Goal: Task Accomplishment & Management: Manage account settings

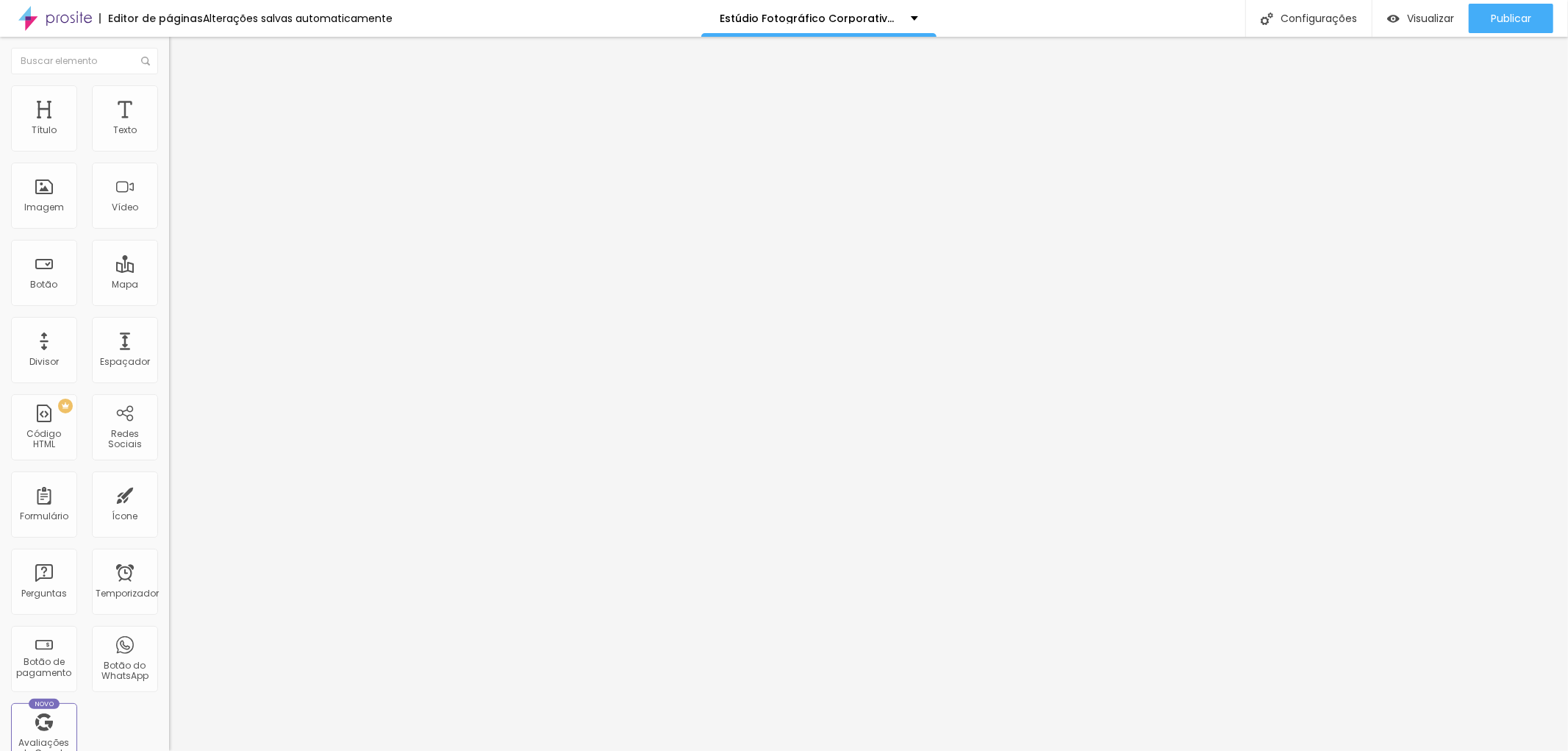
click at [178, 127] on font "Trocar imagem" at bounding box center [214, 120] width 71 height 13
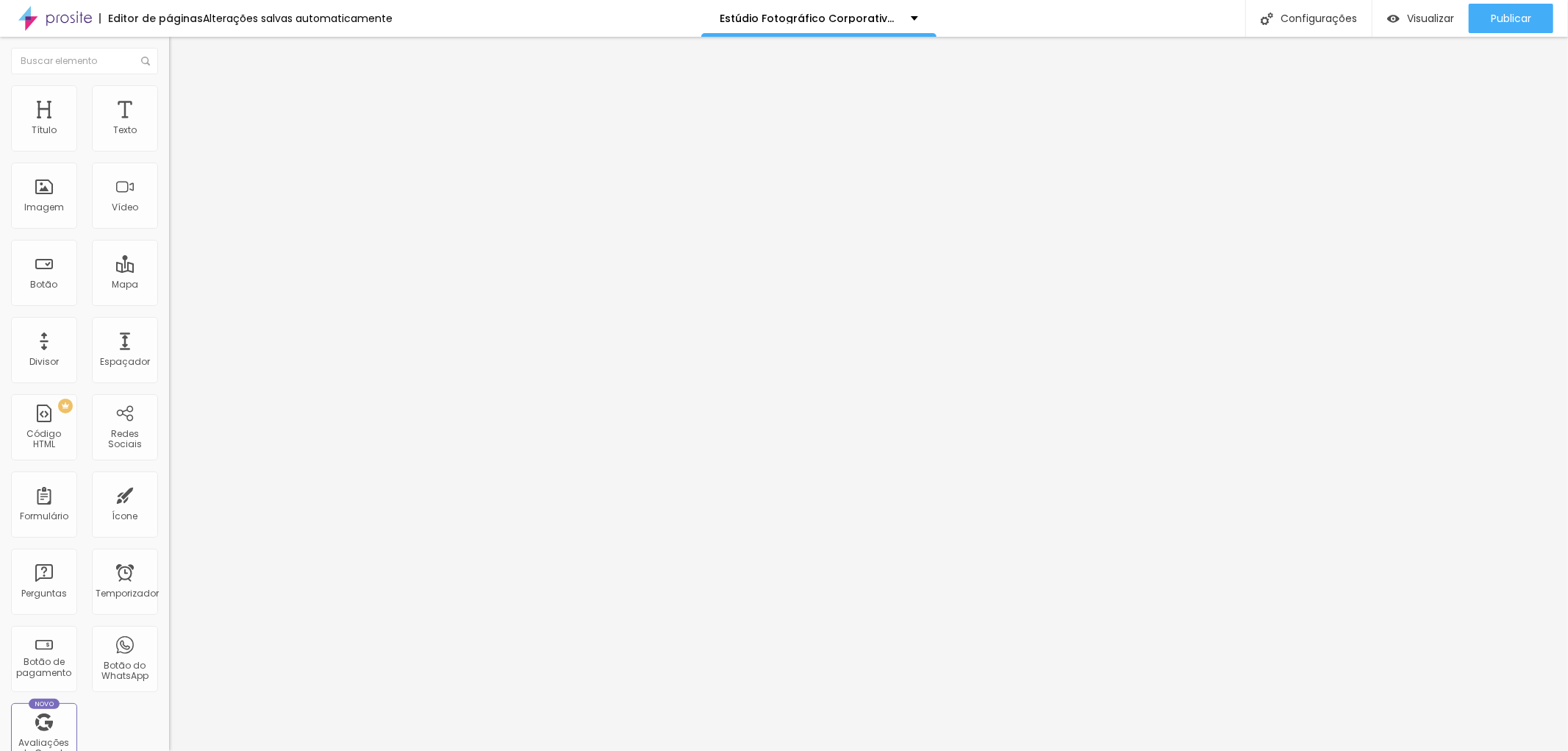
click at [178, 127] on font "Trocar imagem" at bounding box center [214, 120] width 71 height 13
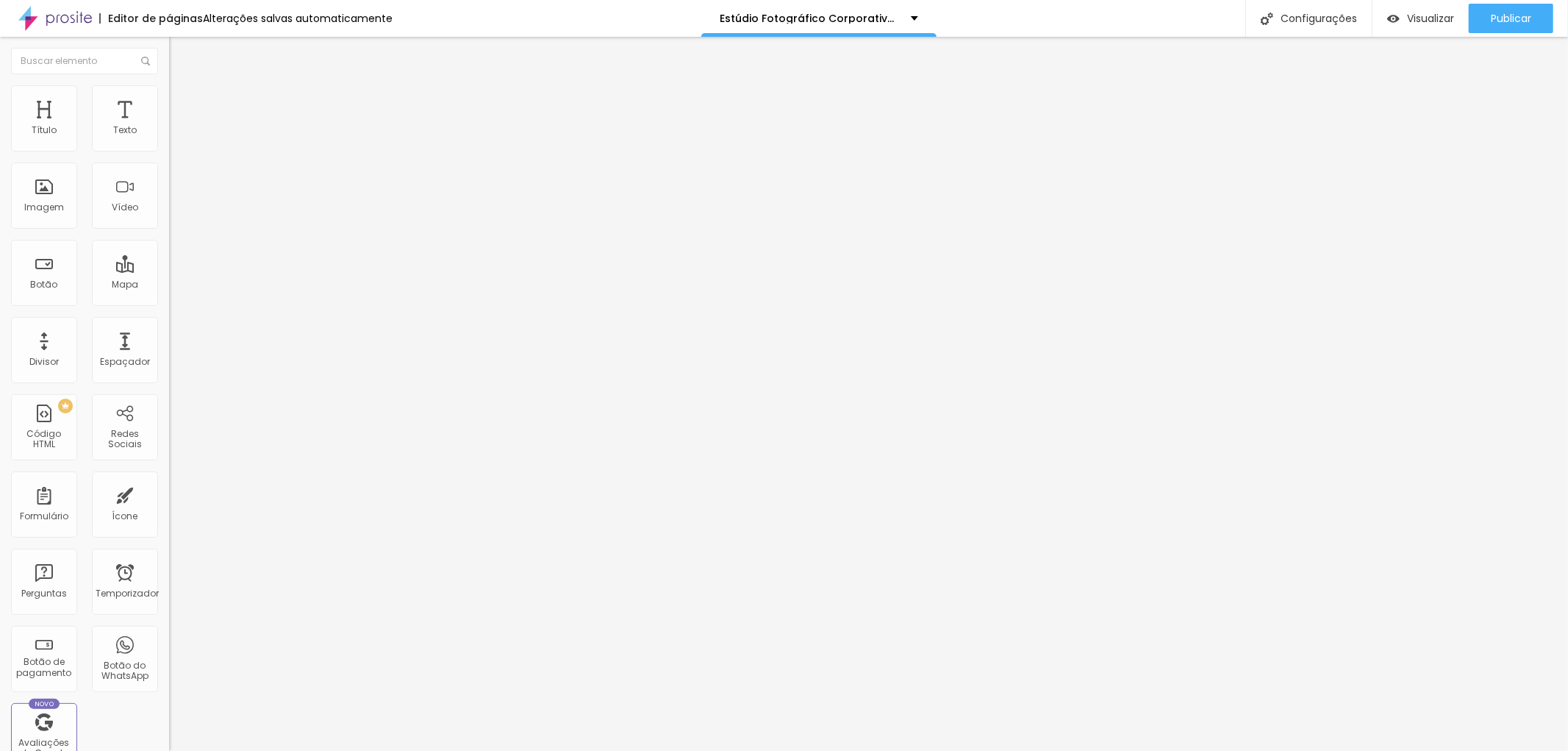
click at [1505, 13] on font "Publicar" at bounding box center [1510, 18] width 40 height 15
click at [1437, 6] on div "Visualizar" at bounding box center [1420, 18] width 67 height 29
click at [169, 94] on img at bounding box center [176, 92] width 13 height 13
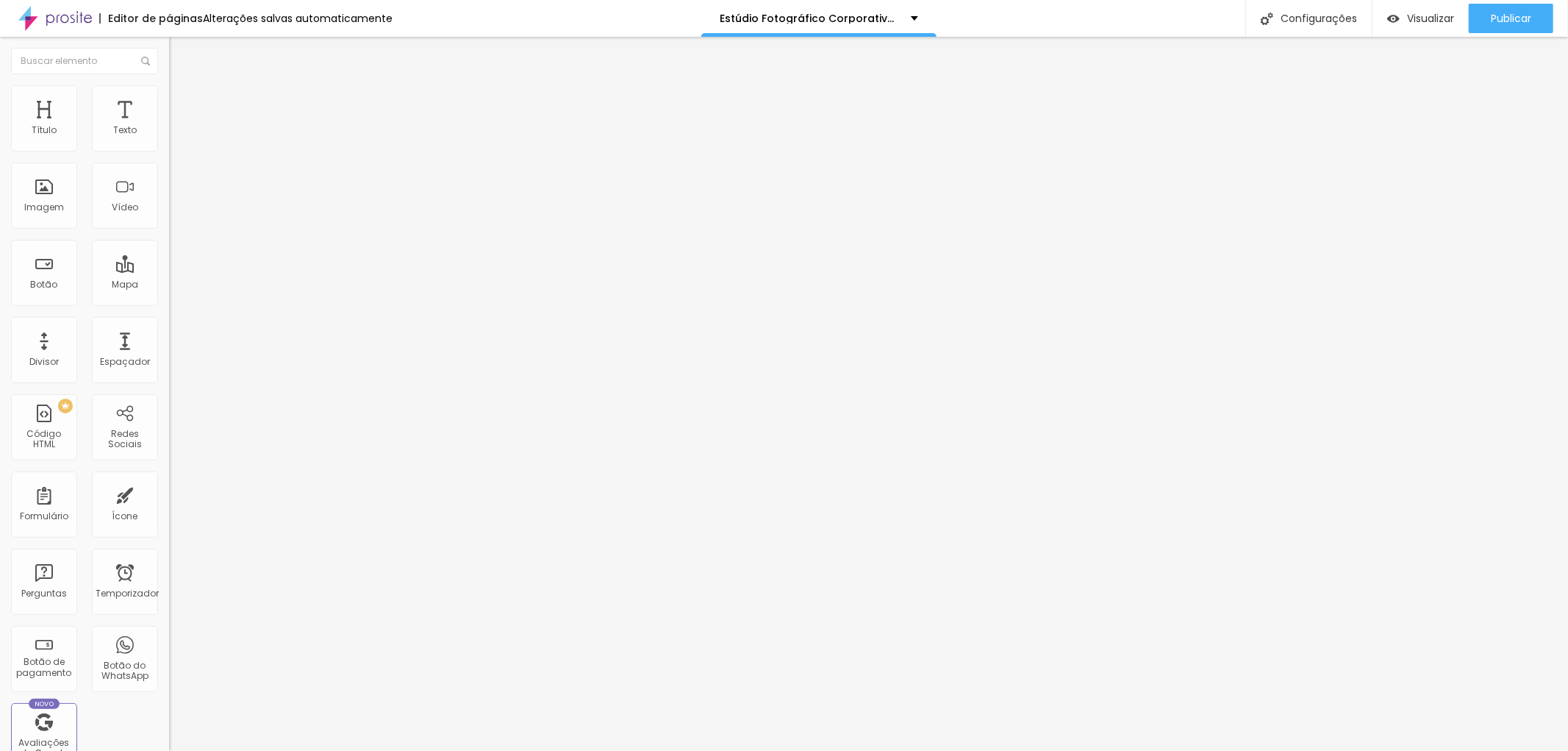
type input "34"
type input "40"
type input "42"
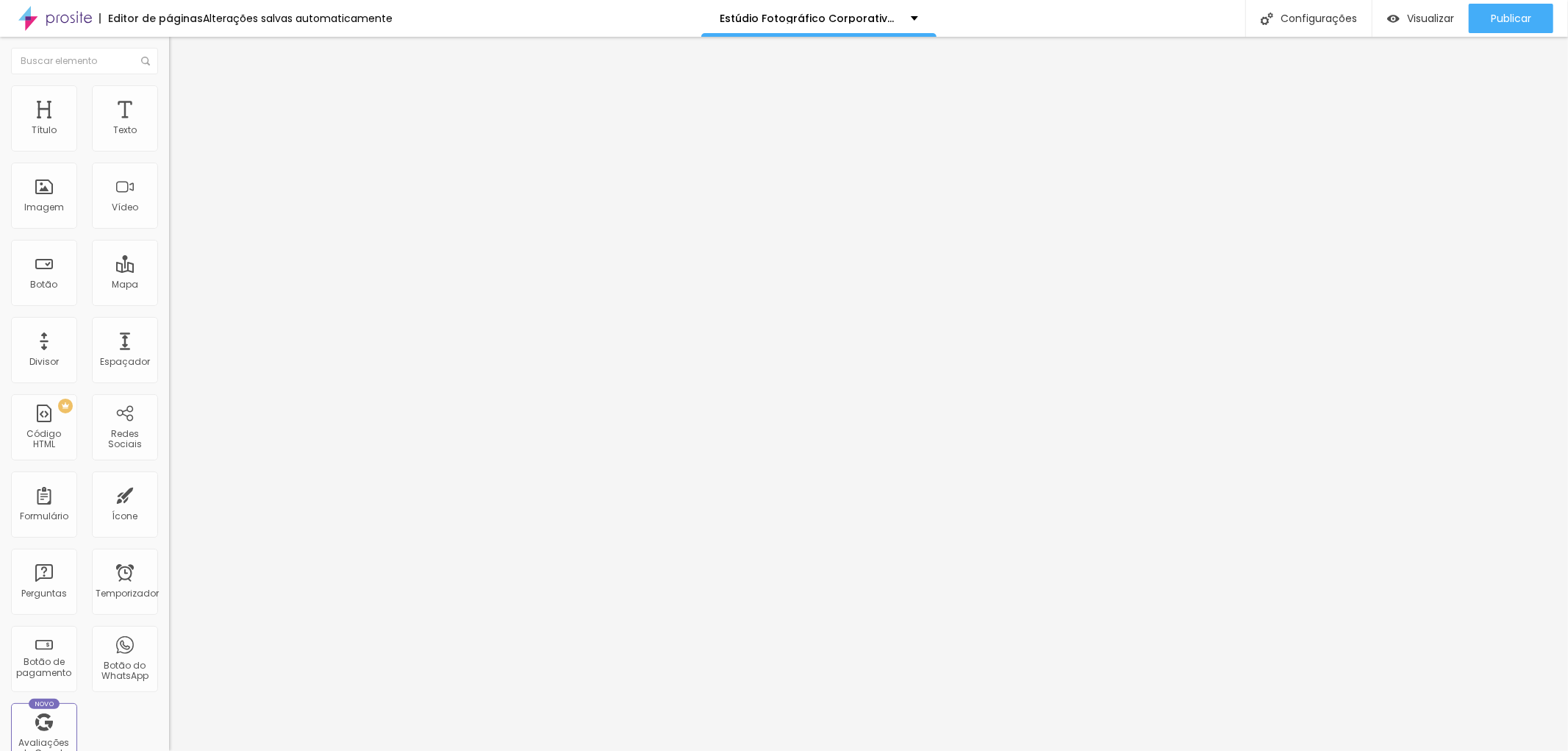
type input "42"
type input "43"
type input "45"
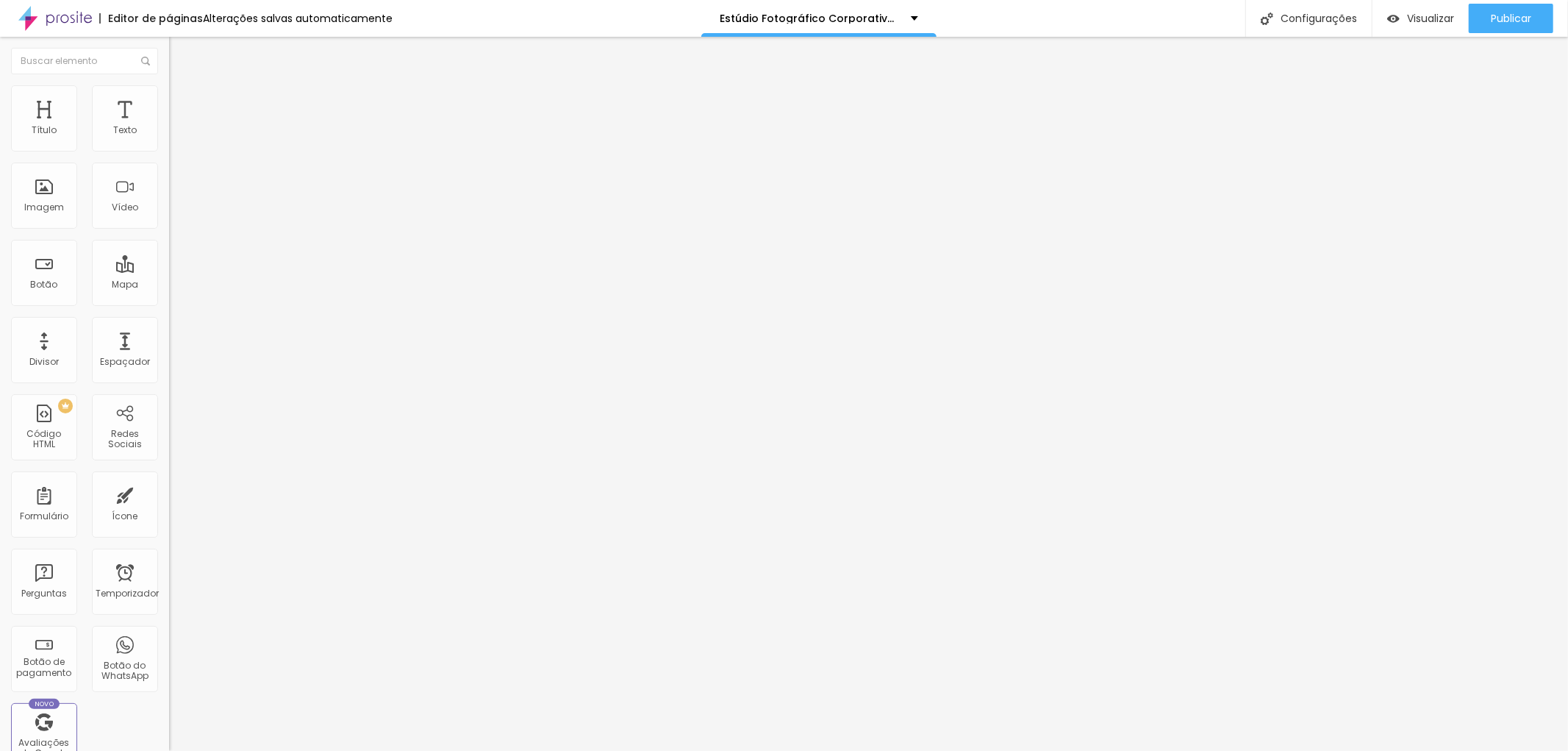
type input "47"
type input "51"
type input "54"
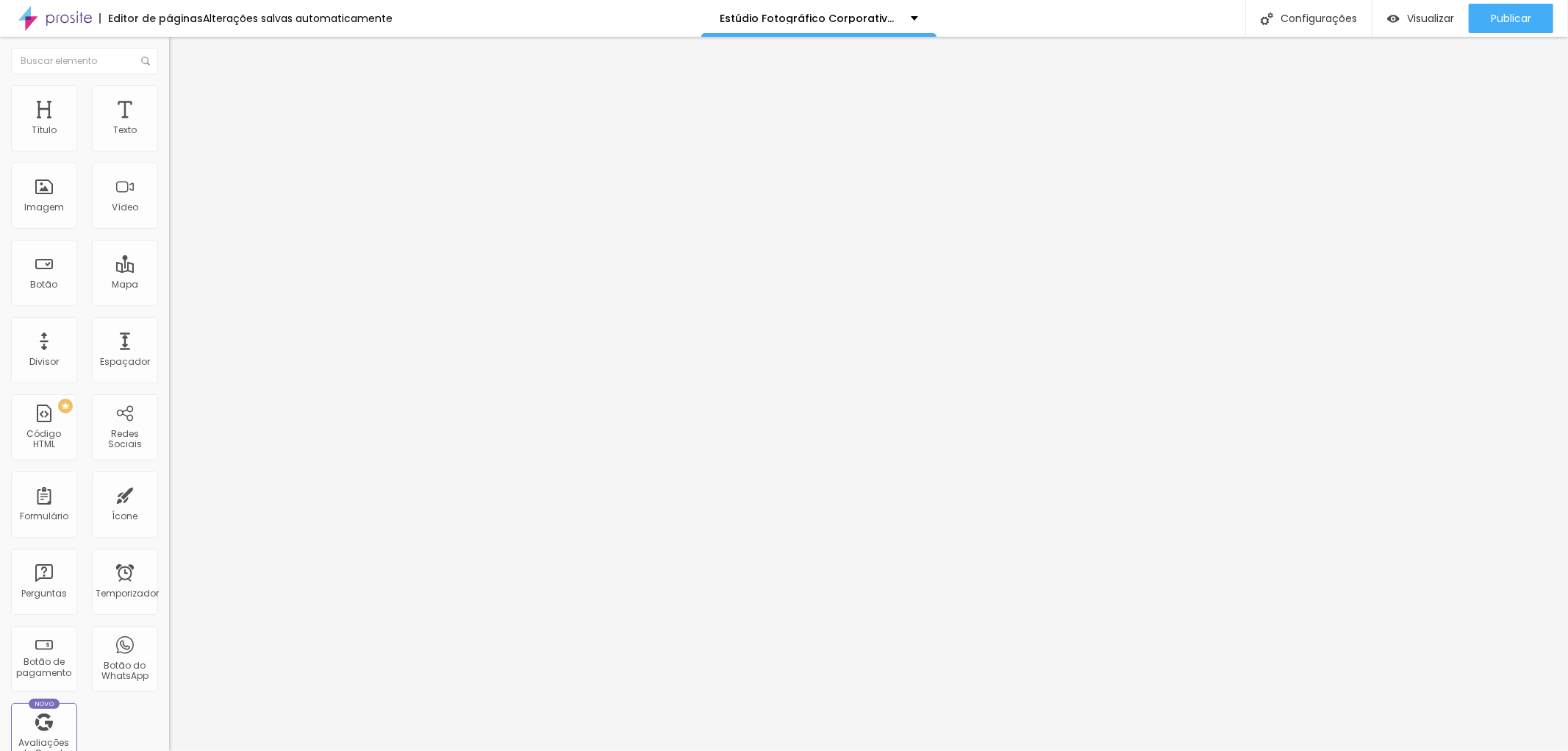
type input "54"
type input "57"
type input "60"
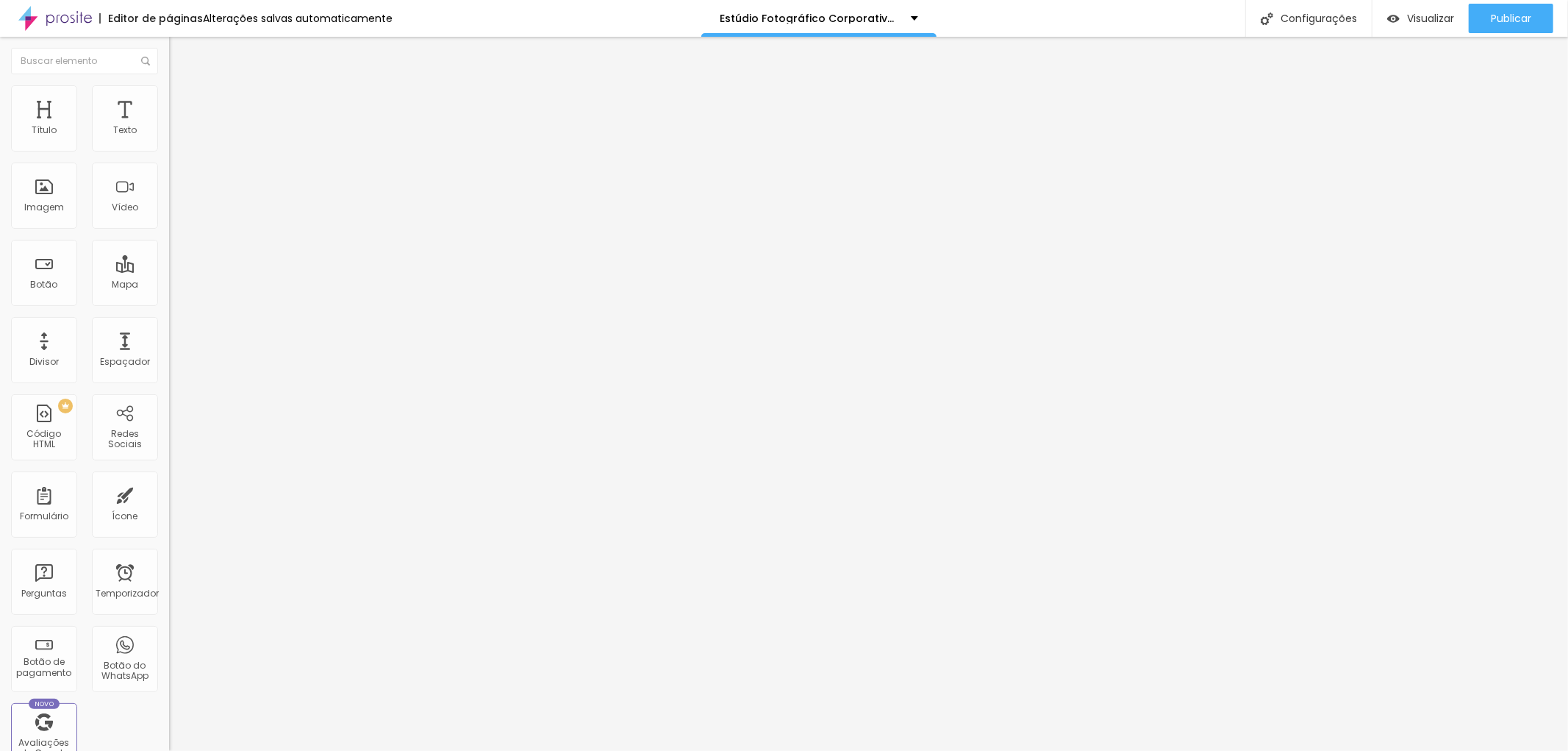
type input "62"
type input "63"
type input "64"
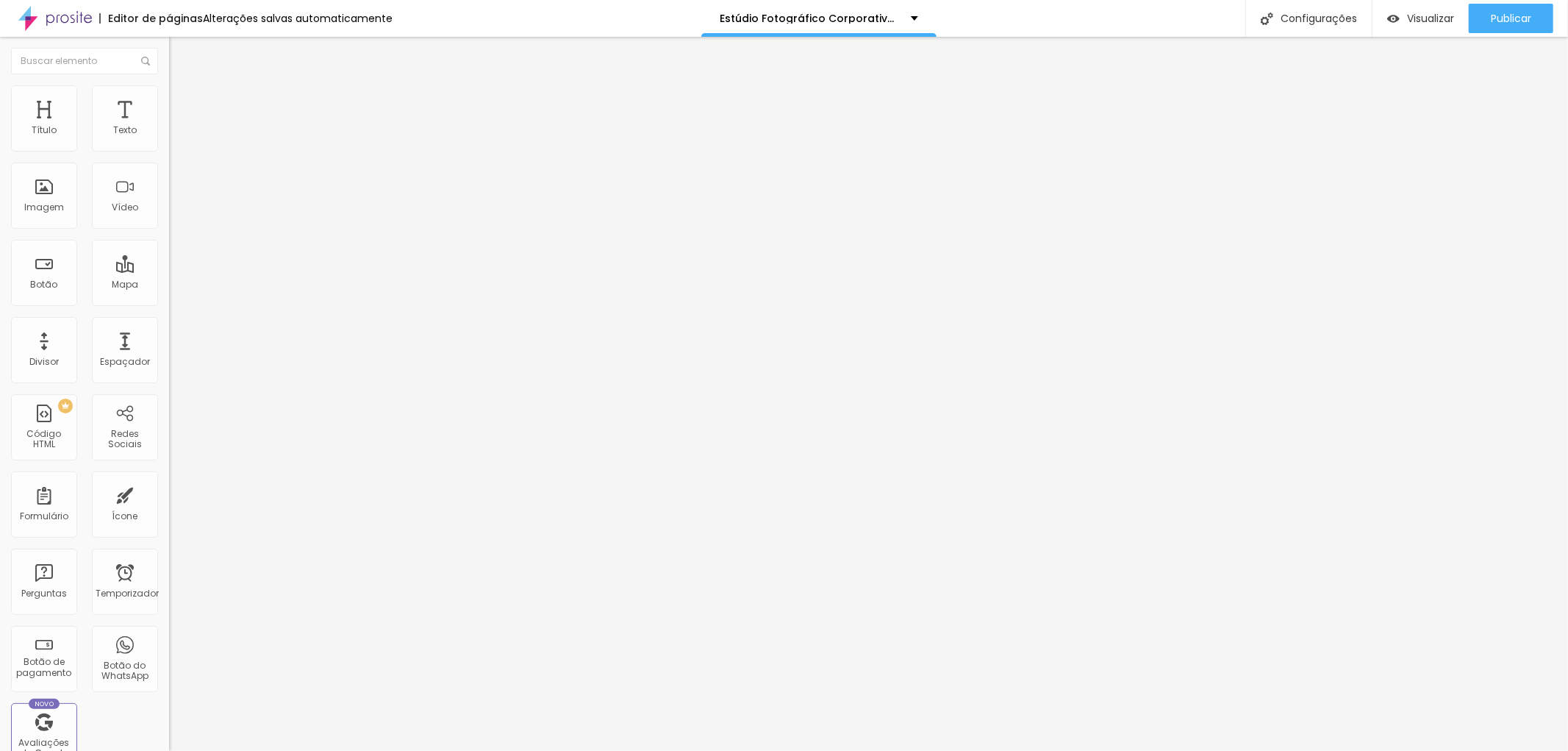
type input "64"
type input "66"
type input "68"
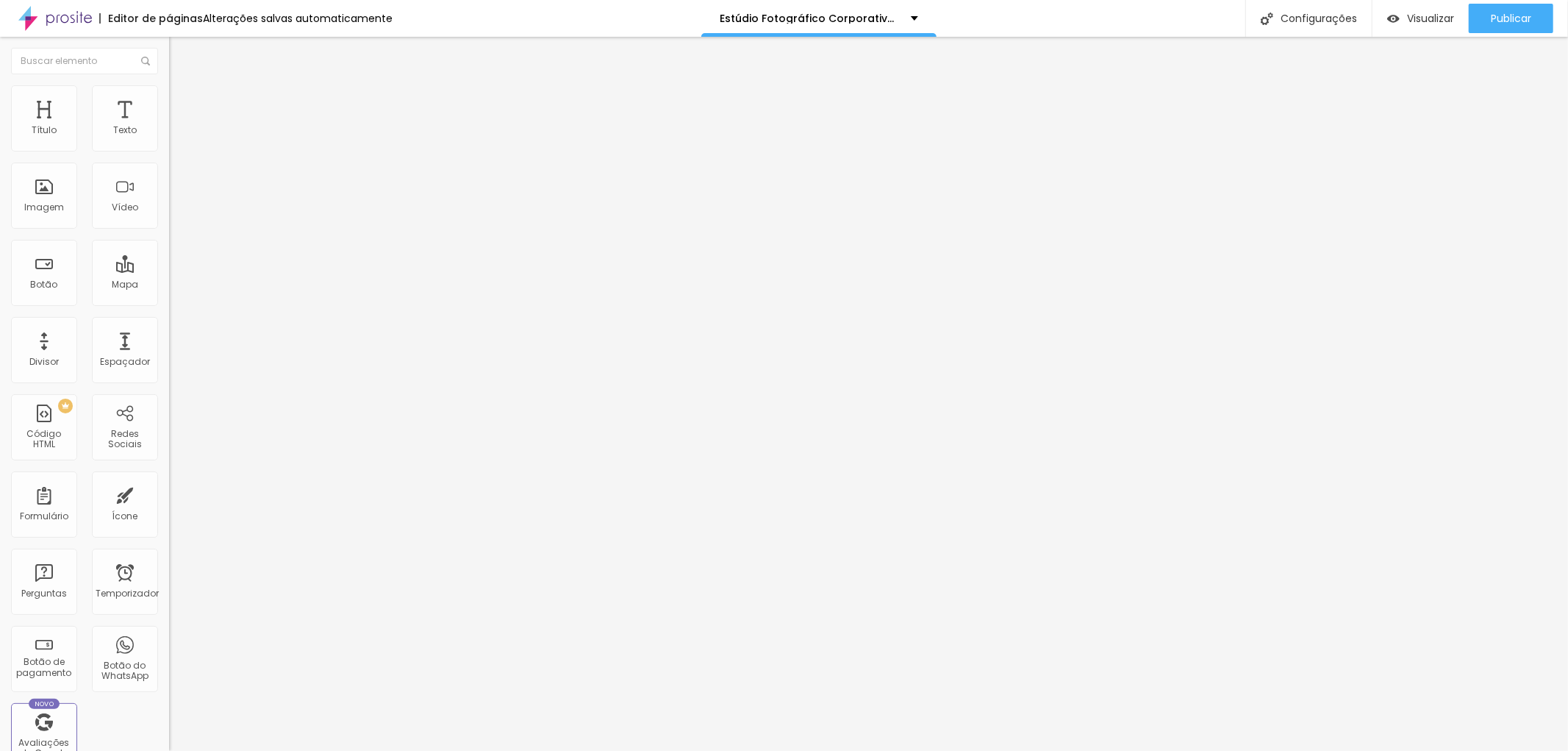
drag, startPoint x: 54, startPoint y: 149, endPoint x: 96, endPoint y: 157, distance: 42.8
type input "68"
click at [169, 271] on input "range" at bounding box center [217, 276] width 95 height 12
type input "25"
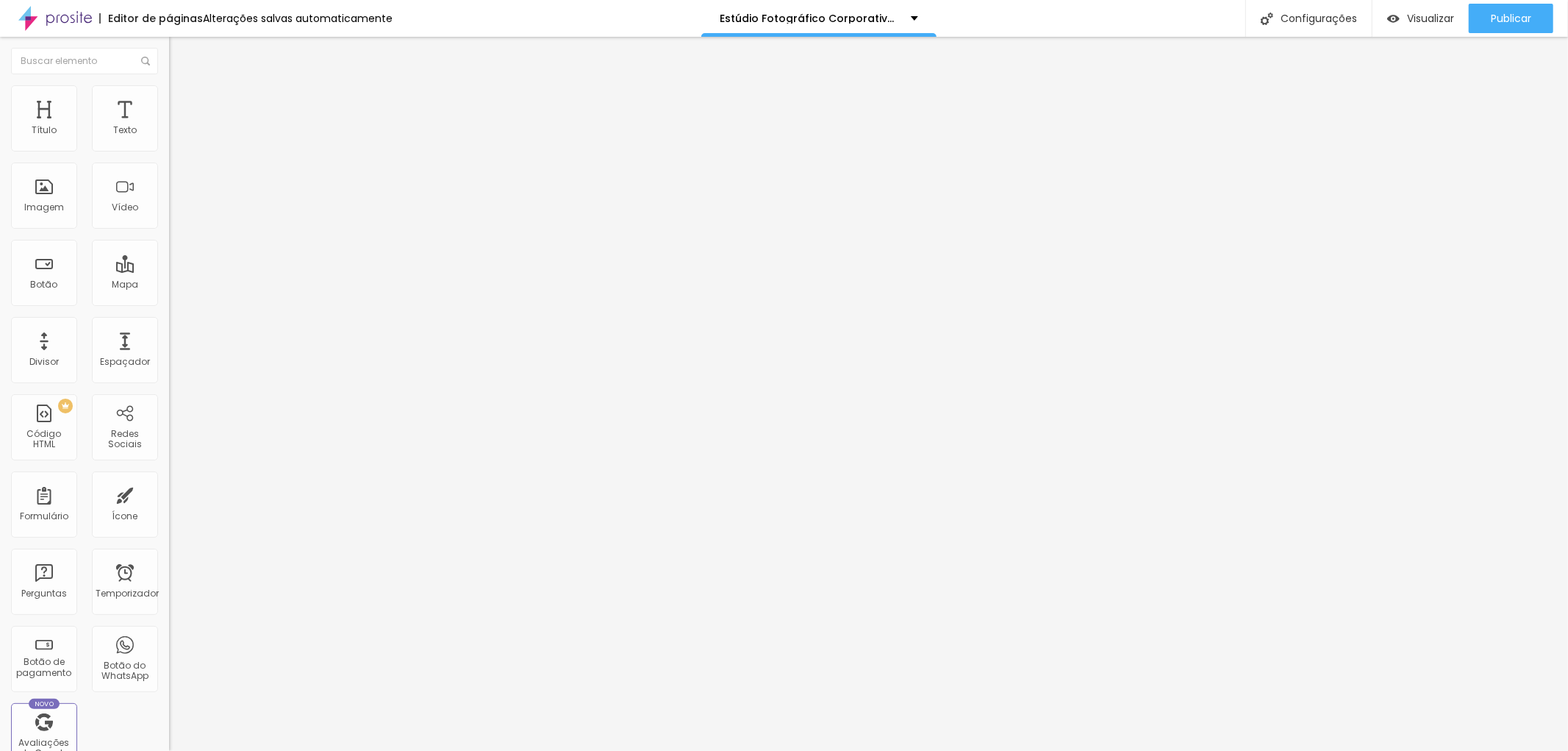
type input "34"
type input "35"
type input "37"
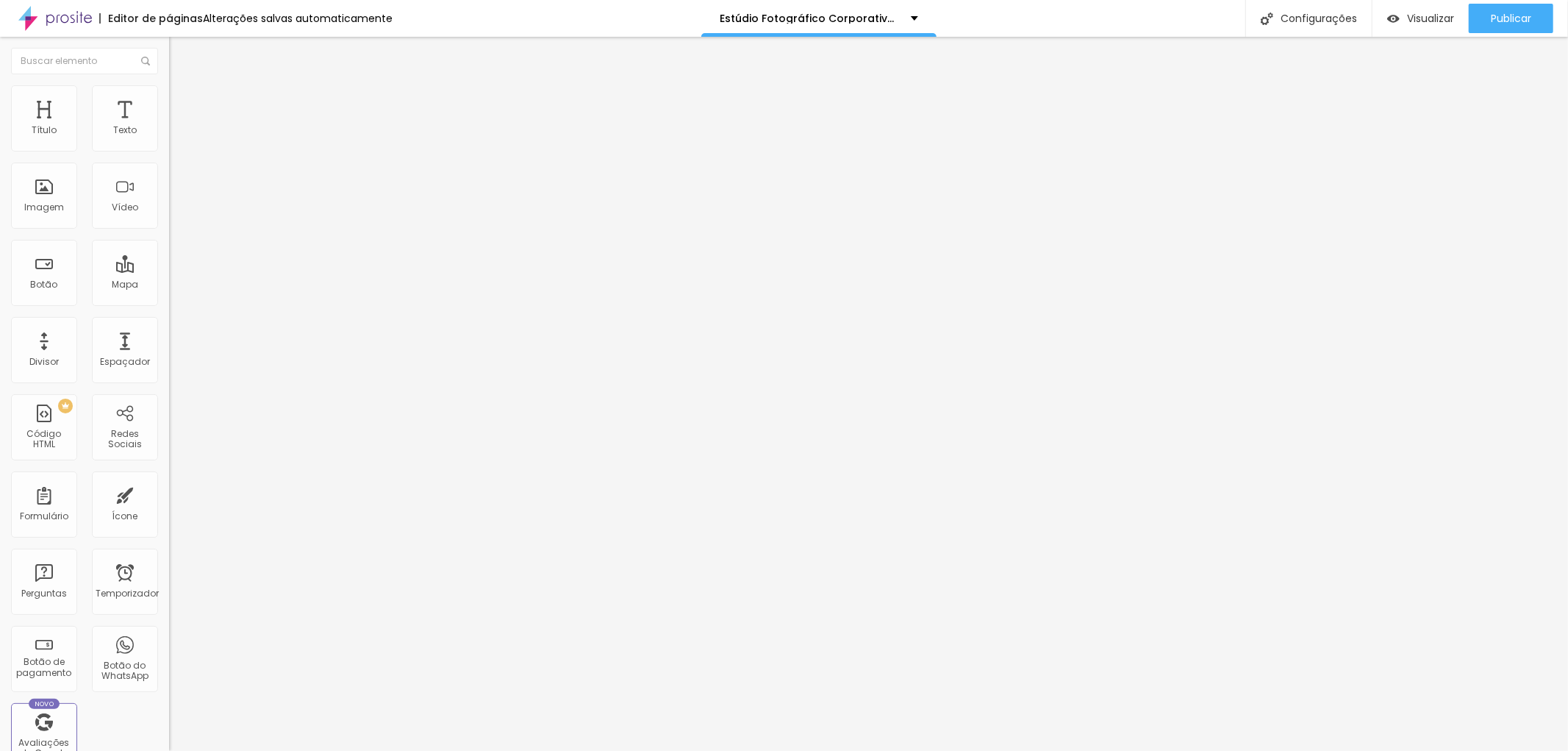
type input "37"
type input "38"
type input "39"
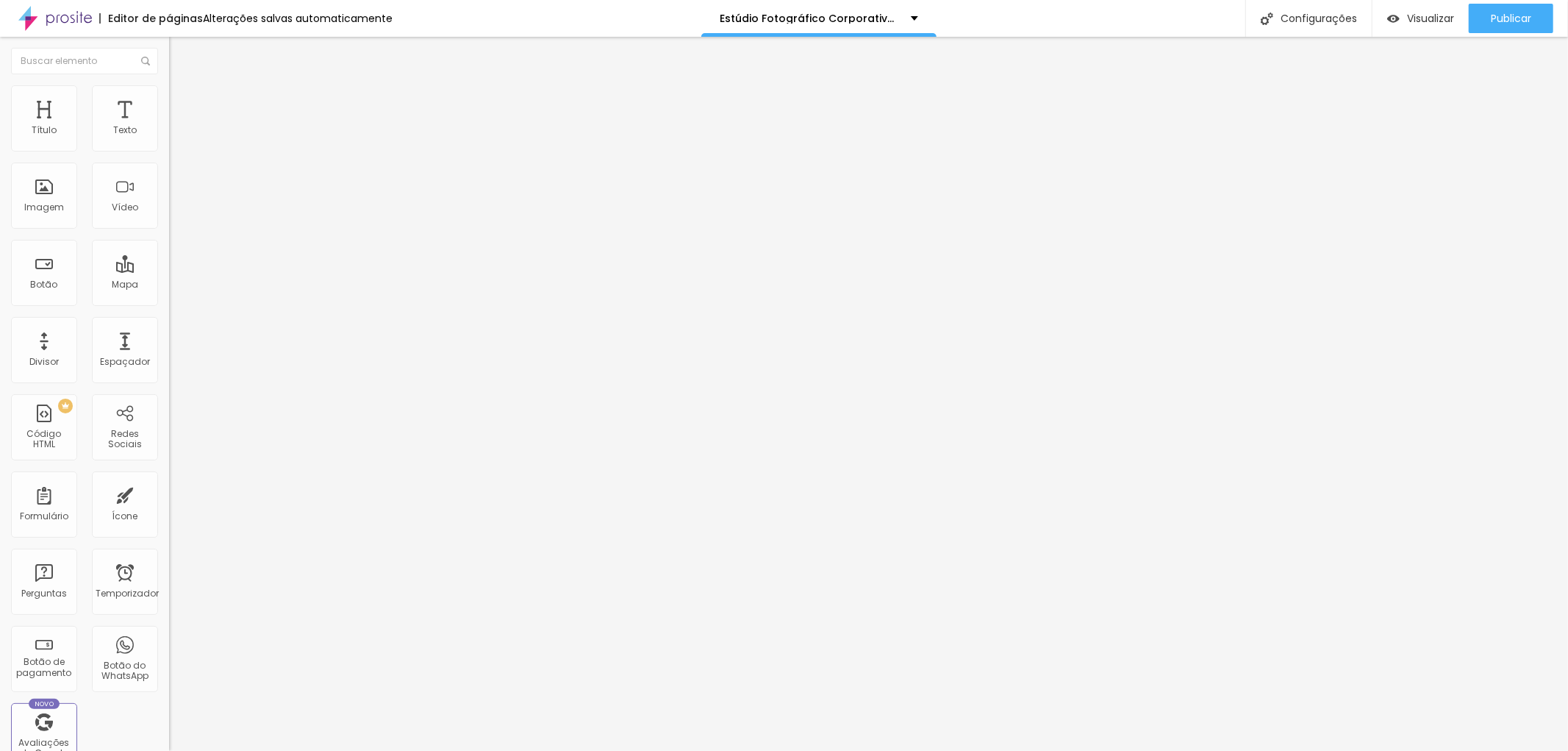
type input "41"
type input "42"
type input "44"
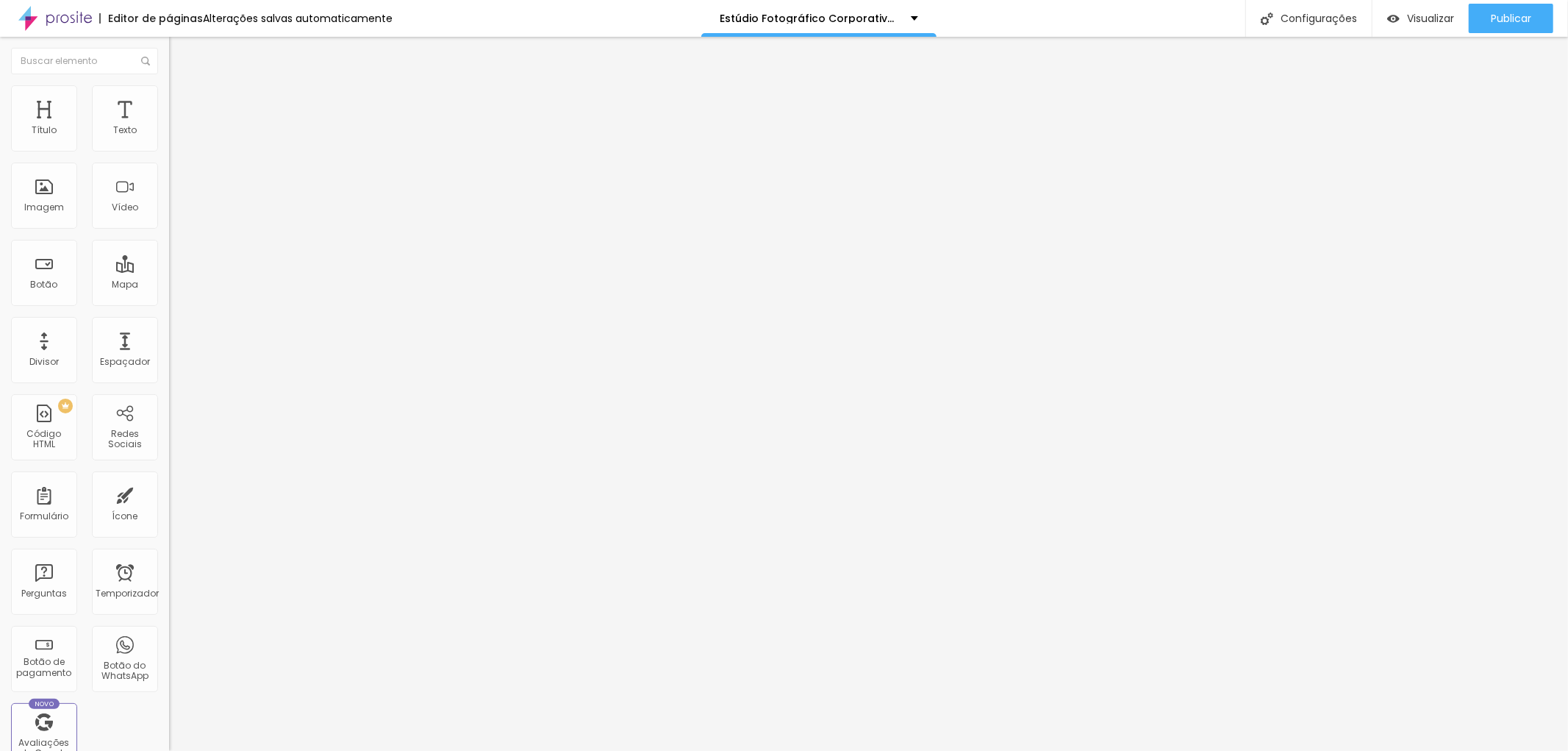
type input "44"
type input "45"
type input "46"
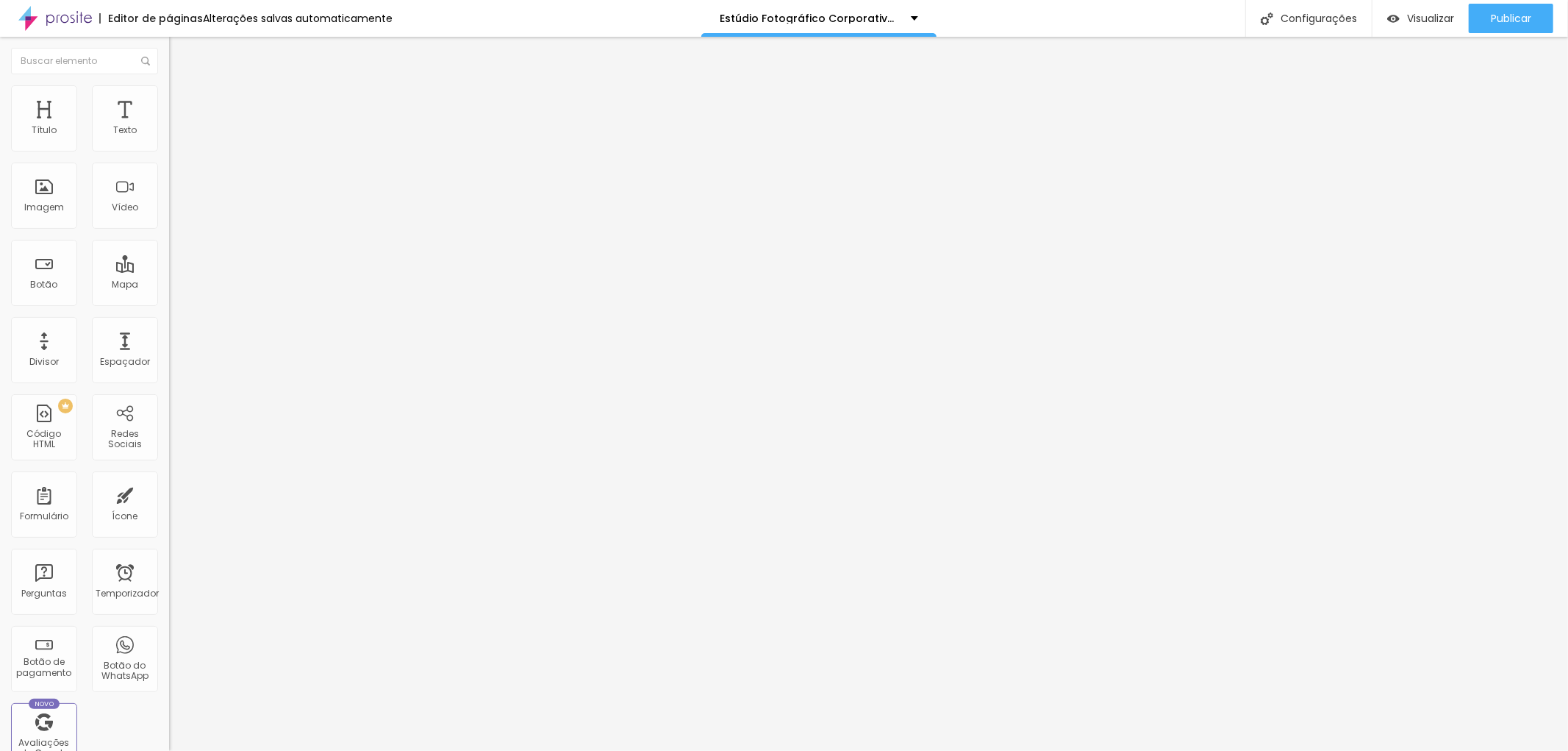
type input "48"
type input "59"
type input "60"
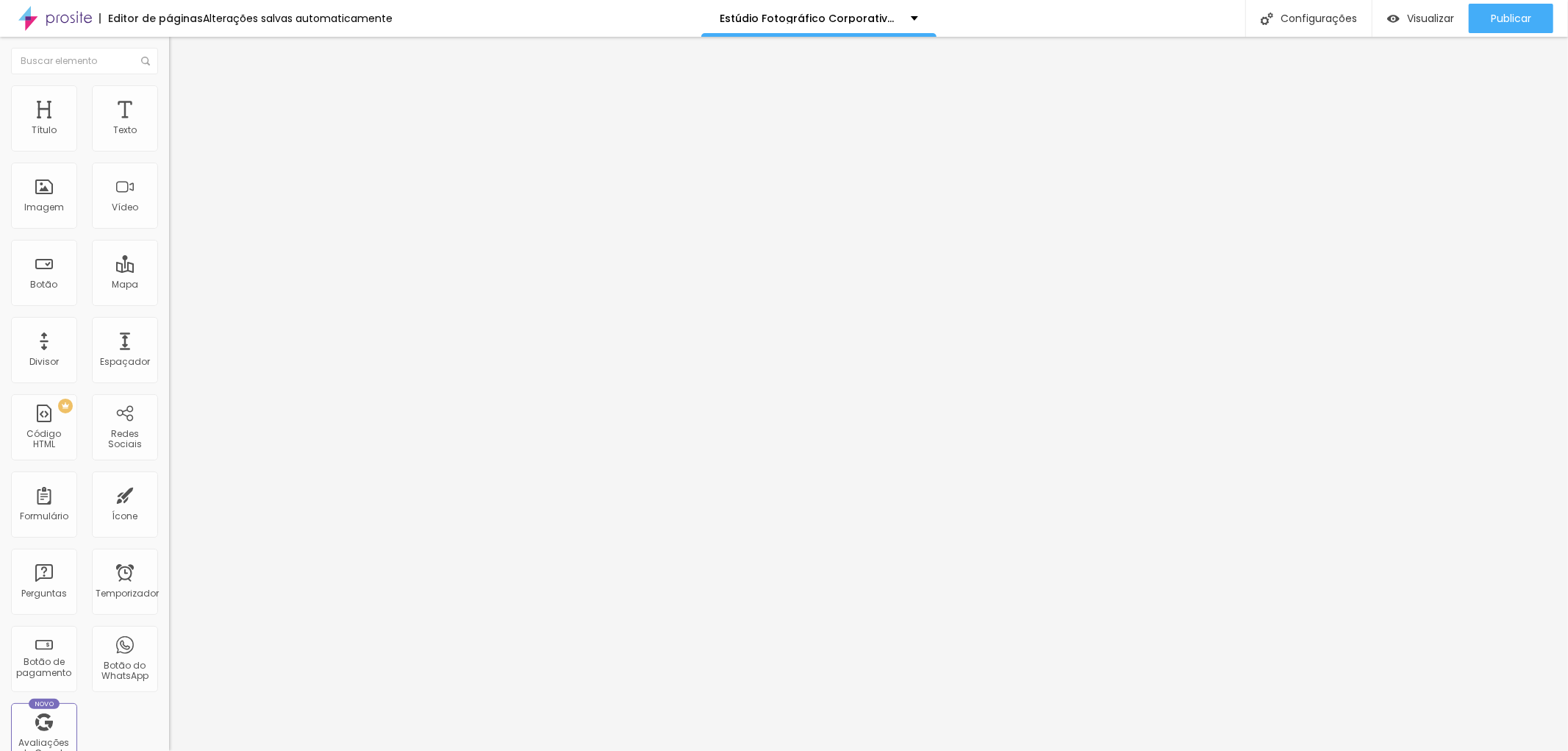
type input "60"
type input "62"
type input "66"
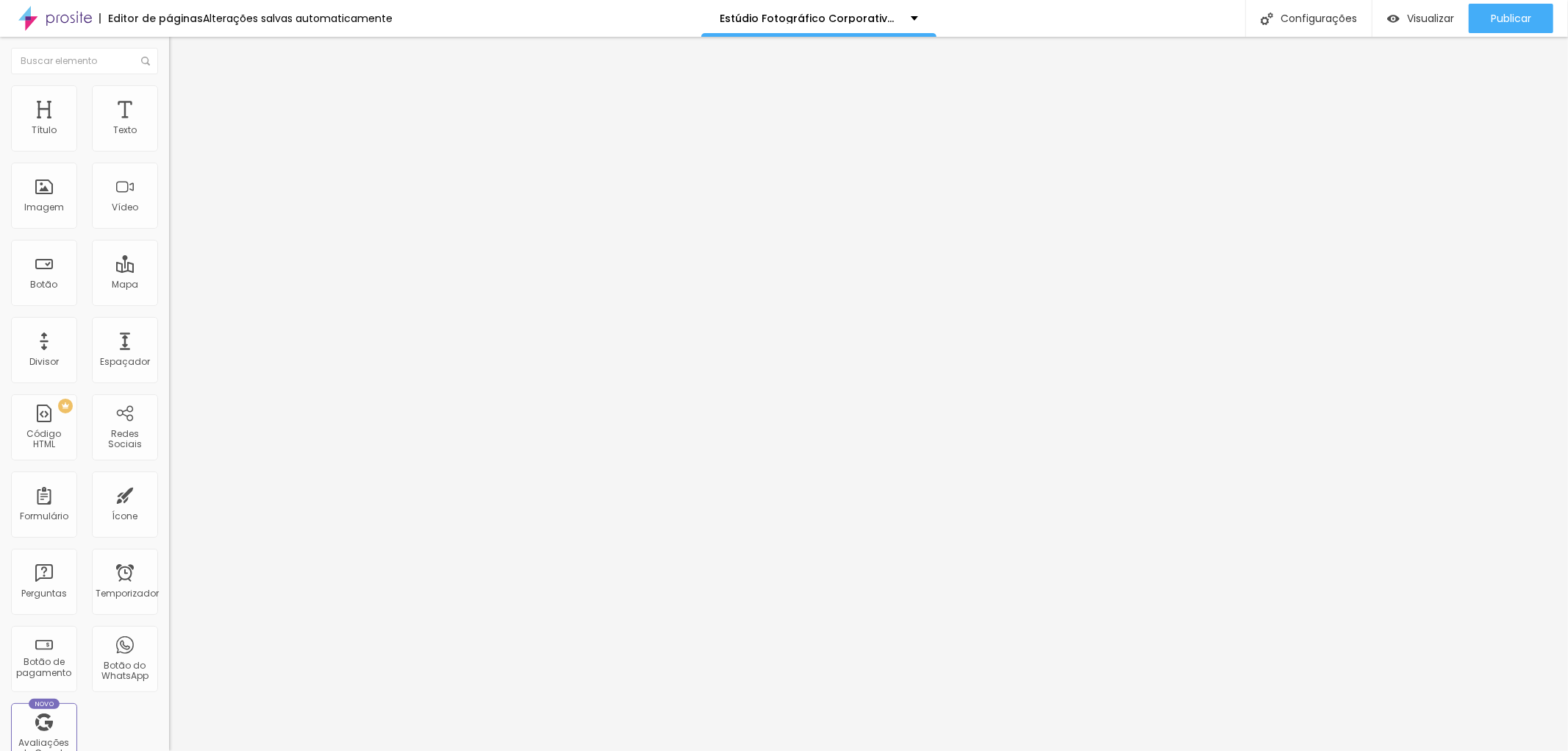
type input "67"
type input "69"
drag, startPoint x: 57, startPoint y: 173, endPoint x: 97, endPoint y: 178, distance: 40.3
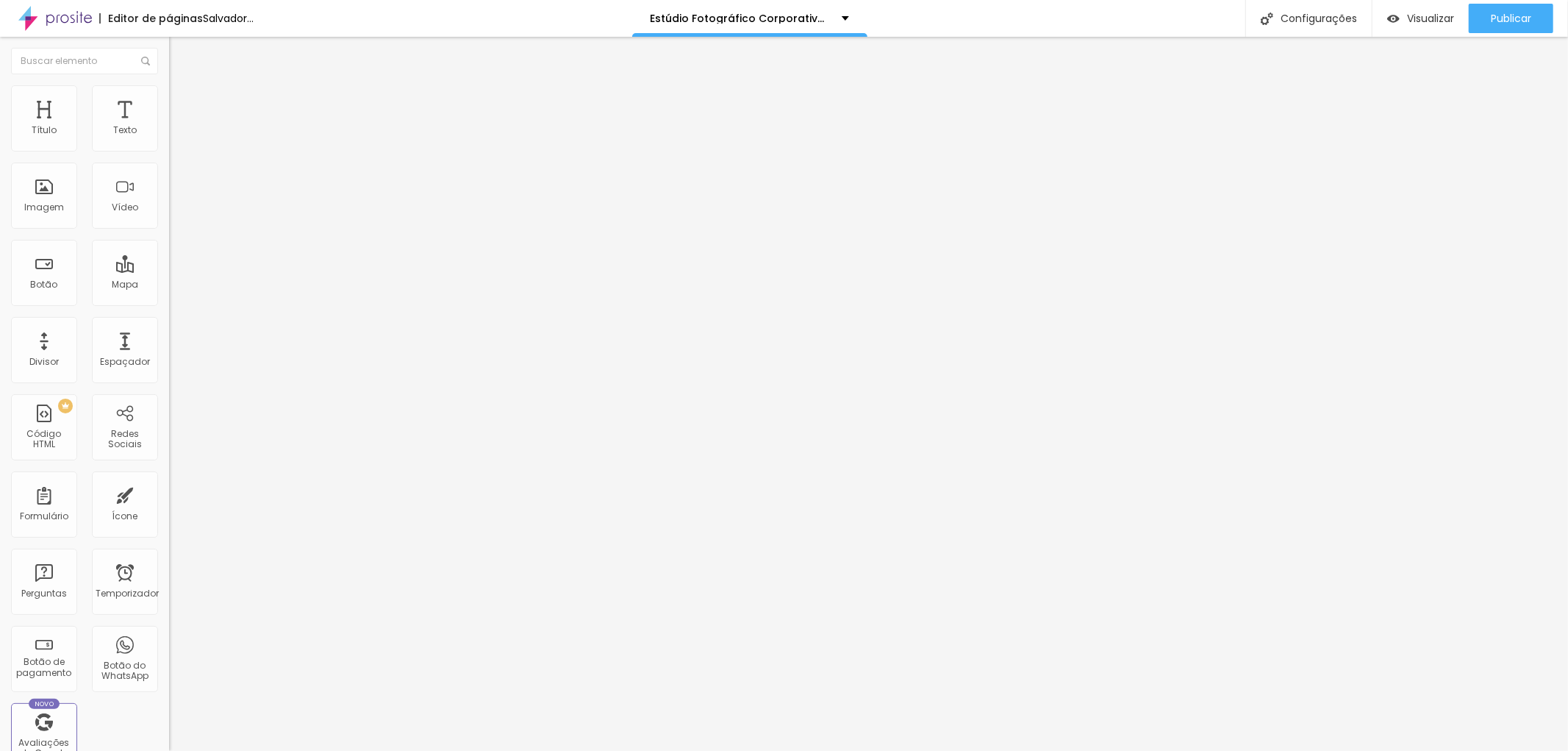
type input "69"
click at [169, 479] on input "range" at bounding box center [217, 484] width 95 height 12
click at [182, 100] on font "Estilo" at bounding box center [193, 95] width 23 height 13
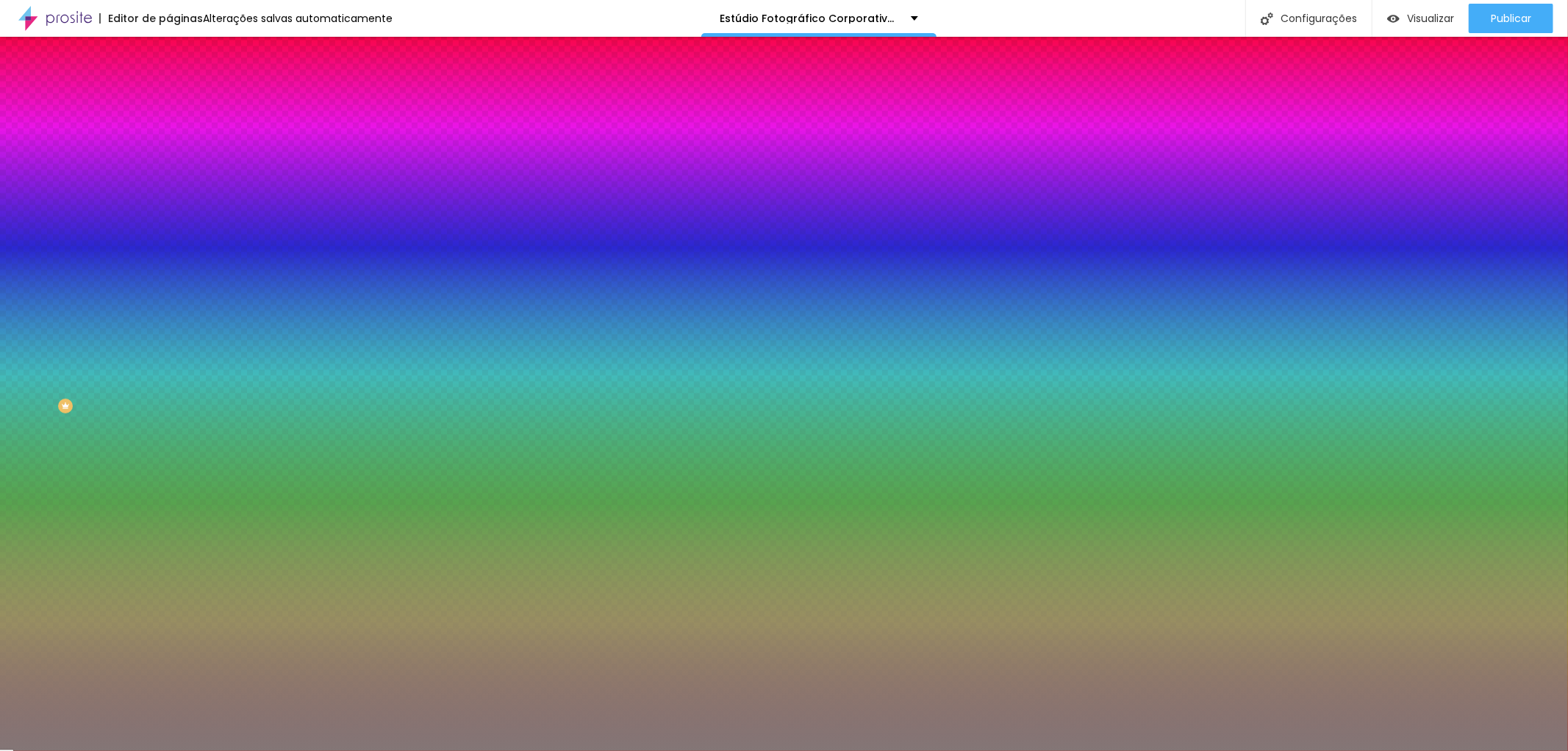
click at [178, 135] on font "Adicionar imagem" at bounding box center [221, 129] width 86 height 13
click at [169, 135] on span "Adicionar imagem" at bounding box center [217, 129] width 95 height 13
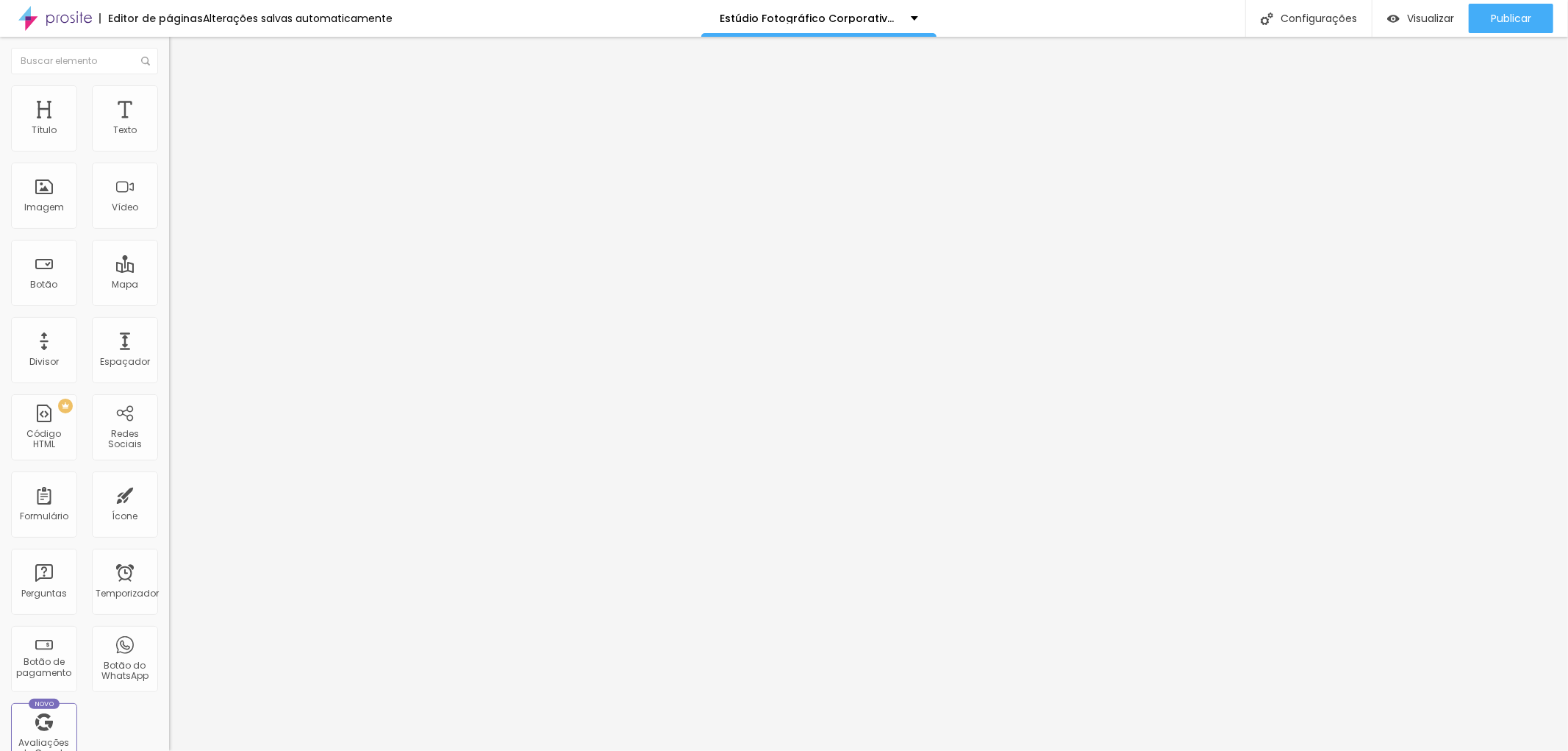
click at [182, 99] on font "Estilo" at bounding box center [193, 95] width 23 height 13
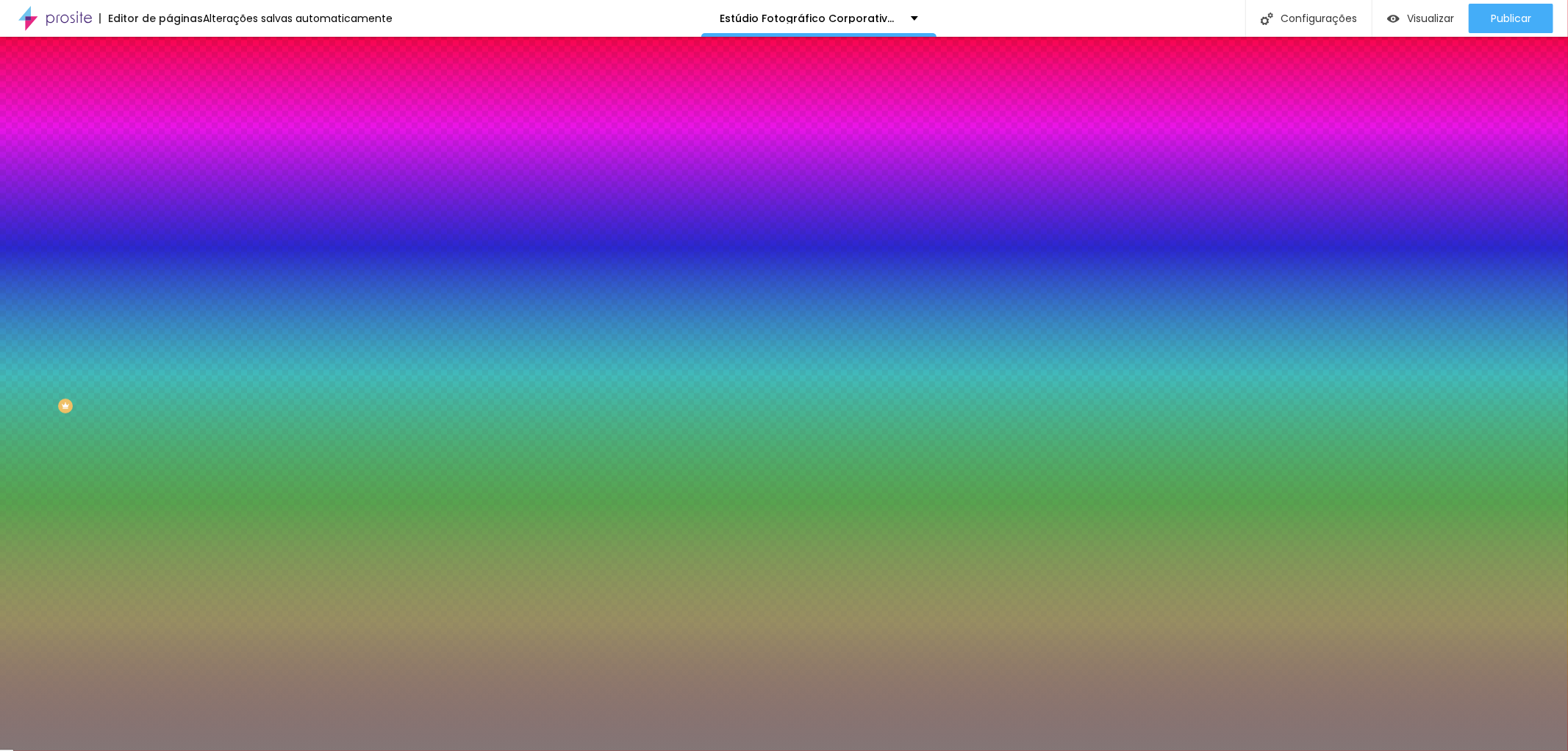
click at [178, 135] on font "Adicionar imagem" at bounding box center [221, 129] width 86 height 13
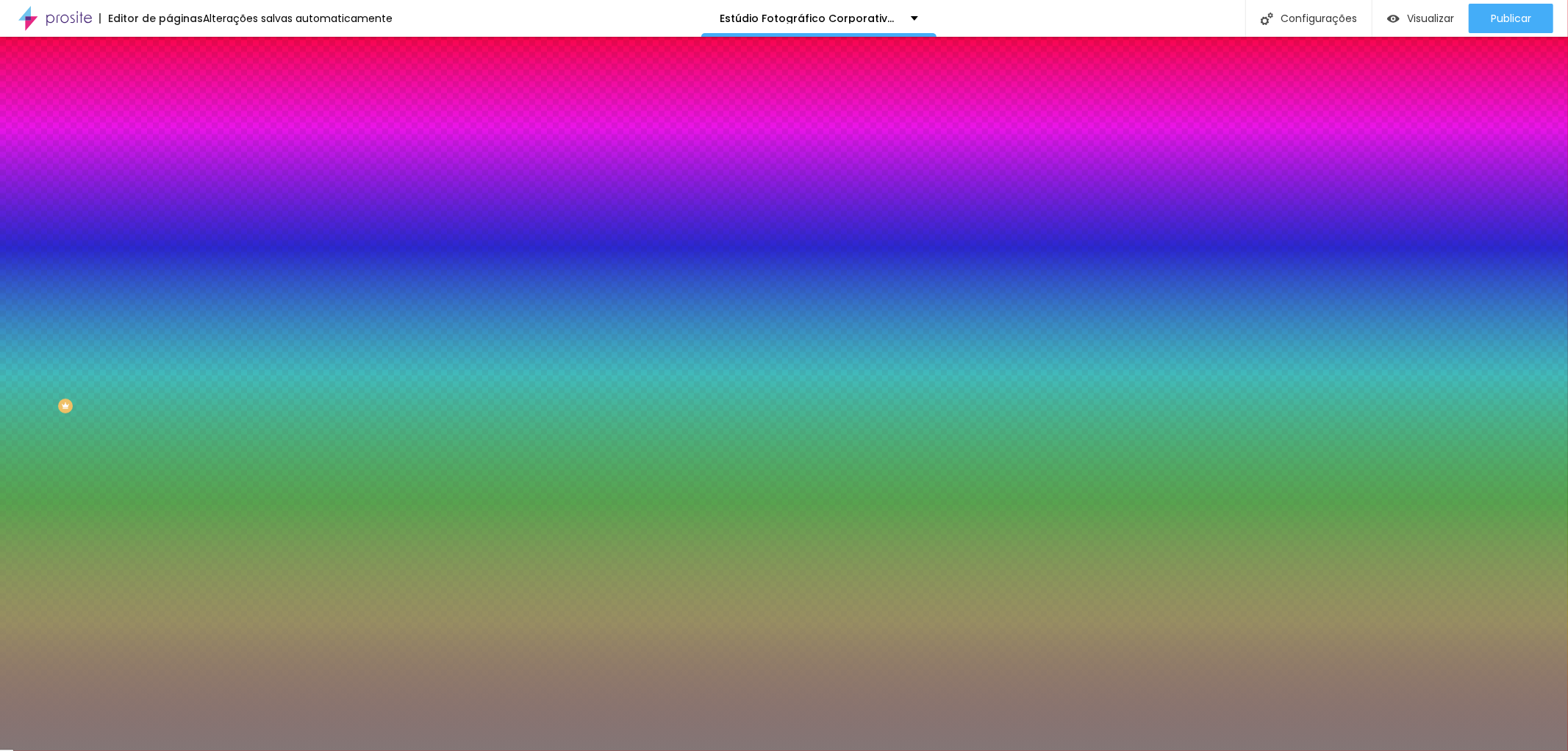
click at [179, 195] on icon "button" at bounding box center [181, 190] width 6 height 10
click at [175, 195] on icon "button" at bounding box center [180, 190] width 10 height 10
click at [169, 200] on div at bounding box center [254, 200] width 169 height 0
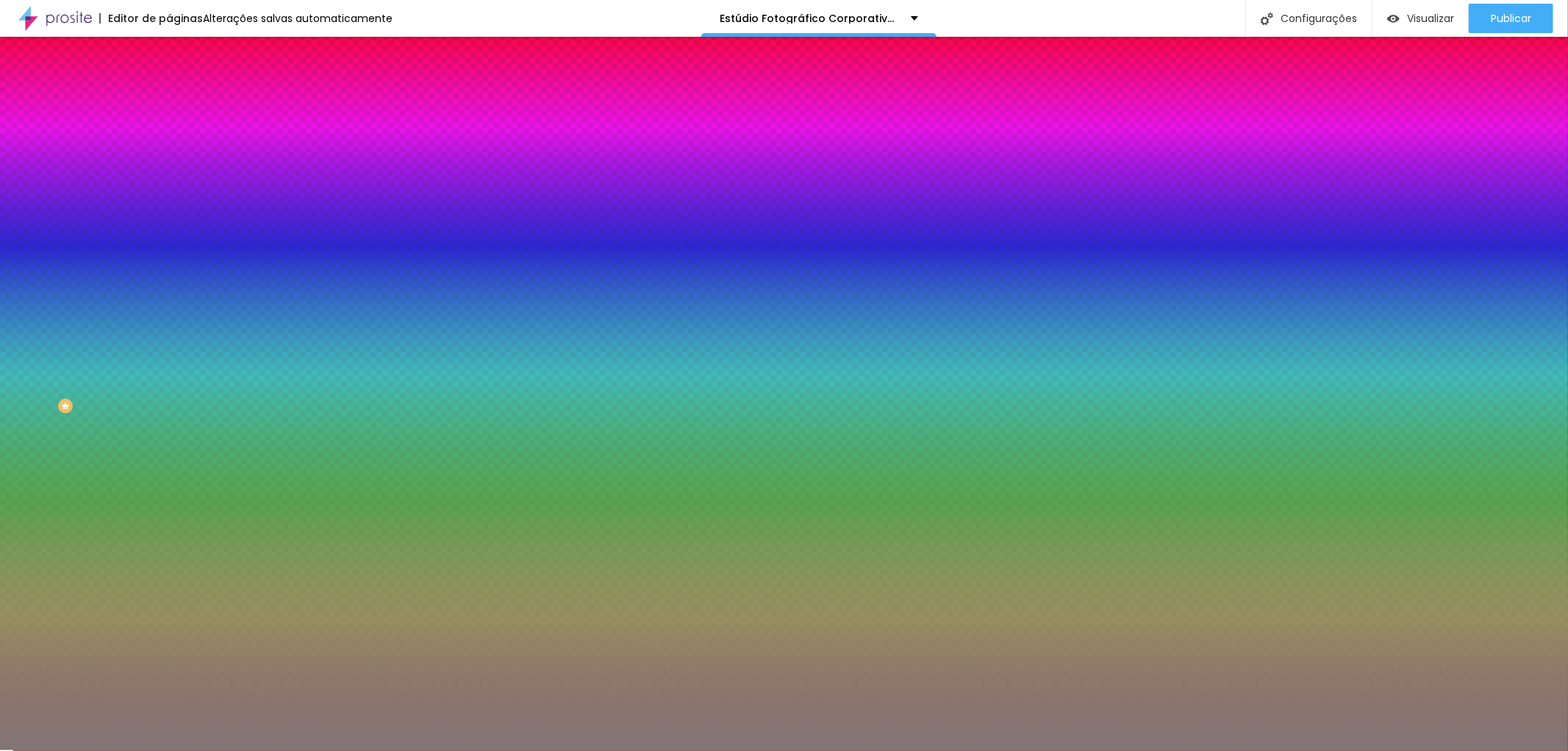
click at [264, 132] on img at bounding box center [268, 127] width 9 height 9
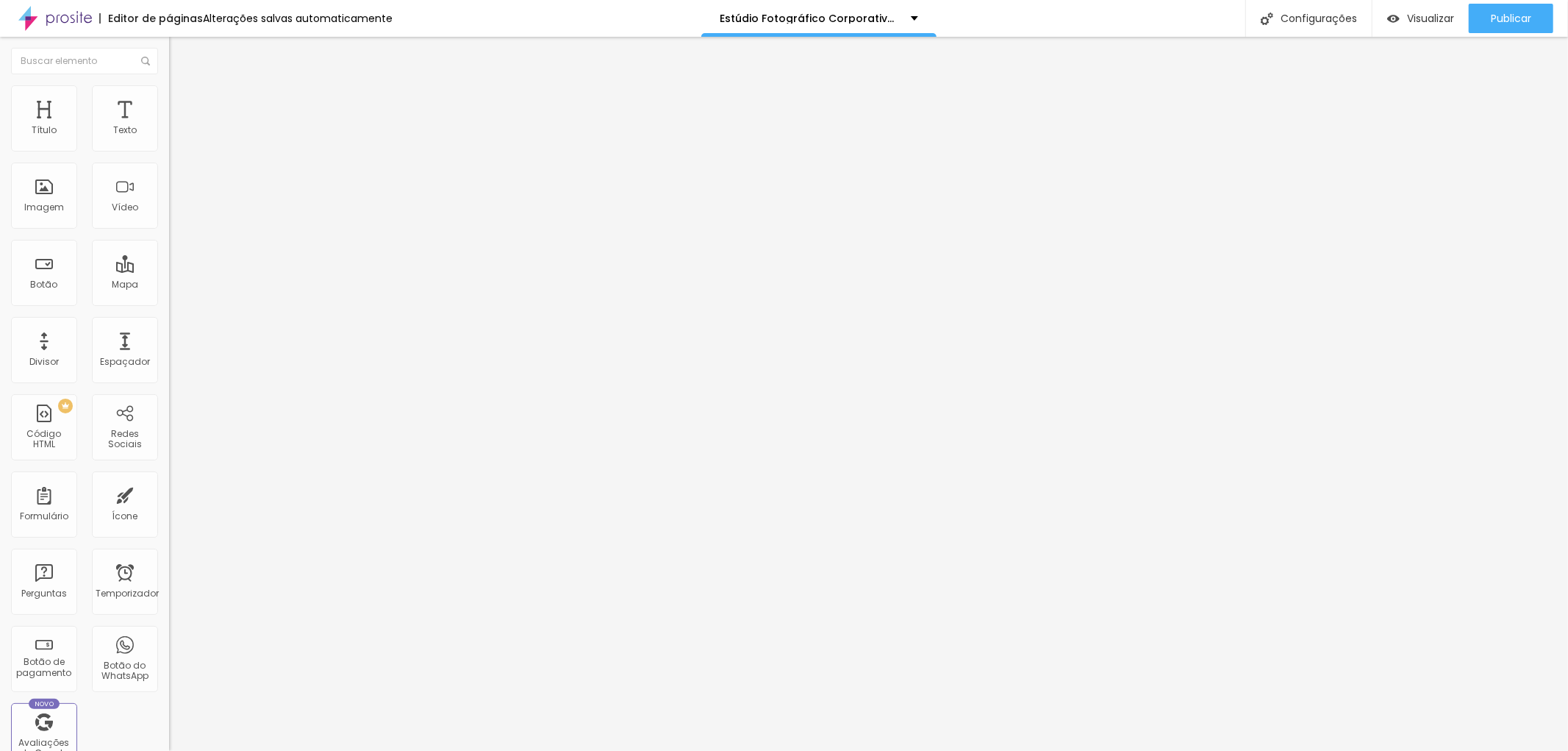
click at [182, 104] on font "Avançado" at bounding box center [206, 110] width 48 height 13
click at [182, 101] on font "Estilo" at bounding box center [193, 95] width 23 height 13
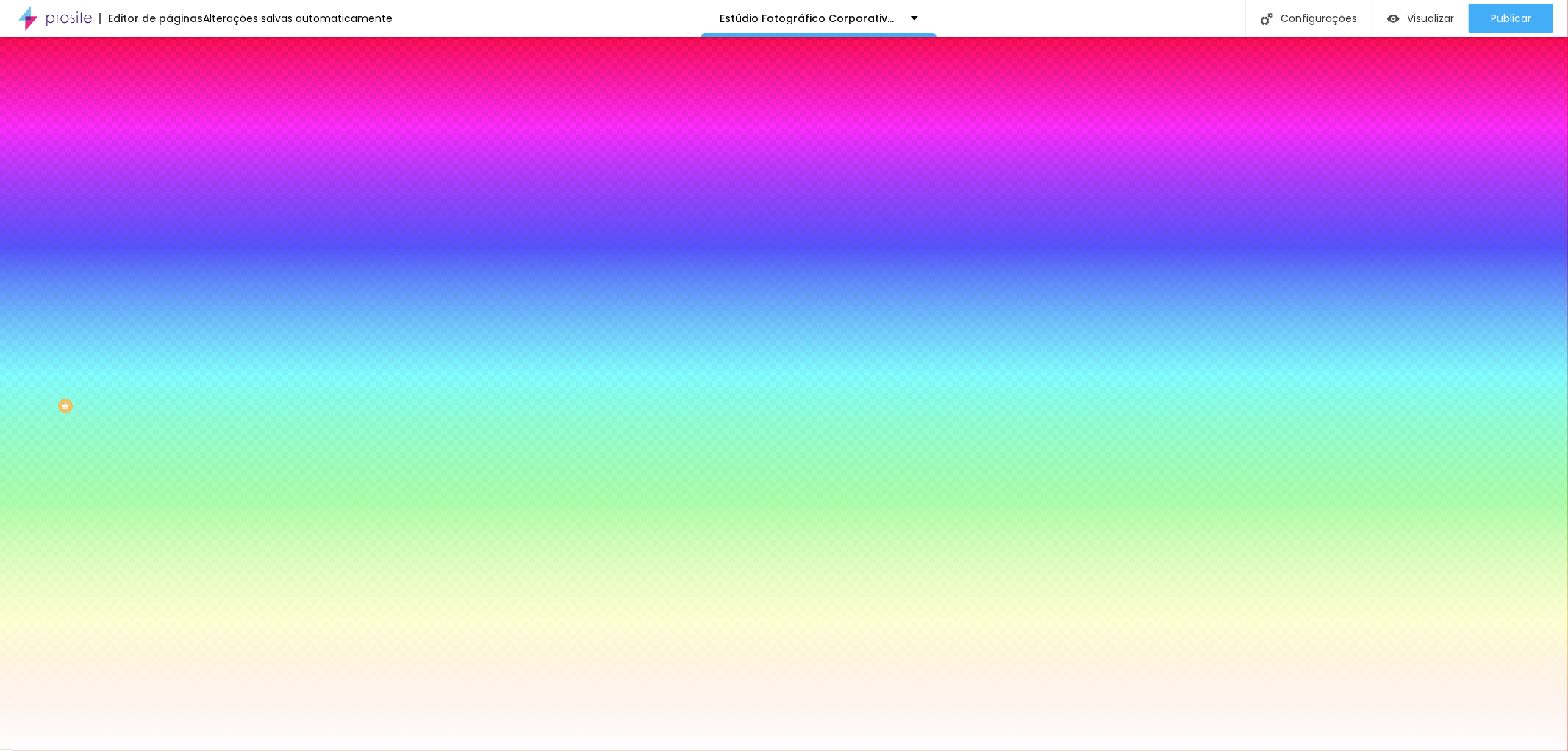
click at [182, 104] on font "Avançado" at bounding box center [206, 110] width 48 height 13
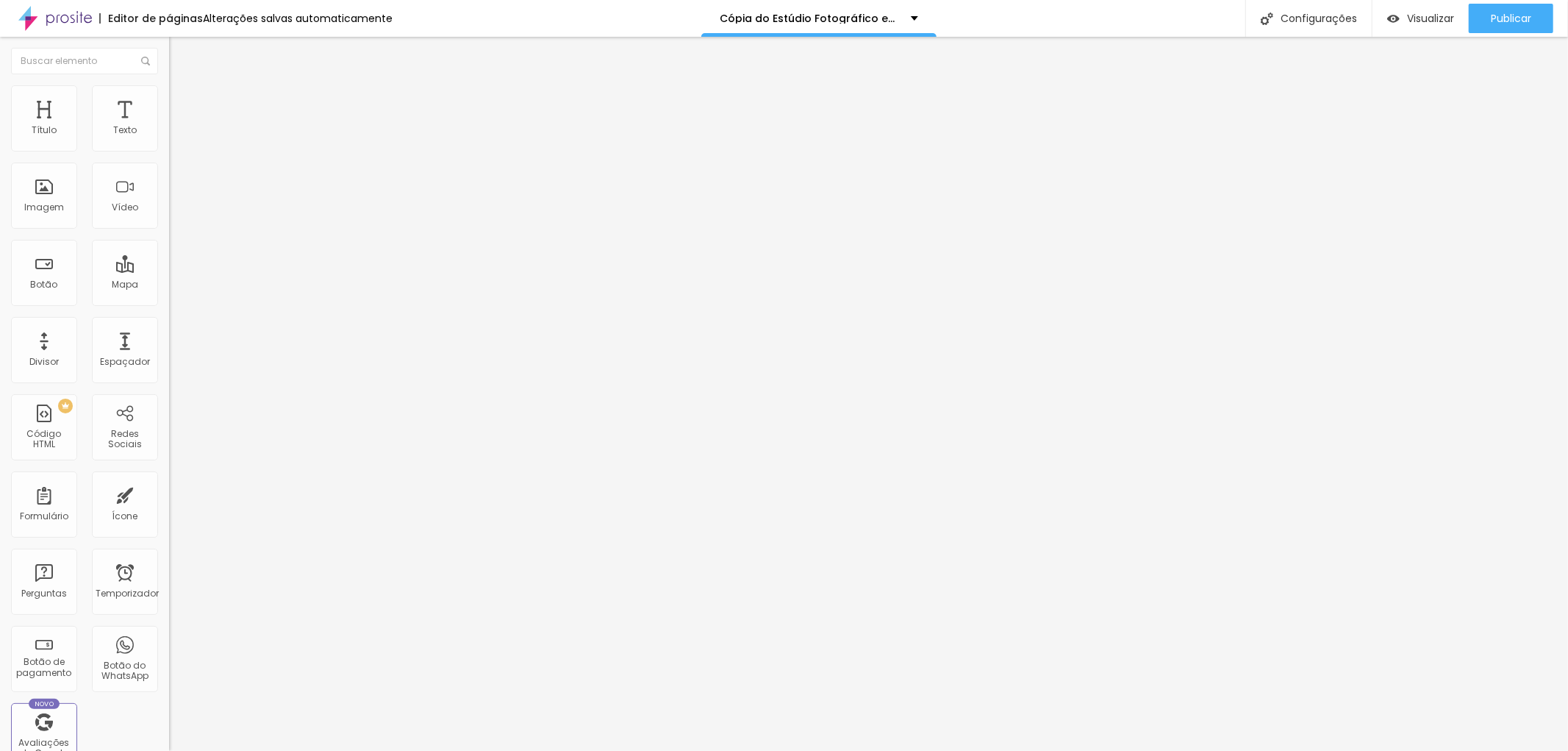
click at [178, 127] on font "Trocar imagem" at bounding box center [214, 120] width 71 height 13
click at [1411, 19] on font "Visualizar" at bounding box center [1430, 18] width 47 height 15
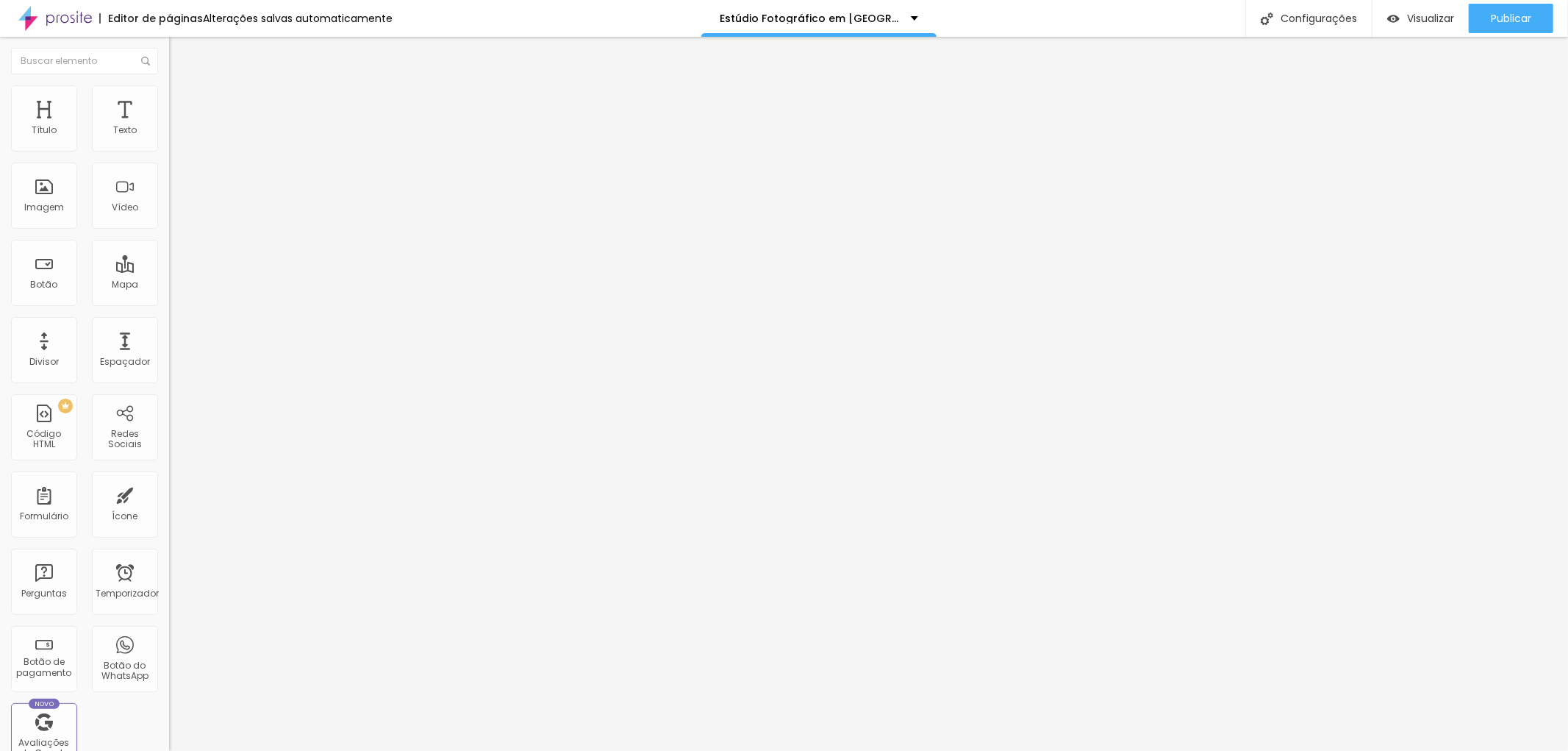
click at [169, 88] on img at bounding box center [176, 92] width 13 height 13
click at [169, 84] on img at bounding box center [176, 77] width 13 height 13
click at [175, 137] on icon "button" at bounding box center [176, 135] width 3 height 3
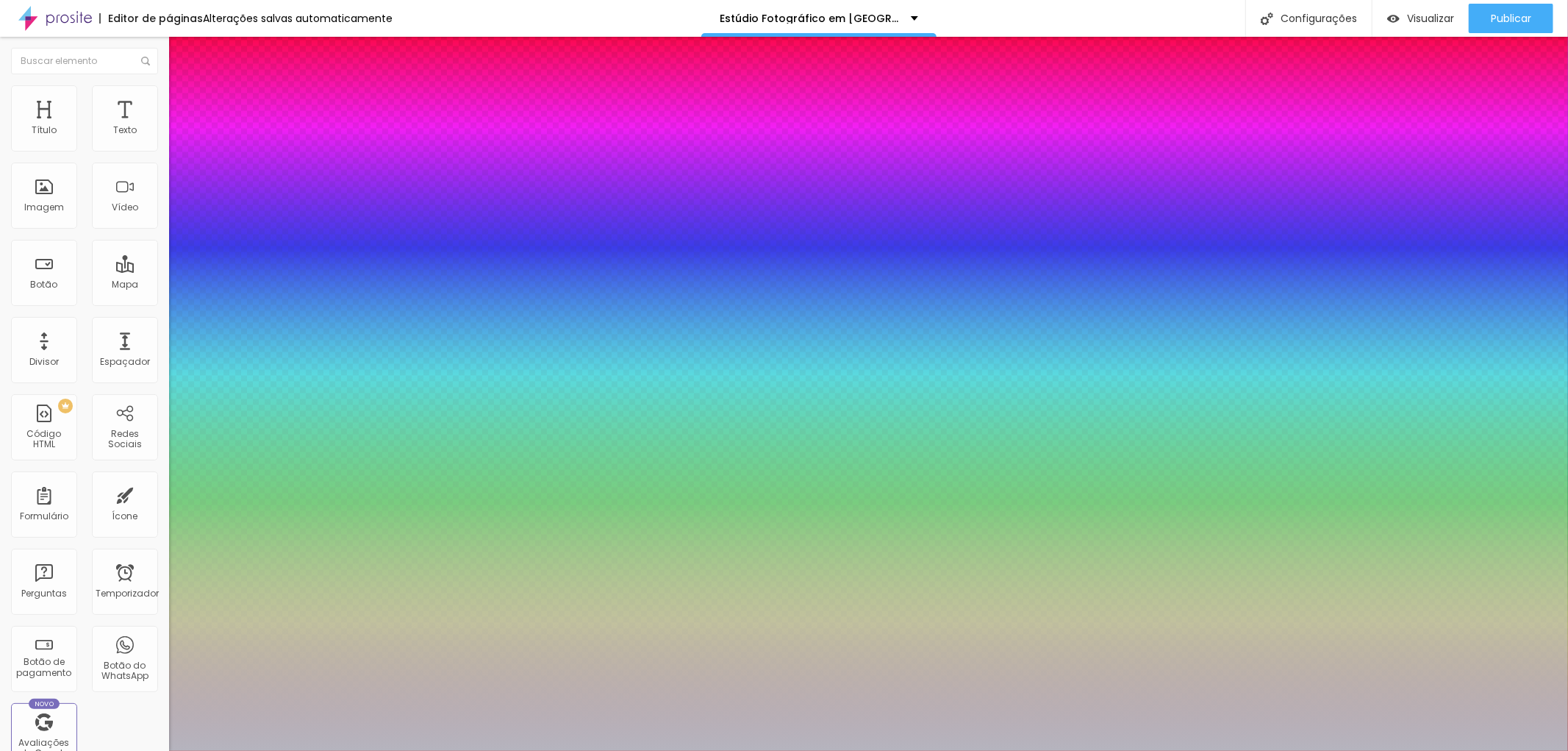
type input "23"
type input "1"
type input "24"
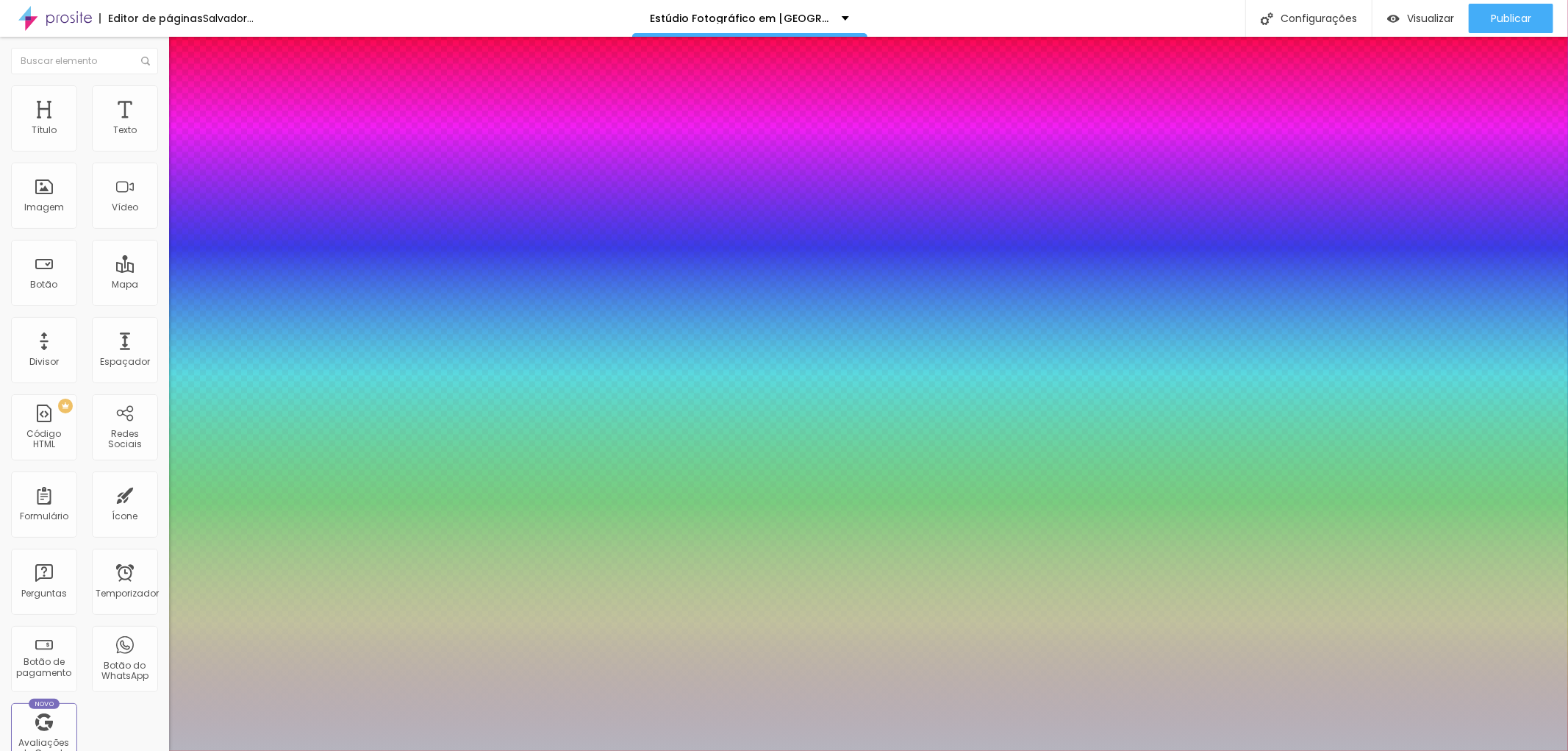
type input "24"
type input "1"
type input "25"
type input "1"
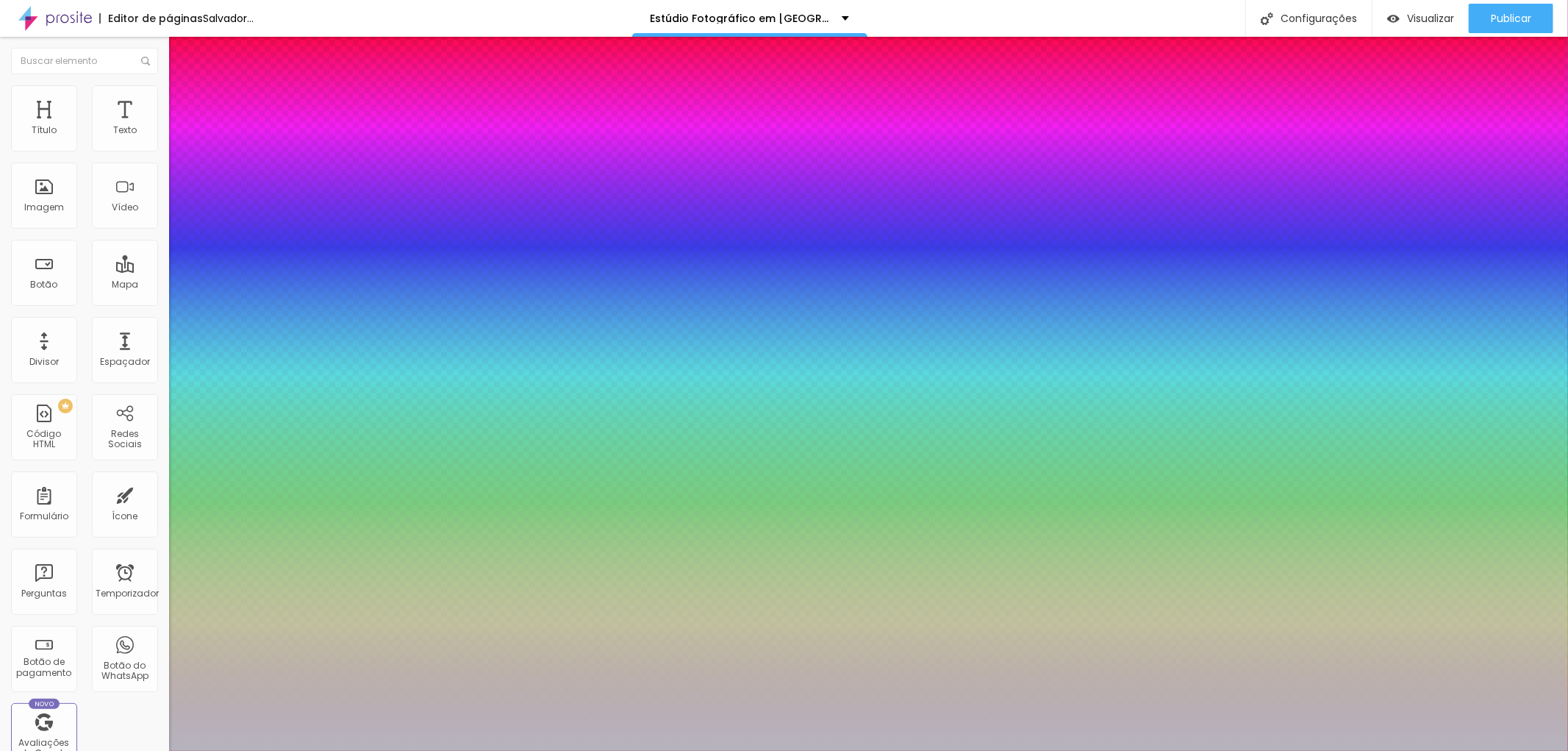
type input "26"
type input "1"
type input "25"
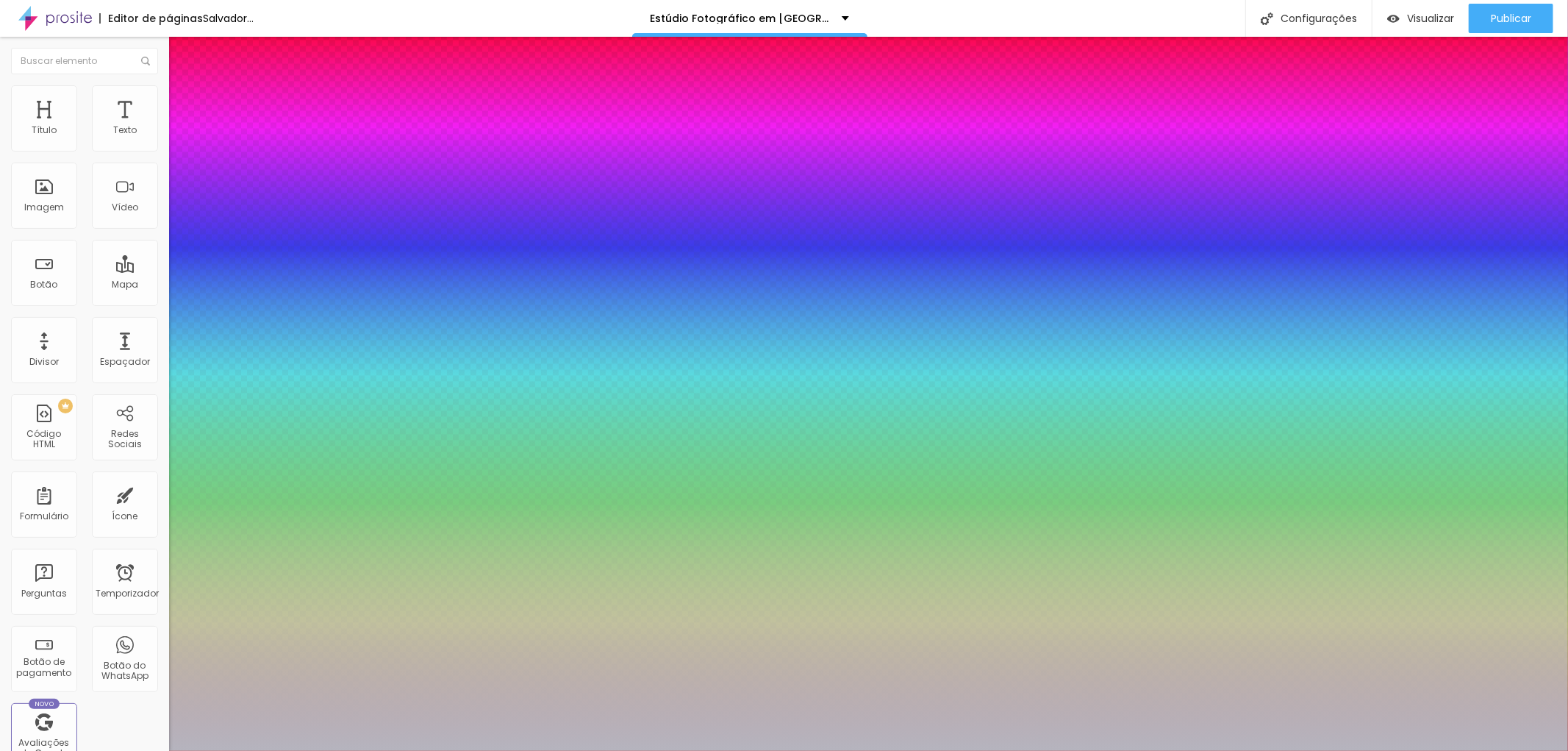
type input "1"
type input "24"
type input "1"
type input "23"
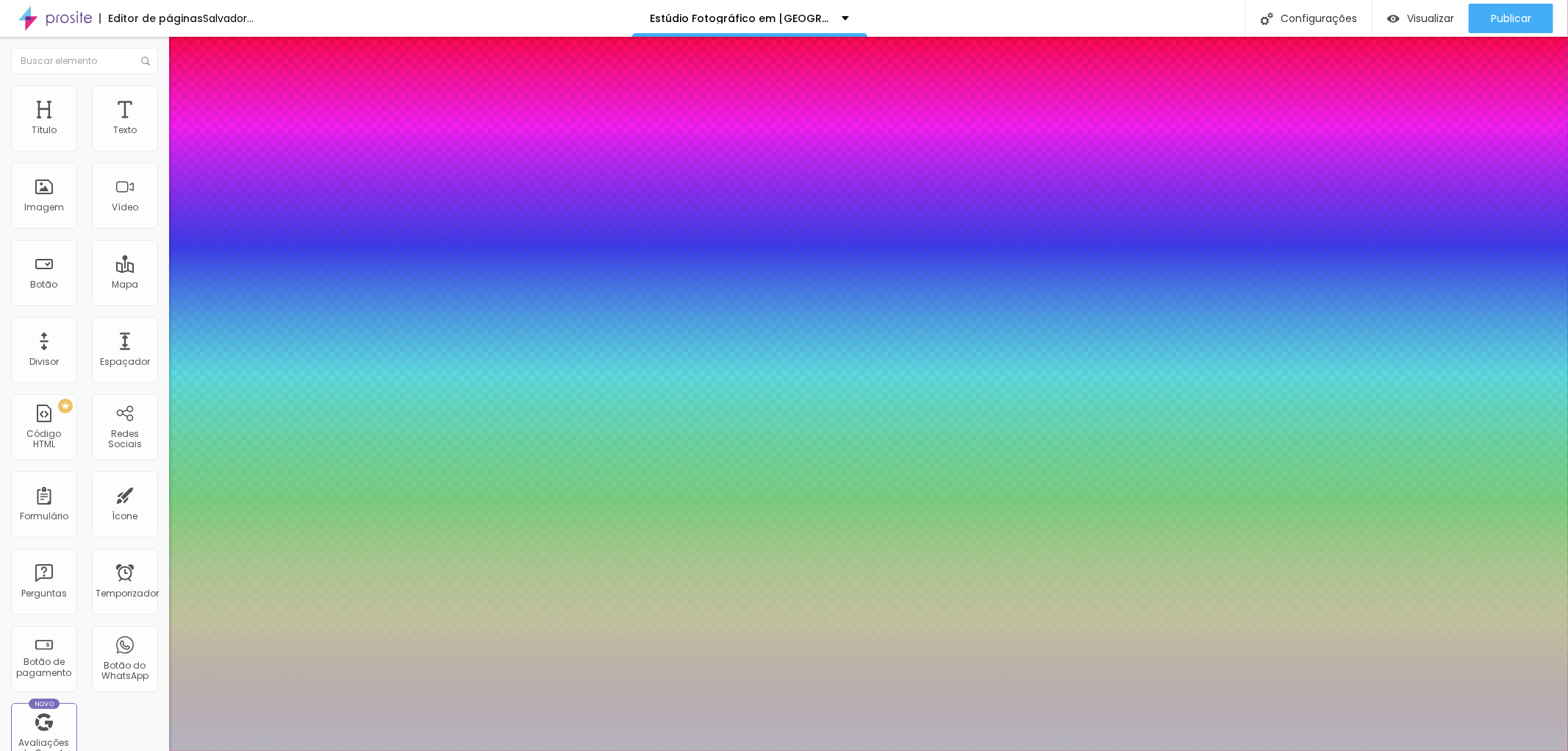
type input "23"
type input "1"
type input "22"
type input "1"
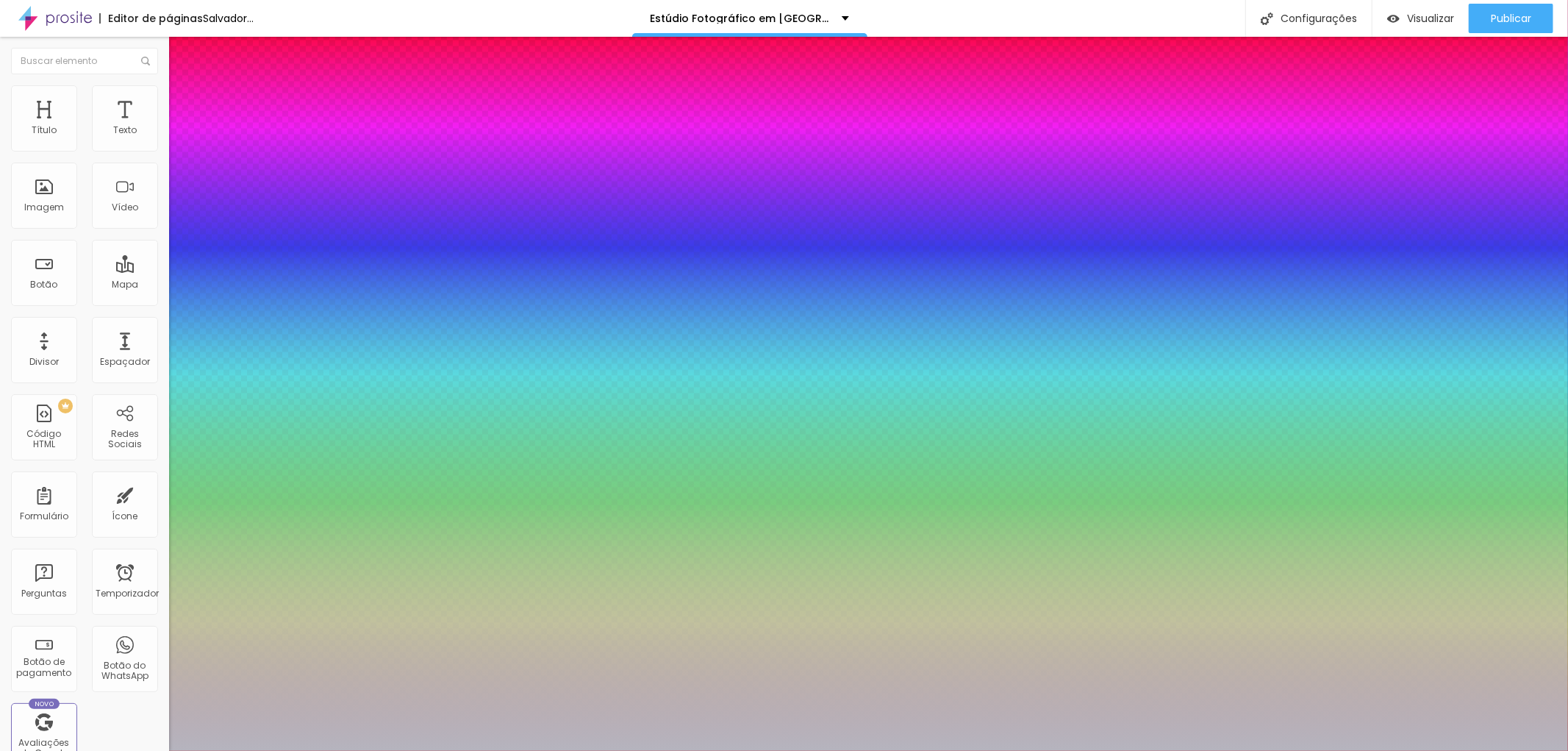
type input "21"
type input "1"
type input "22"
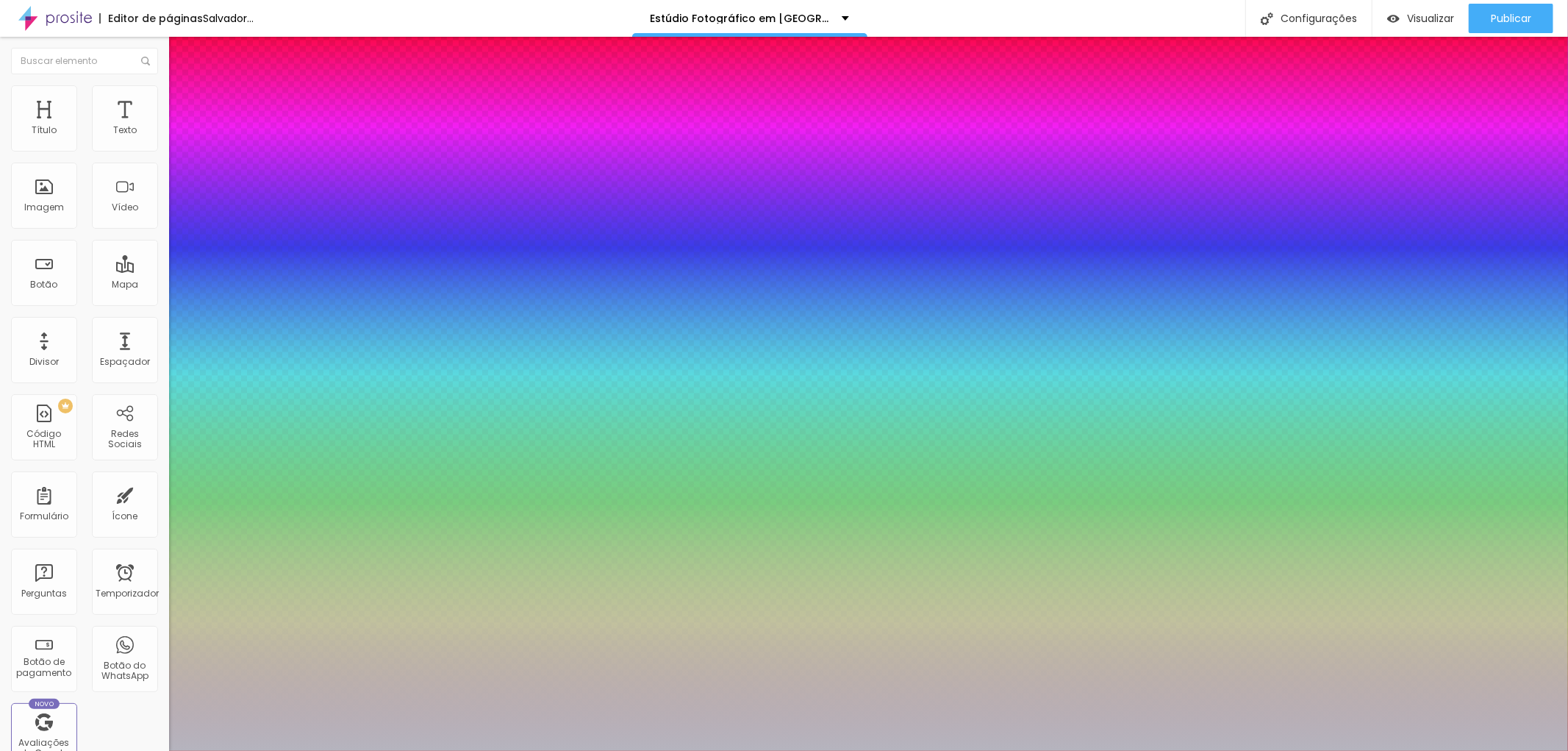
type input "1"
type input "22"
type input "1"
click at [1221, 750] on div at bounding box center [784, 751] width 1568 height 0
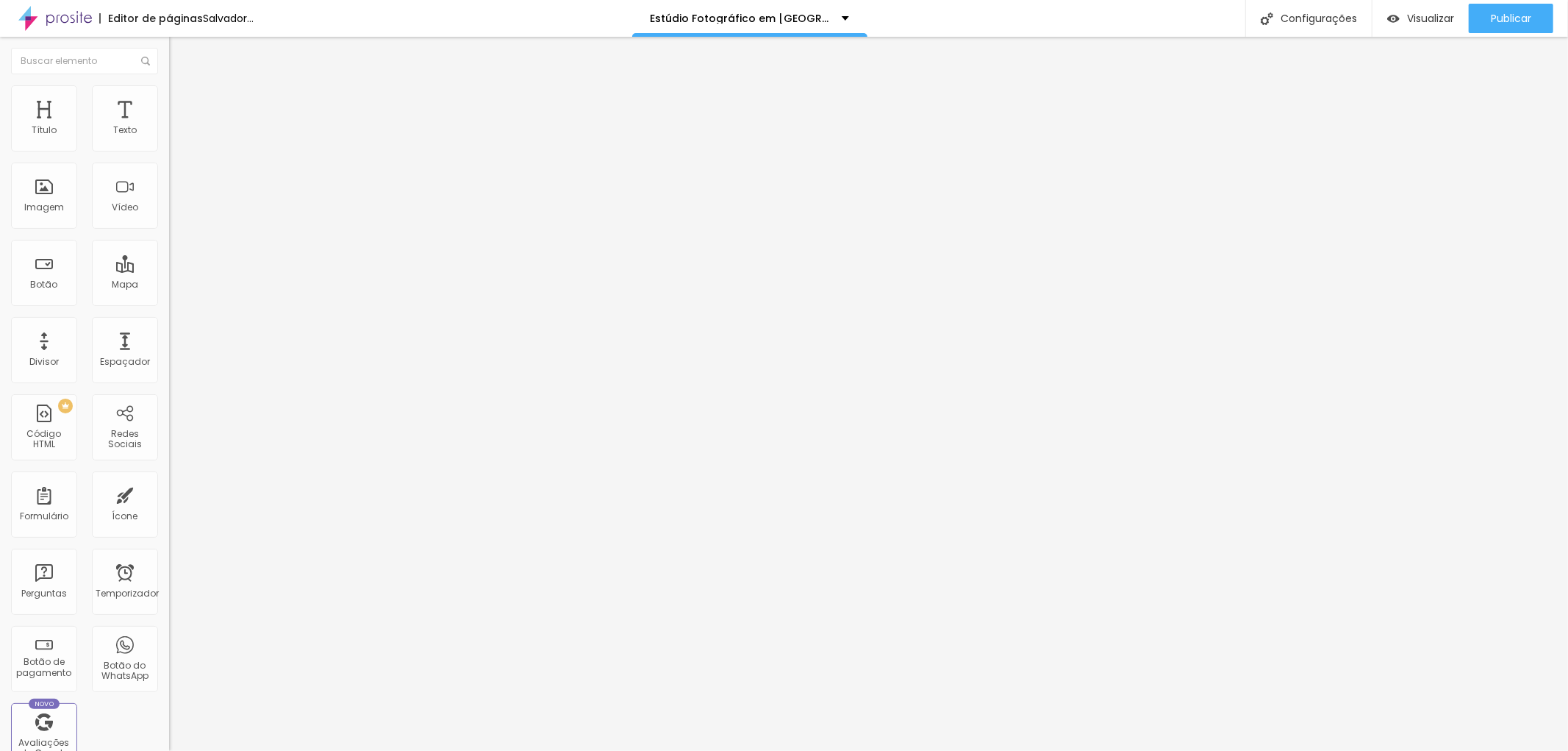
click at [180, 55] on div "Editar nulo" at bounding box center [218, 53] width 77 height 12
click at [180, 57] on img "button" at bounding box center [186, 53] width 12 height 12
click at [180, 54] on img "button" at bounding box center [186, 53] width 12 height 12
click at [169, 47] on button "Editar nulo" at bounding box center [254, 53] width 169 height 34
click at [169, 218] on button "button" at bounding box center [180, 211] width 21 height 16
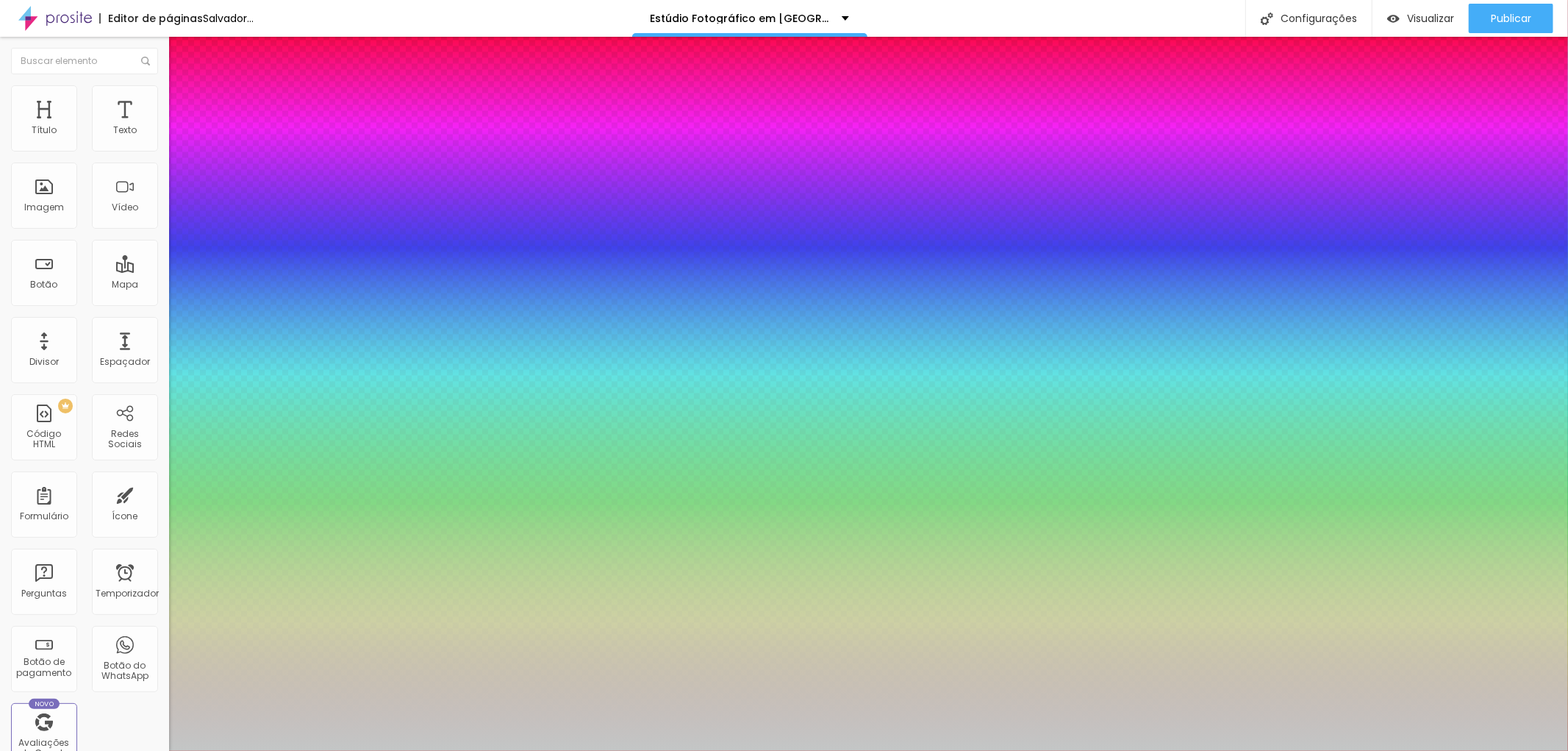
drag, startPoint x: 297, startPoint y: 548, endPoint x: 347, endPoint y: 548, distance: 50.0
click at [846, 750] on div at bounding box center [784, 751] width 1568 height 0
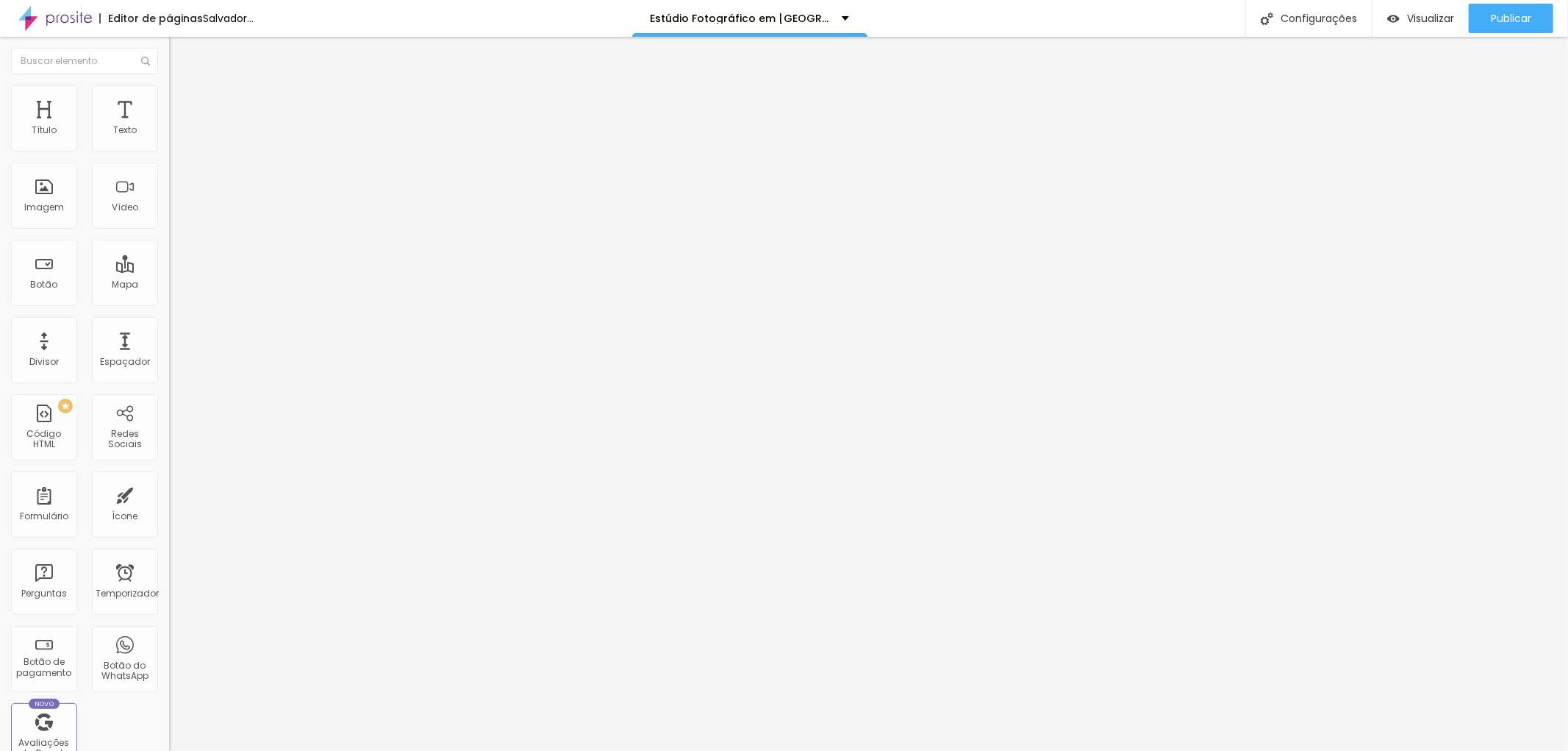
click at [169, 218] on button "button" at bounding box center [180, 211] width 21 height 16
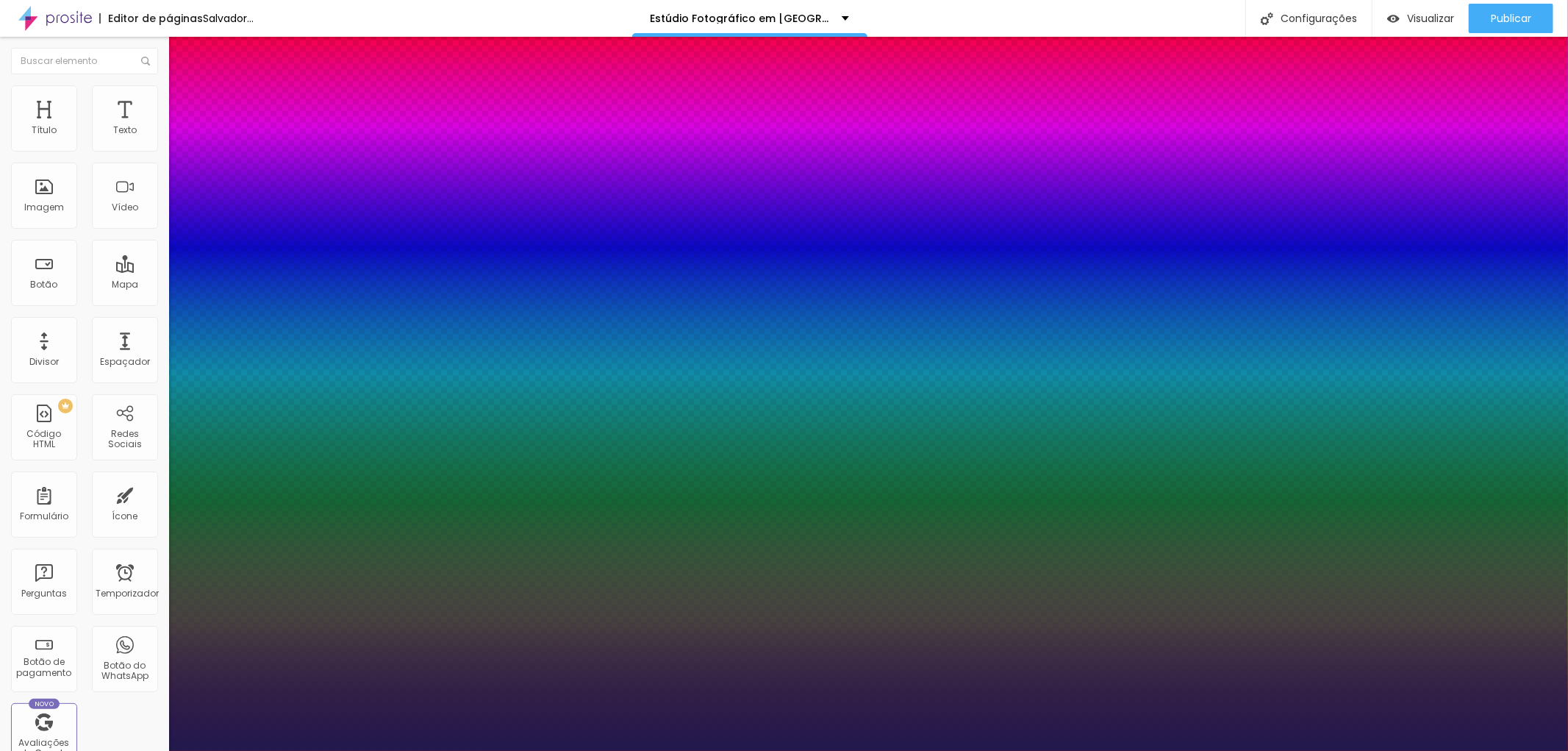
drag, startPoint x: 301, startPoint y: 548, endPoint x: 371, endPoint y: 545, distance: 70.1
click at [371, 545] on body "Editor de páginas Salvador... Estúdio Fotográfico em São Paulo Configurações Co…" at bounding box center [784, 375] width 1568 height 751
paste input "C3C6C"
type input "#C3C6C"
click at [978, 750] on div at bounding box center [784, 751] width 1568 height 0
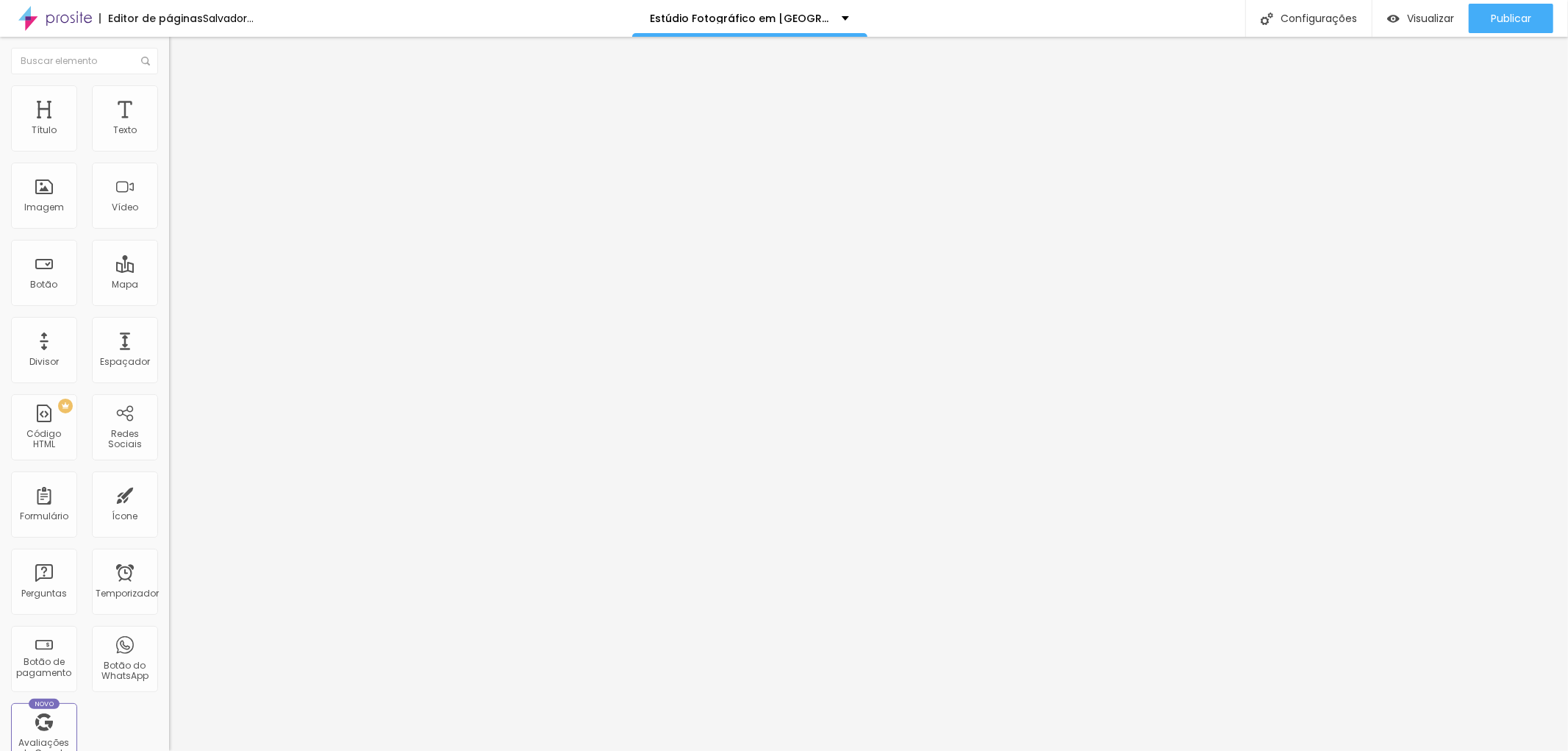
click at [181, 207] on icon "button" at bounding box center [183, 206] width 3 height 3
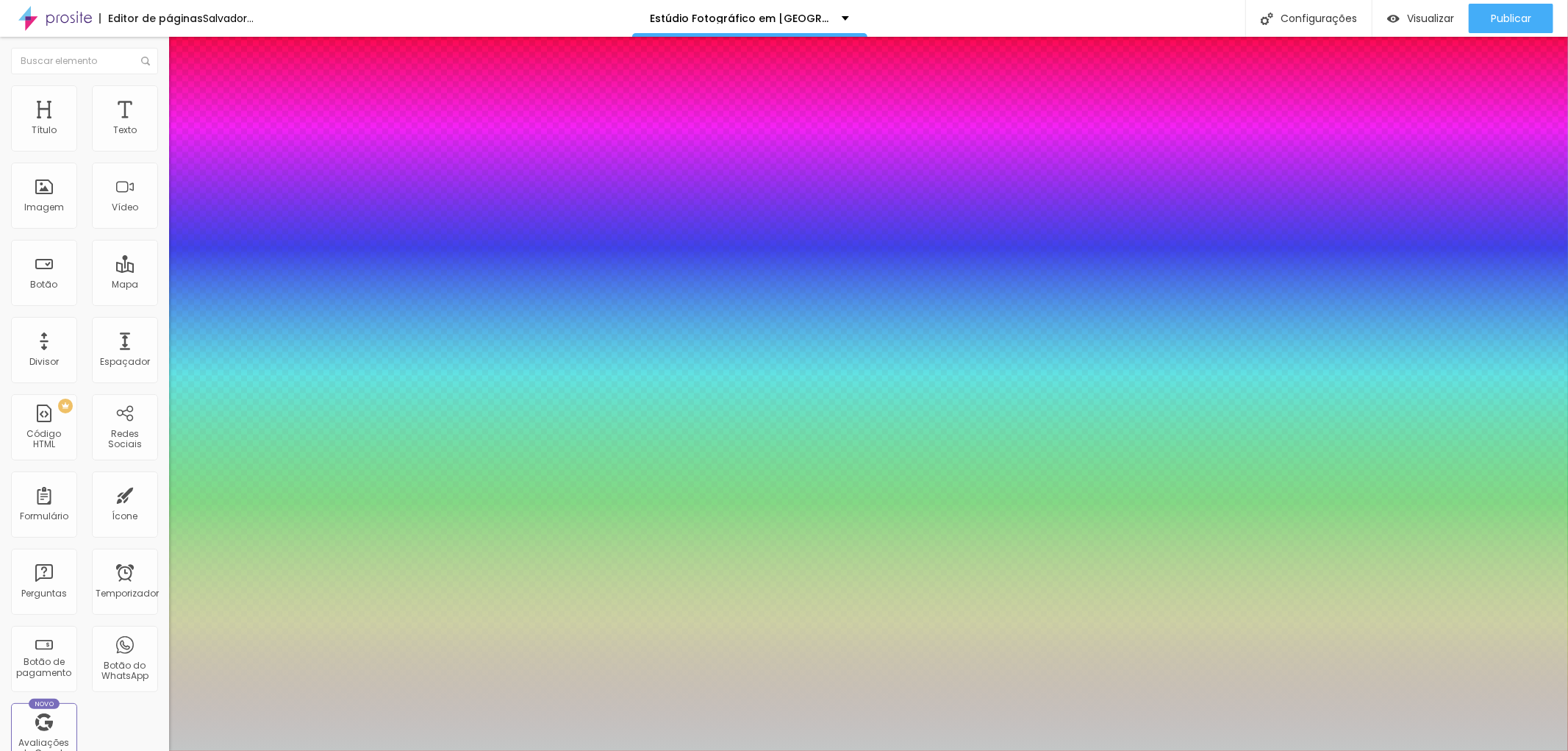
click at [1114, 750] on div at bounding box center [784, 751] width 1568 height 0
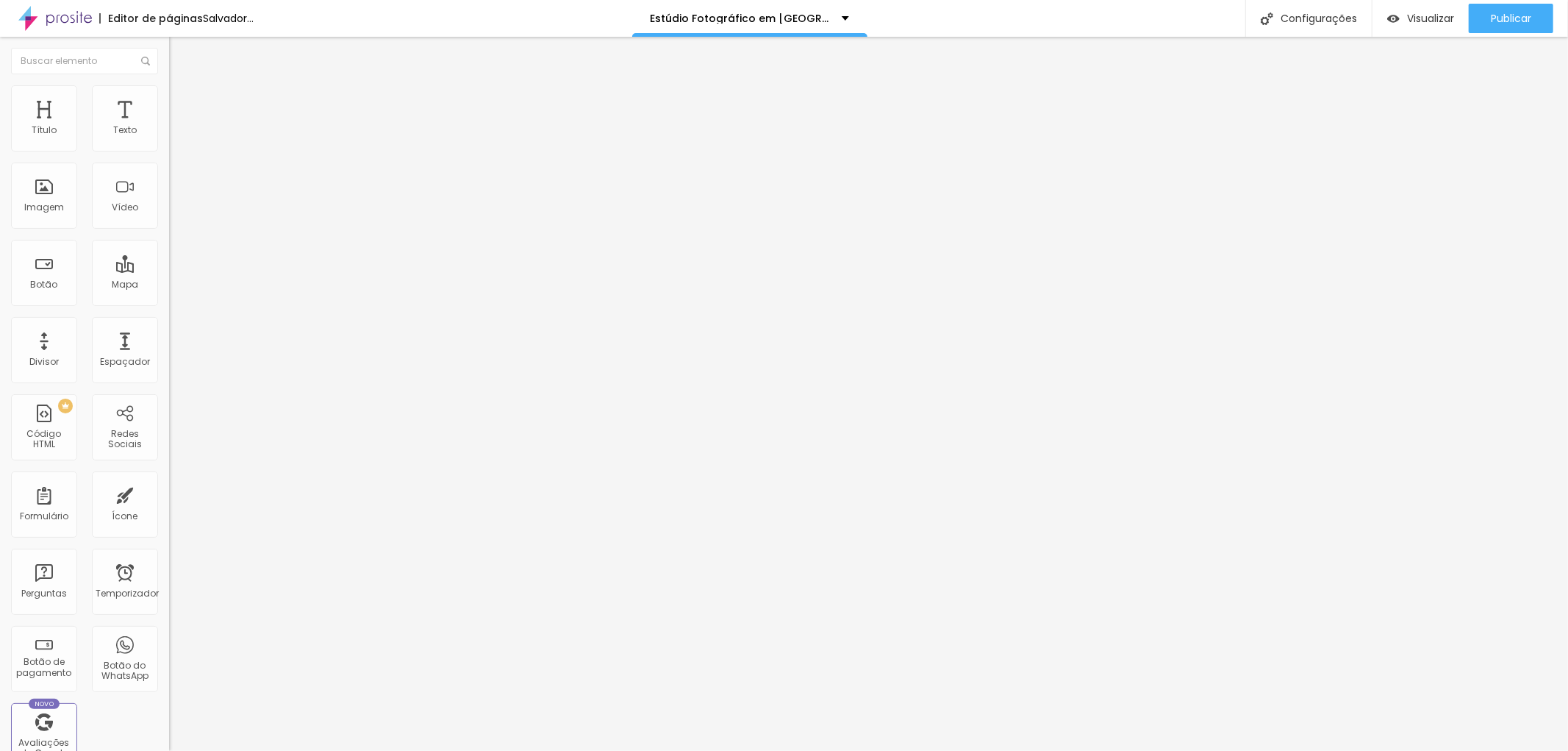
click at [175, 213] on icon "button" at bounding box center [179, 208] width 9 height 9
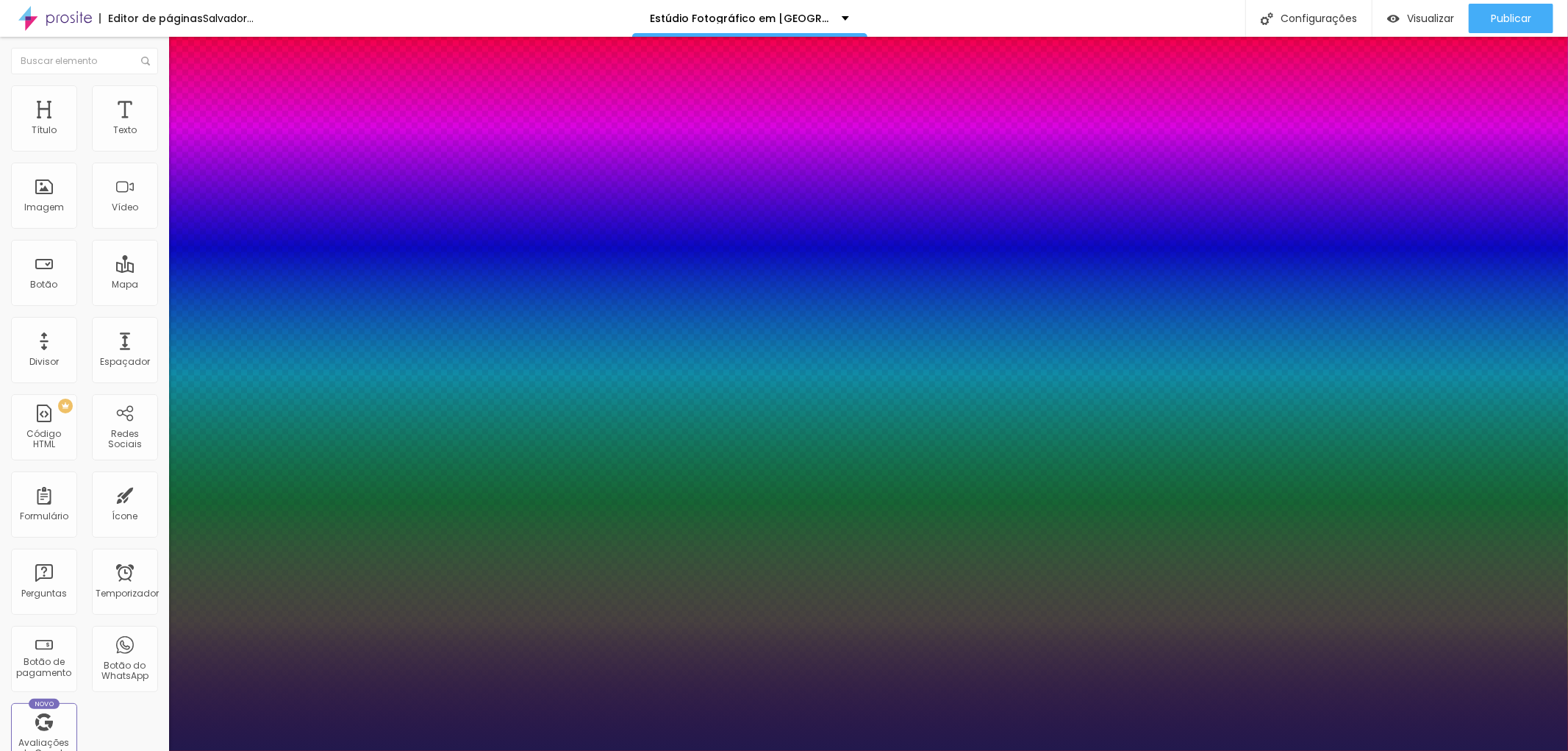
click at [89, 750] on div at bounding box center [784, 751] width 1568 height 0
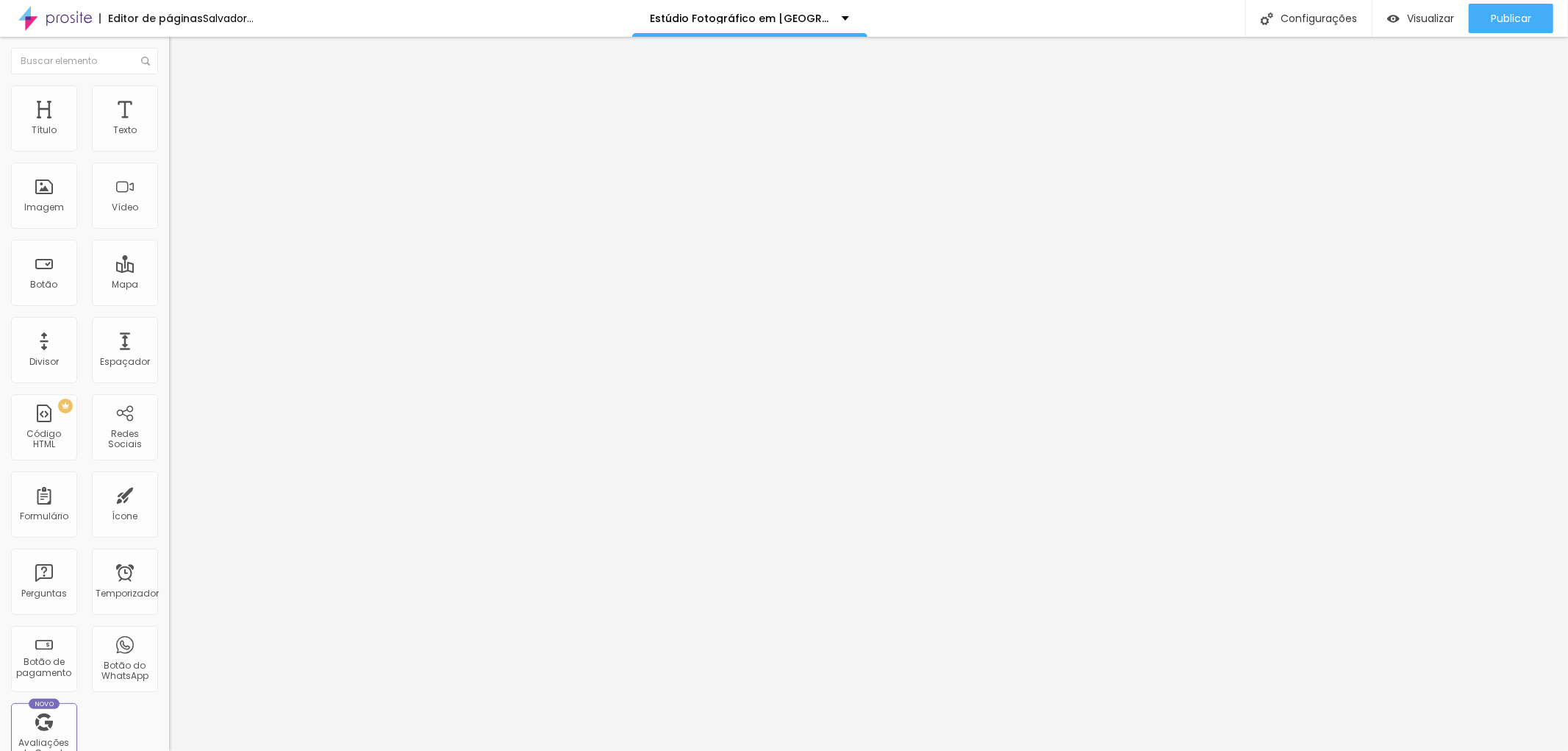
click at [169, 99] on ul "Estilo Avançado" at bounding box center [254, 85] width 169 height 29
click at [182, 101] on font "Avançado" at bounding box center [206, 95] width 48 height 13
type input "8"
type input "9"
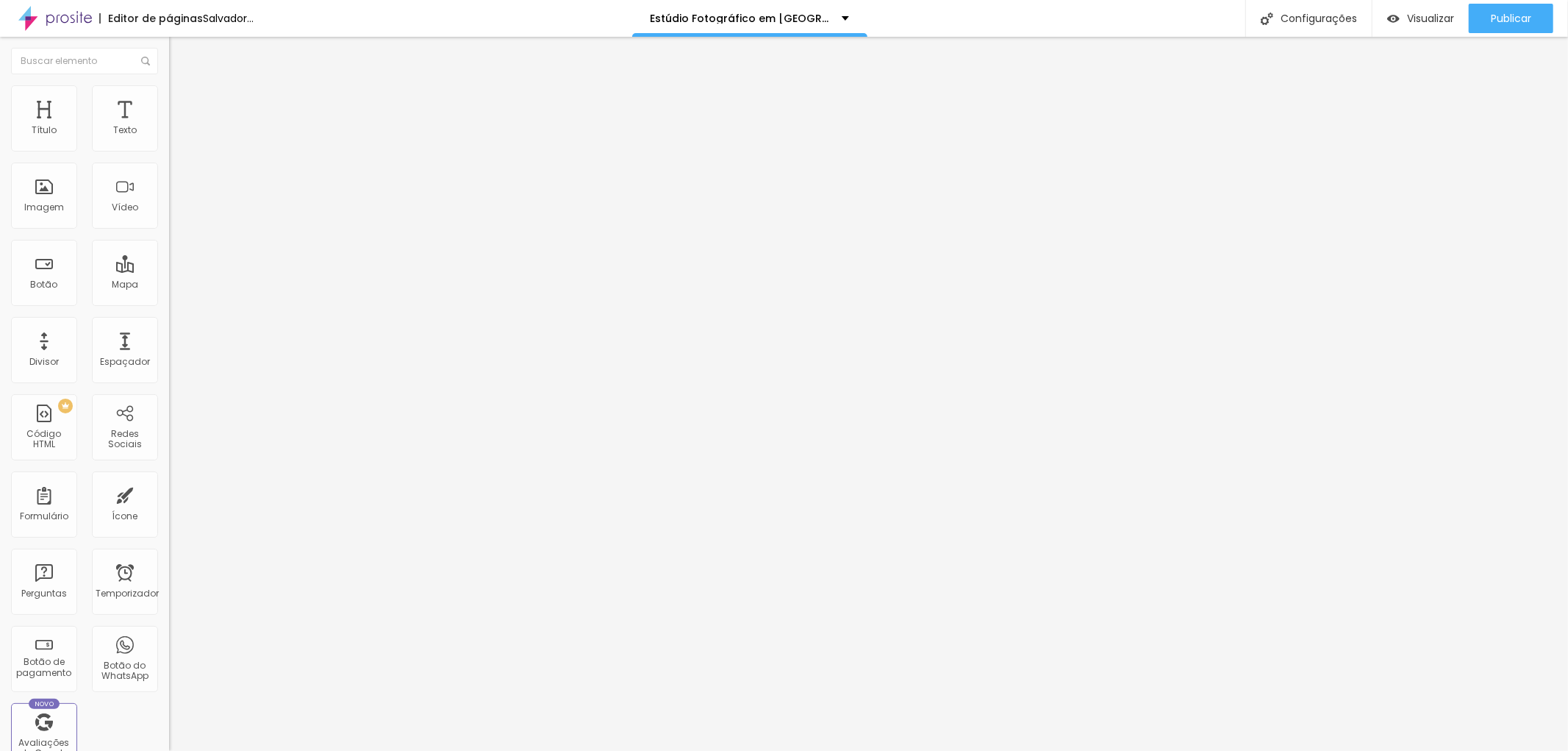
type input "9"
type input "11"
type input "12"
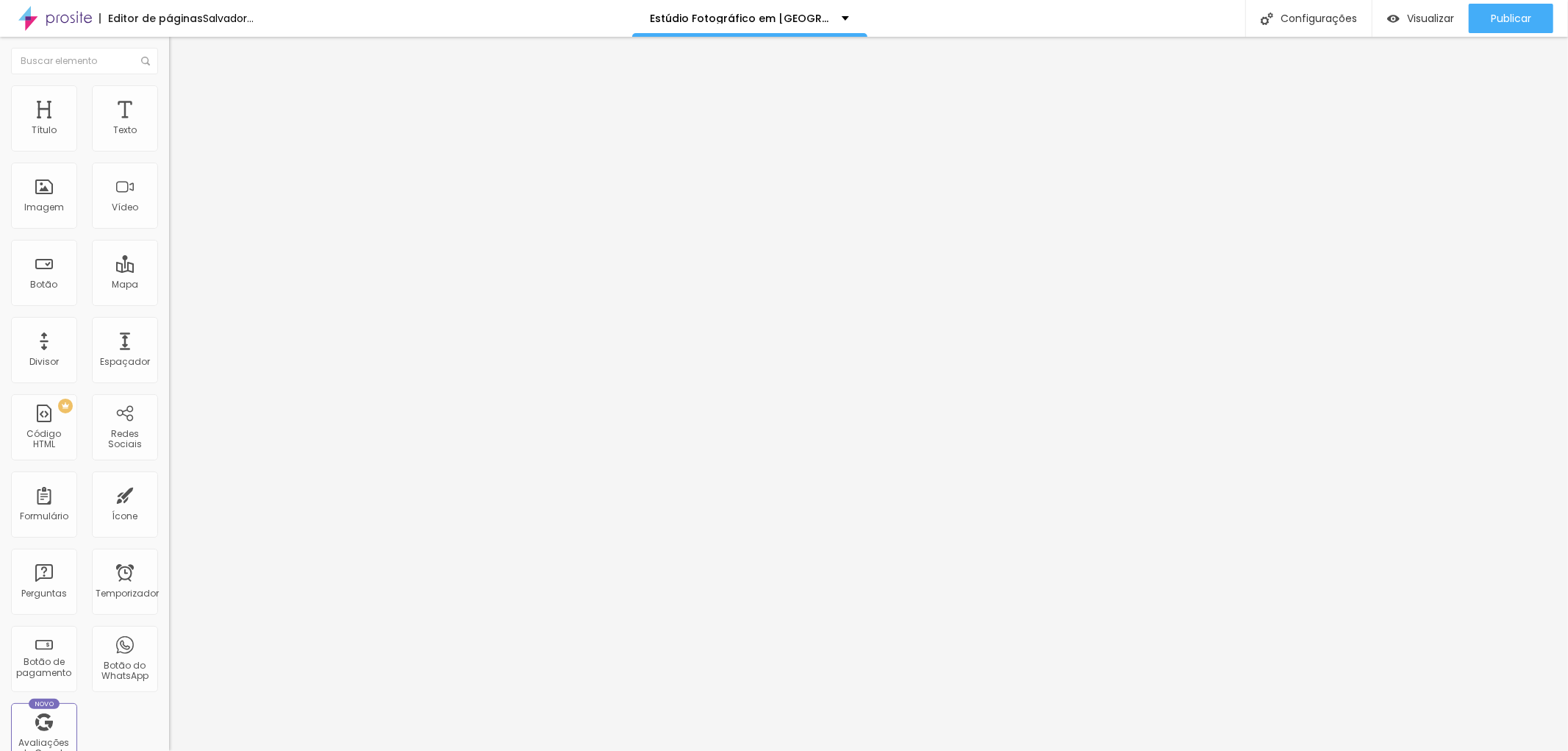
type input "9"
type input "6"
type input "5"
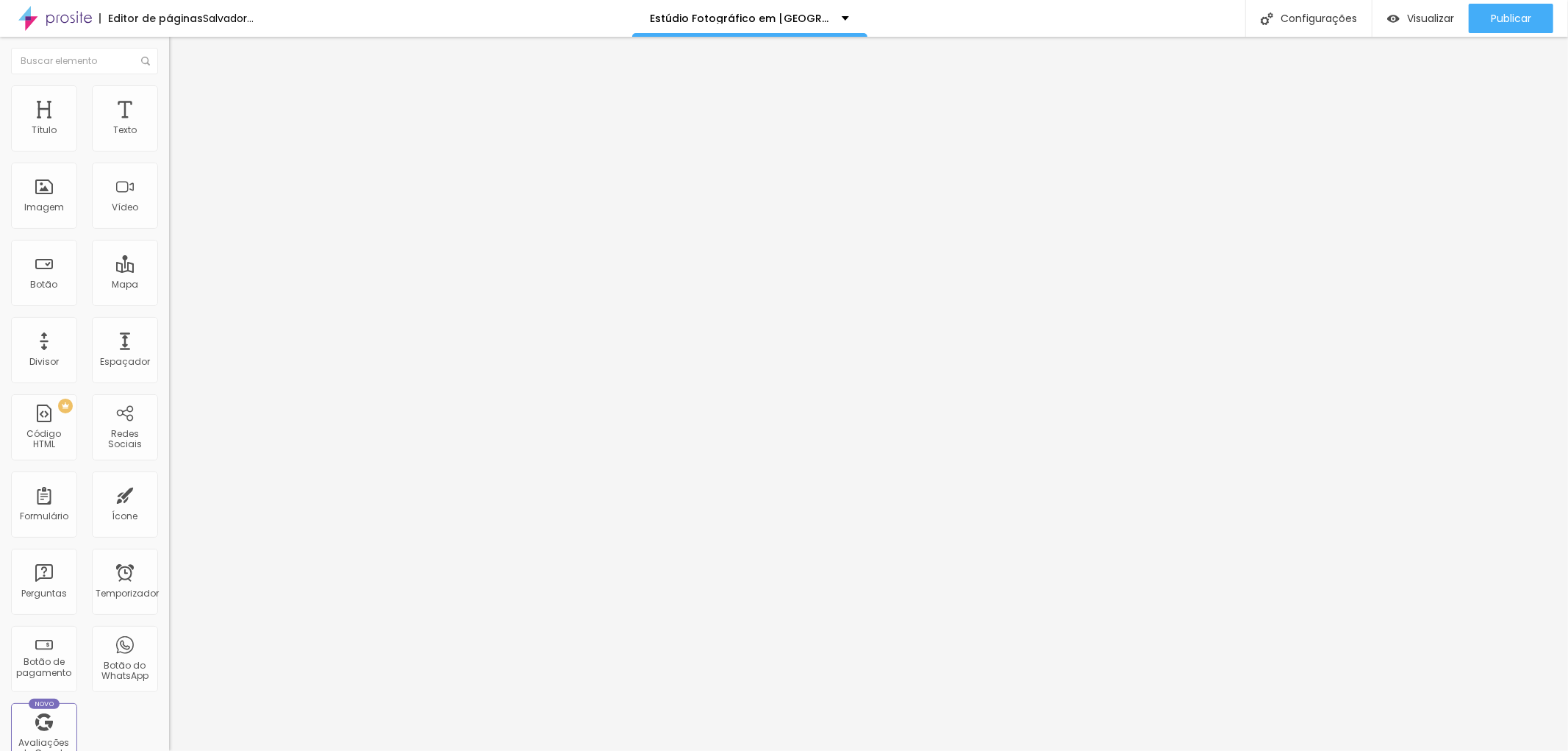
type input "5"
type input "4"
type input "3"
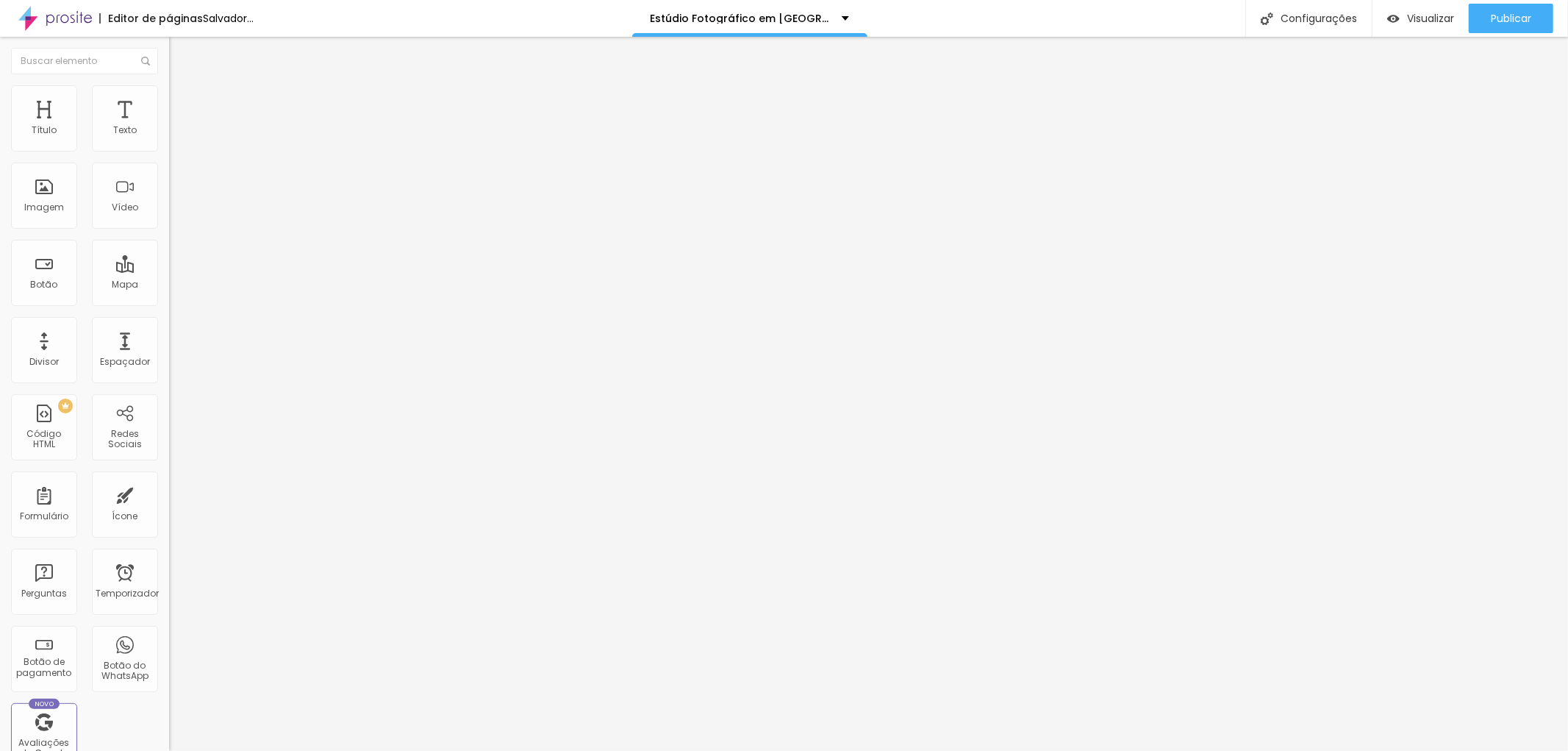
type input "3"
click at [169, 271] on input "range" at bounding box center [217, 276] width 95 height 12
click at [169, 85] on li "Estilo" at bounding box center [254, 78] width 169 height 15
click at [175, 213] on icon "button" at bounding box center [179, 208] width 9 height 9
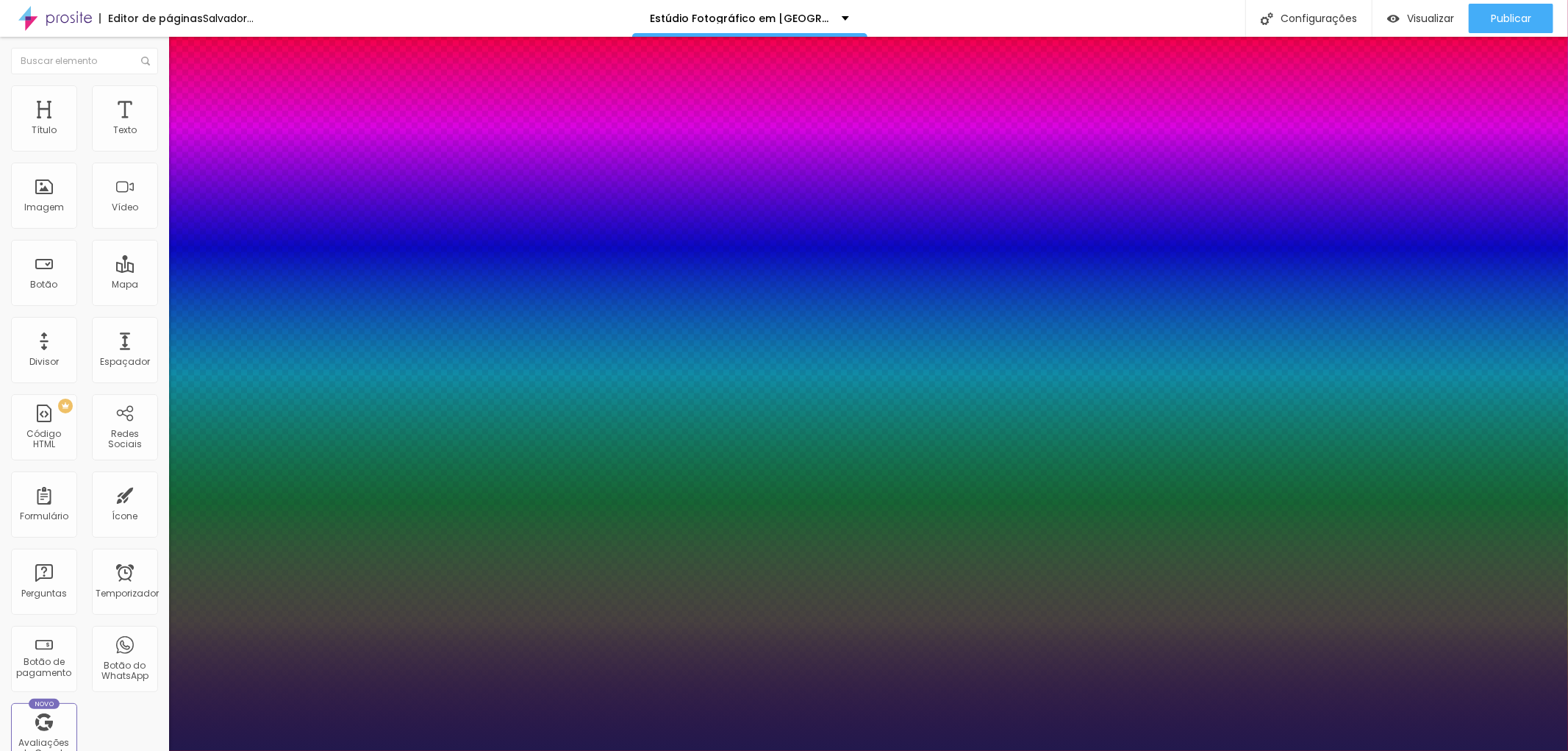
type input "20"
type input "1"
type input "21"
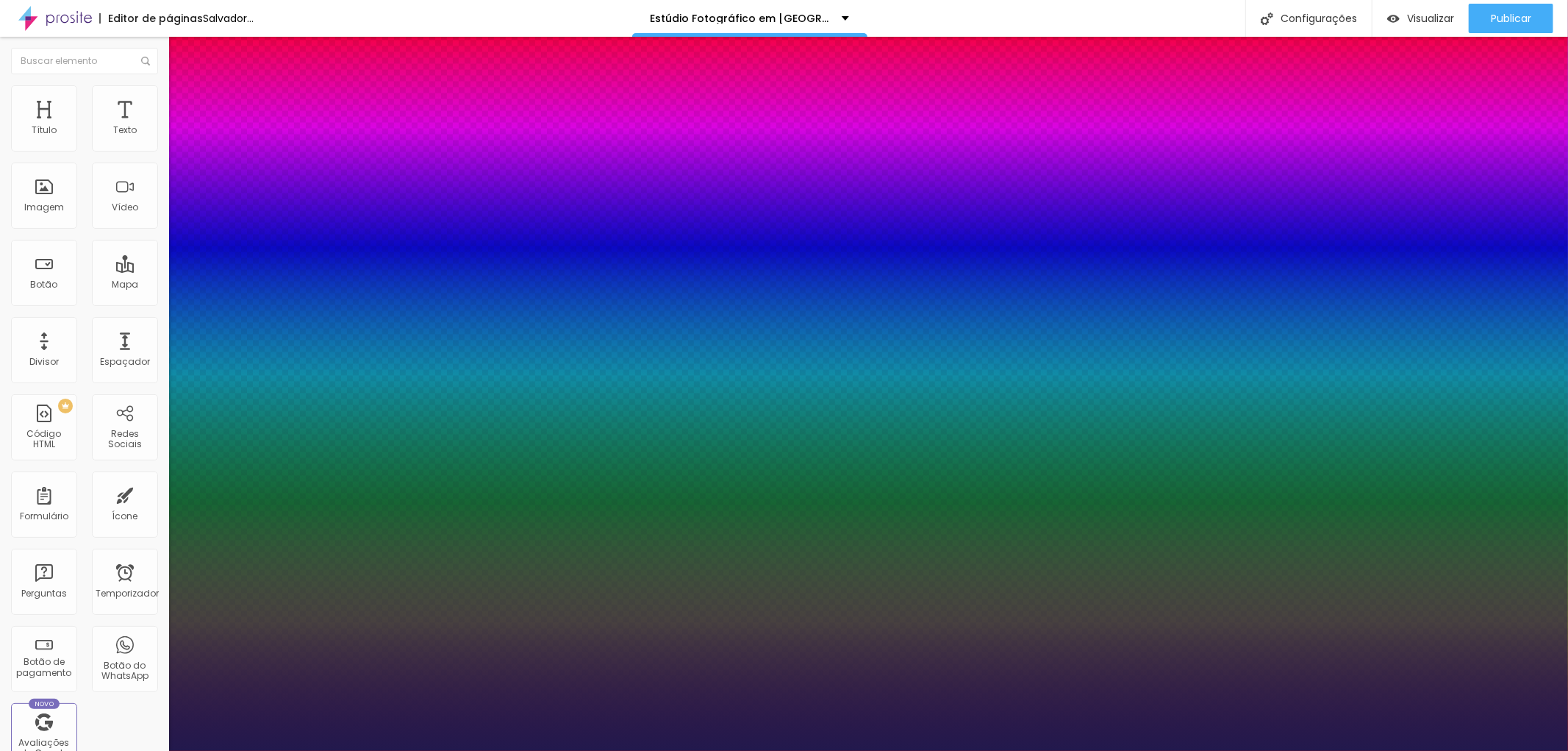
type input "1"
type input "22"
type input "1"
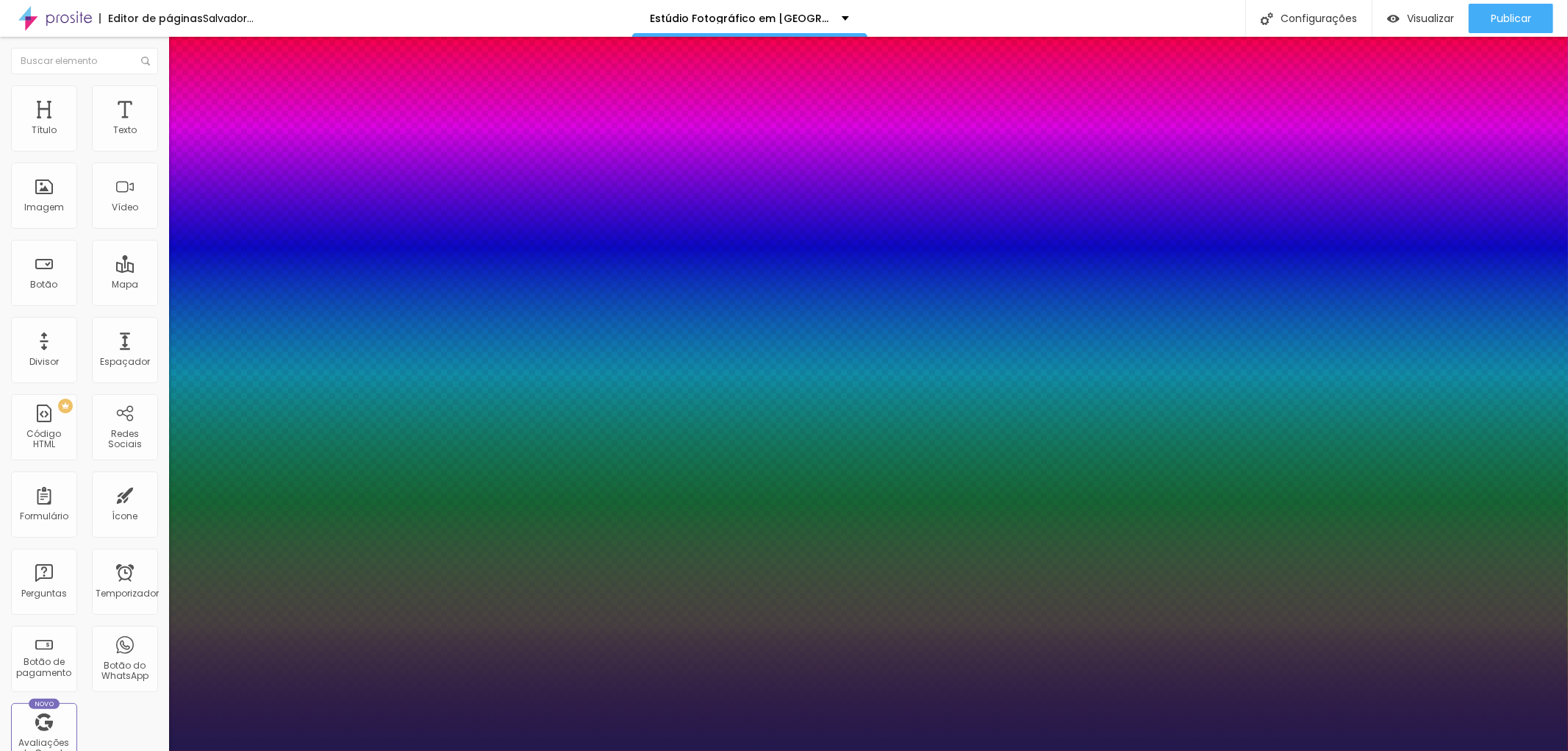
type input "21"
type input "1"
type input "23"
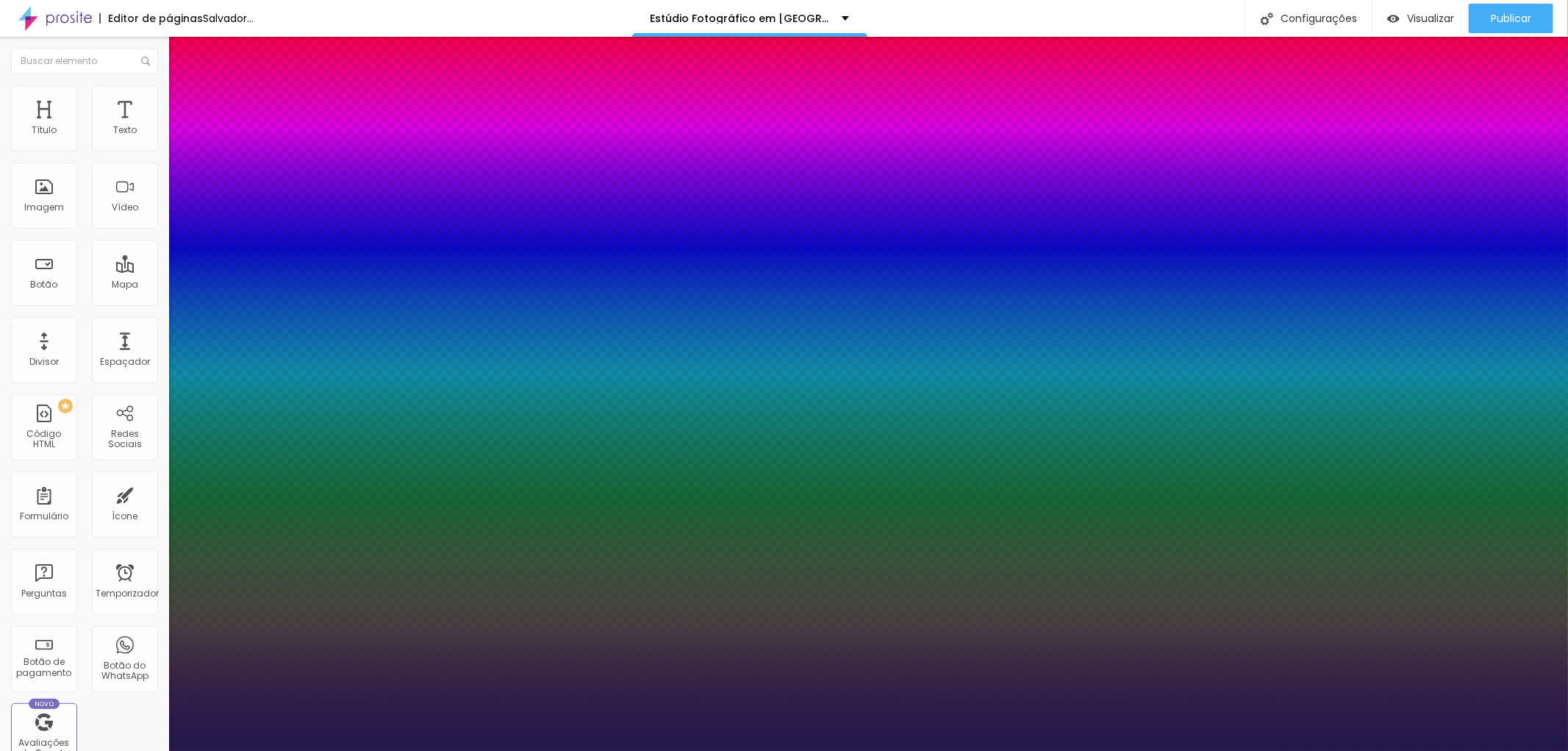
type input "1"
type input "22"
type input "1"
type input "21"
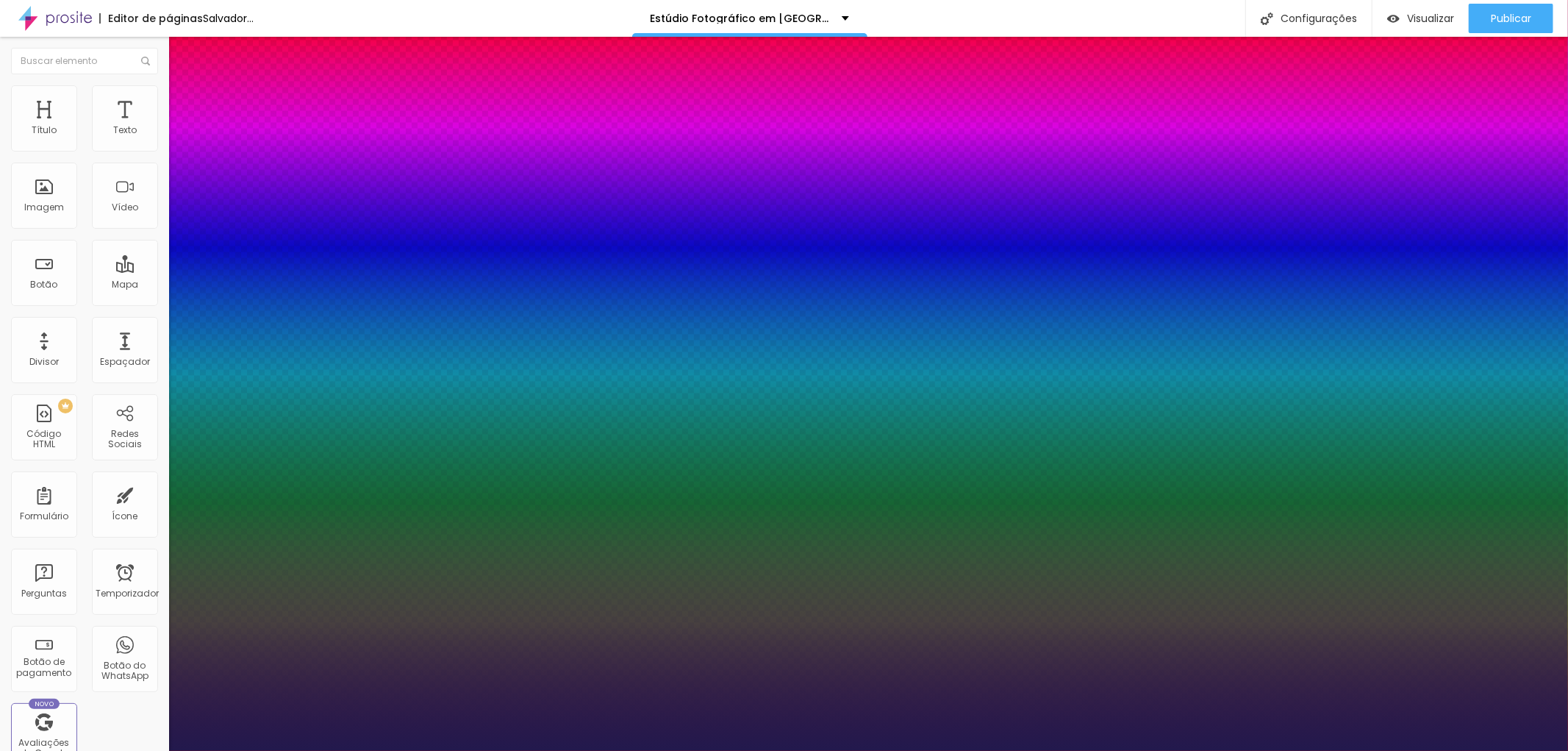
type input "21"
type input "1"
type input "23"
type input "1"
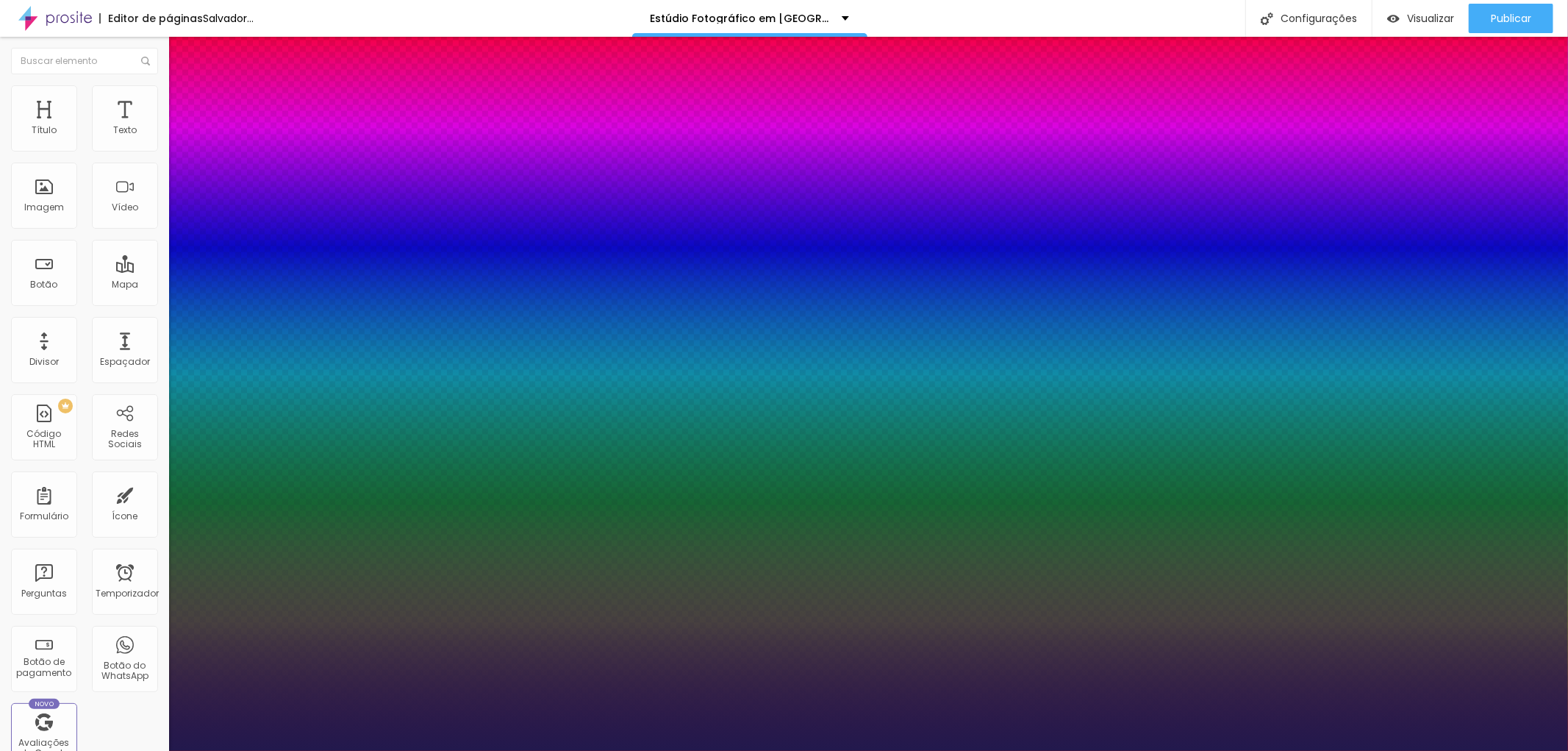
type input "23"
type input "1"
click at [896, 750] on div at bounding box center [784, 751] width 1568 height 0
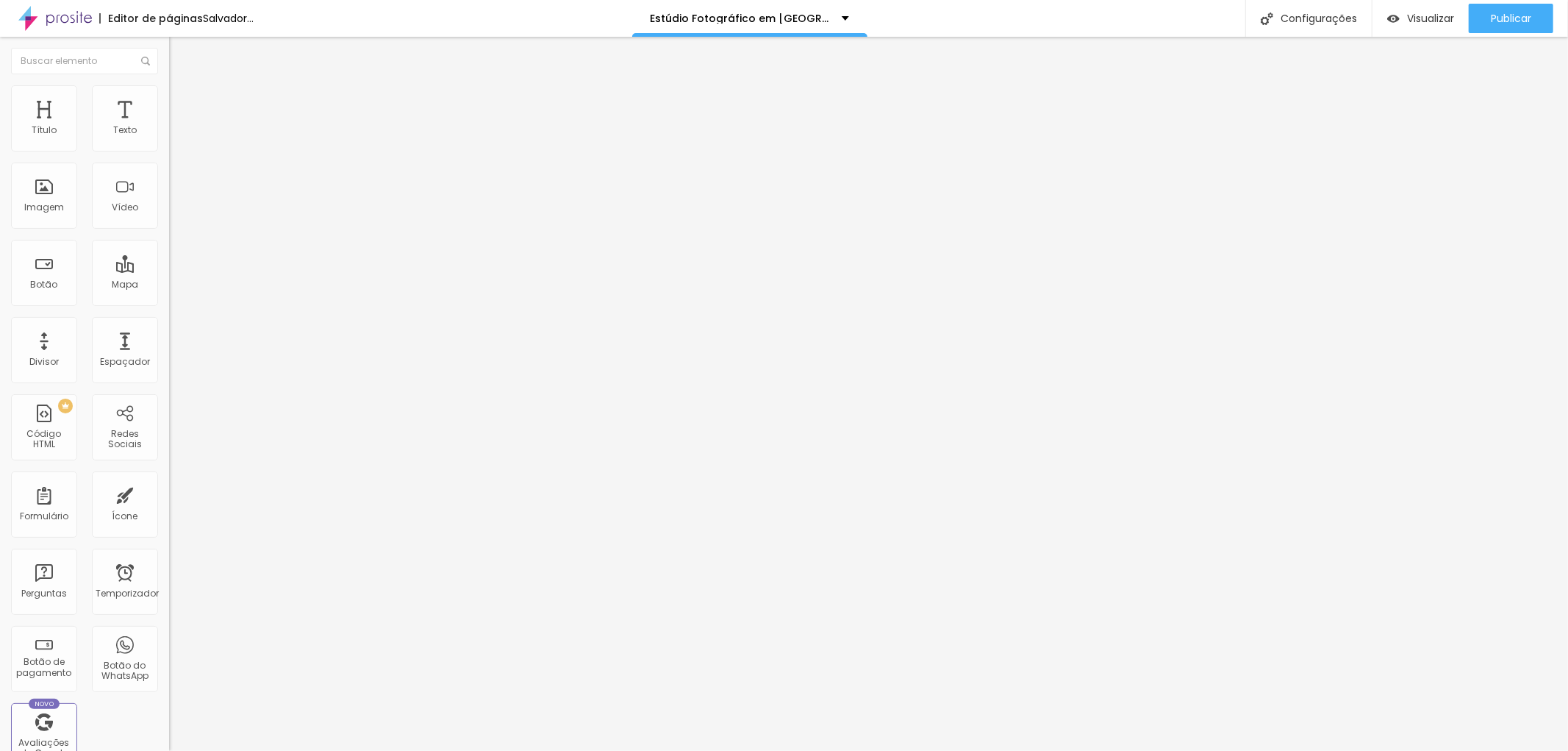
click at [175, 213] on icon "button" at bounding box center [179, 208] width 9 height 9
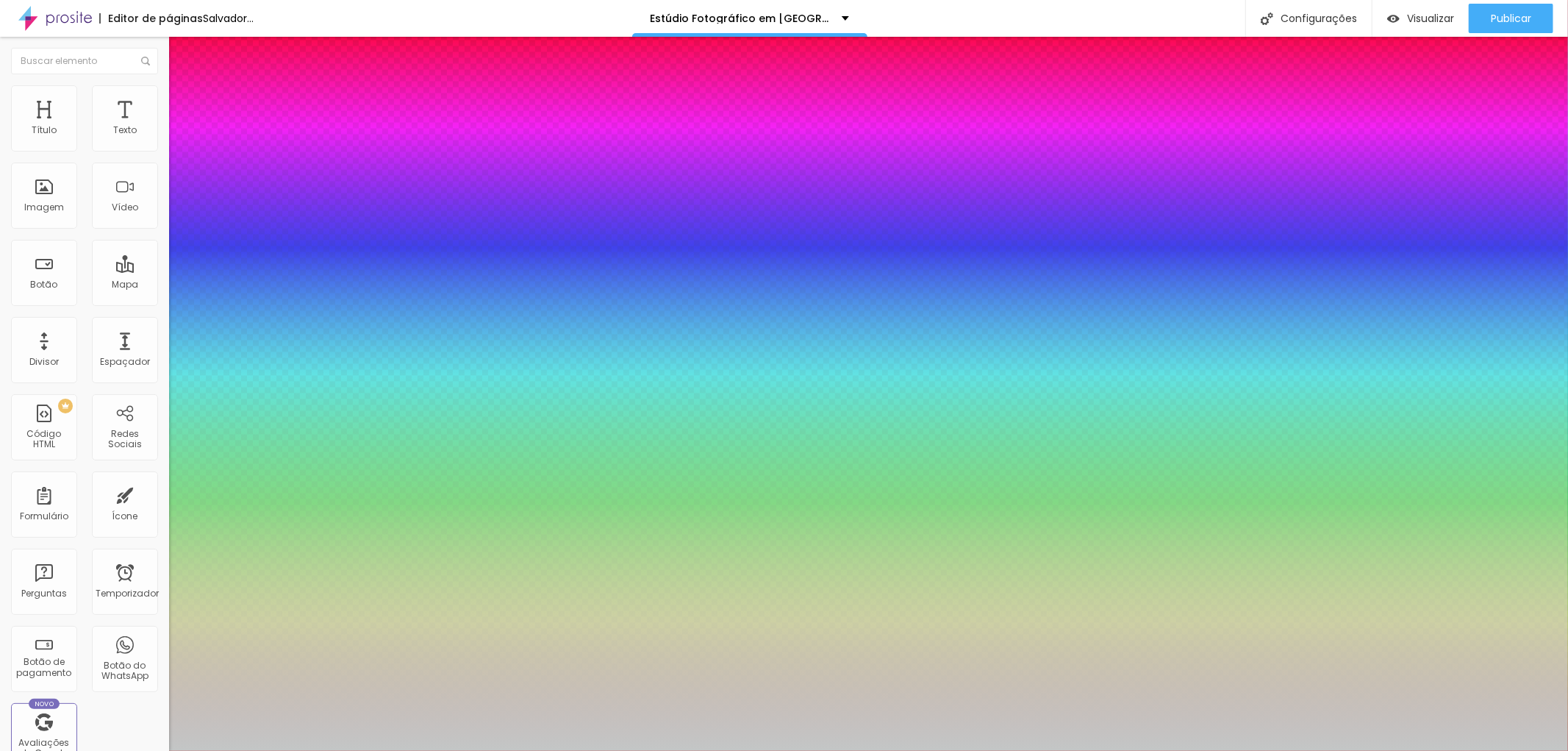
click at [119, 750] on div at bounding box center [784, 751] width 1568 height 0
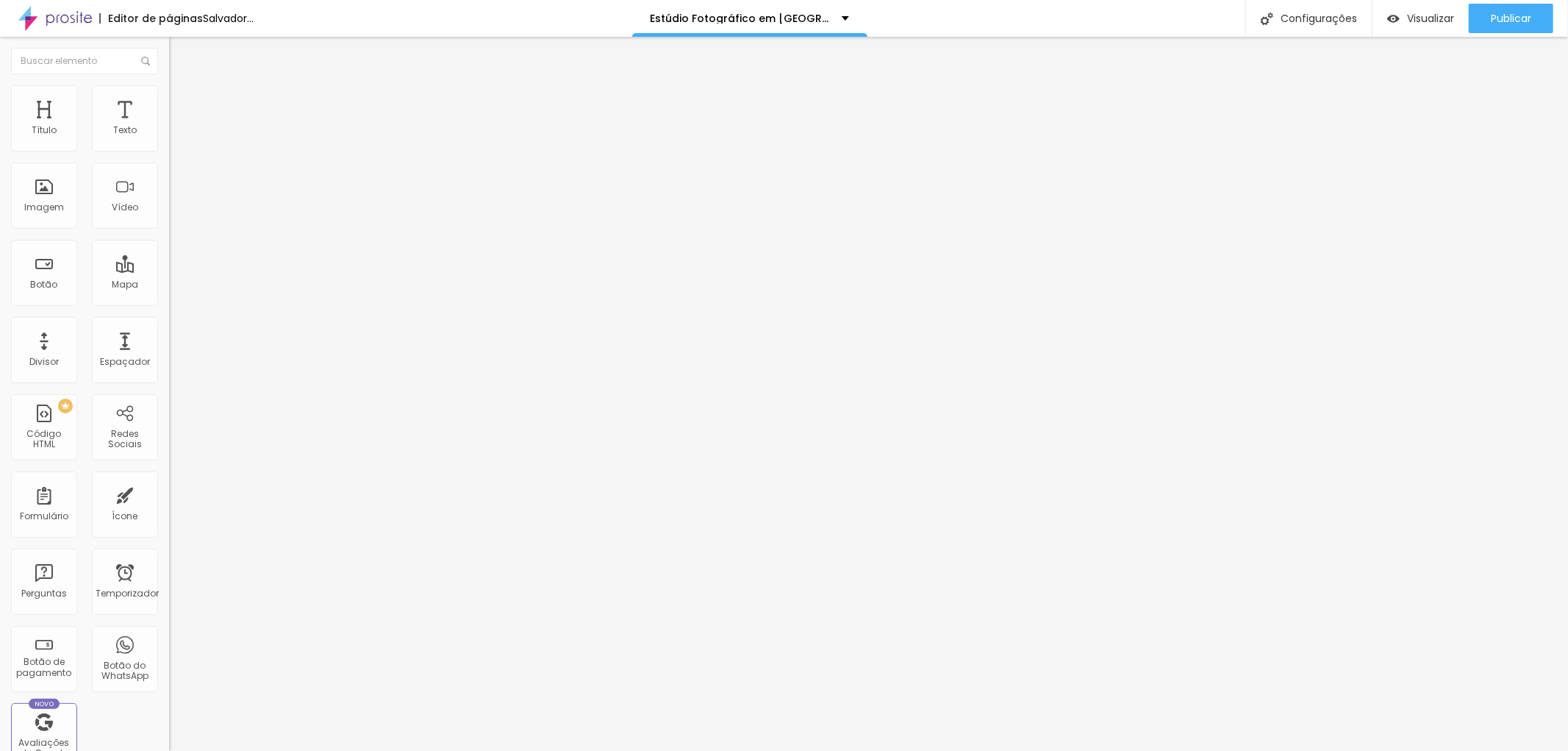
click at [182, 101] on font "Avançado" at bounding box center [206, 95] width 48 height 13
click at [182, 87] on font "Estilo" at bounding box center [193, 81] width 23 height 13
click at [169, 267] on div "Tamanho Título 1 H1 Título 2 H2 Título 3 H3 Título 4 H4 Título 5 H5 Título 6 H6…" at bounding box center [254, 183] width 169 height 167
click at [175, 213] on icon "button" at bounding box center [179, 208] width 9 height 9
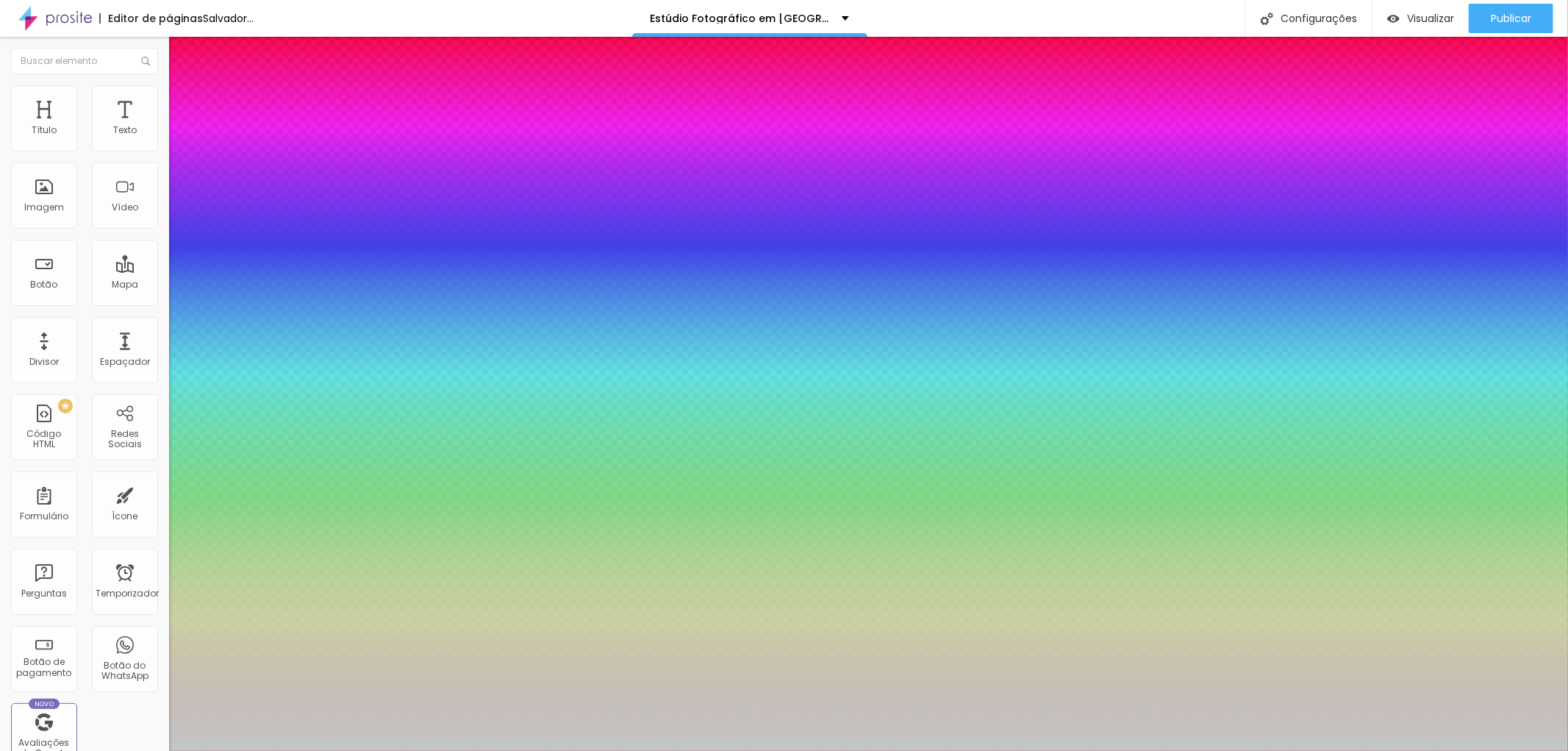
click at [109, 750] on div at bounding box center [784, 751] width 1568 height 0
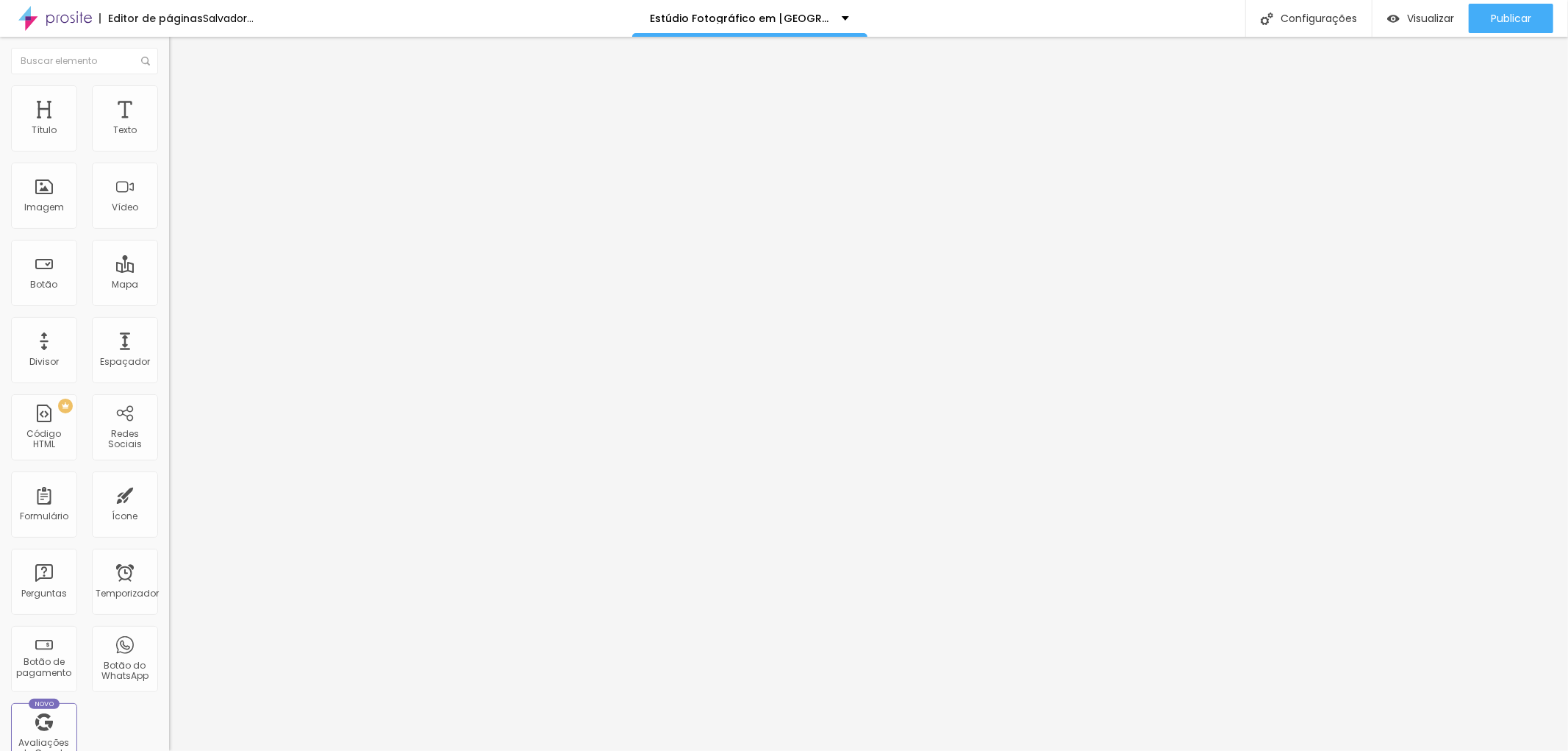
click at [182, 100] on font "Avançado" at bounding box center [206, 95] width 48 height 13
click at [169, 85] on li "Estilo" at bounding box center [254, 78] width 169 height 15
click at [175, 213] on icon "button" at bounding box center [179, 208] width 9 height 9
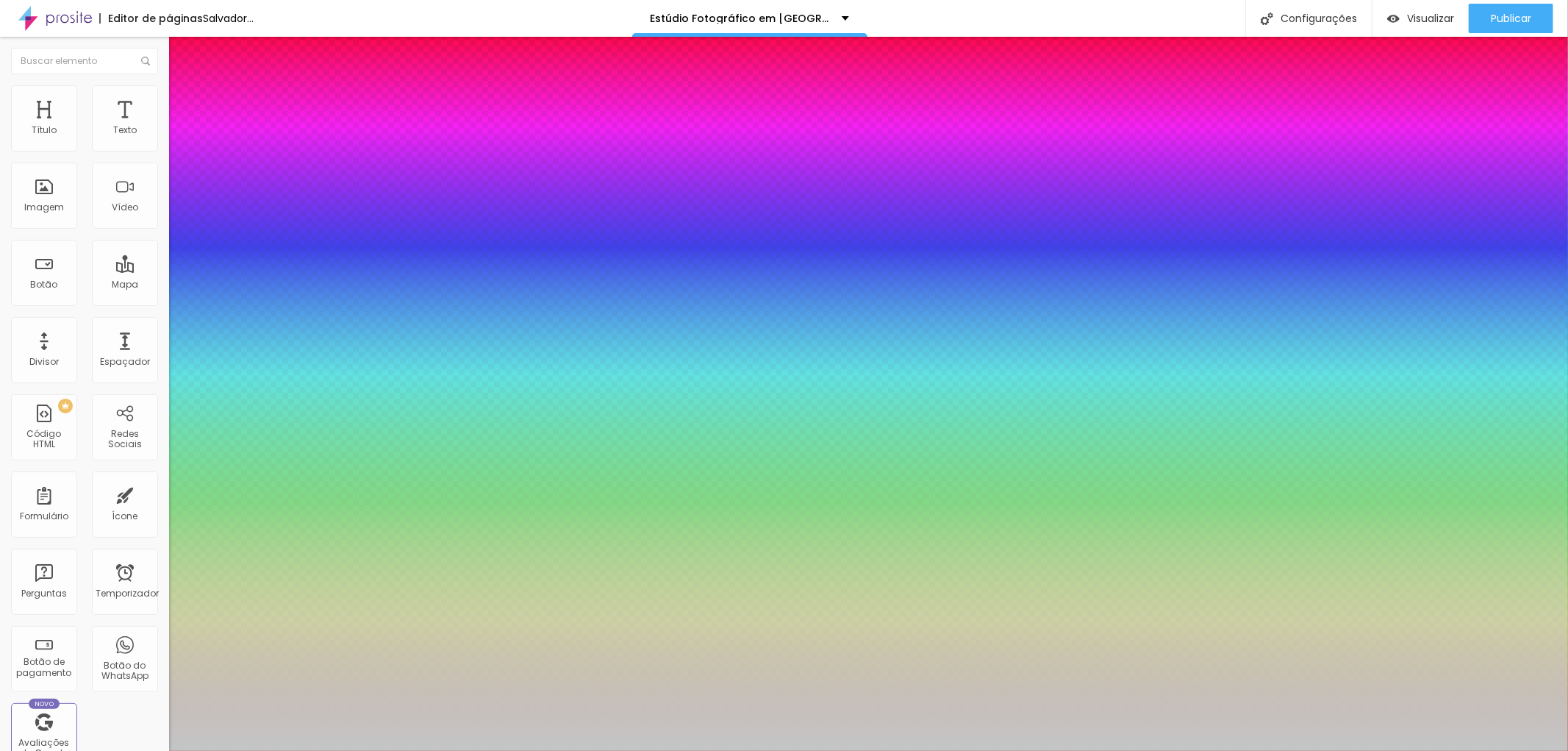
click at [22, 750] on div at bounding box center [784, 751] width 1568 height 0
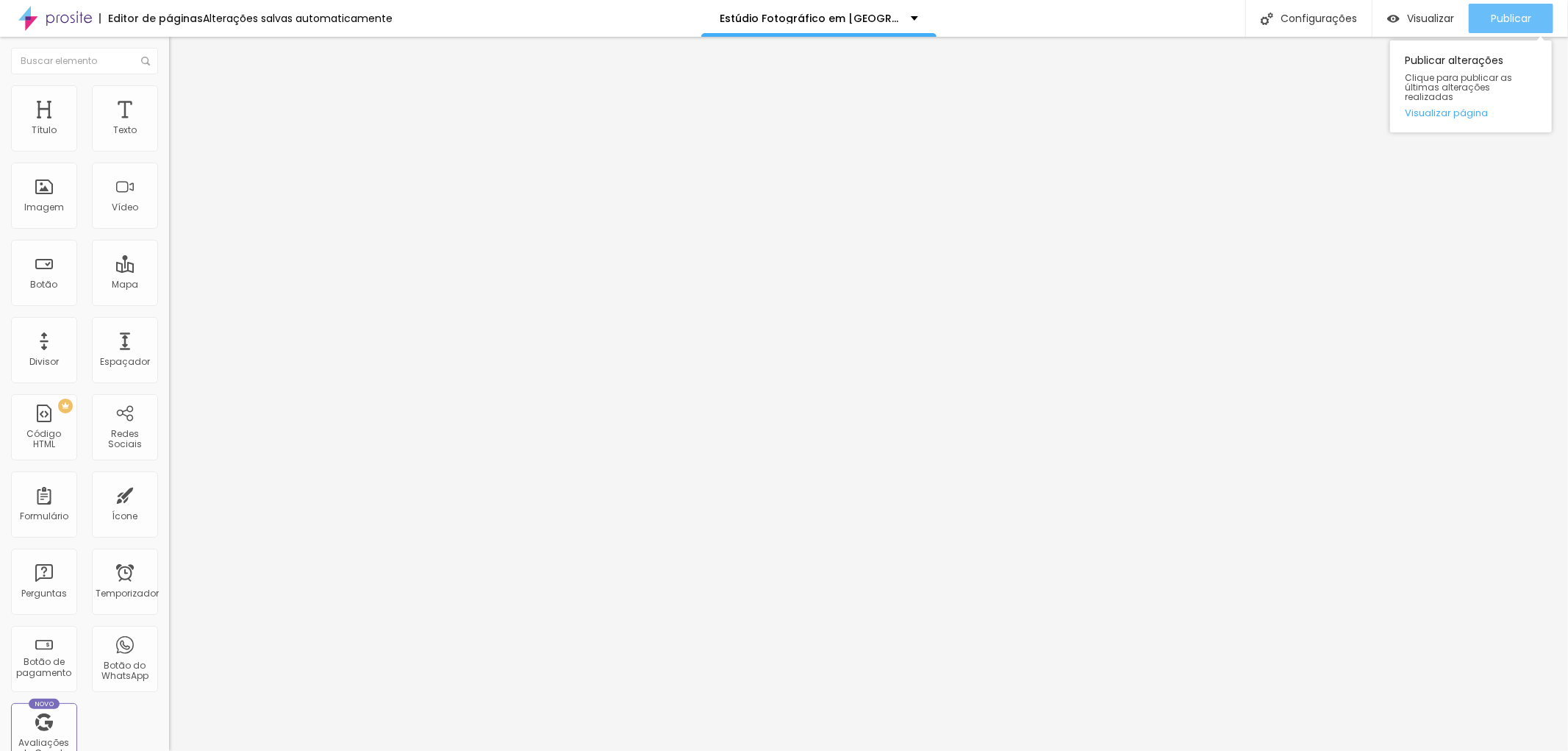
click at [1499, 20] on font "Publicar" at bounding box center [1510, 18] width 40 height 15
click at [1537, 10] on button "Publicar" at bounding box center [1510, 18] width 85 height 29
click at [1520, 12] on font "Publicar" at bounding box center [1510, 18] width 40 height 15
click at [1509, 12] on font "Publicar" at bounding box center [1510, 18] width 40 height 15
click at [1500, 11] on font "Publicar" at bounding box center [1510, 18] width 40 height 15
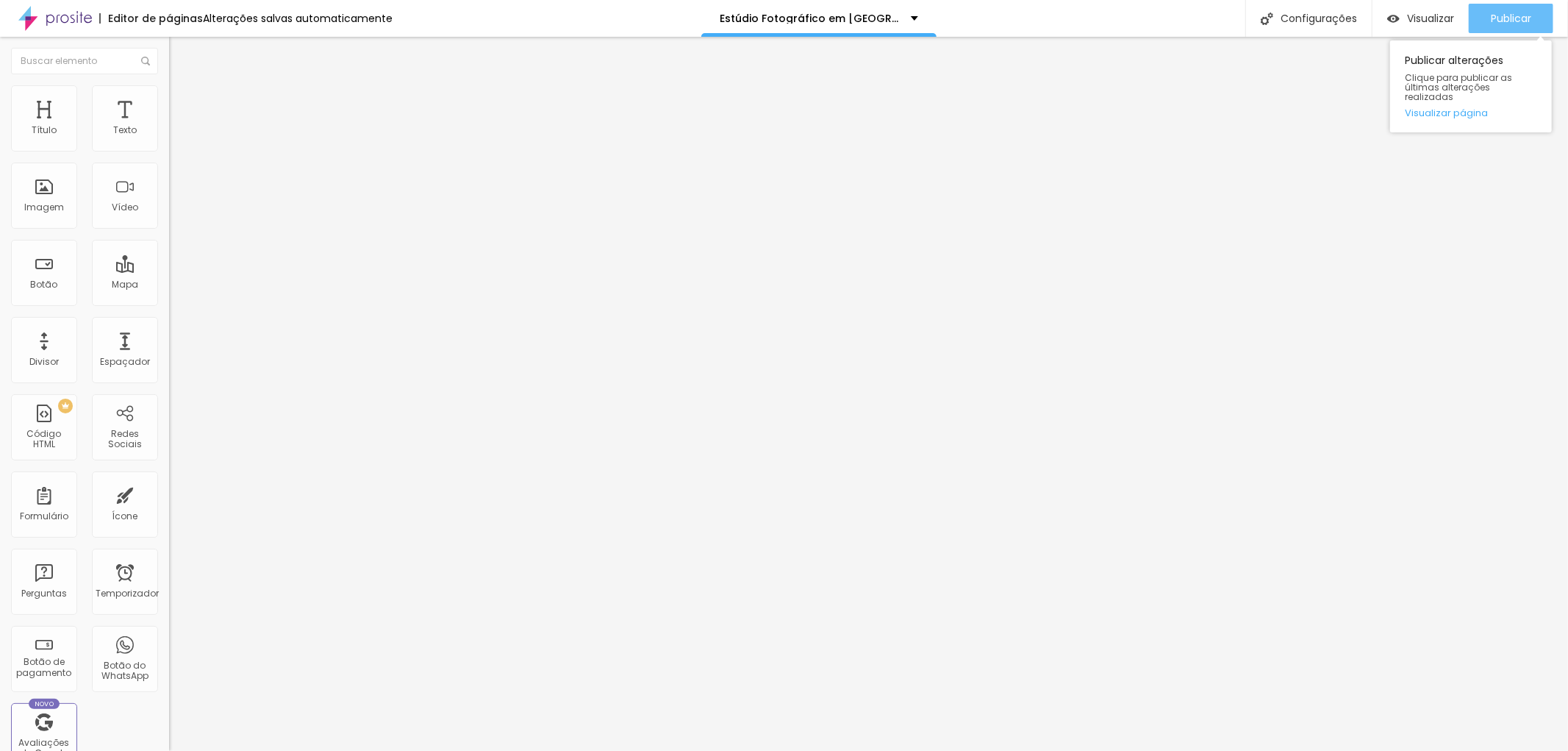
click at [1498, 20] on font "Publicar" at bounding box center [1510, 18] width 40 height 15
click at [182, 101] on font "Avançado" at bounding box center [206, 95] width 48 height 13
type input "63"
type input "64"
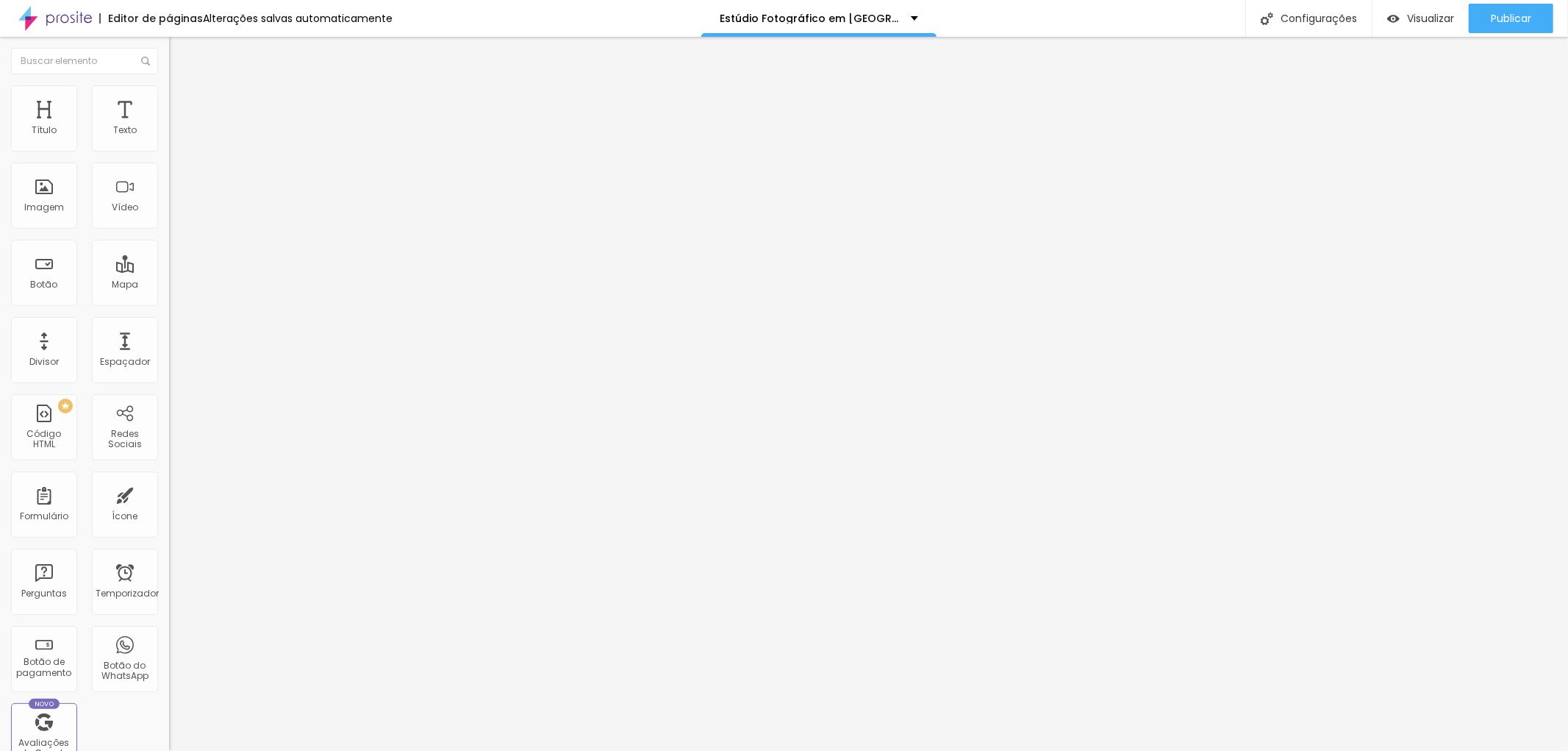
type input "64"
type input "65"
type input "64"
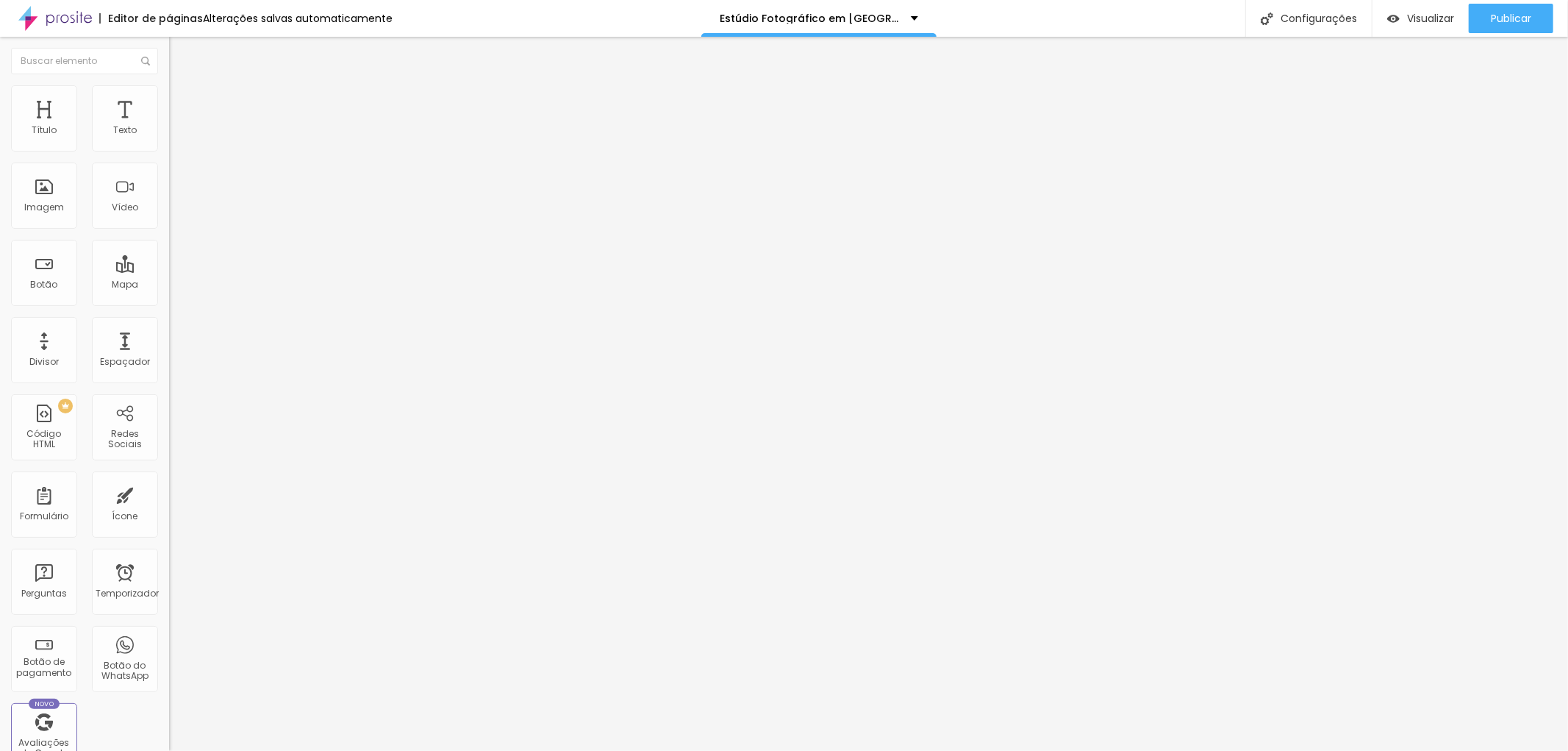
type input "63"
type input "56"
type input "55"
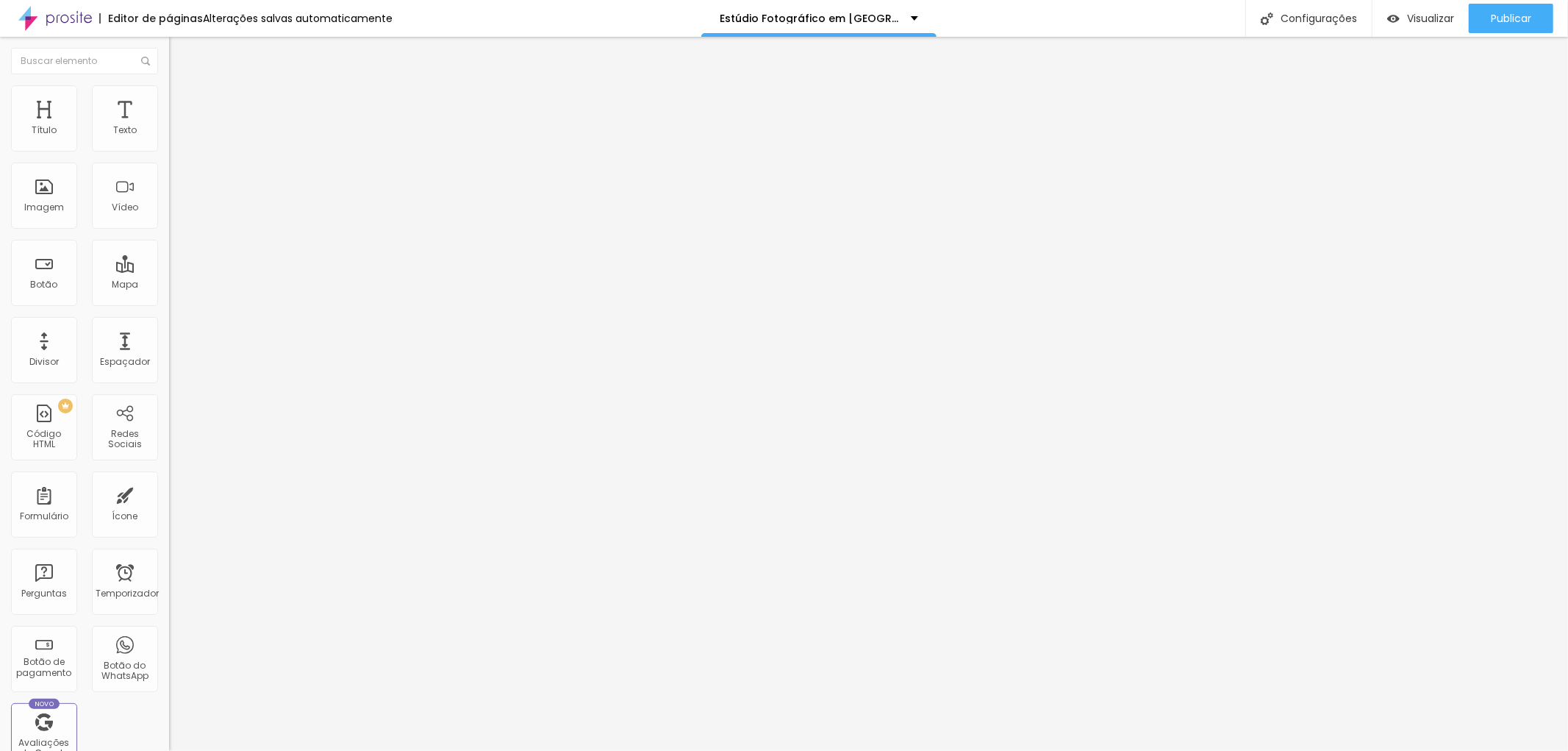
type input "55"
type input "53"
type input "51"
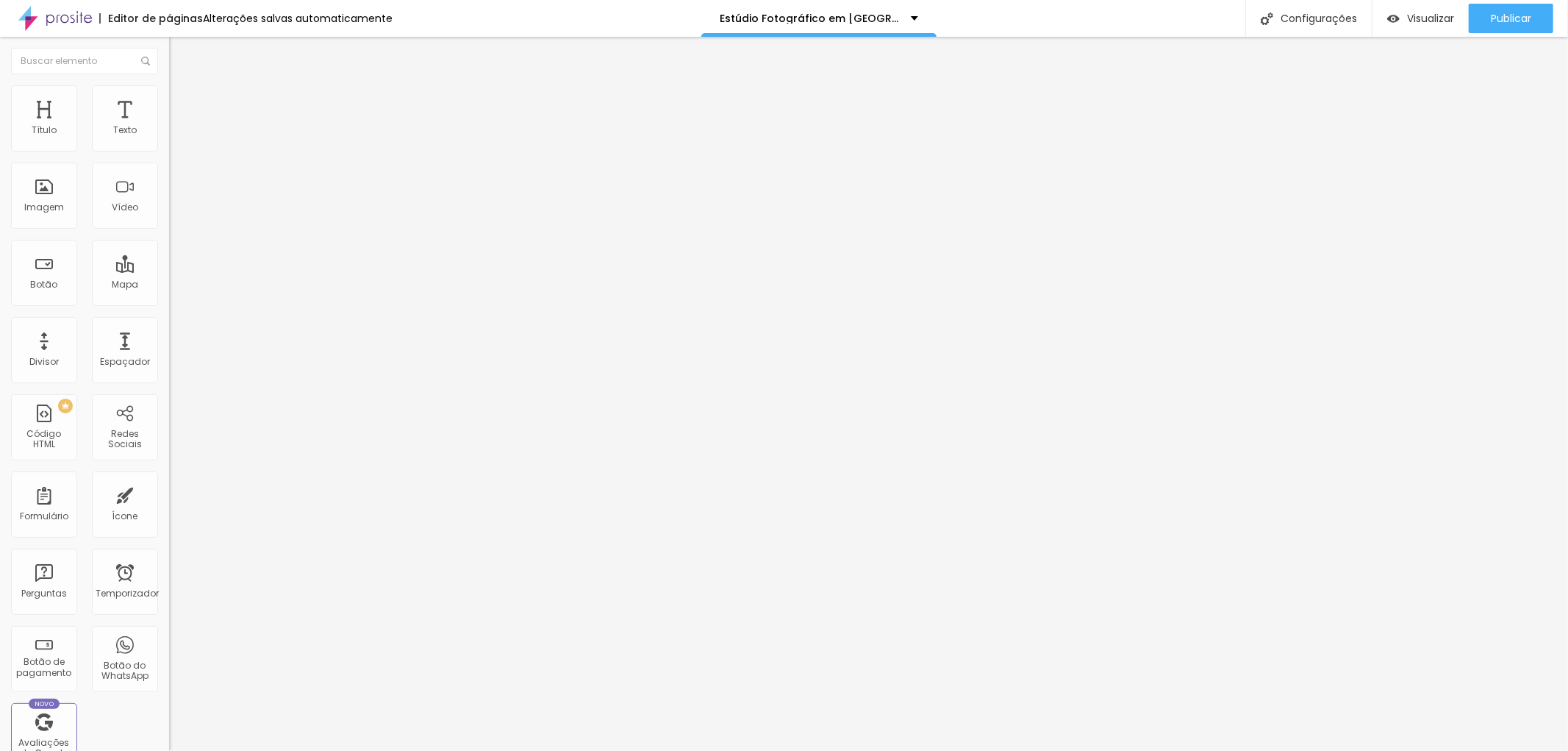
type input "50"
type input "49"
type input "39"
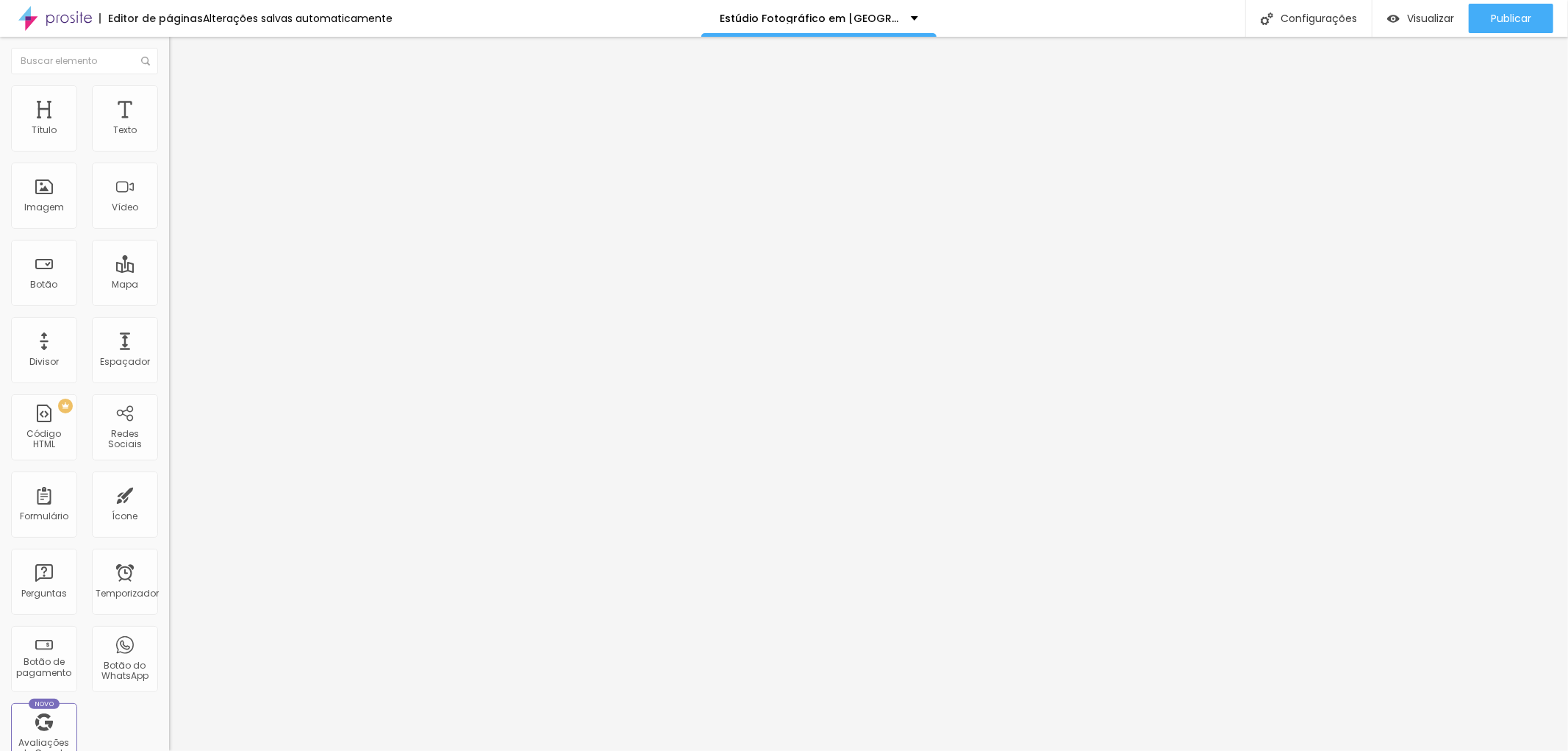
type input "39"
type input "28"
type input "25"
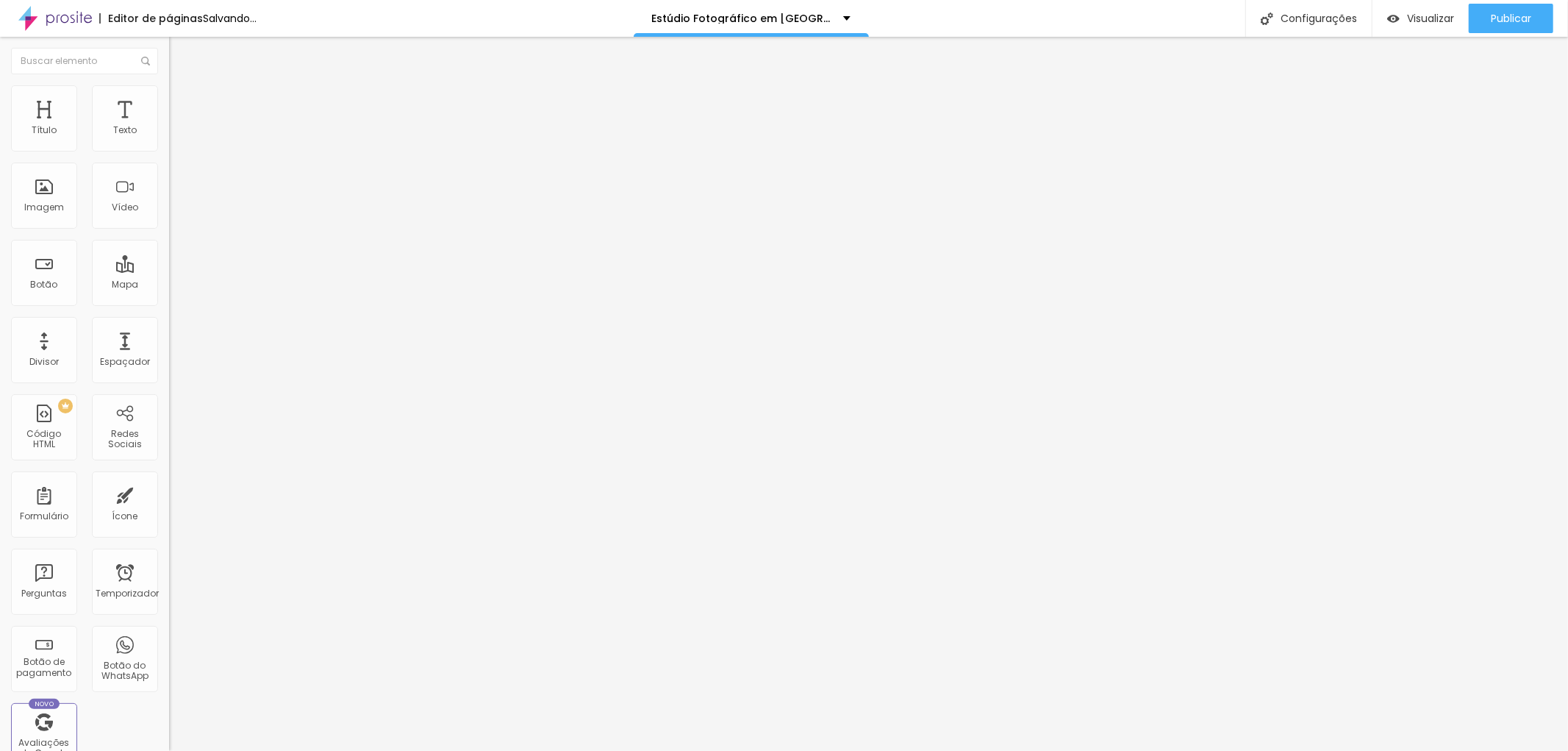
type input "26"
type input "27"
type input "29"
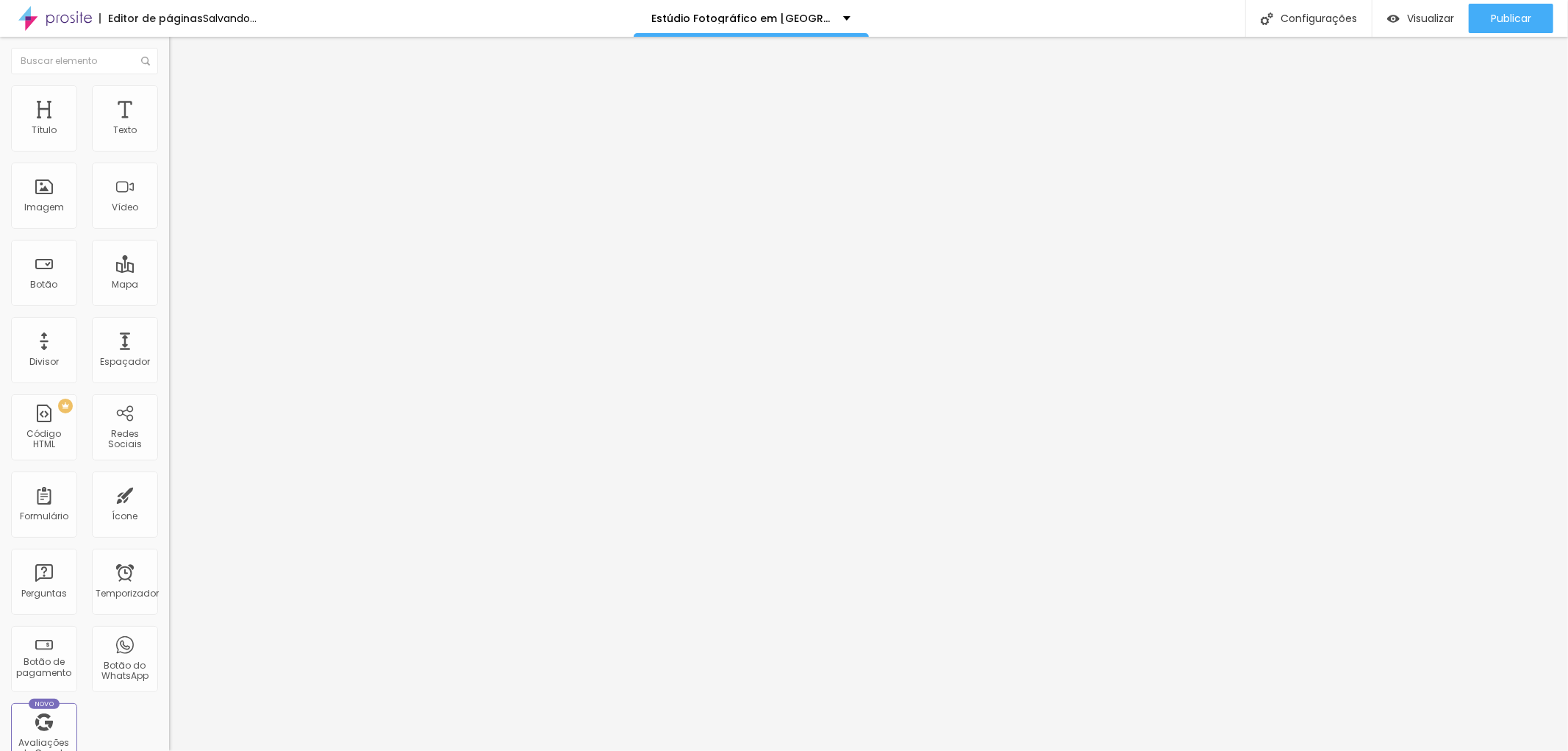
type input "29"
type input "30"
drag, startPoint x: 90, startPoint y: 141, endPoint x: 61, endPoint y: 140, distance: 29.0
click at [169, 271] on input "range" at bounding box center [217, 276] width 95 height 12
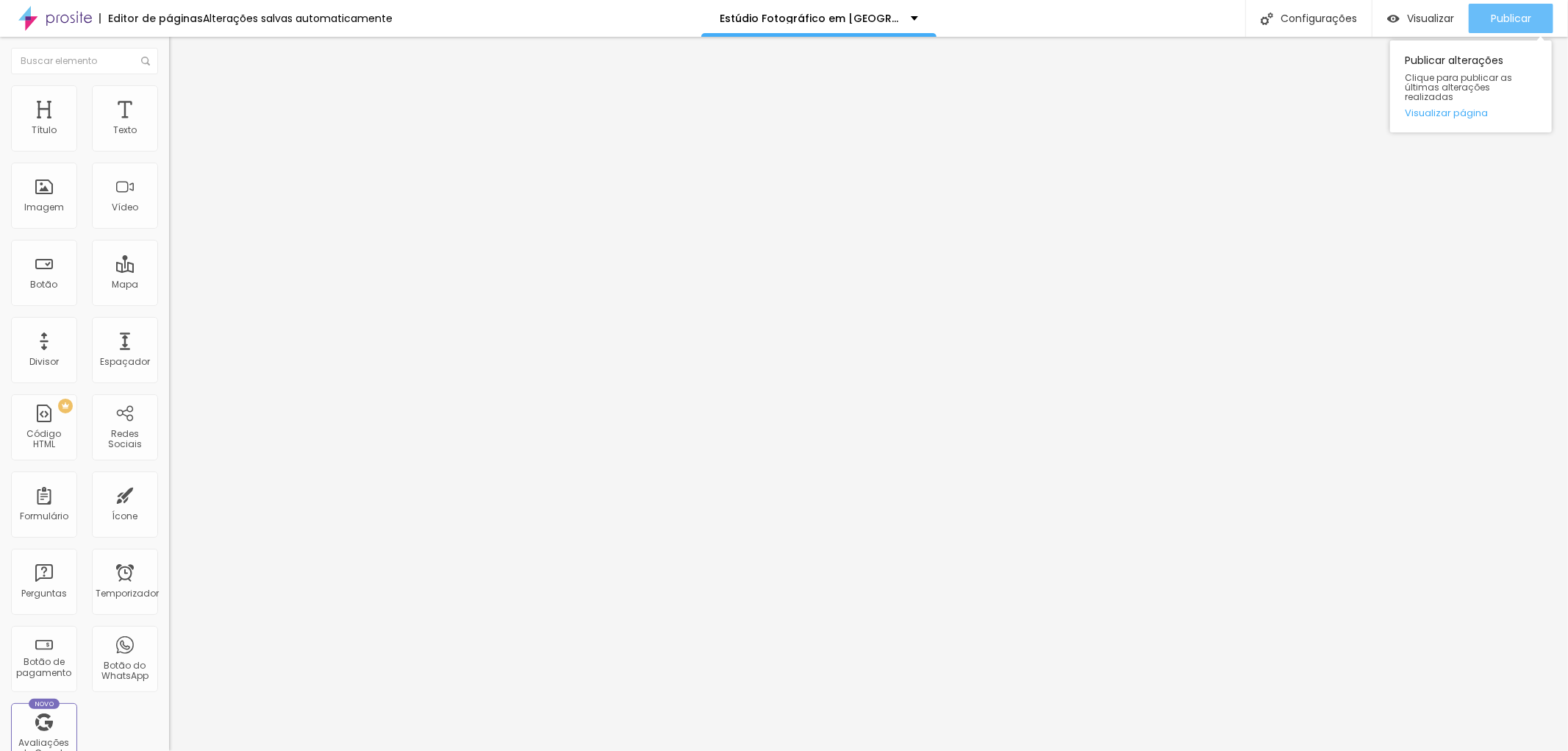
click at [1507, 13] on font "Publicar" at bounding box center [1510, 18] width 40 height 15
click at [1528, 17] on font "Publicar" at bounding box center [1510, 18] width 40 height 15
click at [1530, 16] on font "Publicar" at bounding box center [1510, 18] width 40 height 15
type input "31"
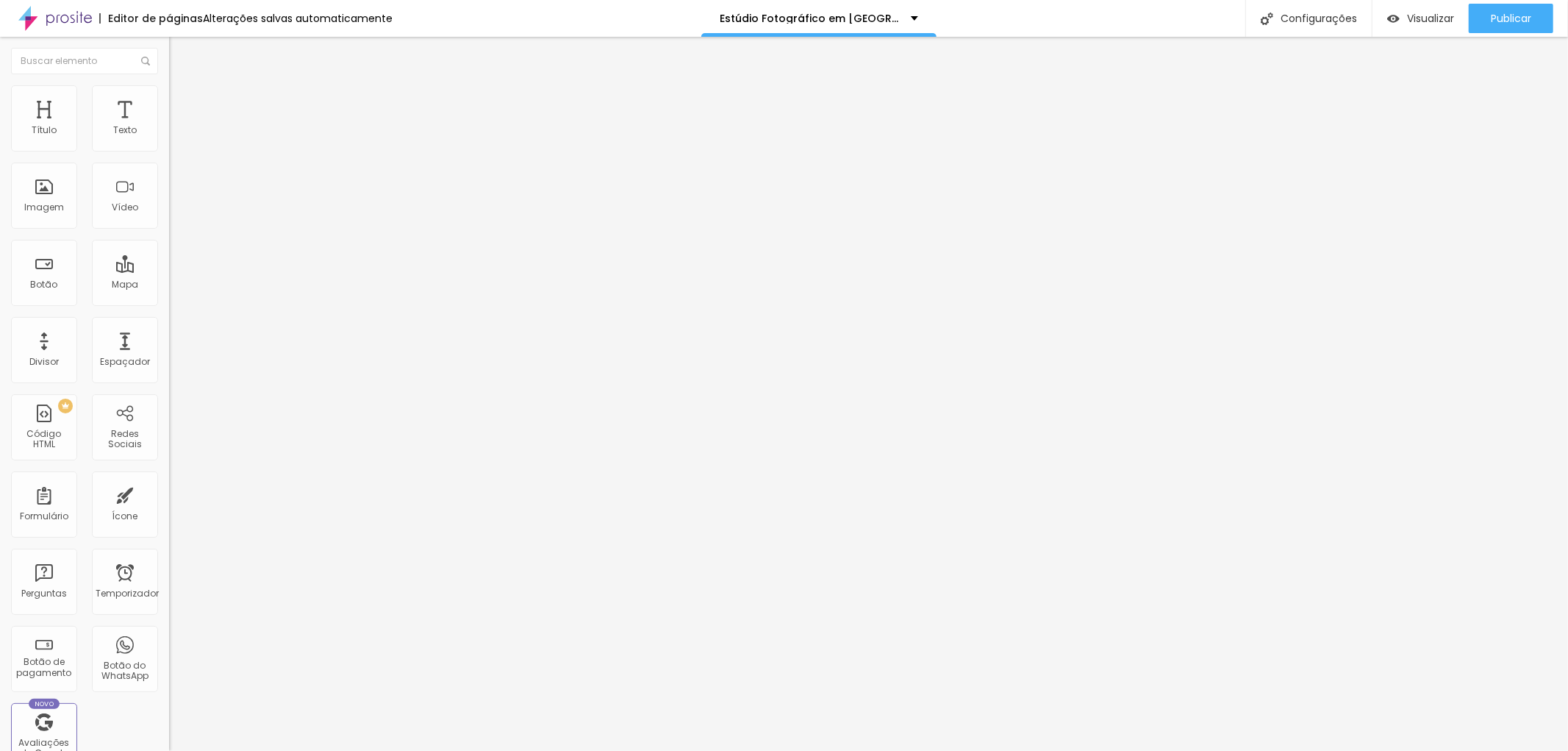
type input "32"
type input "33"
type input "34"
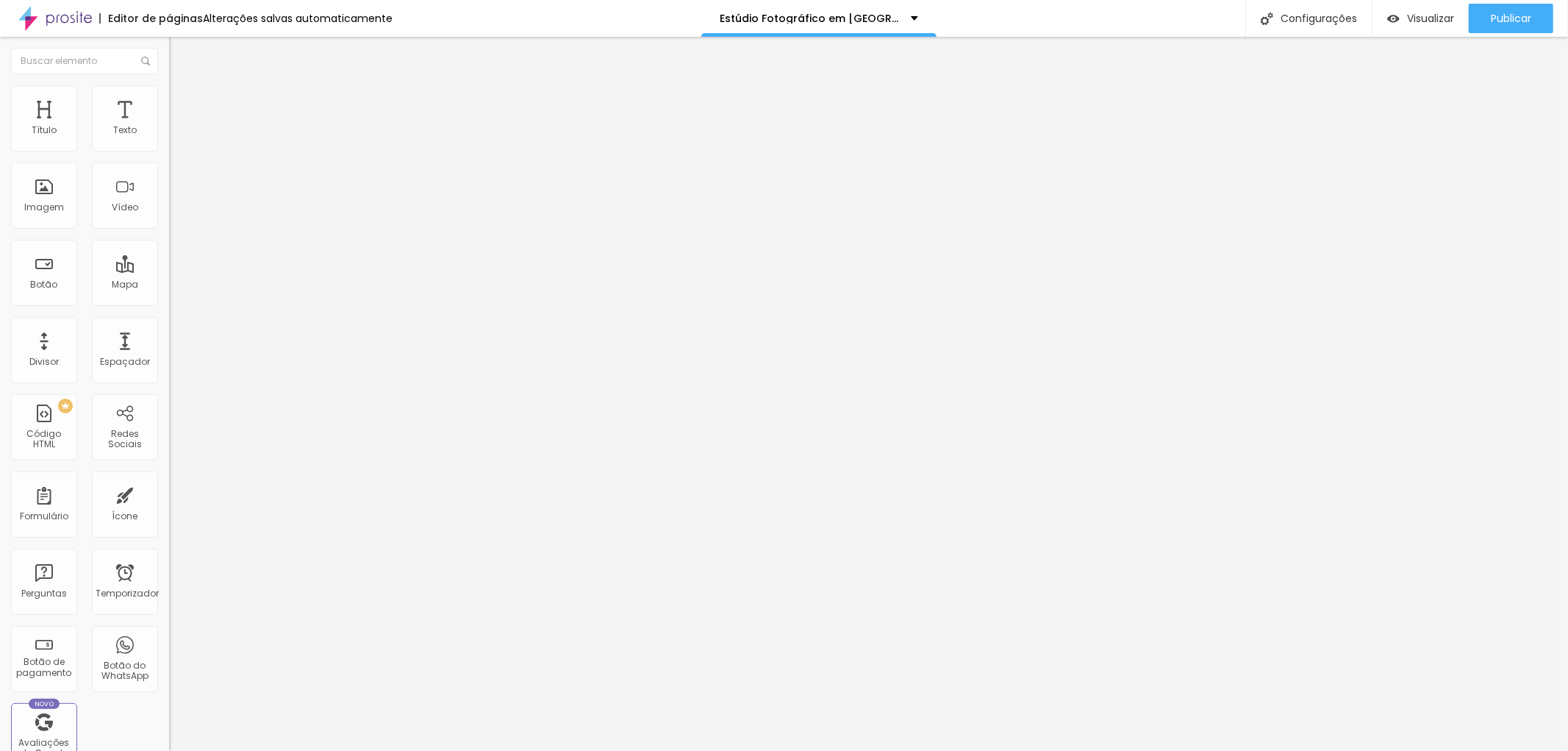
type input "34"
type input "36"
type input "37"
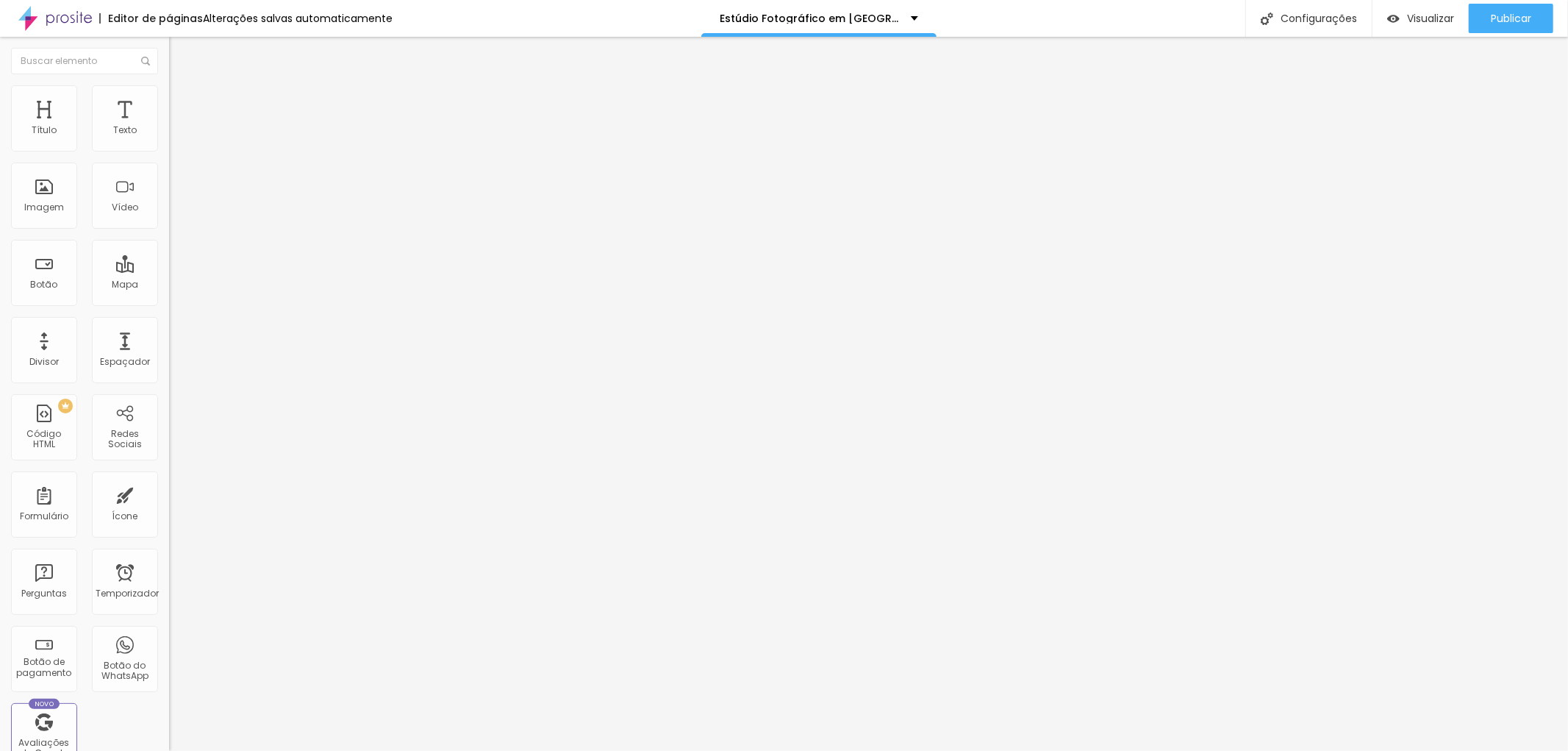
type input "36"
type input "35"
type input "34"
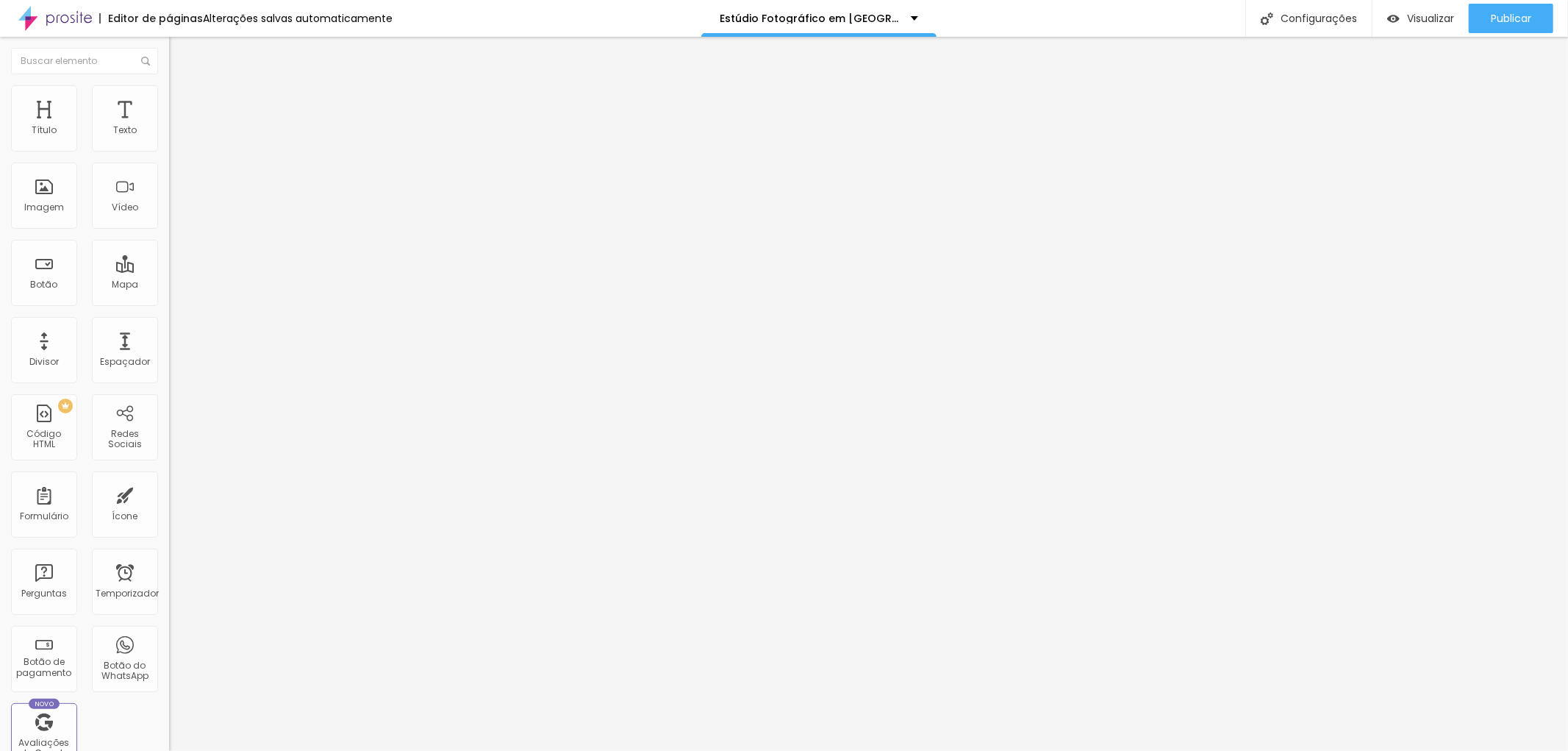
type input "34"
type input "33"
click at [169, 271] on input "range" at bounding box center [217, 276] width 95 height 12
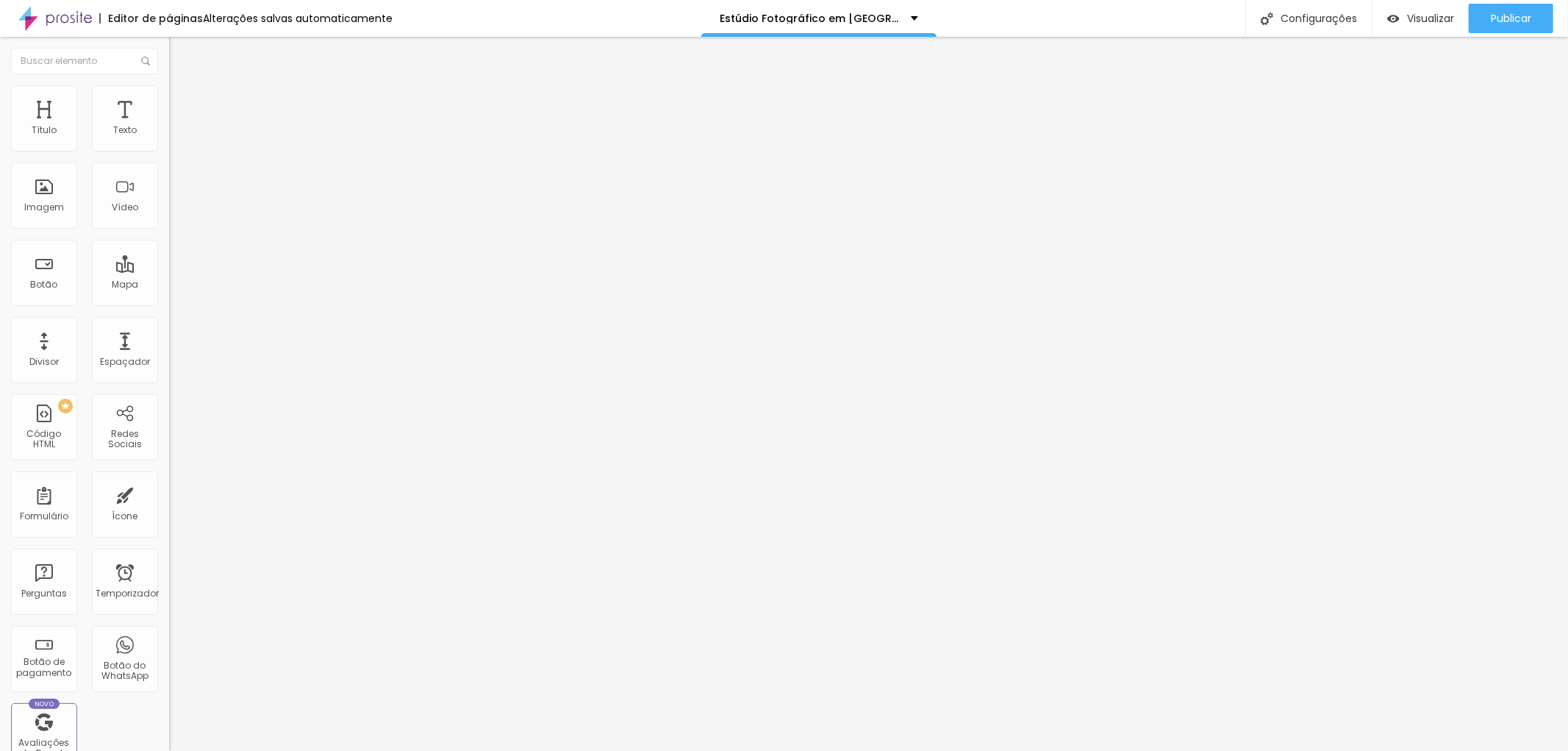
click at [169, 85] on li "Estilo" at bounding box center [254, 78] width 169 height 15
click at [169, 218] on button "button" at bounding box center [180, 211] width 21 height 16
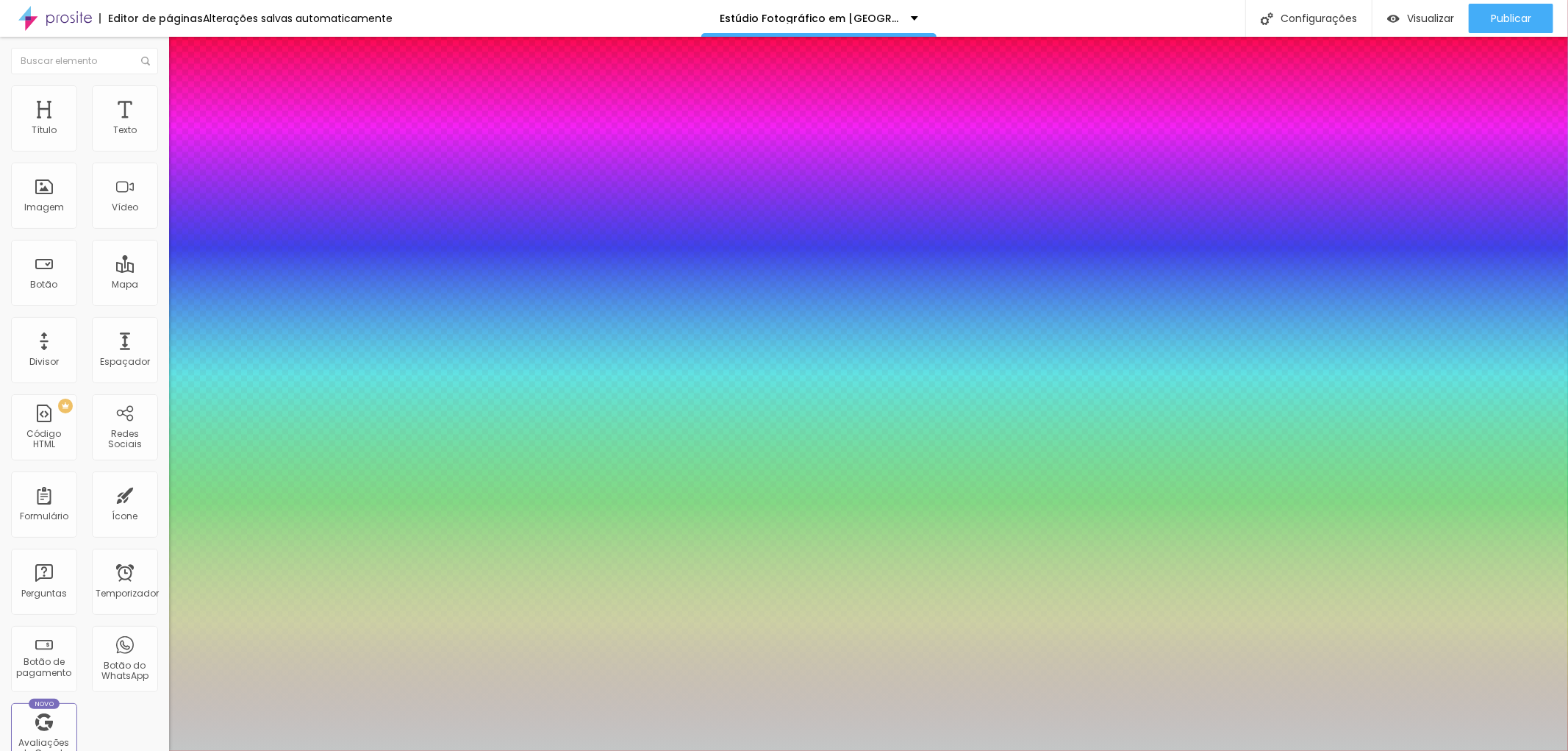
type input "23"
type input "24"
type input "25"
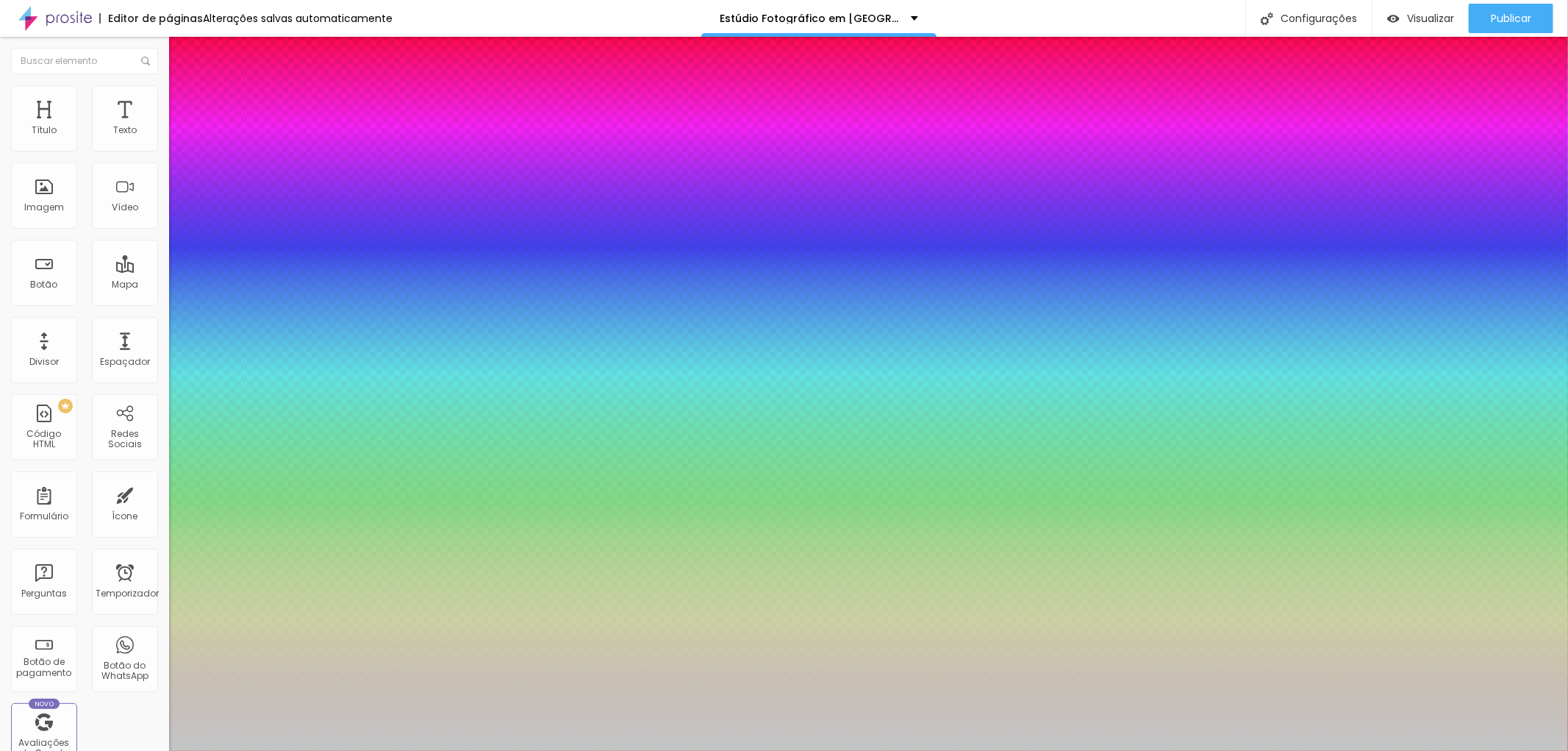
type input "25"
type input "24"
type input "23"
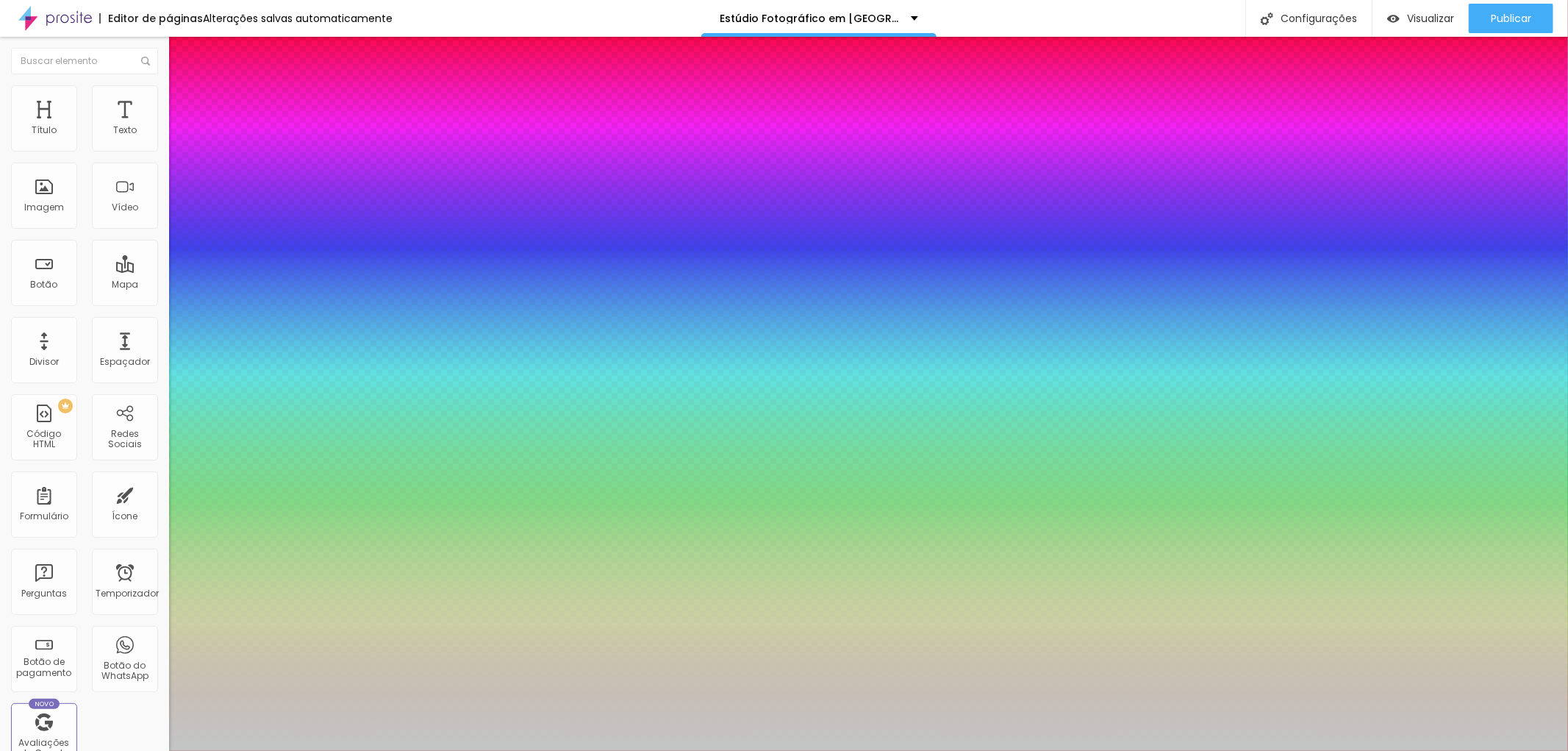
type input "23"
type input "24"
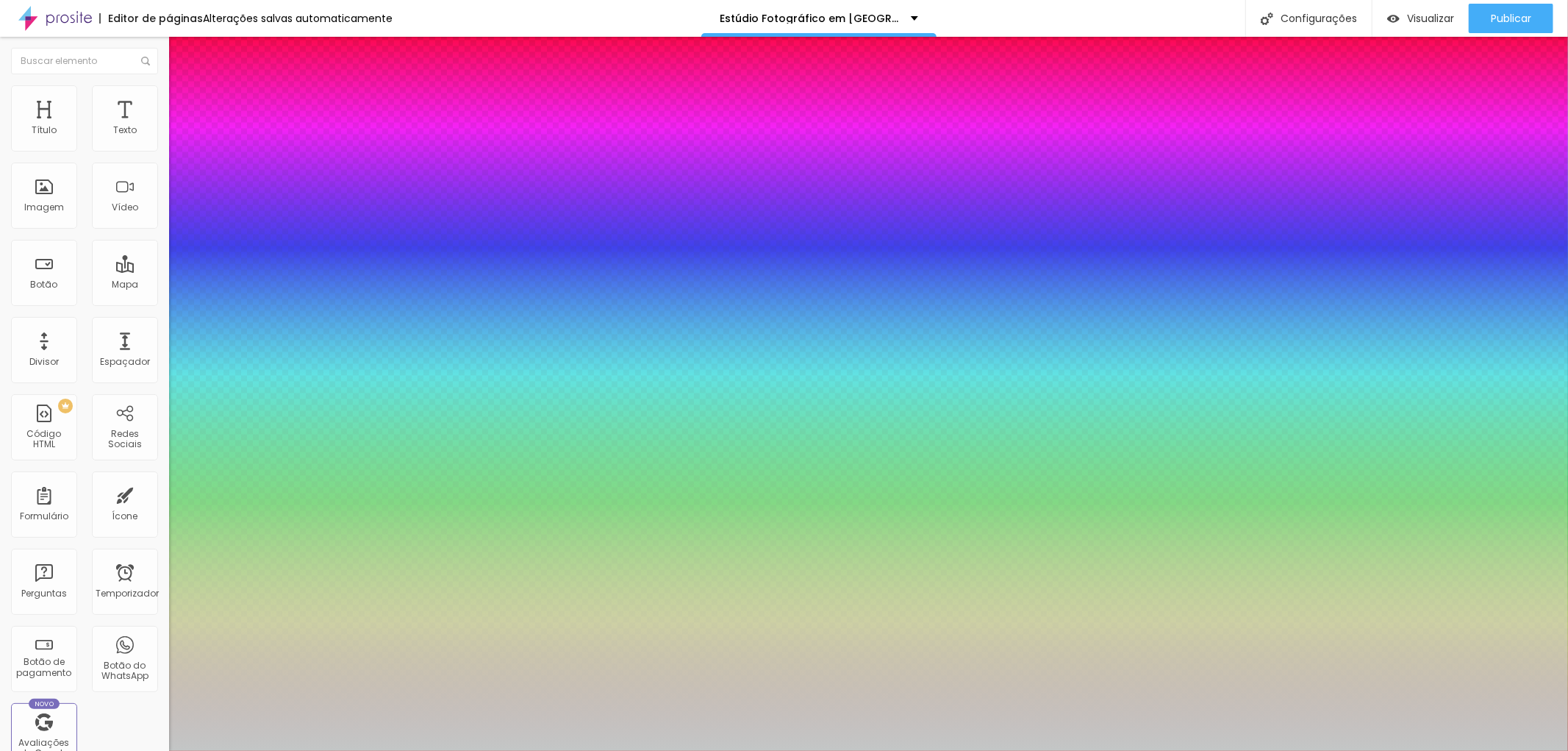
click at [1519, 750] on div at bounding box center [784, 751] width 1568 height 0
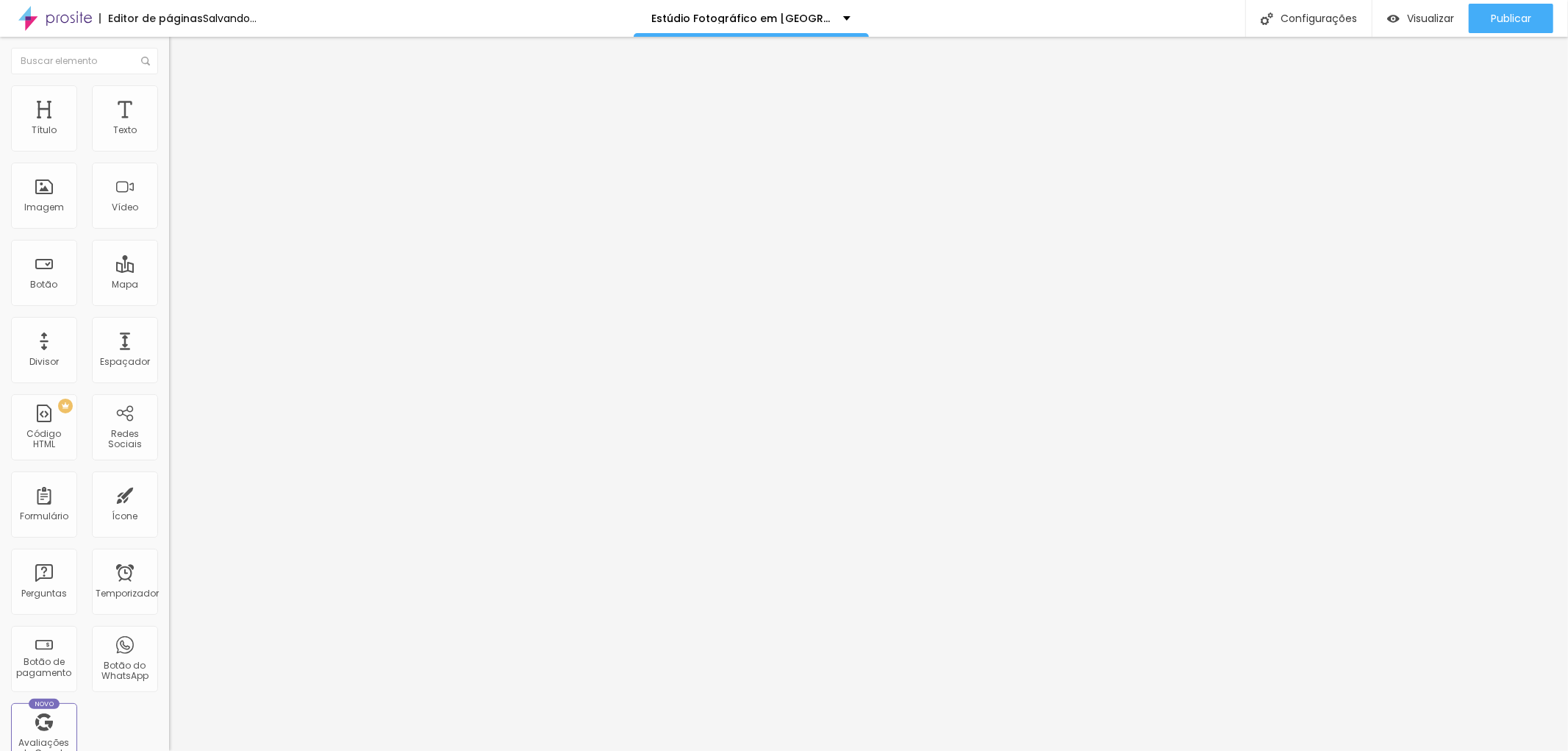
click at [1519, 17] on font "Publicar" at bounding box center [1510, 18] width 40 height 15
click at [169, 218] on button "button" at bounding box center [180, 211] width 21 height 16
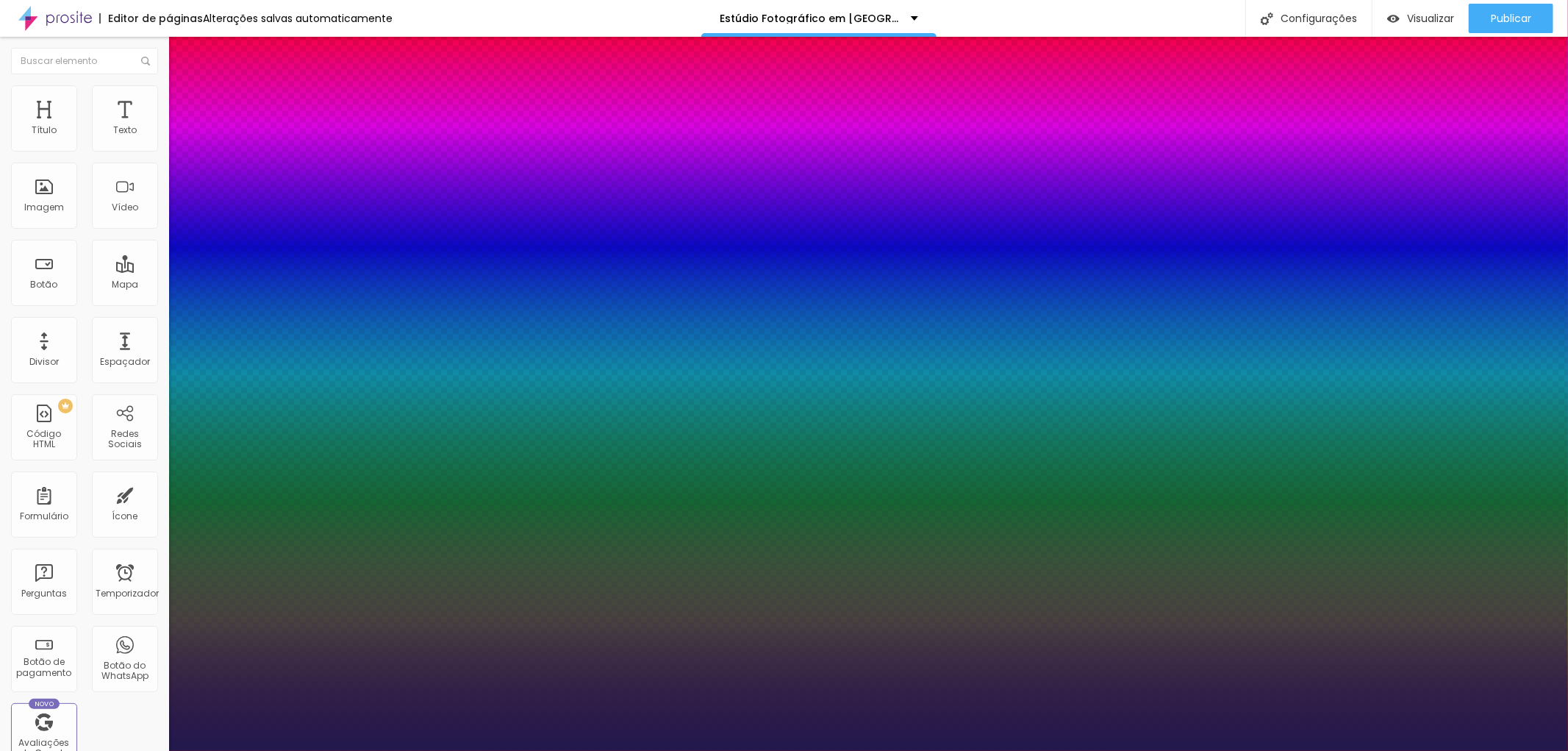
type input "1"
select select "Montserrat"
type input "1"
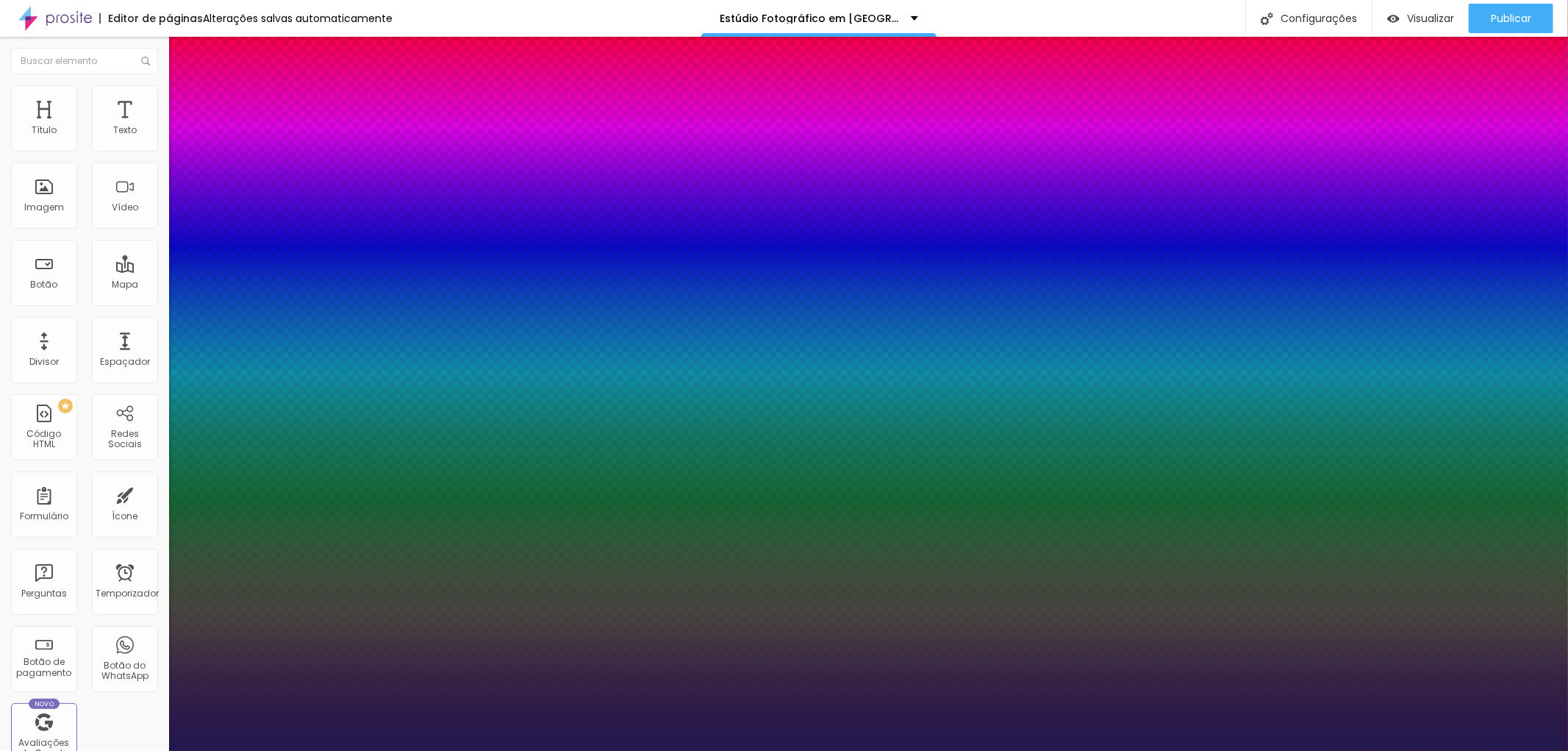
type input "13"
type input "1"
type input "14"
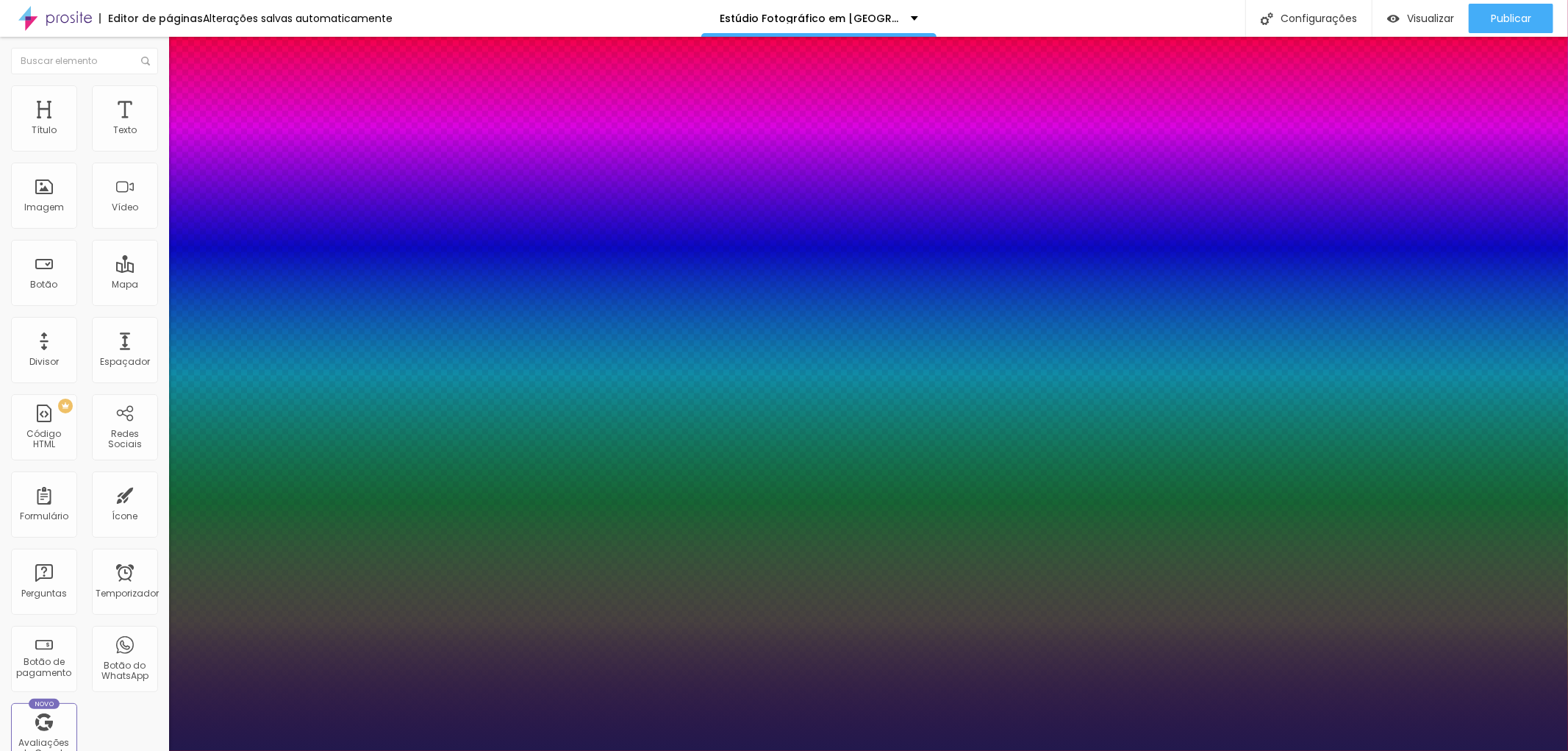
type input "1"
type input "15"
type input "1"
type input "17"
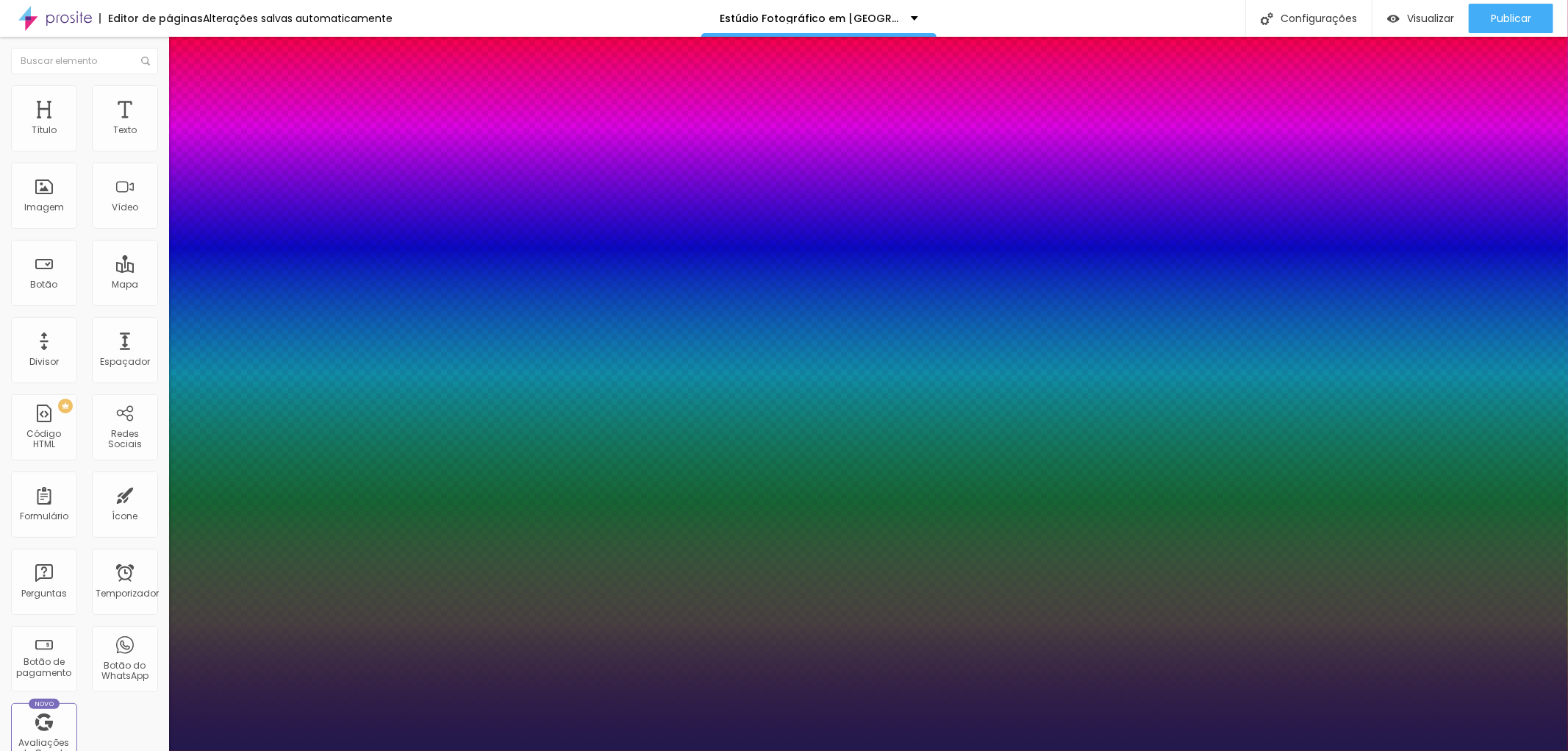
type input "17"
type input "1"
type input "18"
type input "1"
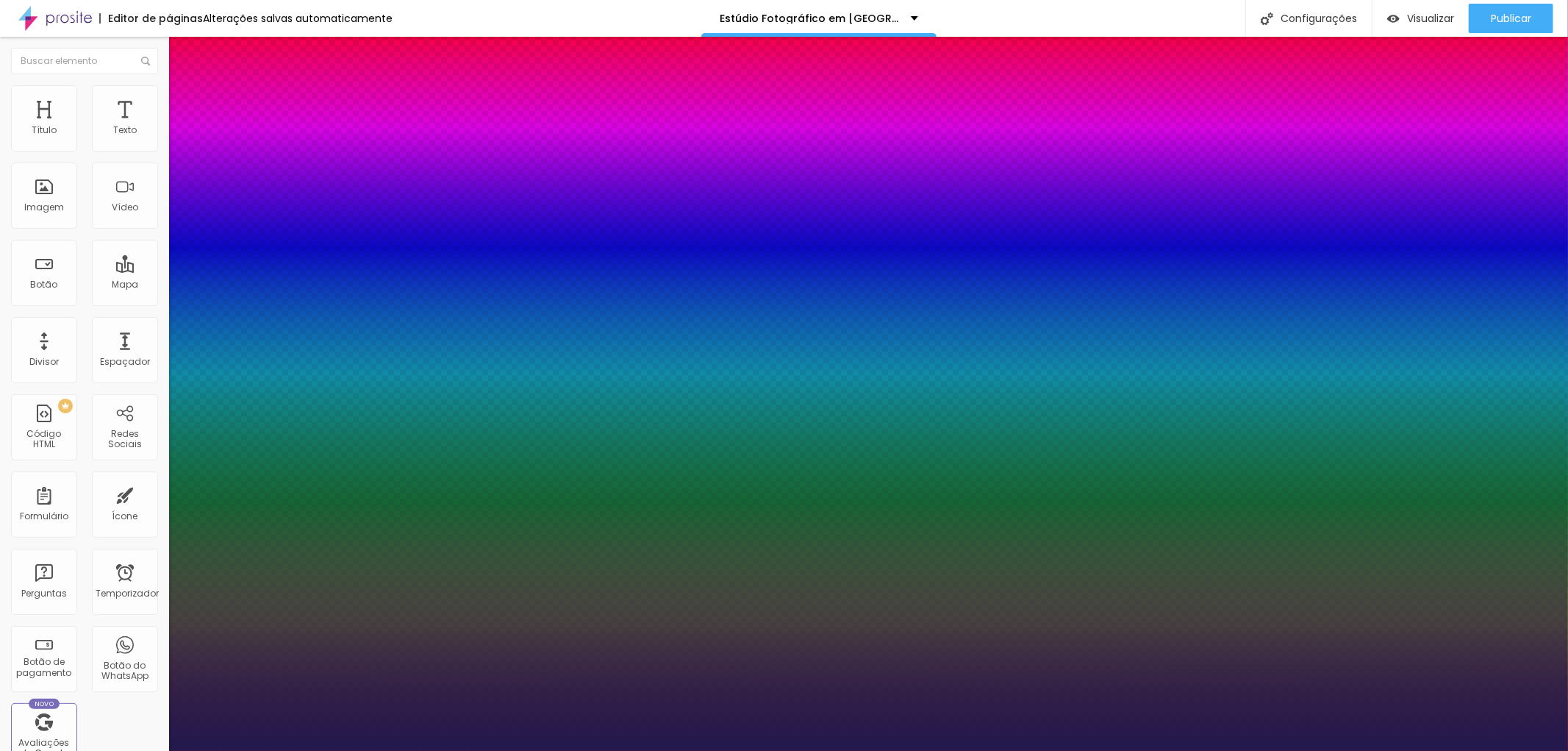
type input "17"
type input "1"
type input "16"
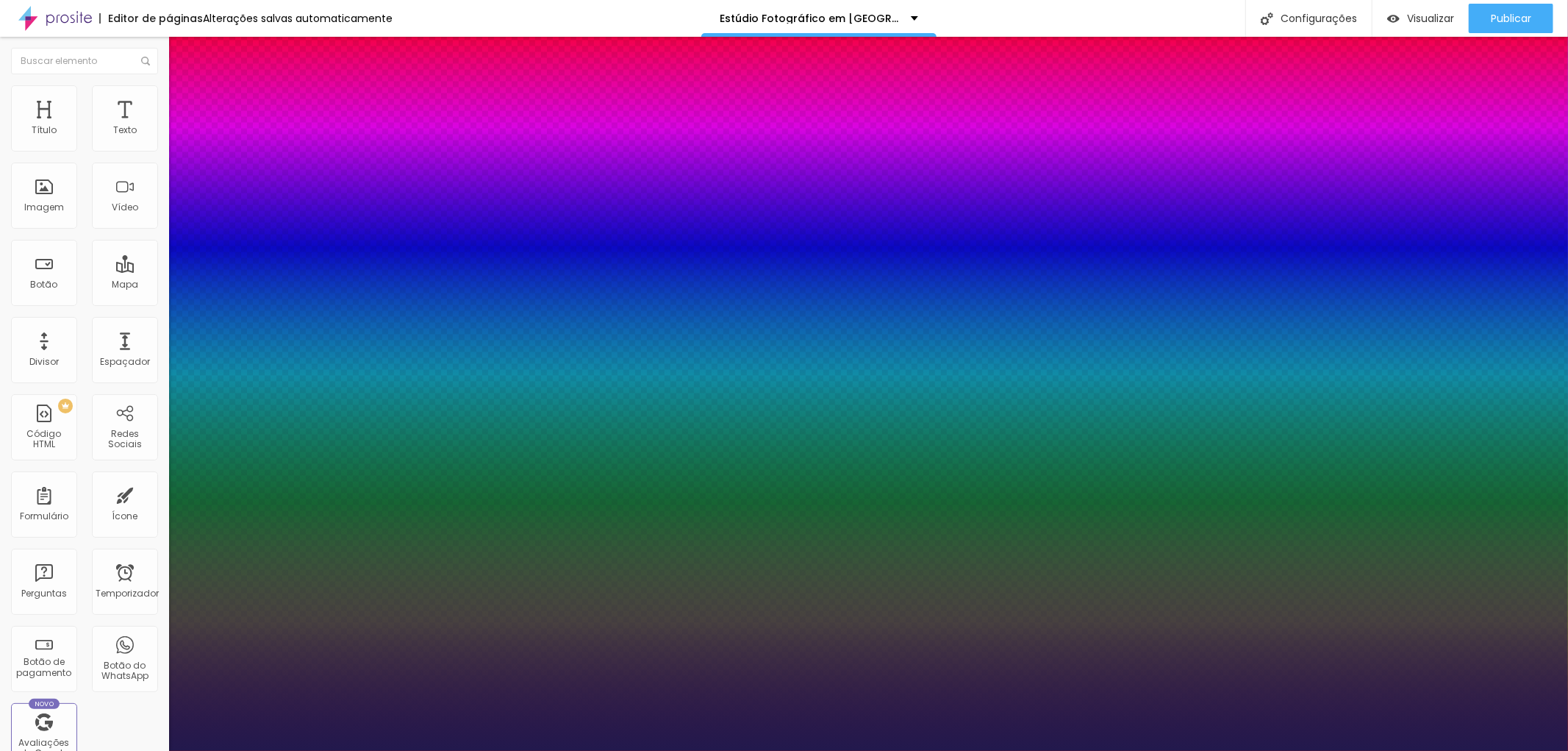
drag, startPoint x: 195, startPoint y: 415, endPoint x: 258, endPoint y: 418, distance: 63.1
type input "1"
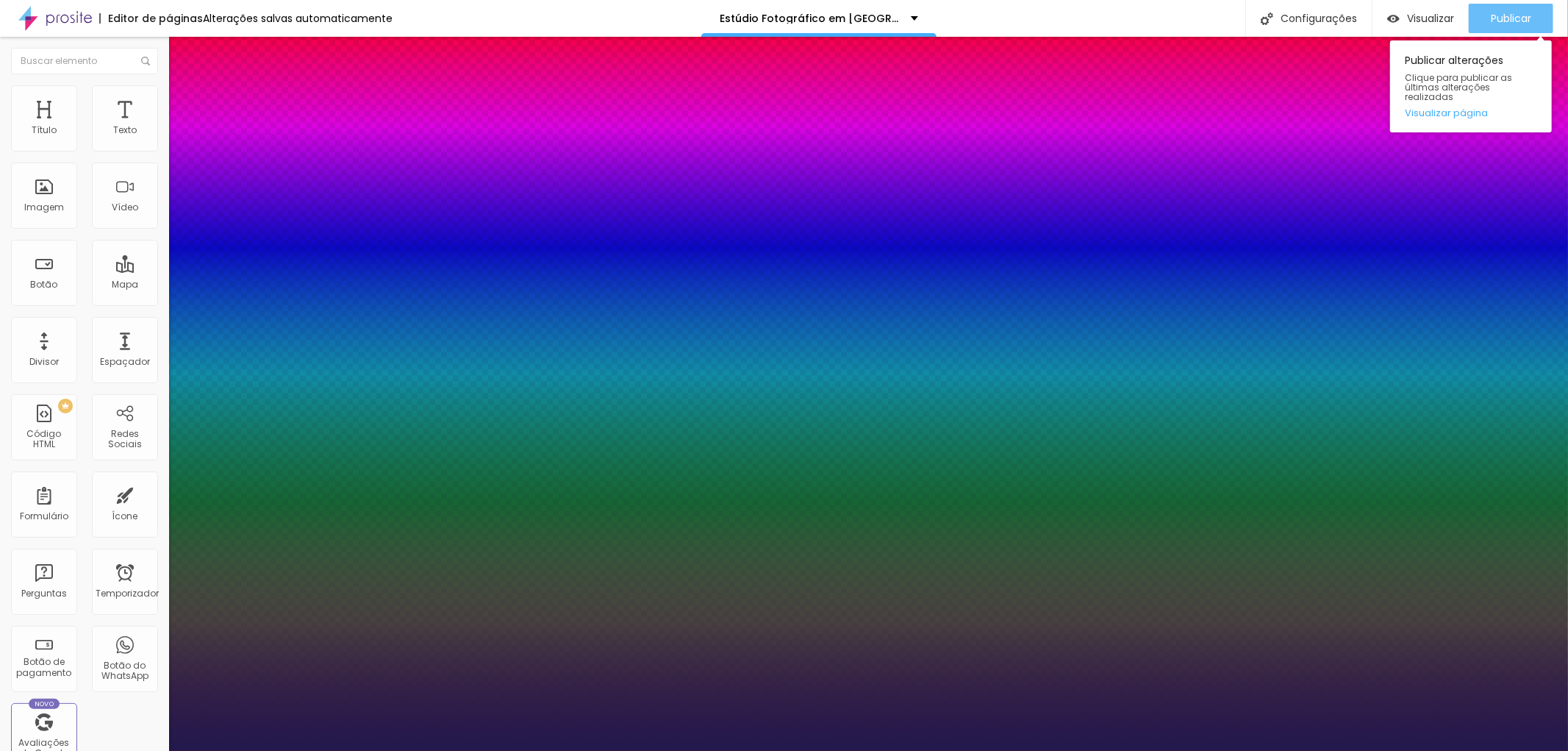
click at [1504, 750] on div at bounding box center [784, 751] width 1568 height 0
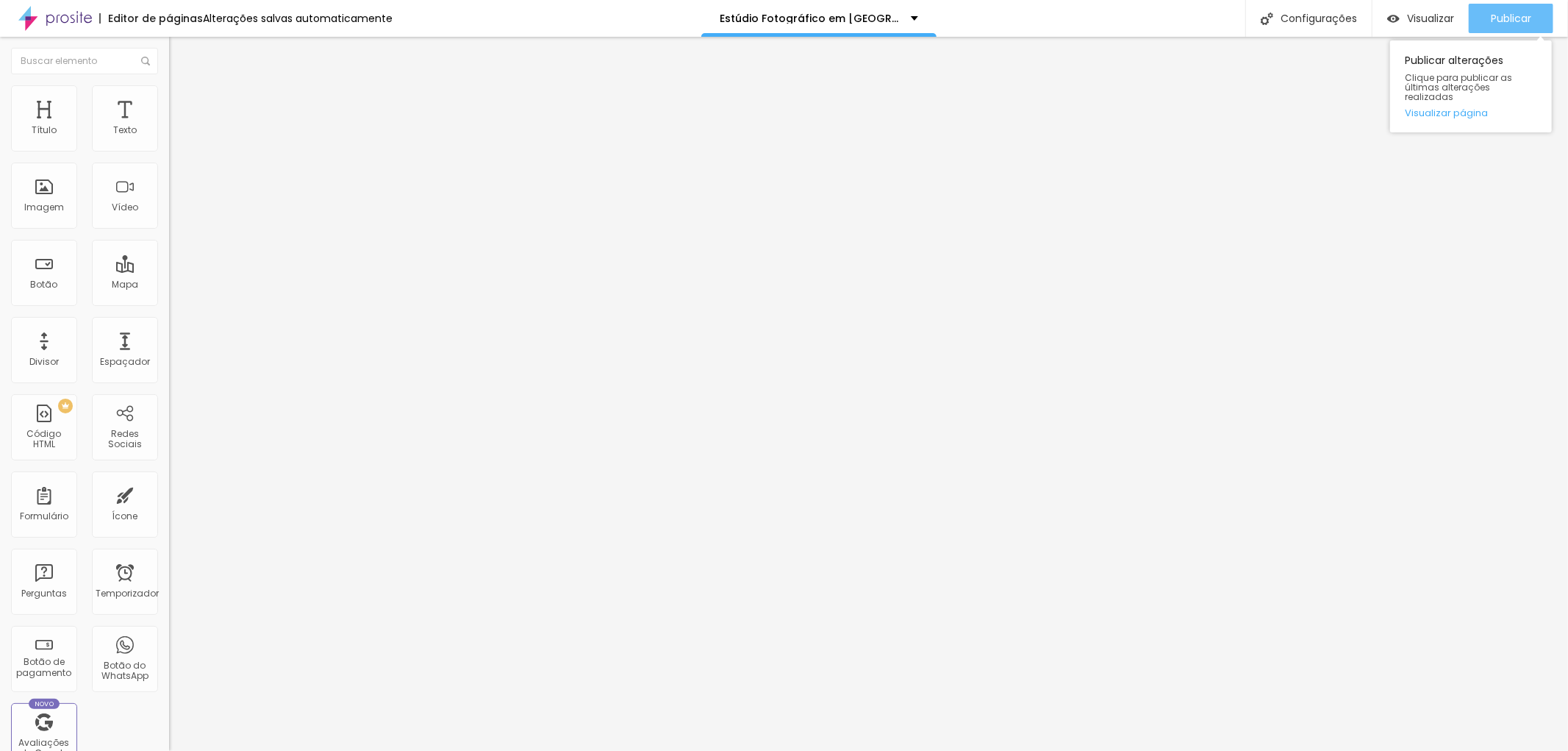
click at [1504, 13] on font "Publicar" at bounding box center [1510, 18] width 40 height 15
click at [169, 218] on button "button" at bounding box center [180, 211] width 21 height 16
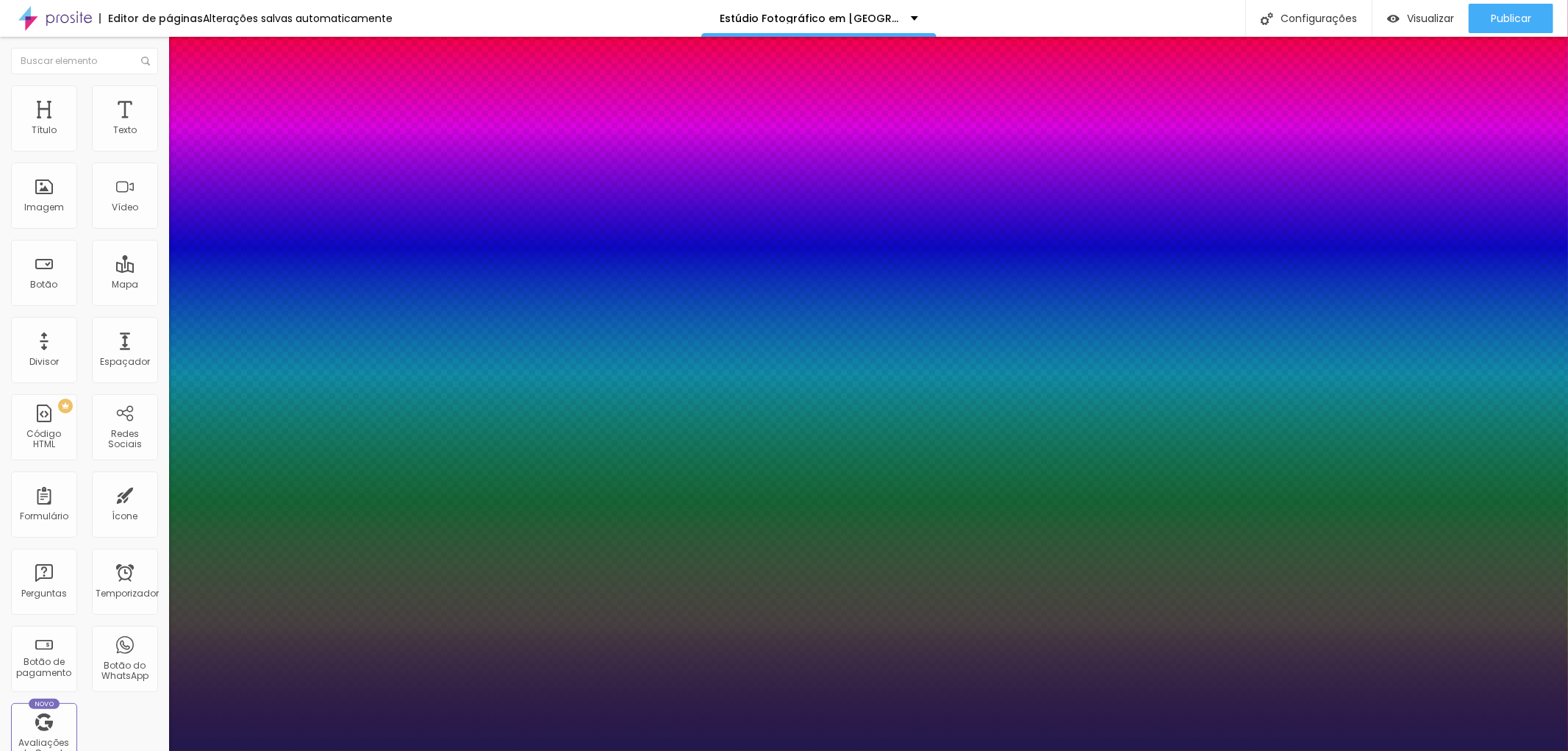
type input "1"
type input "21"
type input "1"
type input "22"
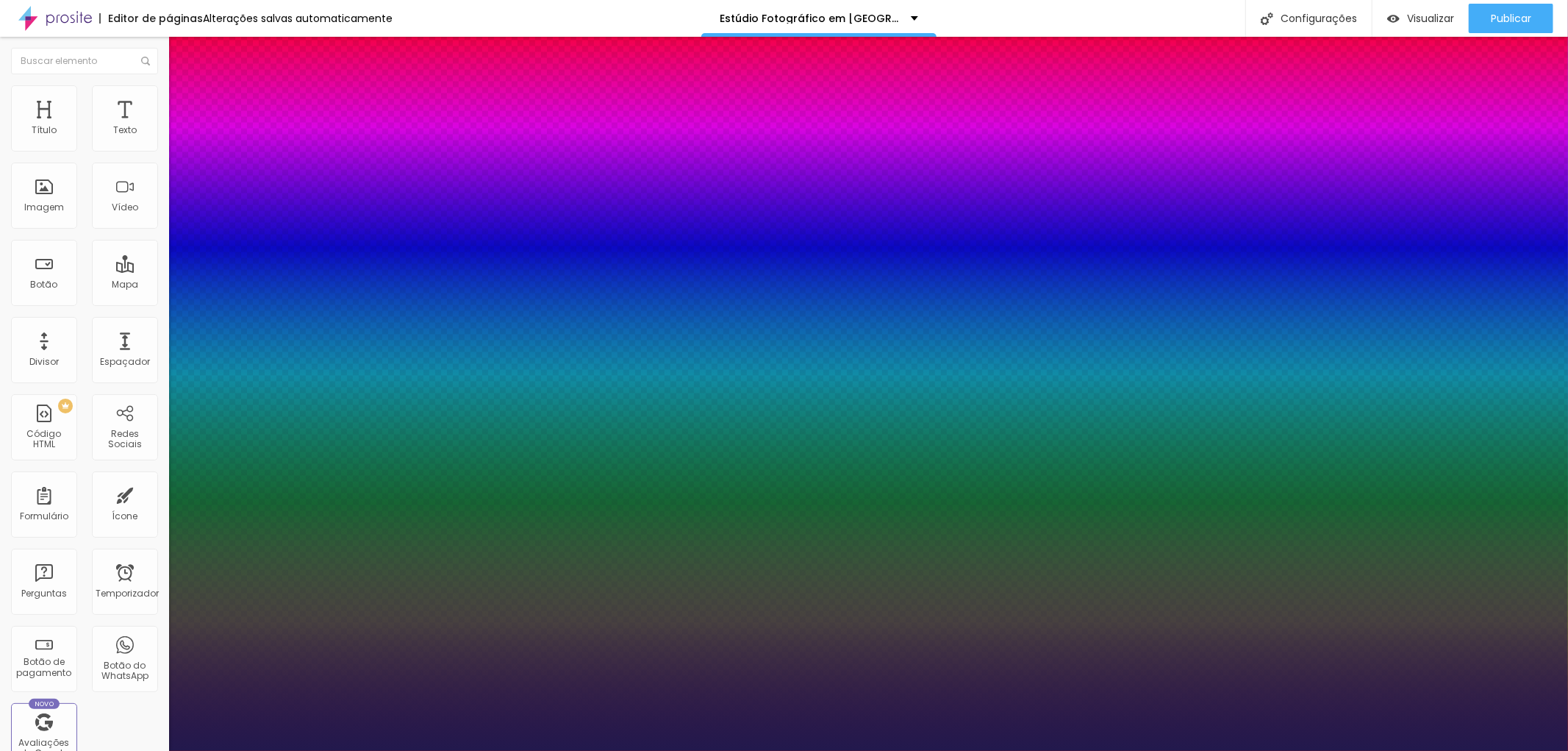
type input "22"
type input "1"
type input "22"
type input "1"
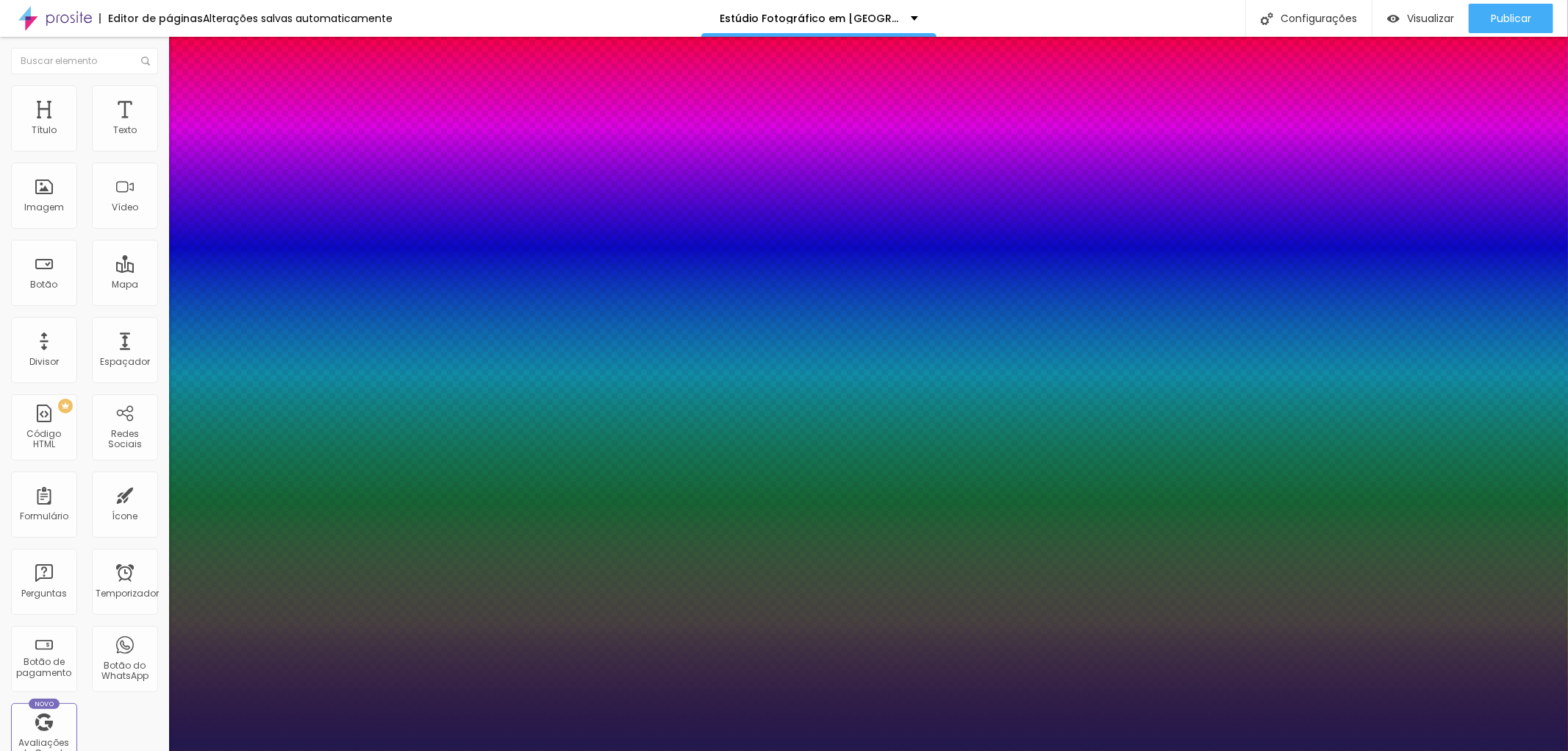
click at [898, 750] on div at bounding box center [784, 751] width 1568 height 0
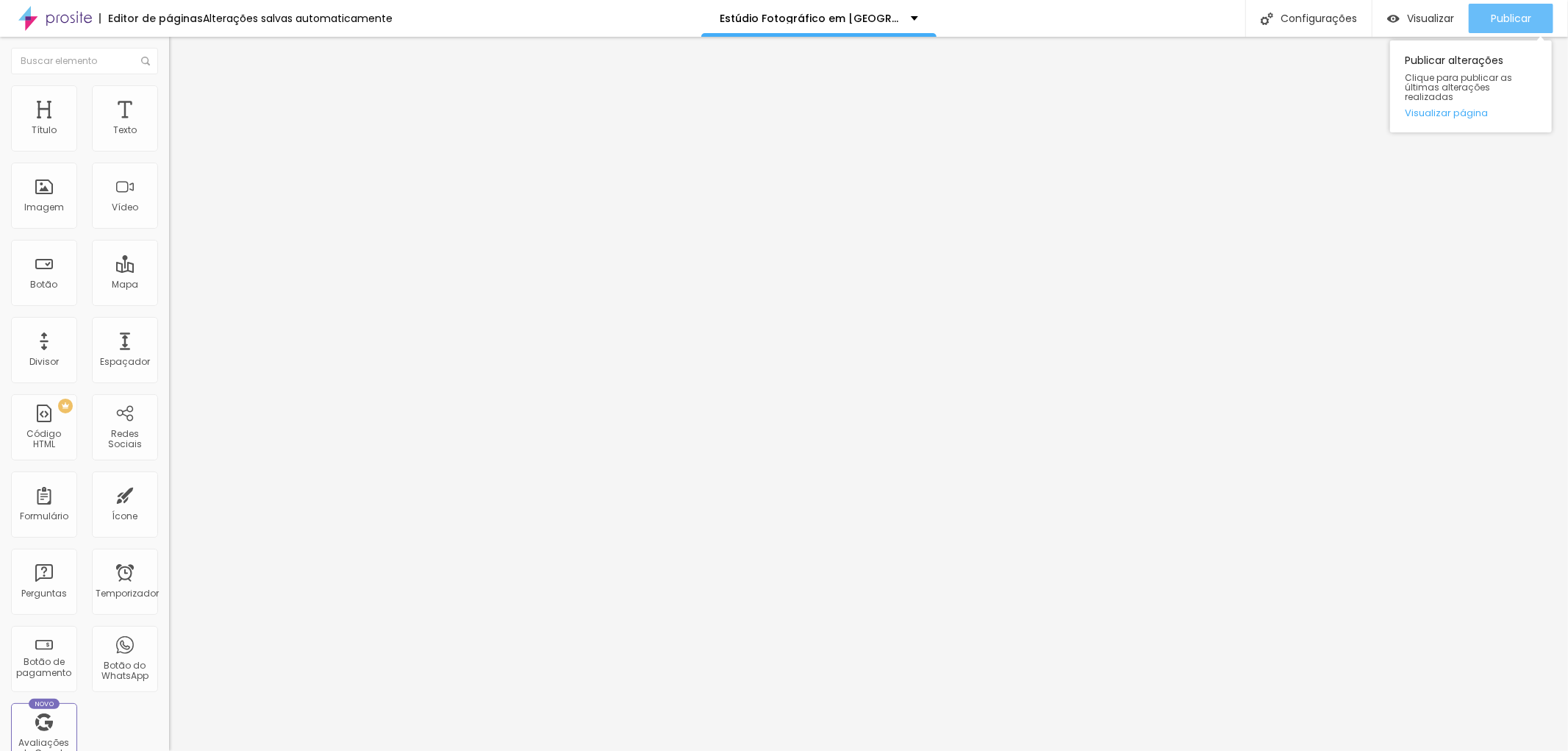
click at [1509, 13] on font "Publicar" at bounding box center [1510, 18] width 40 height 15
click at [169, 218] on button "button" at bounding box center [180, 211] width 21 height 16
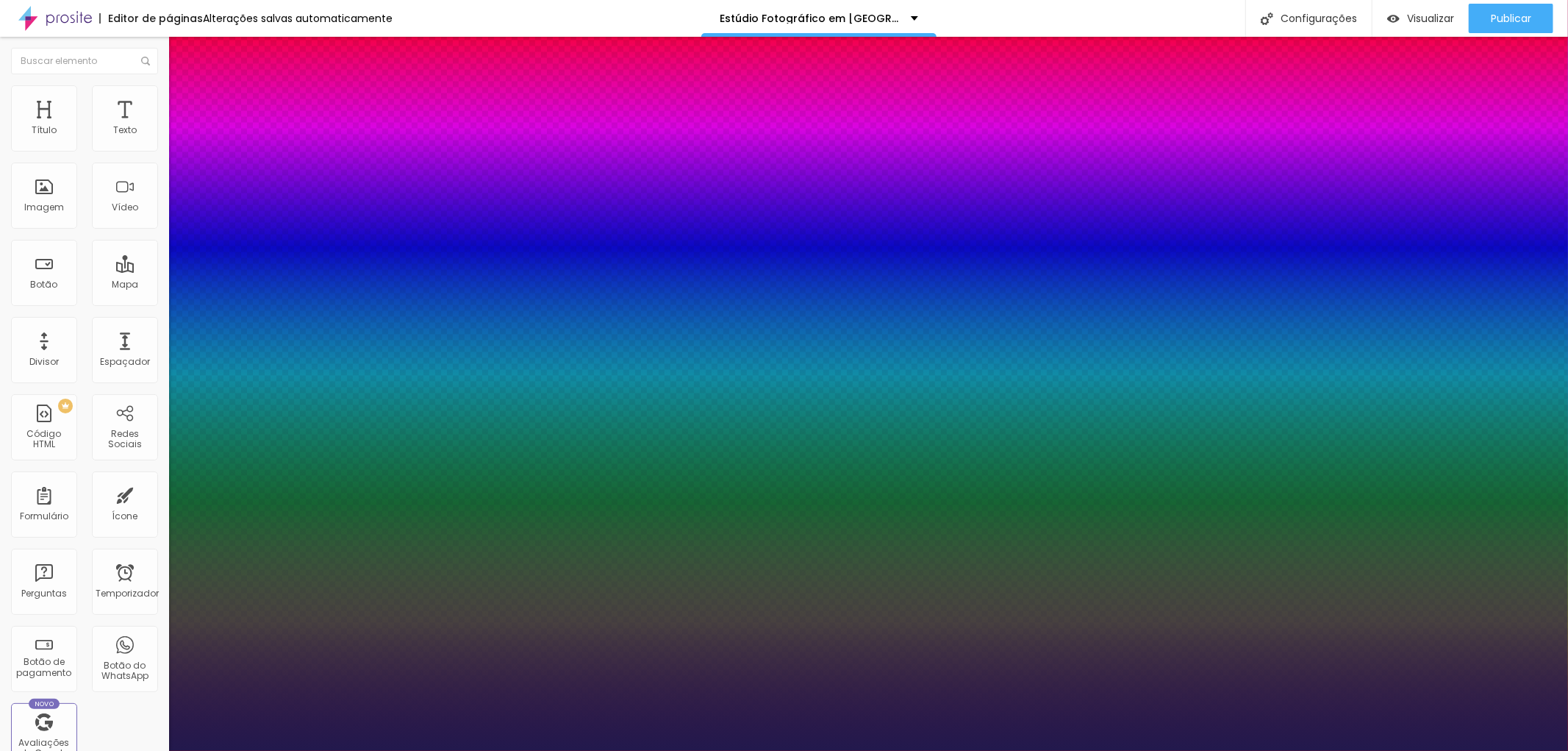
type input "1"
type input "18"
type input "1"
type input "20"
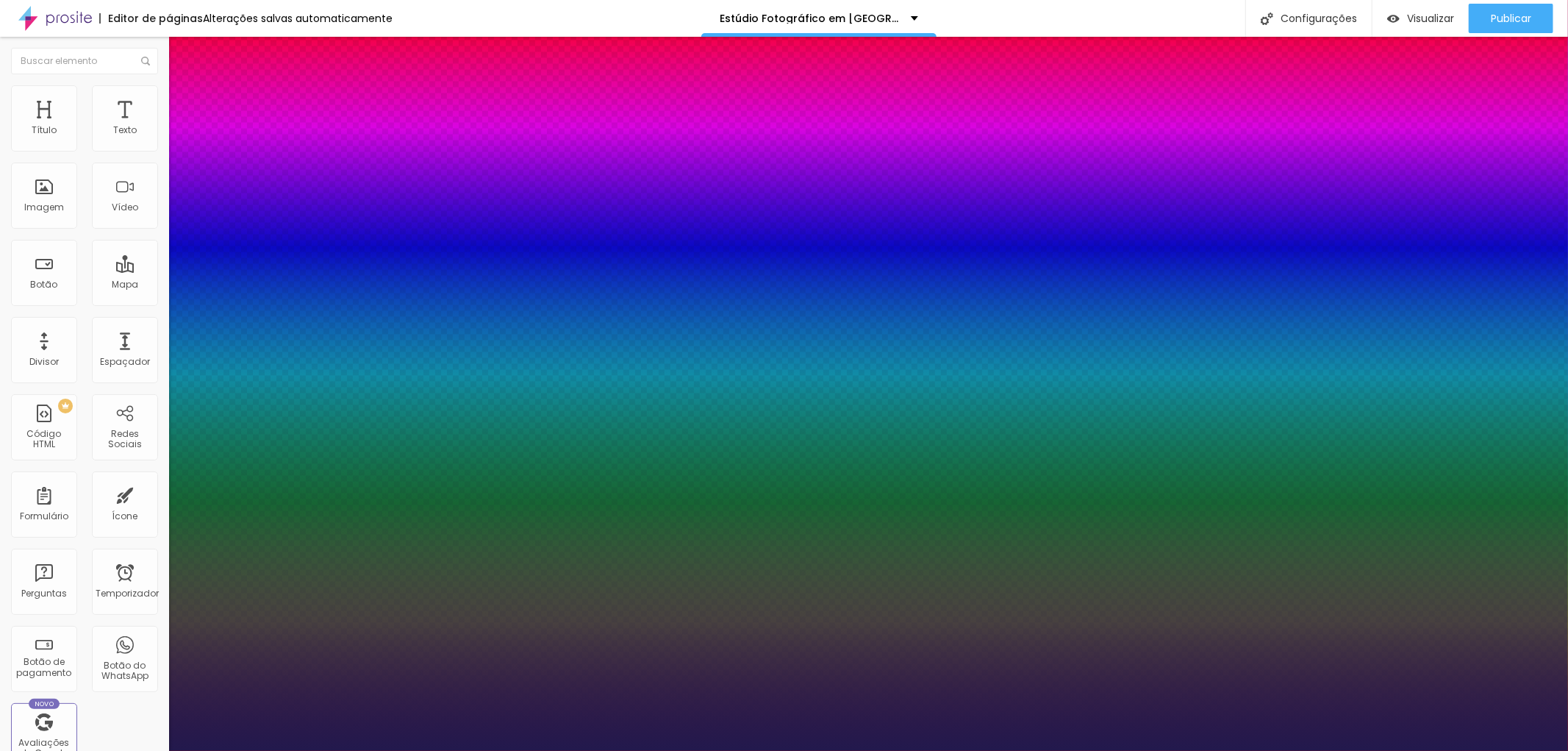
type input "20"
type input "1"
type input "21"
type input "1"
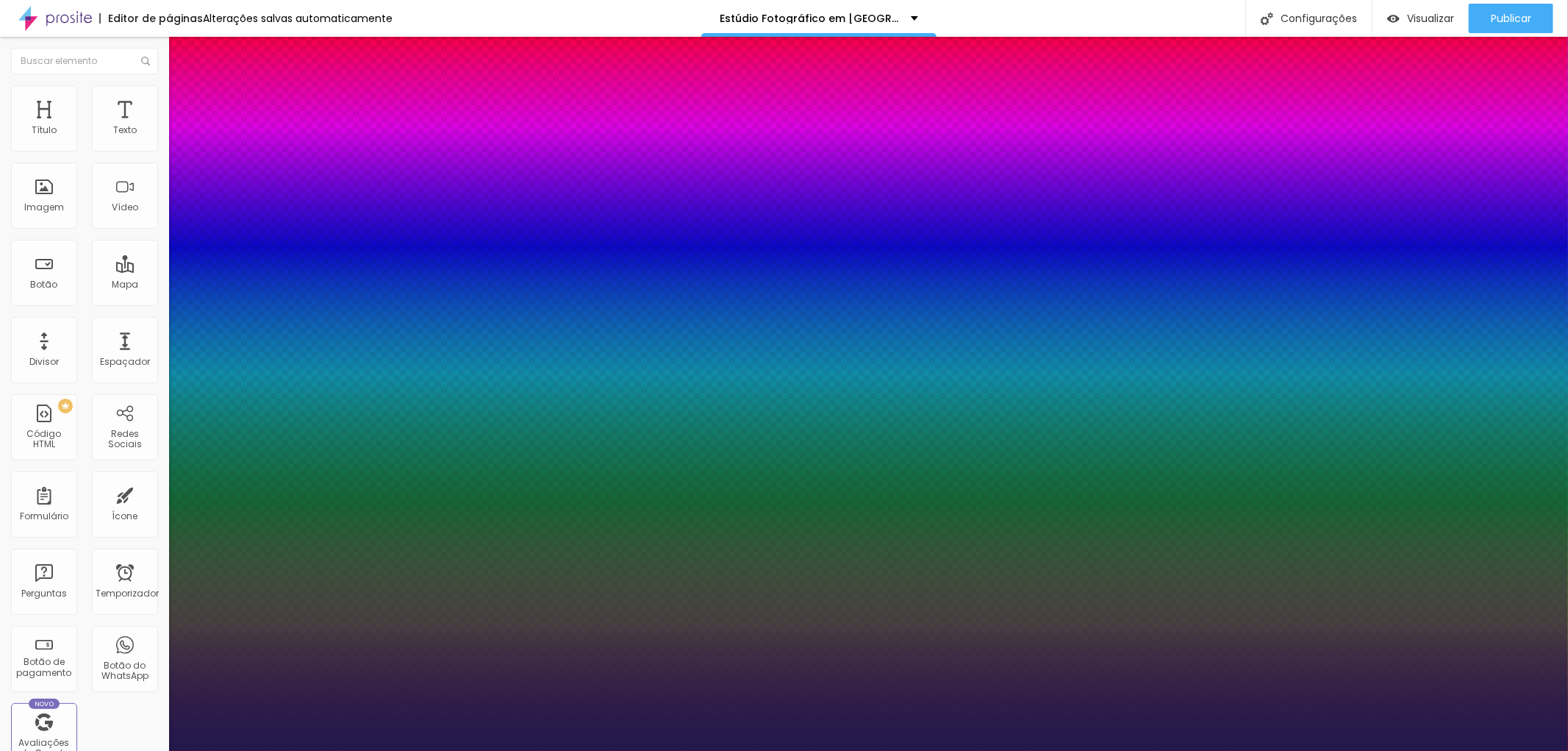
type input "22"
type input "1"
click at [1243, 750] on div at bounding box center [784, 751] width 1568 height 0
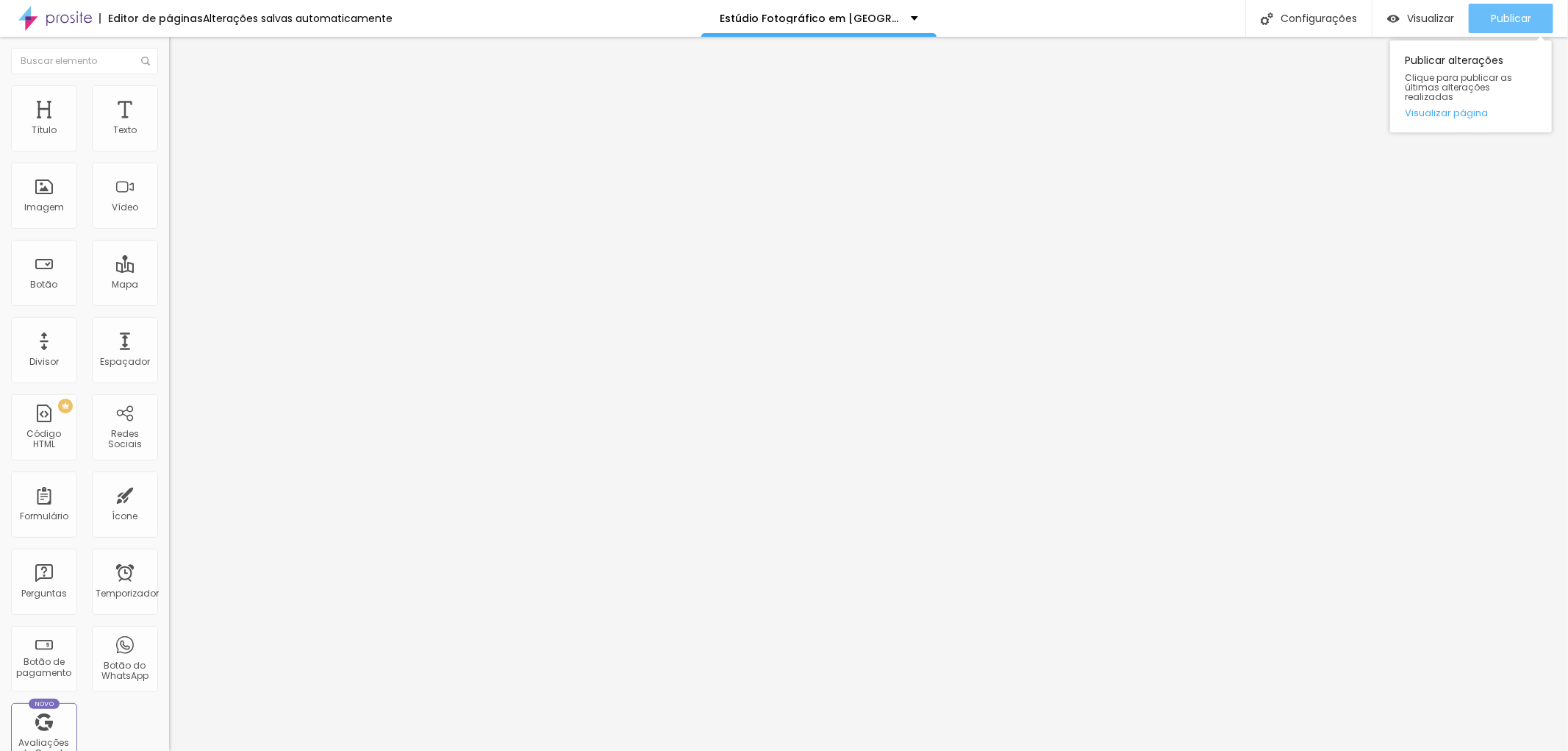
click at [1517, 16] on font "Publicar" at bounding box center [1510, 18] width 40 height 15
click at [169, 46] on button "Editar nulo" at bounding box center [254, 53] width 169 height 34
click at [182, 101] on font "Avançado" at bounding box center [206, 95] width 48 height 13
click at [169, 85] on li "Estilo" at bounding box center [254, 78] width 169 height 15
click at [278, 19] on font "Alterações salvas automaticamente" at bounding box center [297, 18] width 190 height 15
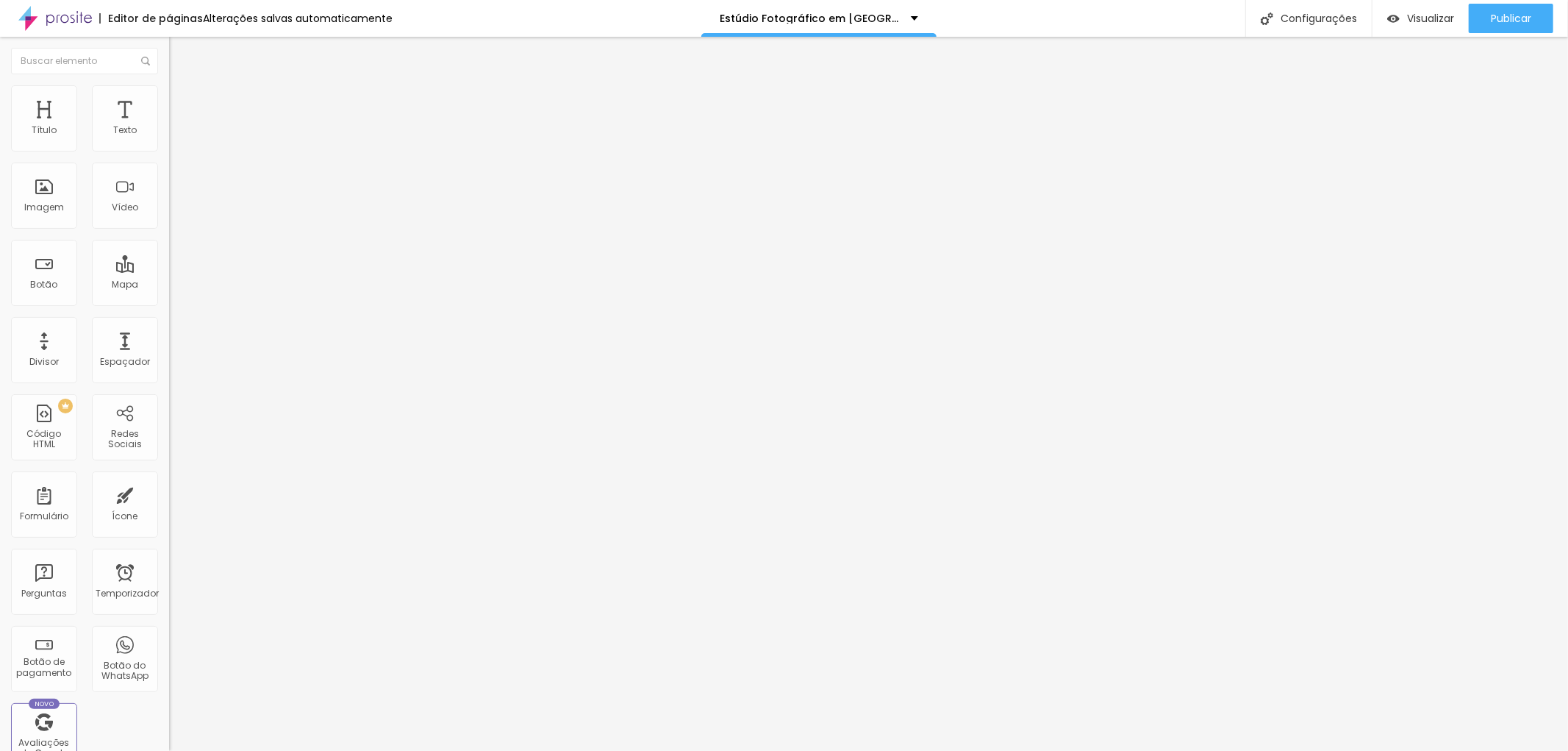
click at [1301, 19] on font "Configurações" at bounding box center [1319, 18] width 77 height 15
click at [1516, 13] on font "Publicar" at bounding box center [1510, 18] width 40 height 15
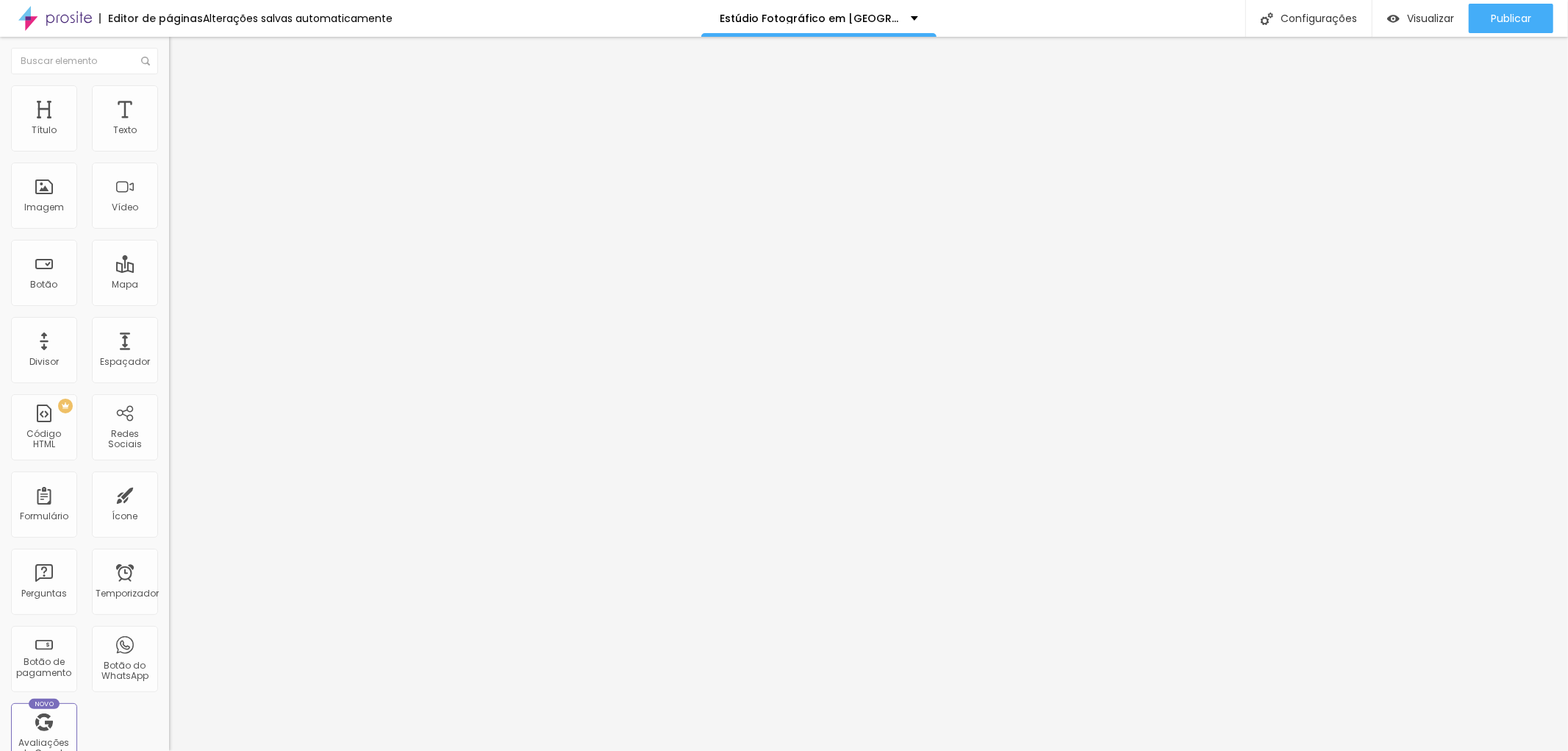
click at [176, 135] on icon "button" at bounding box center [179, 132] width 6 height 6
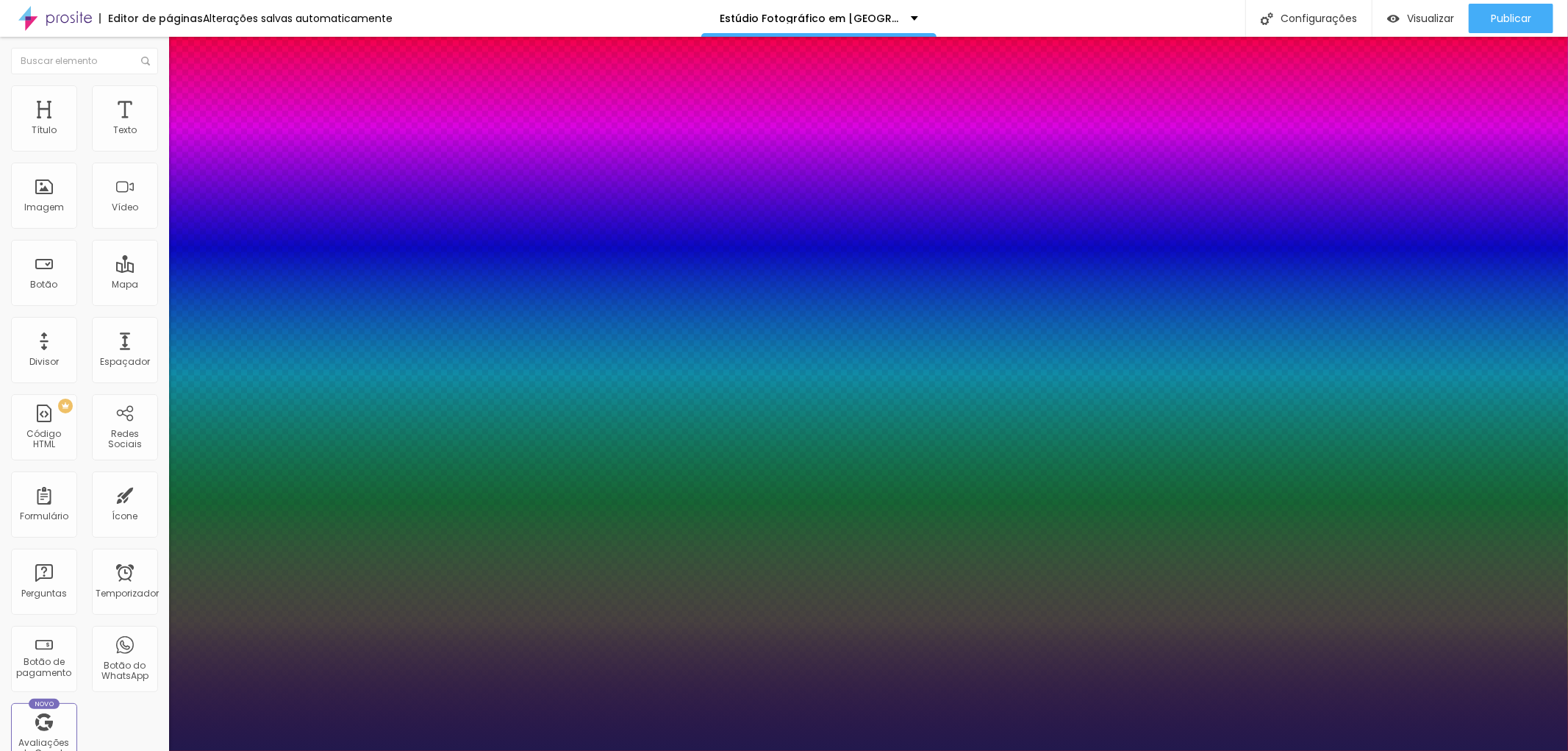
type input "1"
click at [1498, 750] on div at bounding box center [784, 751] width 1568 height 0
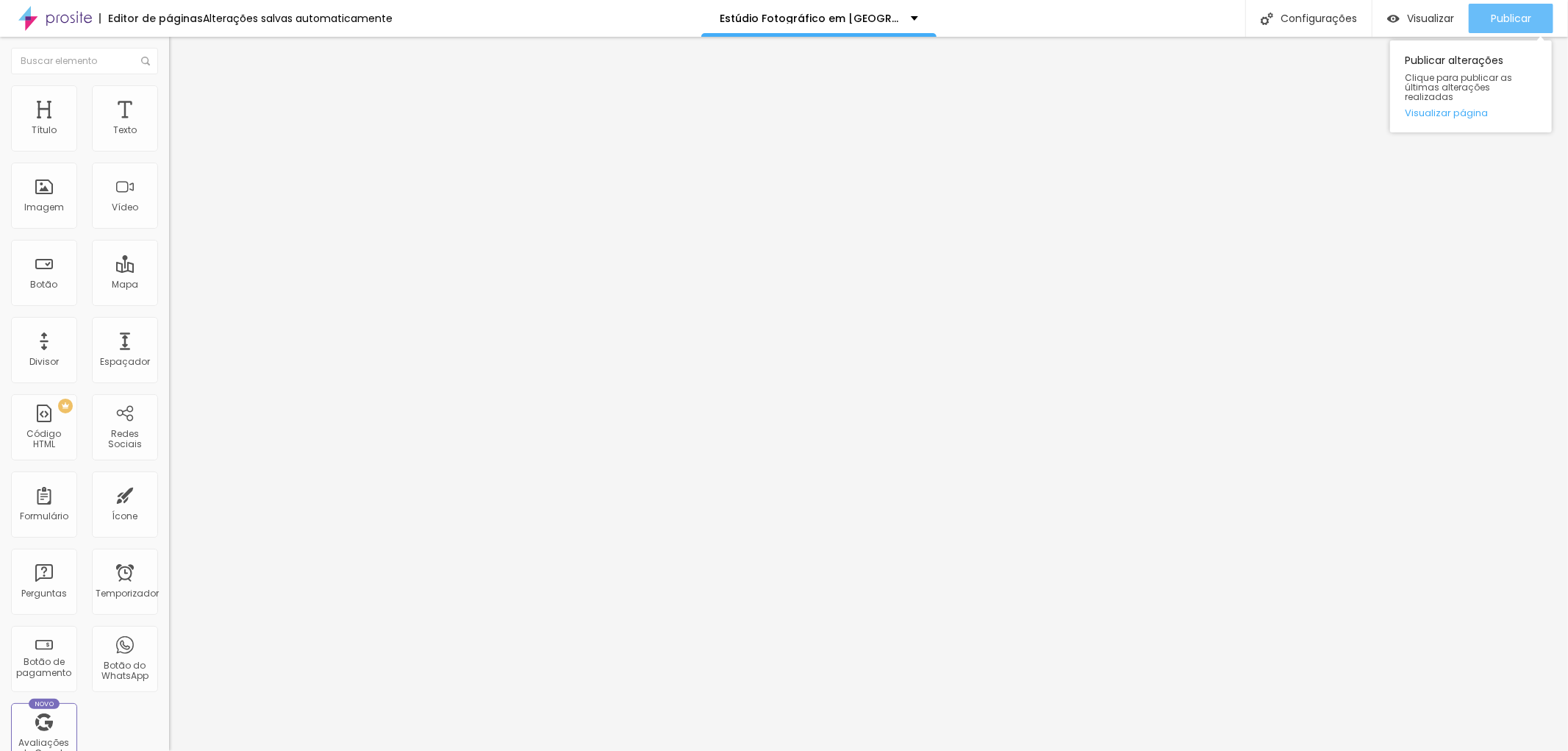
click at [1499, 11] on font "Publicar" at bounding box center [1510, 18] width 40 height 15
click at [47, 192] on div "Imagem" at bounding box center [44, 195] width 66 height 66
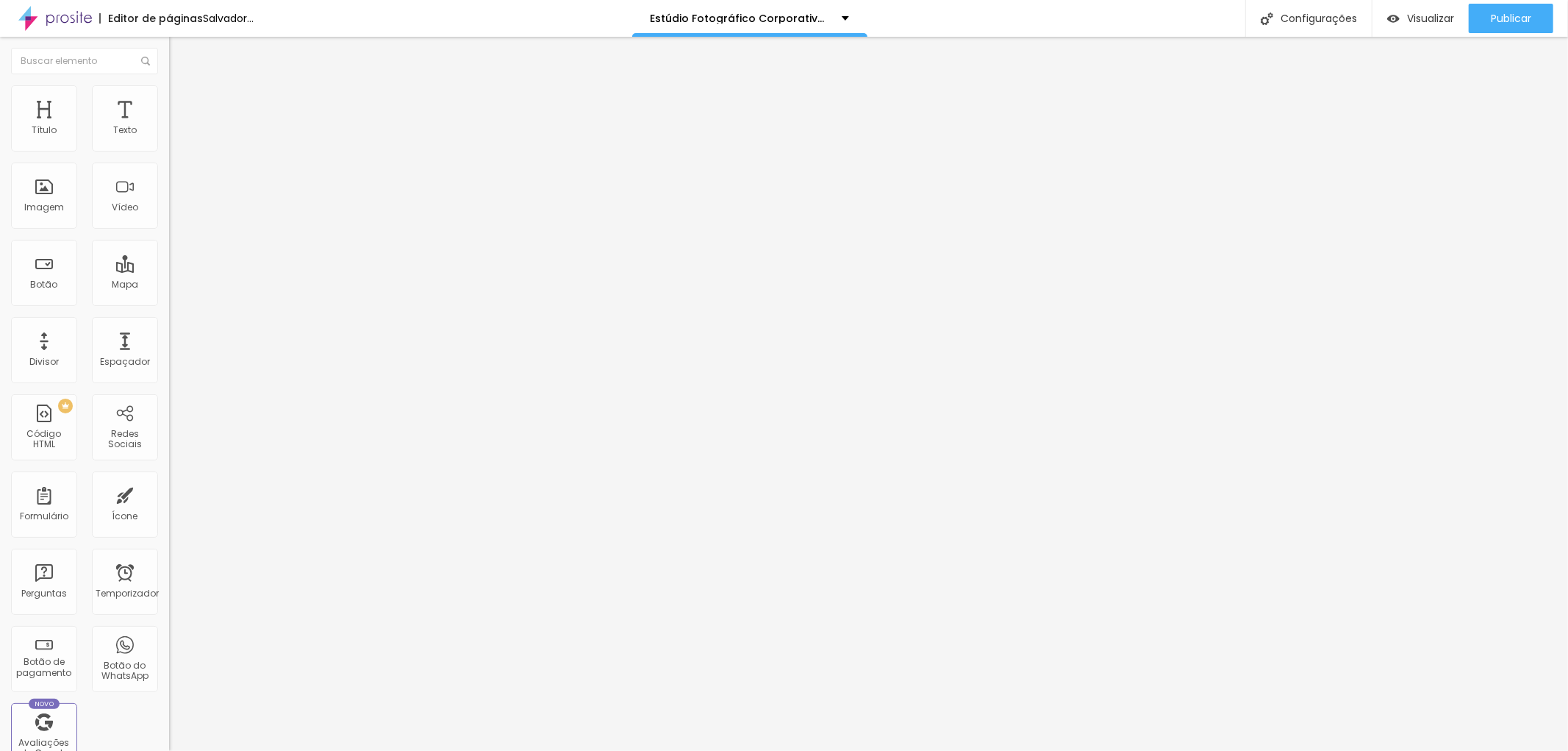
click at [178, 127] on font "Adicionar imagem" at bounding box center [221, 120] width 86 height 13
click at [180, 53] on img "button" at bounding box center [186, 53] width 12 height 12
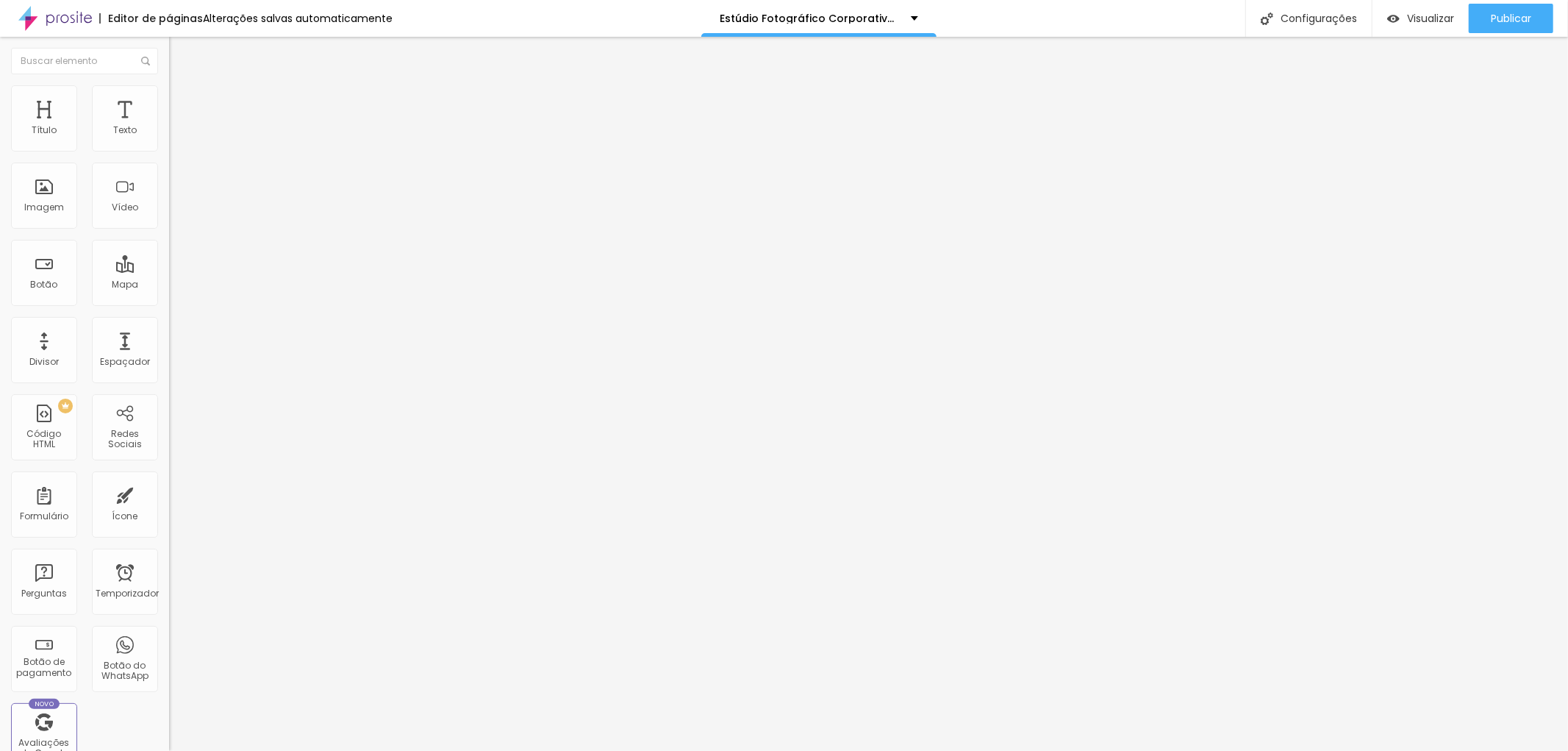
click at [176, 135] on icon "button" at bounding box center [179, 132] width 6 height 6
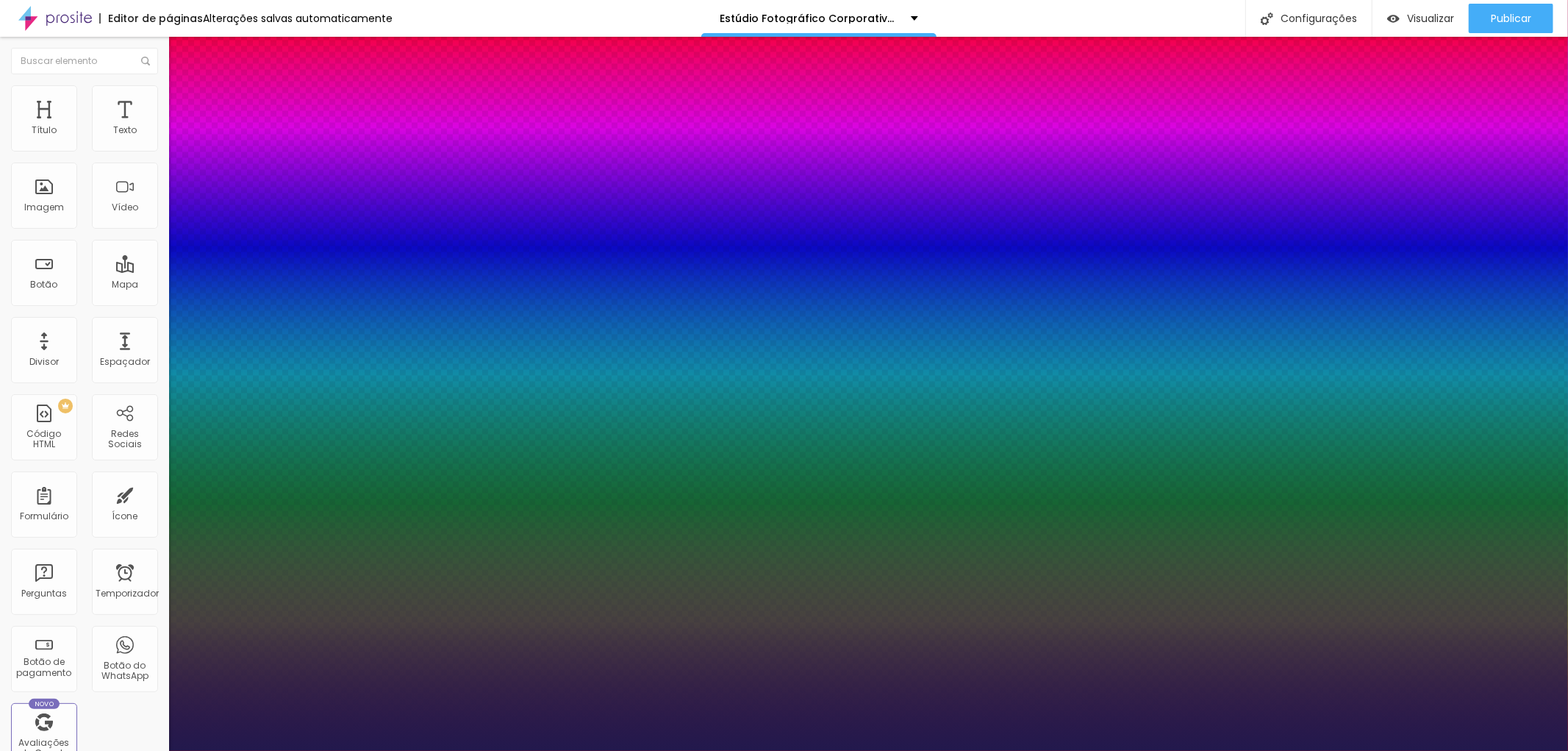
type input "1"
type input "16"
type input "1"
type input "21"
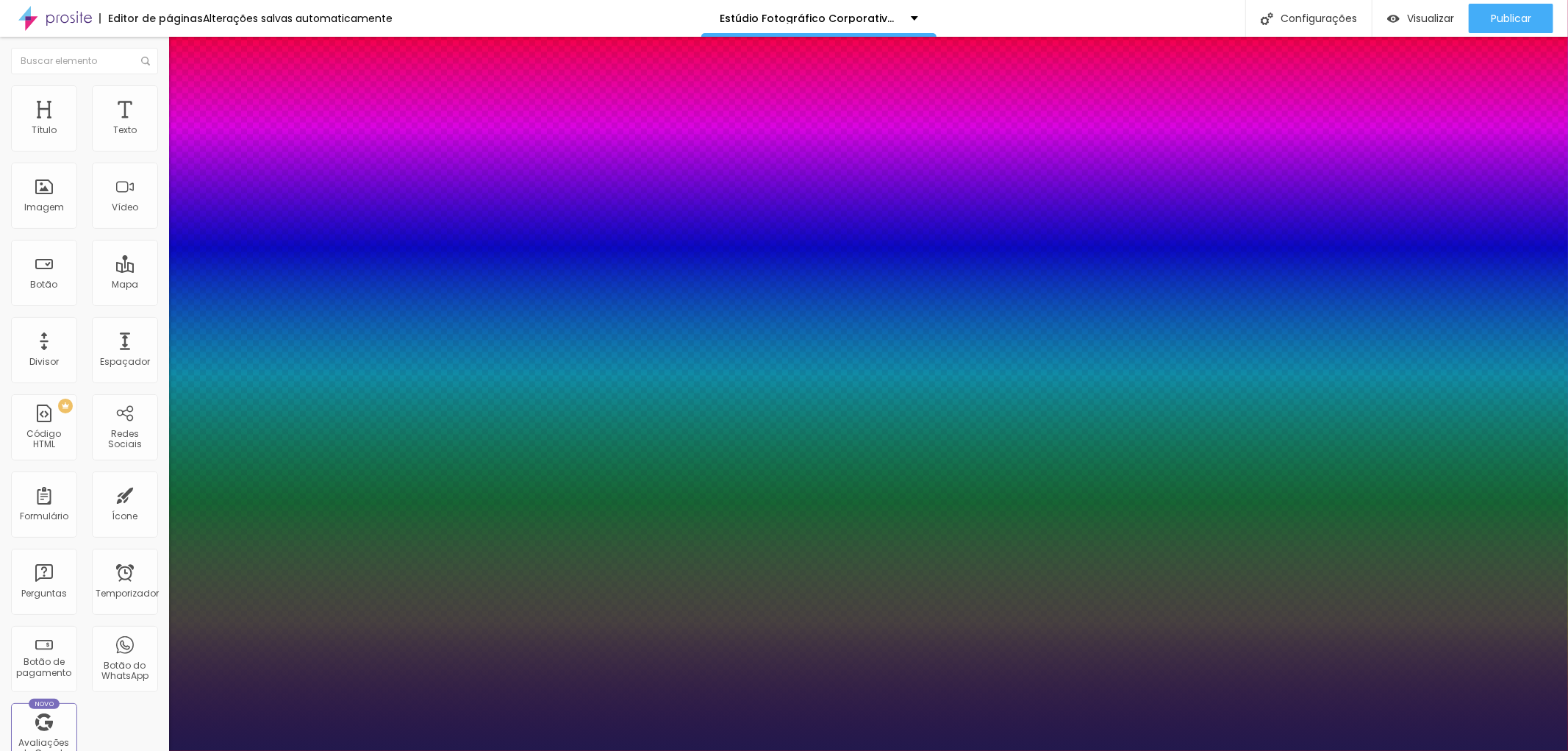
type input "1"
type input "23"
type input "1"
type input "24"
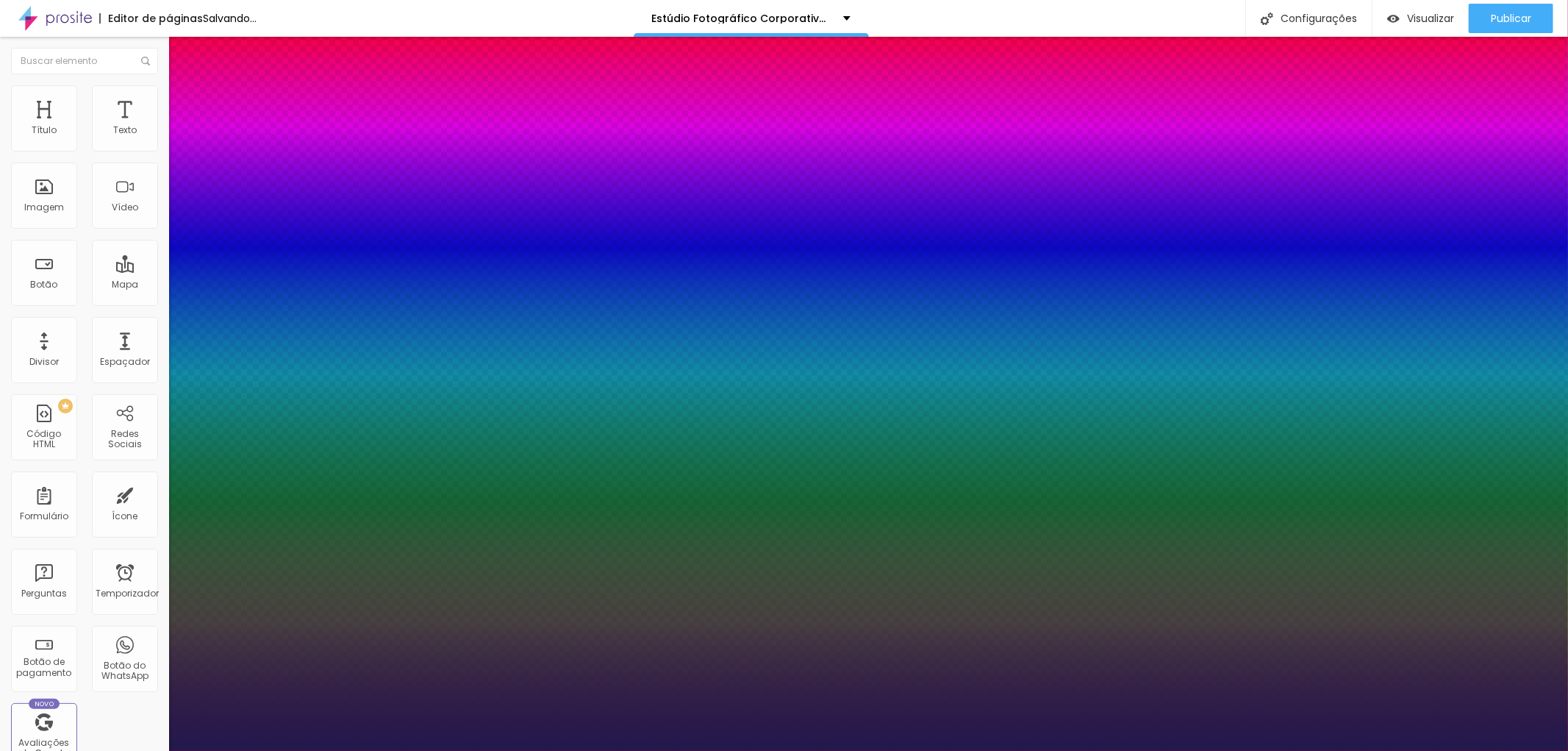
type input "24"
type input "1"
type input "25"
type input "1"
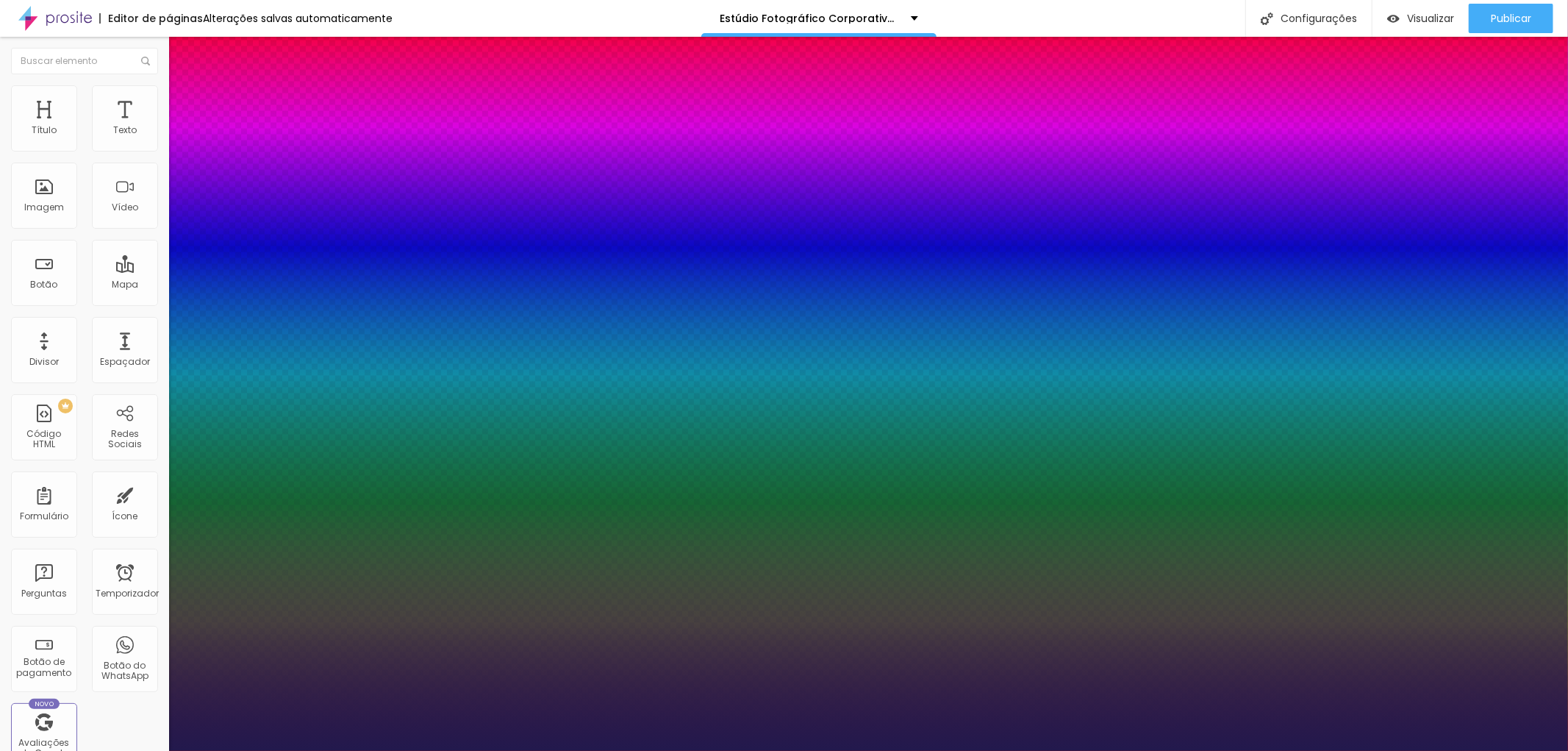
type input "26"
type input "1"
type input "27"
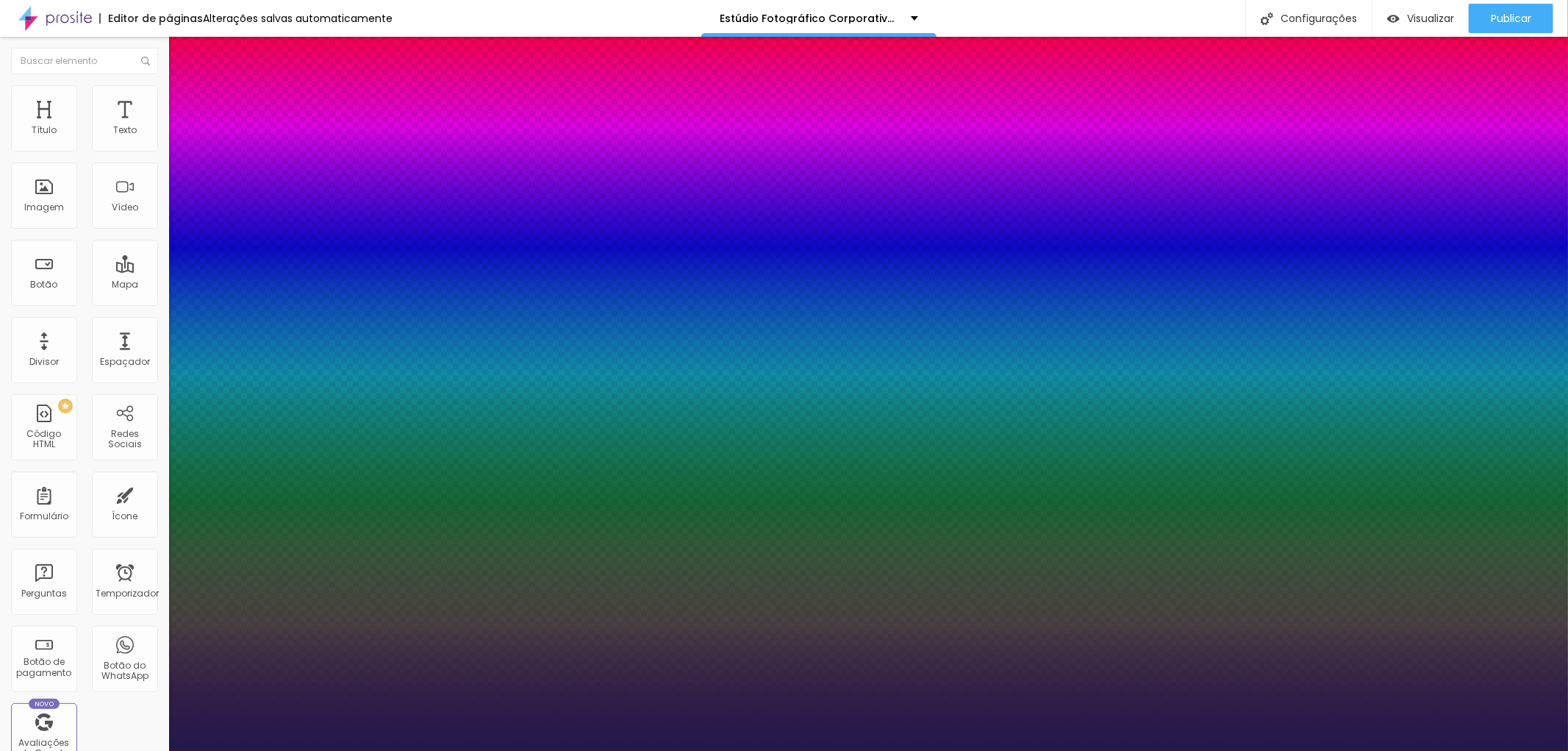
type input "1"
type input "27"
type input "1"
click at [551, 750] on div at bounding box center [784, 751] width 1568 height 0
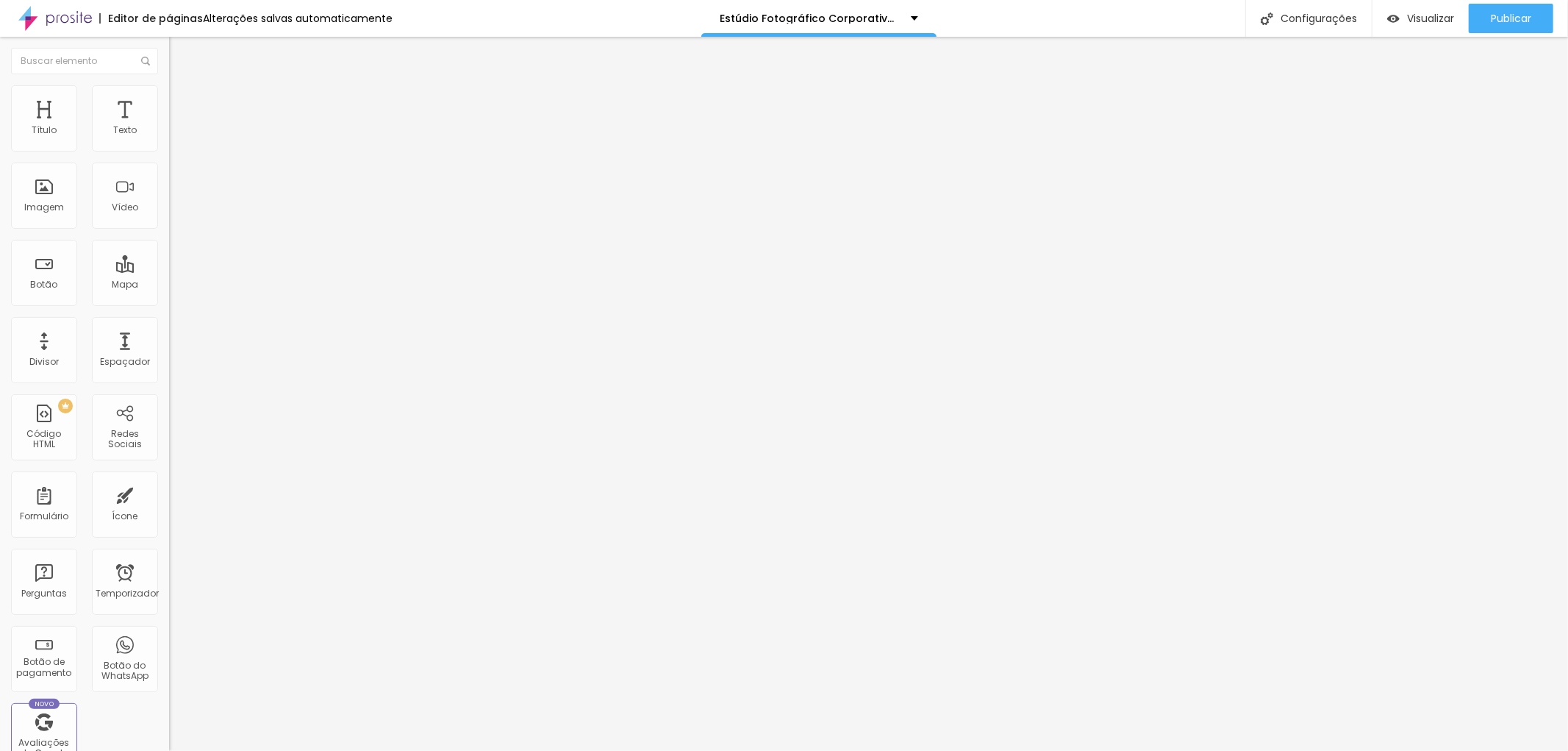
click at [182, 104] on font "Avançado" at bounding box center [206, 110] width 48 height 13
click at [169, 94] on li "Estilo" at bounding box center [254, 93] width 169 height 15
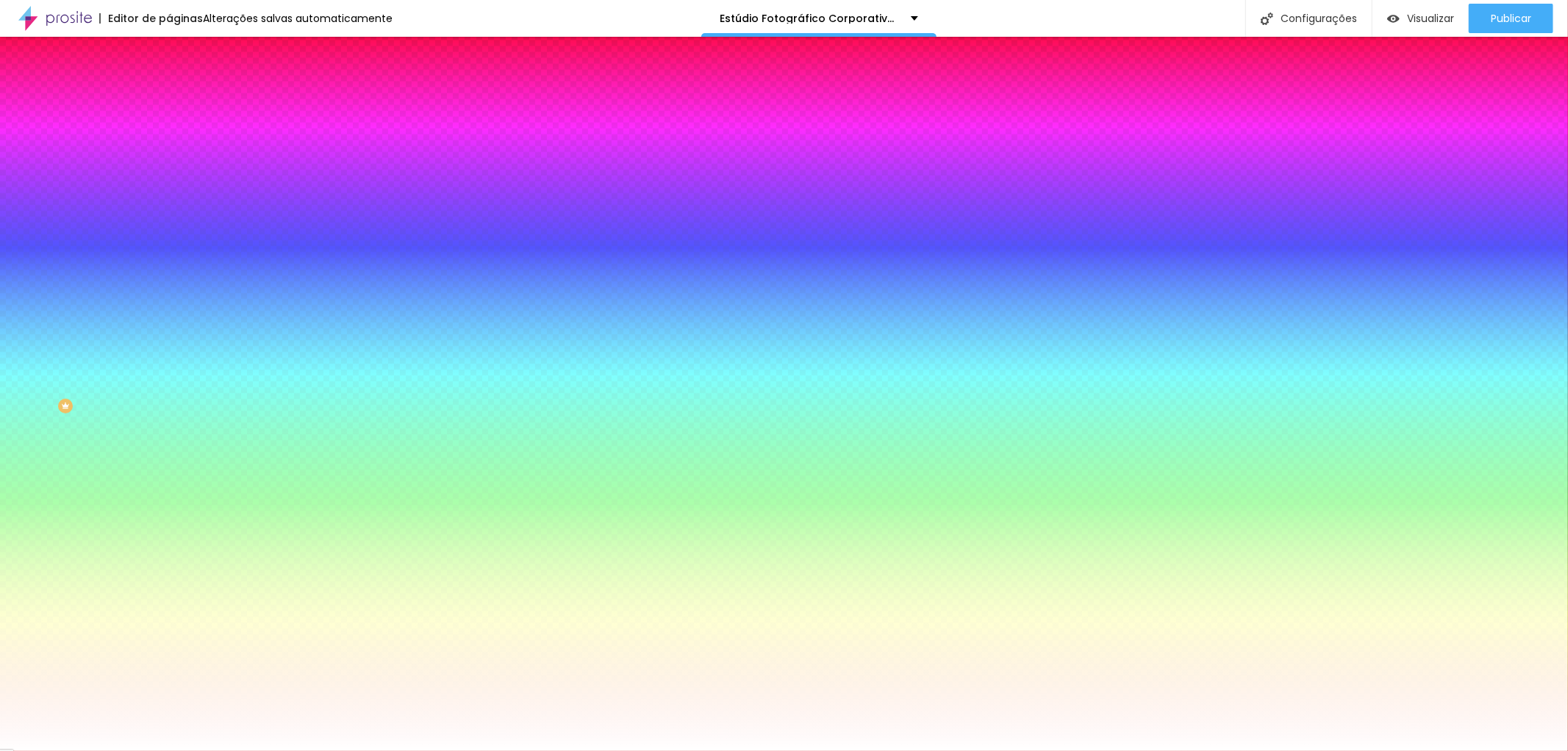
click at [175, 195] on icon "button" at bounding box center [180, 190] width 10 height 10
click at [169, 214] on input "#FFFFFF" at bounding box center [257, 207] width 176 height 15
click at [169, 200] on div at bounding box center [254, 200] width 169 height 0
click at [31, 318] on div at bounding box center [784, 375] width 1568 height 751
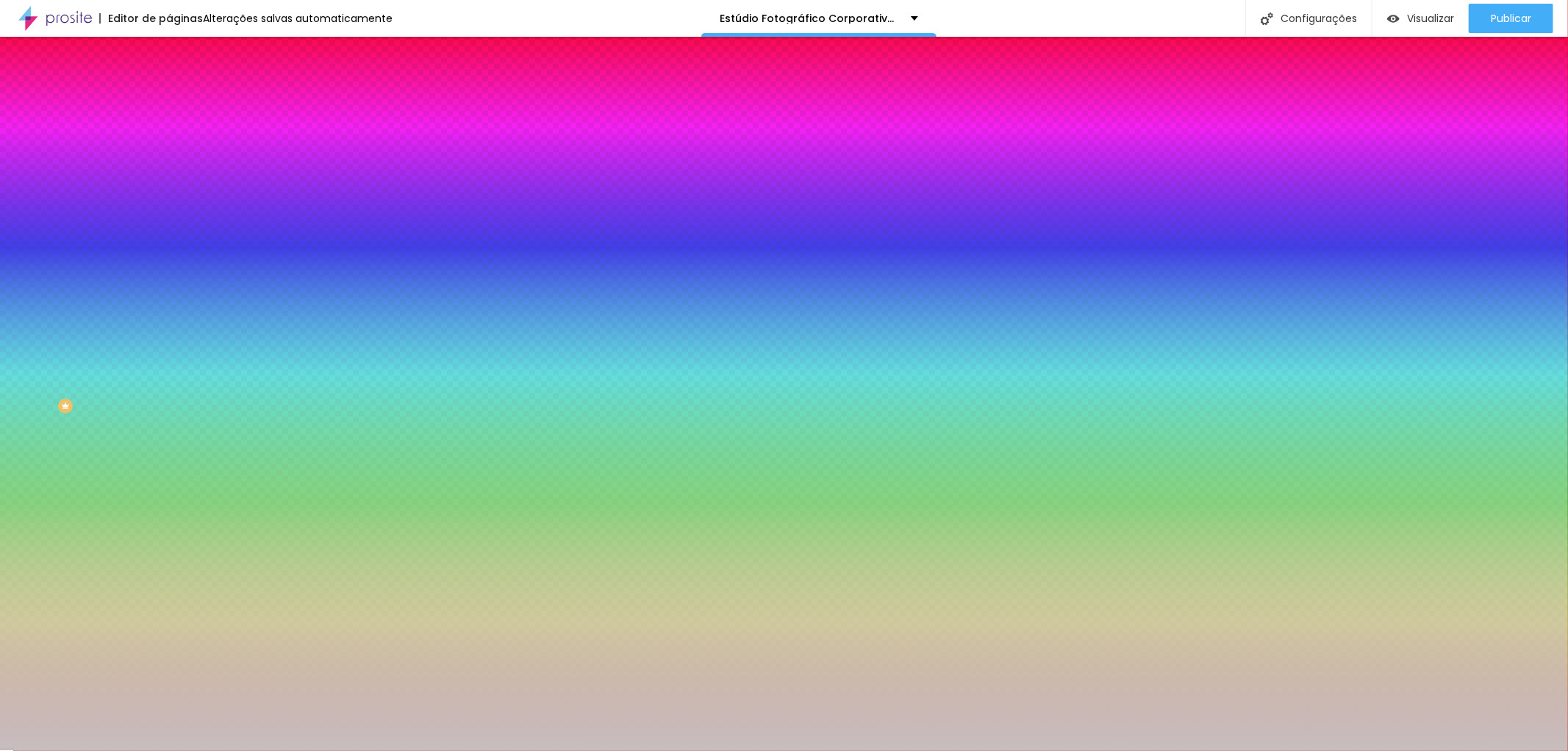
click at [28, 309] on div at bounding box center [784, 375] width 1568 height 751
click at [26, 298] on div at bounding box center [784, 375] width 1568 height 751
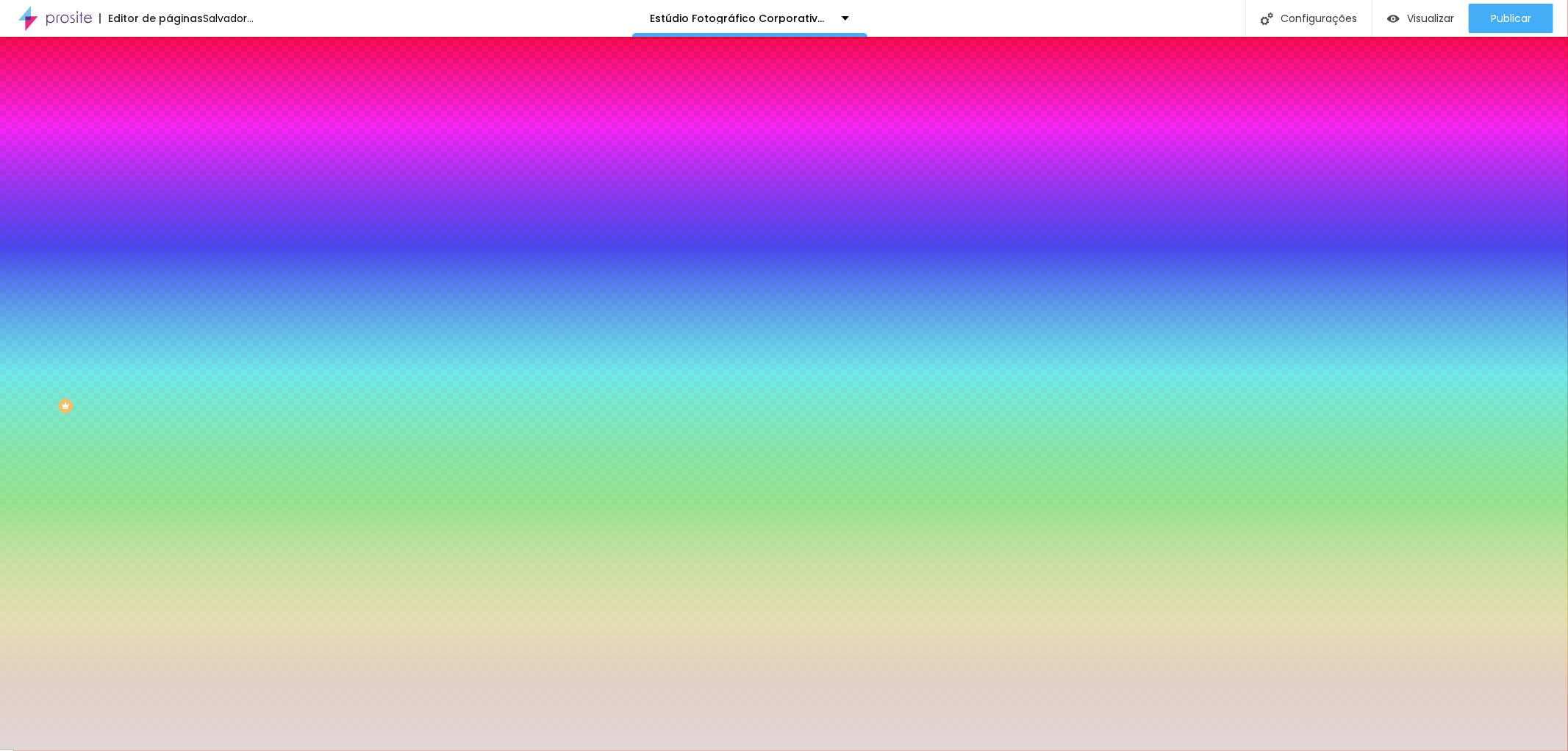
click at [28, 328] on div at bounding box center [784, 375] width 1568 height 751
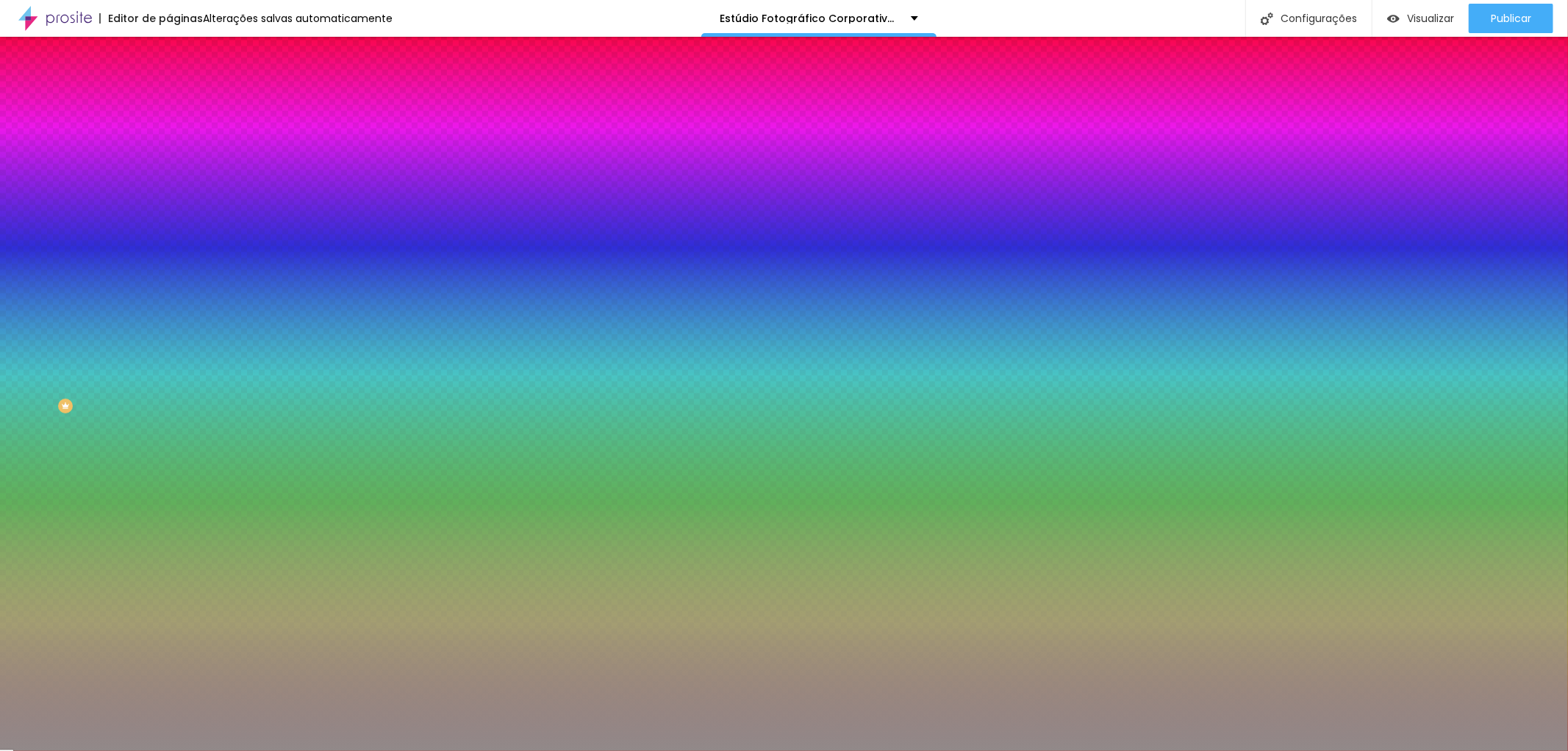
click at [28, 333] on div at bounding box center [784, 375] width 1568 height 751
click at [29, 338] on div at bounding box center [784, 375] width 1568 height 751
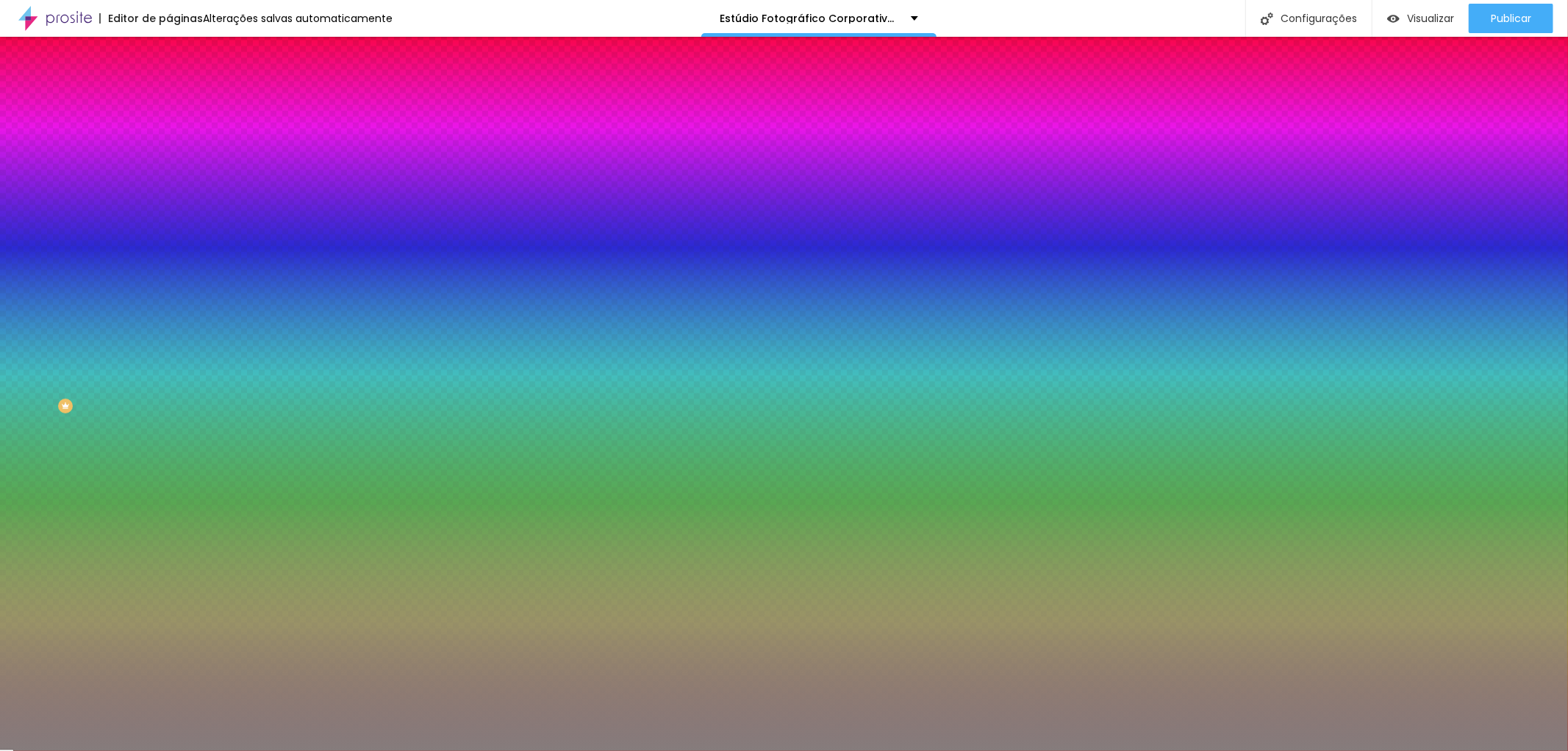
click at [33, 344] on div at bounding box center [784, 375] width 1568 height 751
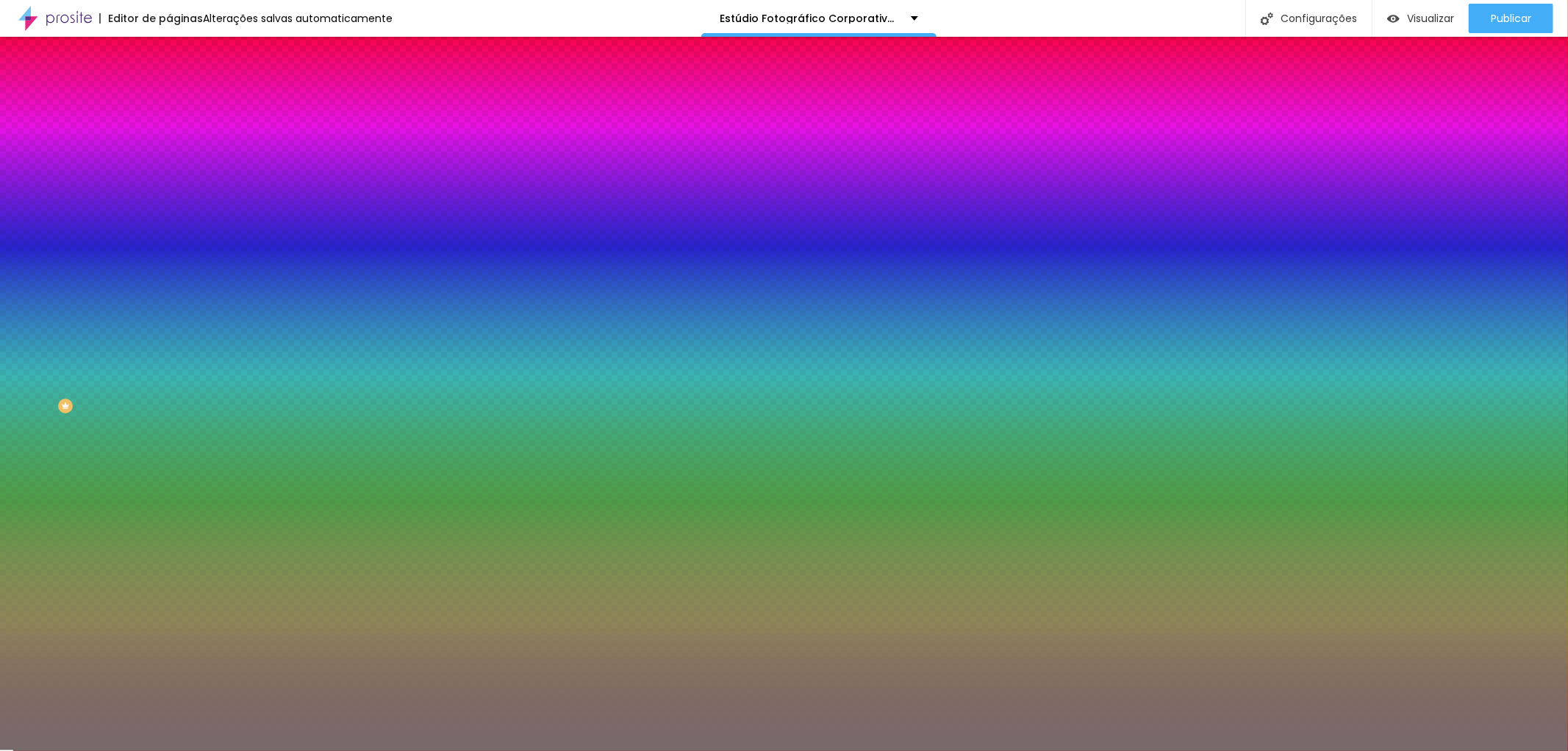
type input "#776B6B"
click at [32, 350] on div at bounding box center [784, 375] width 1568 height 751
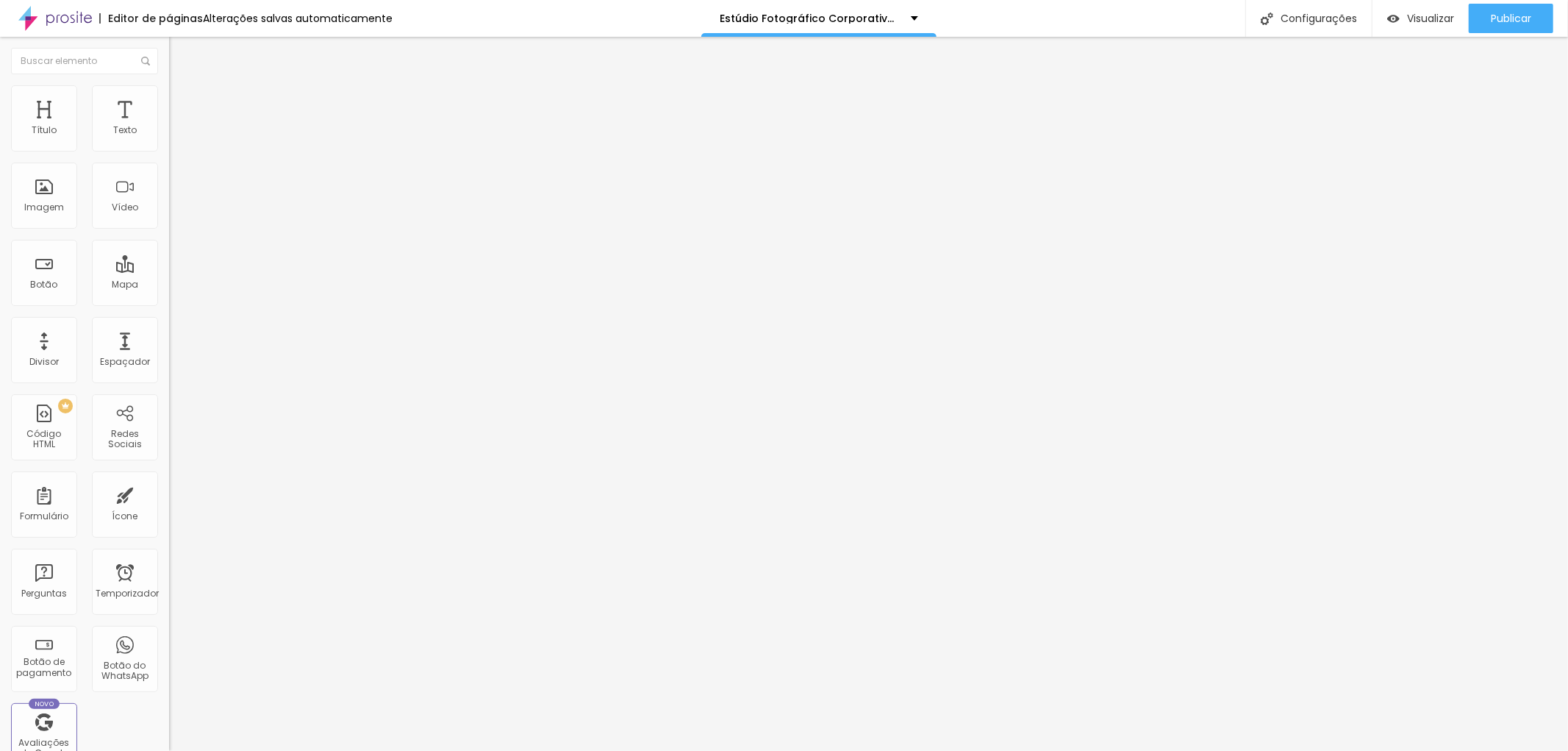
click at [178, 127] on font "Trocar imagem" at bounding box center [214, 120] width 71 height 13
click at [176, 135] on icon "button" at bounding box center [179, 132] width 6 height 6
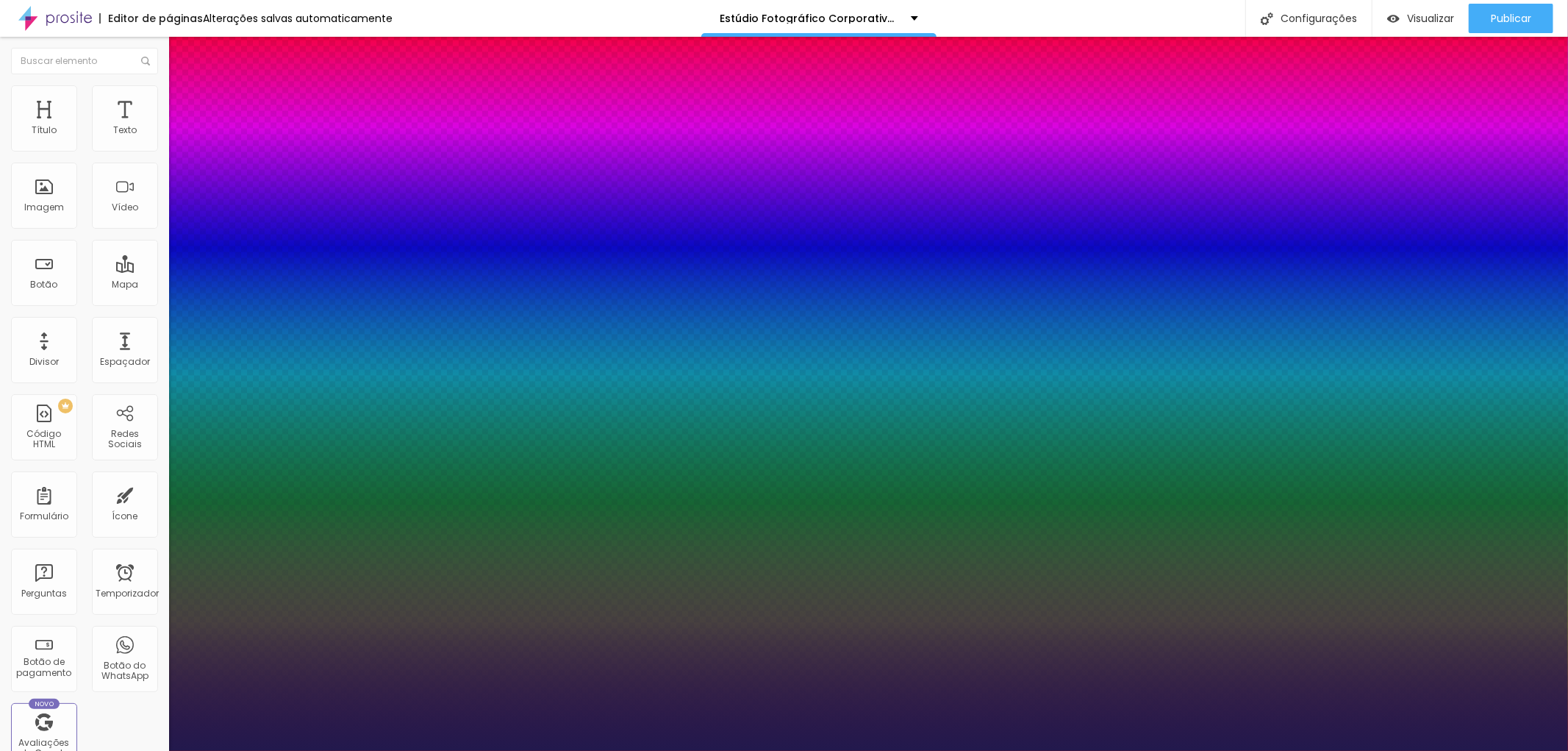
type input "1"
type input "29"
type input "1"
type input "31"
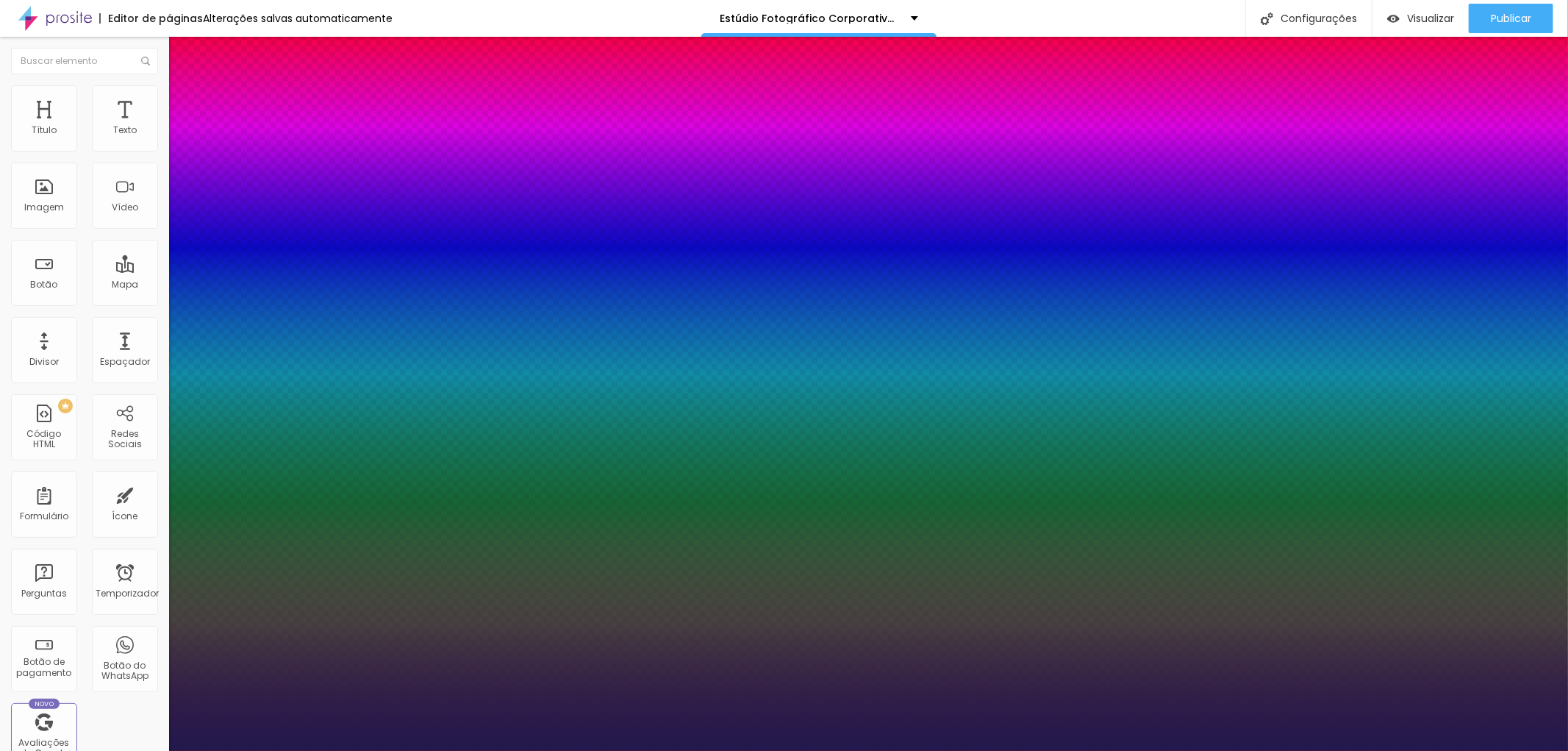
type input "31"
type input "1"
type input "32"
type input "1"
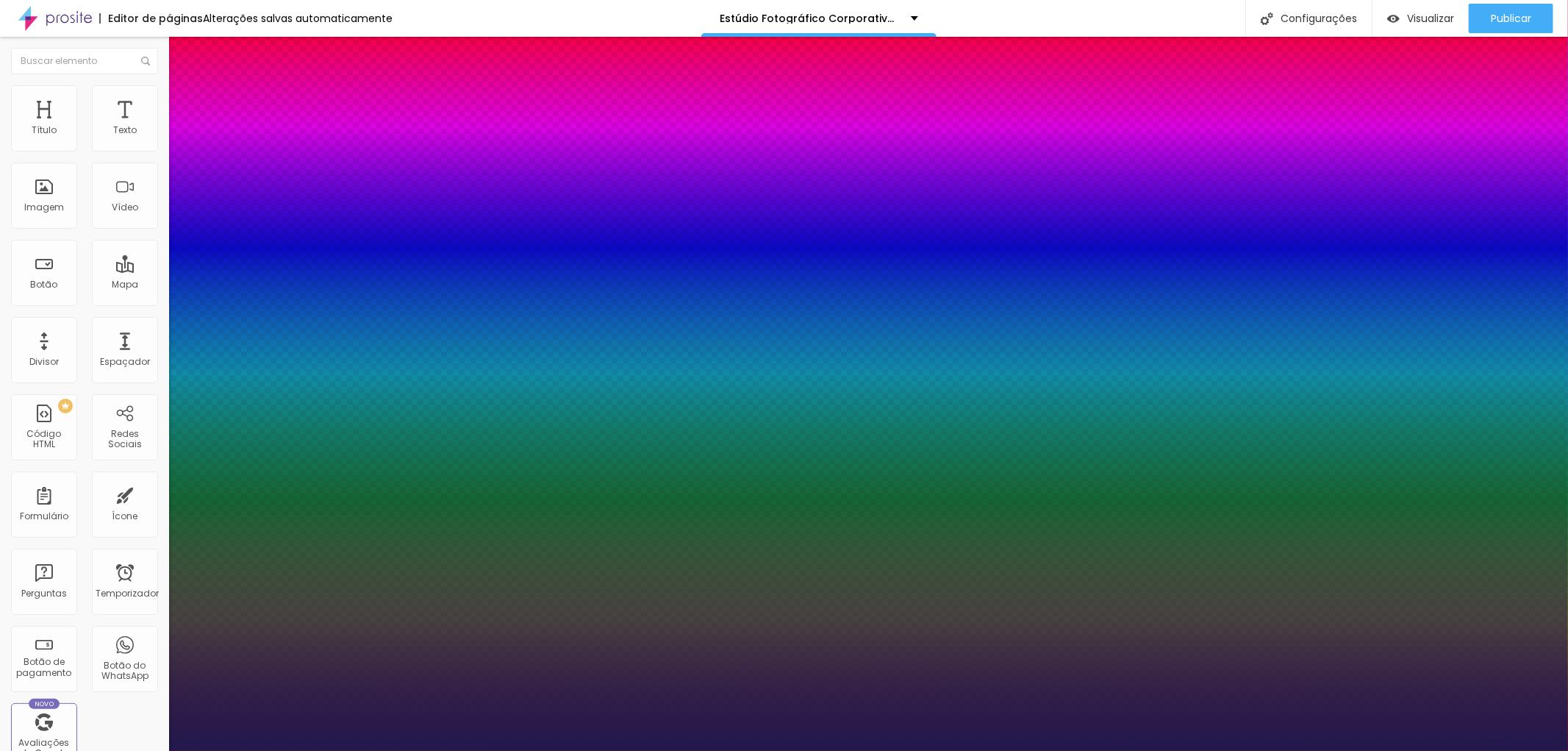
type input "33"
type input "1"
type input "32"
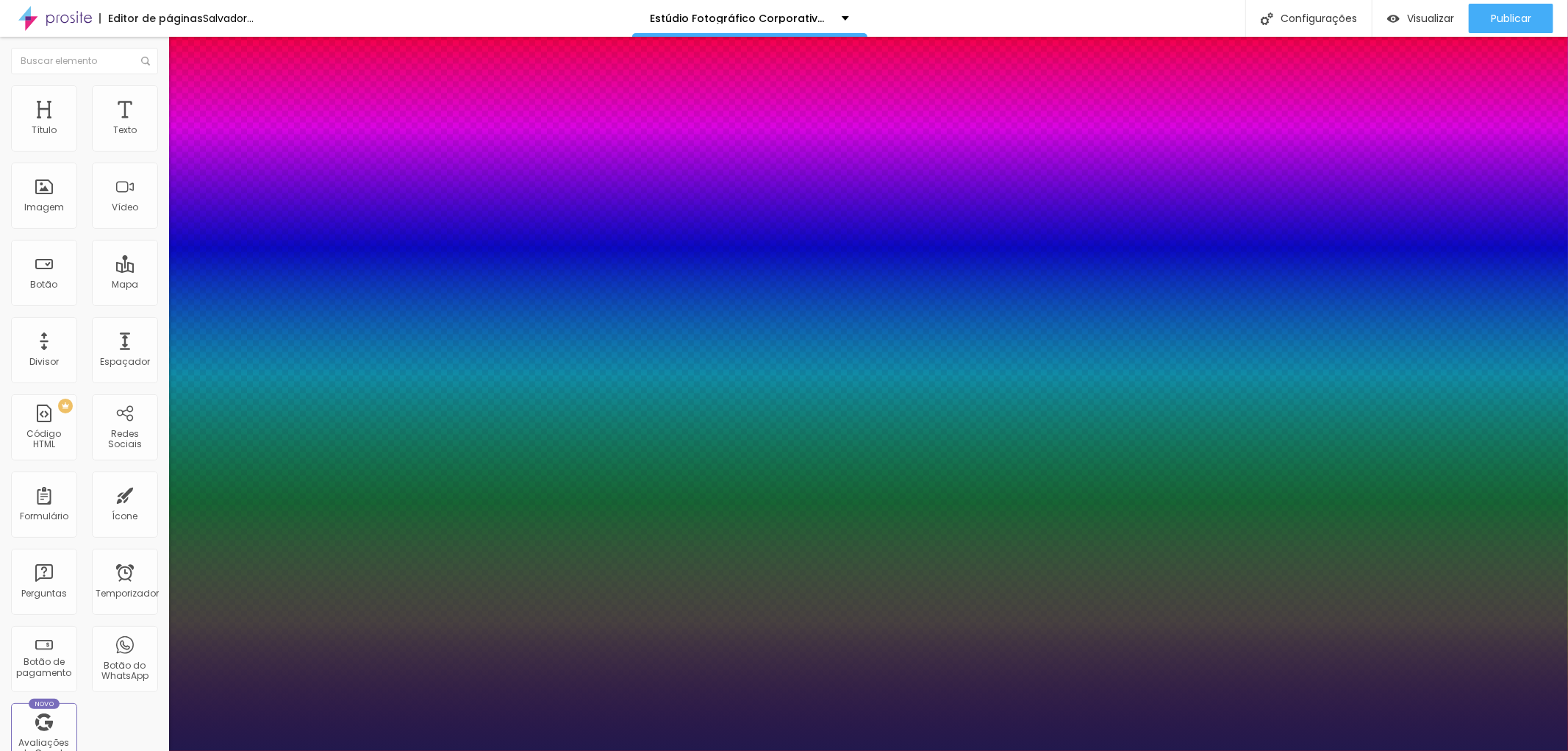
type input "1"
type input "32"
click at [465, 750] on div at bounding box center [784, 751] width 1568 height 0
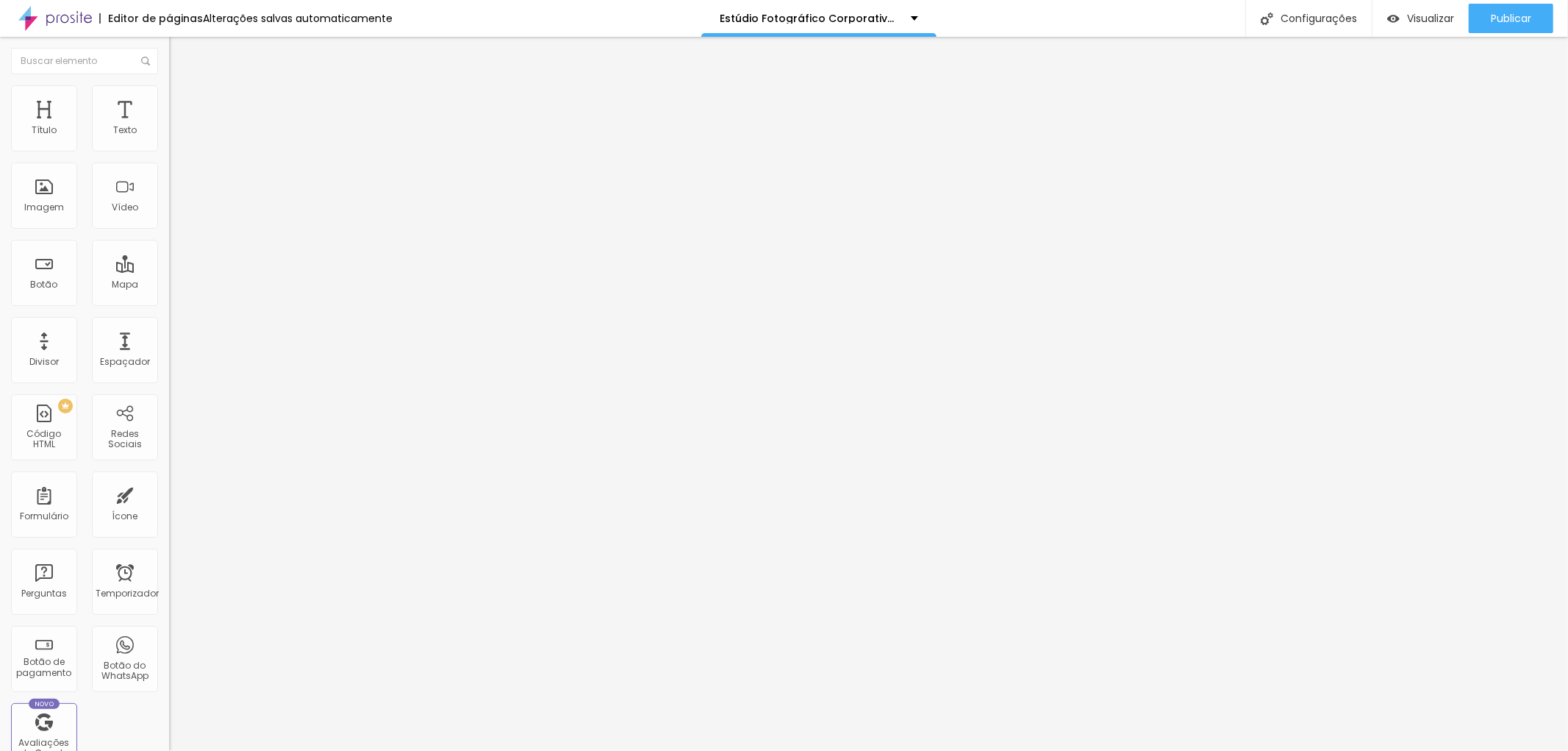
click at [169, 91] on li "Avançado" at bounding box center [254, 93] width 169 height 15
type input "14"
type input "17"
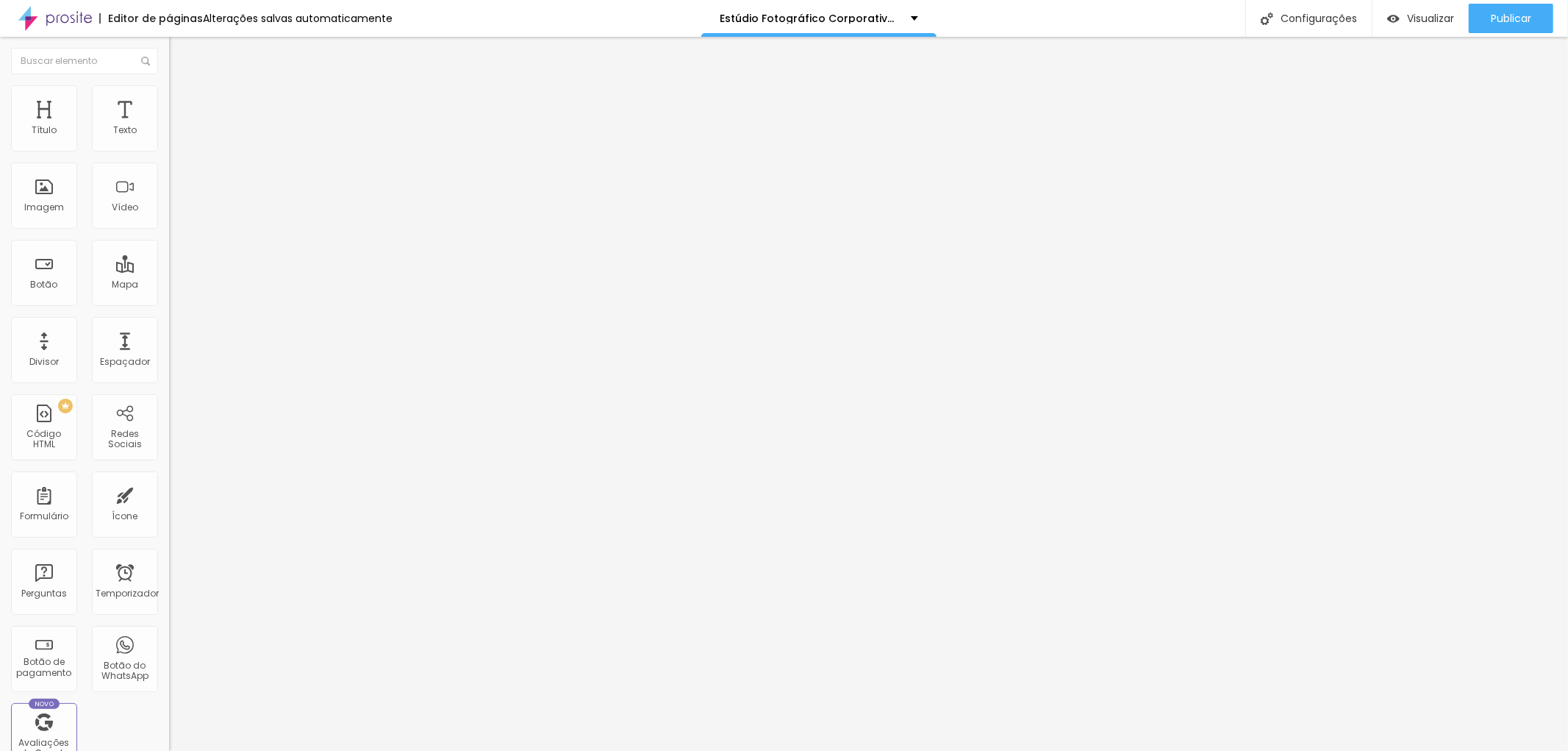
type input "22"
type input "23"
type input "24"
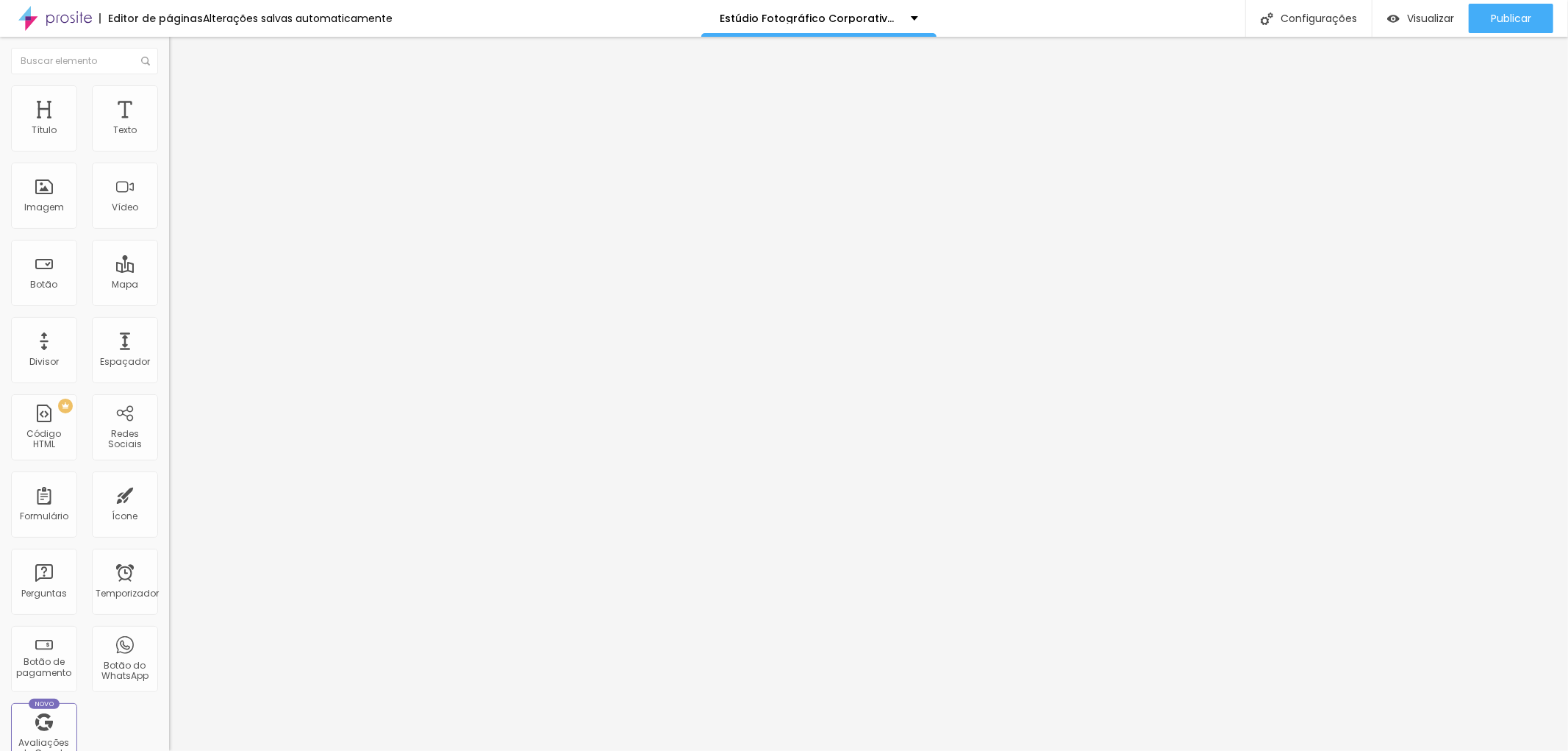
type input "24"
type input "25"
type input "27"
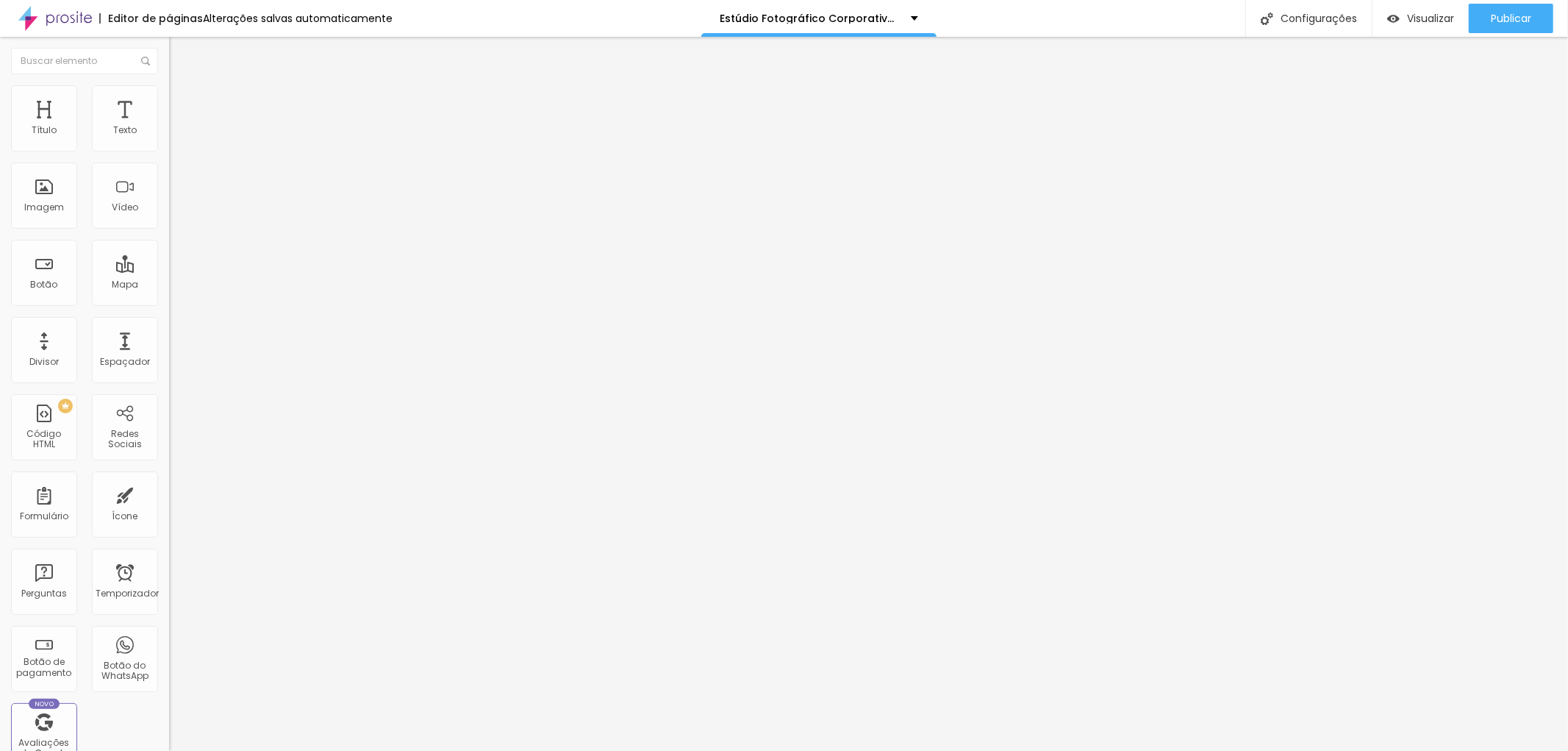
type input "30"
type input "31"
type input "34"
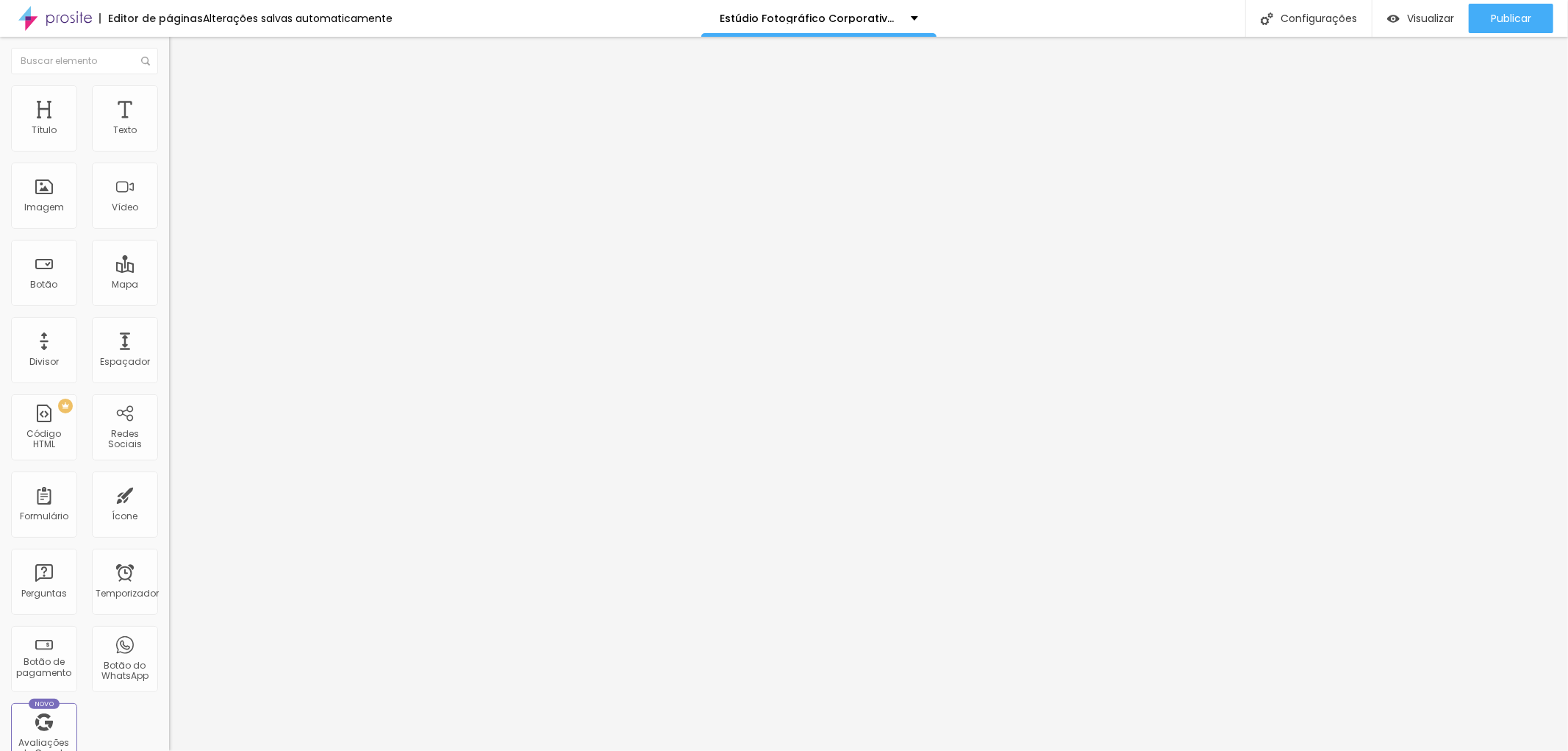
type input "34"
drag, startPoint x: 47, startPoint y: 142, endPoint x: 65, endPoint y: 150, distance: 19.7
type input "34"
click at [169, 271] on input "range" at bounding box center [217, 276] width 95 height 12
type input "16"
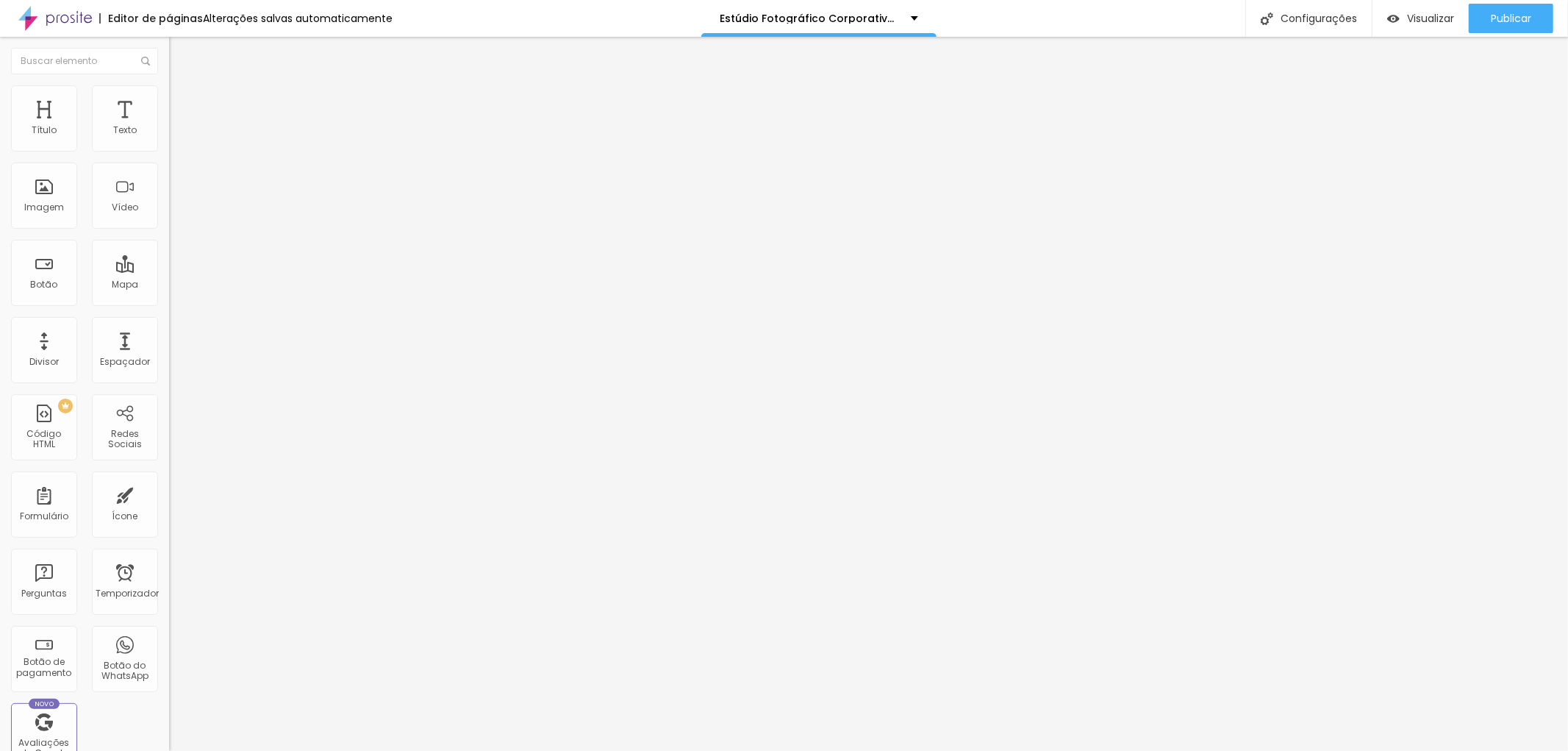
type input "16"
type input "17"
type input "35"
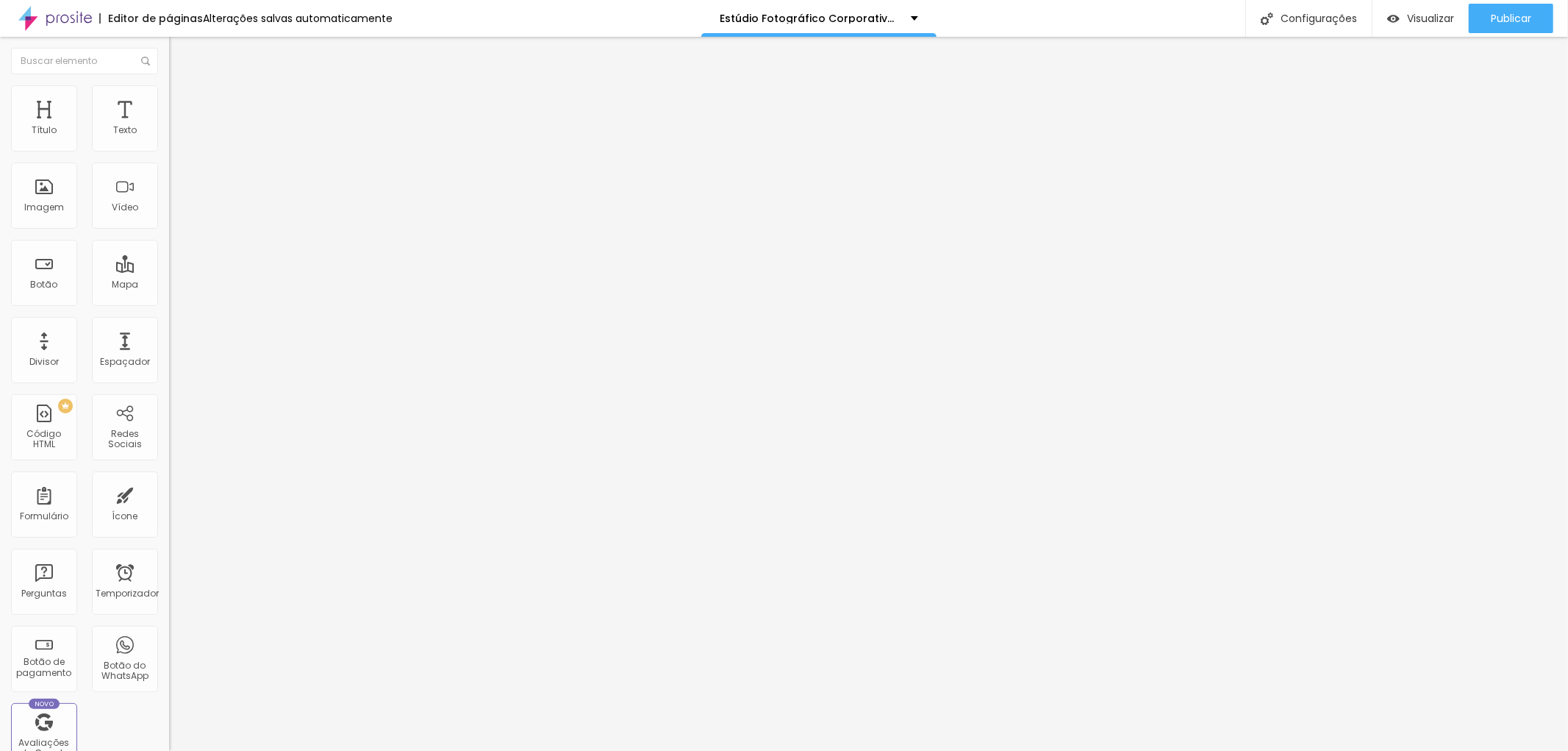
type input "39"
type input "43"
type input "45"
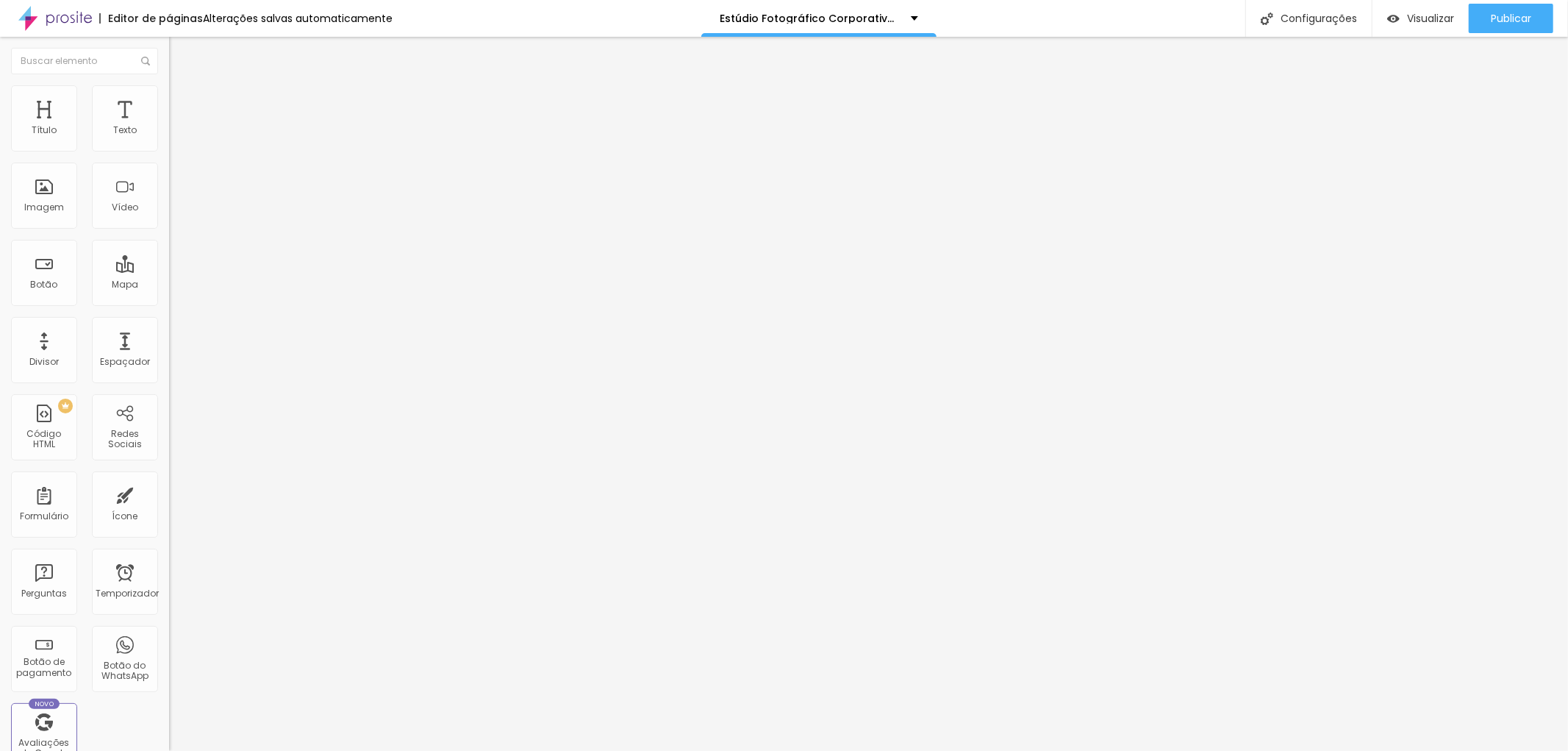
type input "45"
type input "46"
type input "48"
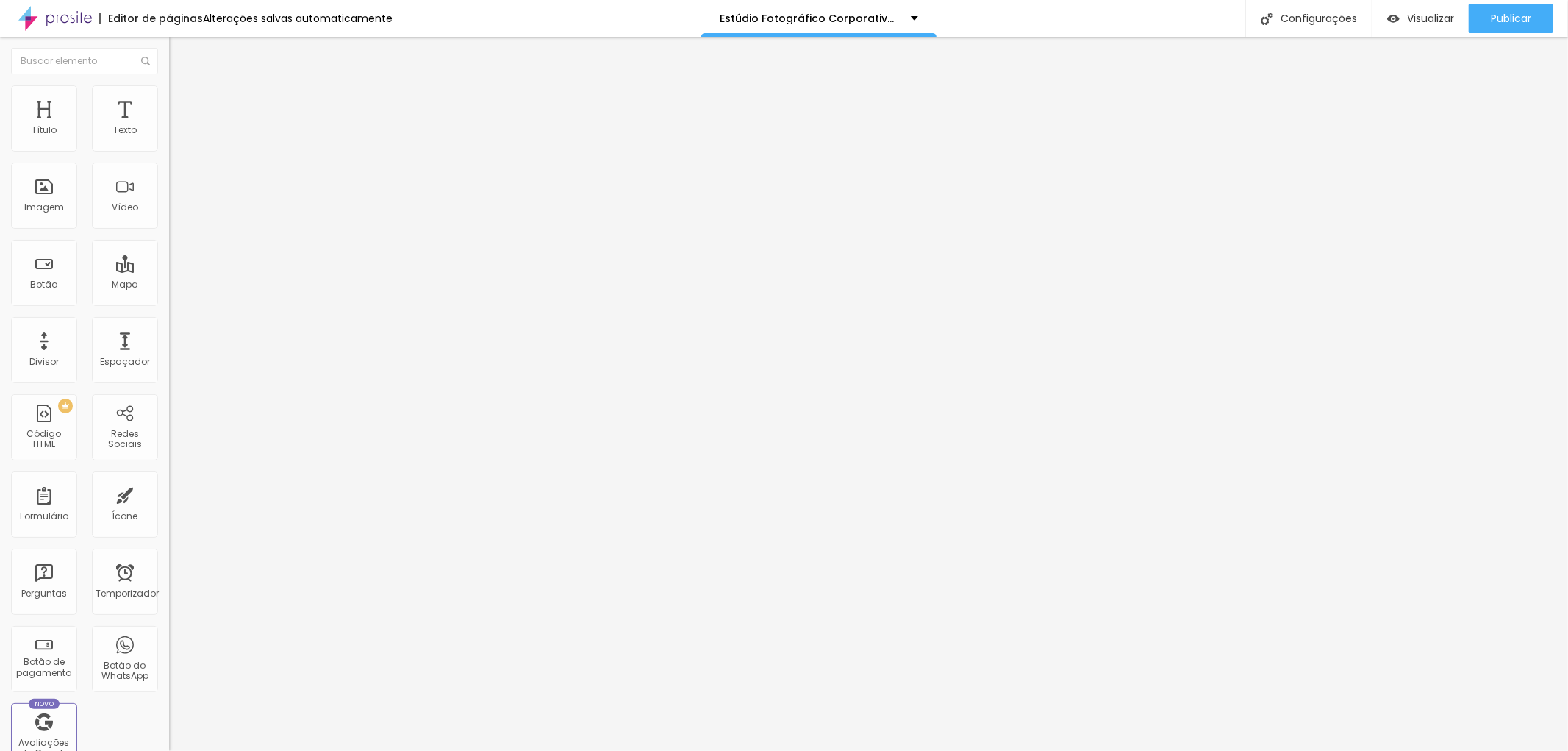
drag, startPoint x: 47, startPoint y: 170, endPoint x: 75, endPoint y: 179, distance: 29.4
type input "46"
click at [169, 479] on input "range" at bounding box center [217, 484] width 95 height 12
type input "46"
click at [1518, 8] on div "Publicar" at bounding box center [1510, 18] width 40 height 29
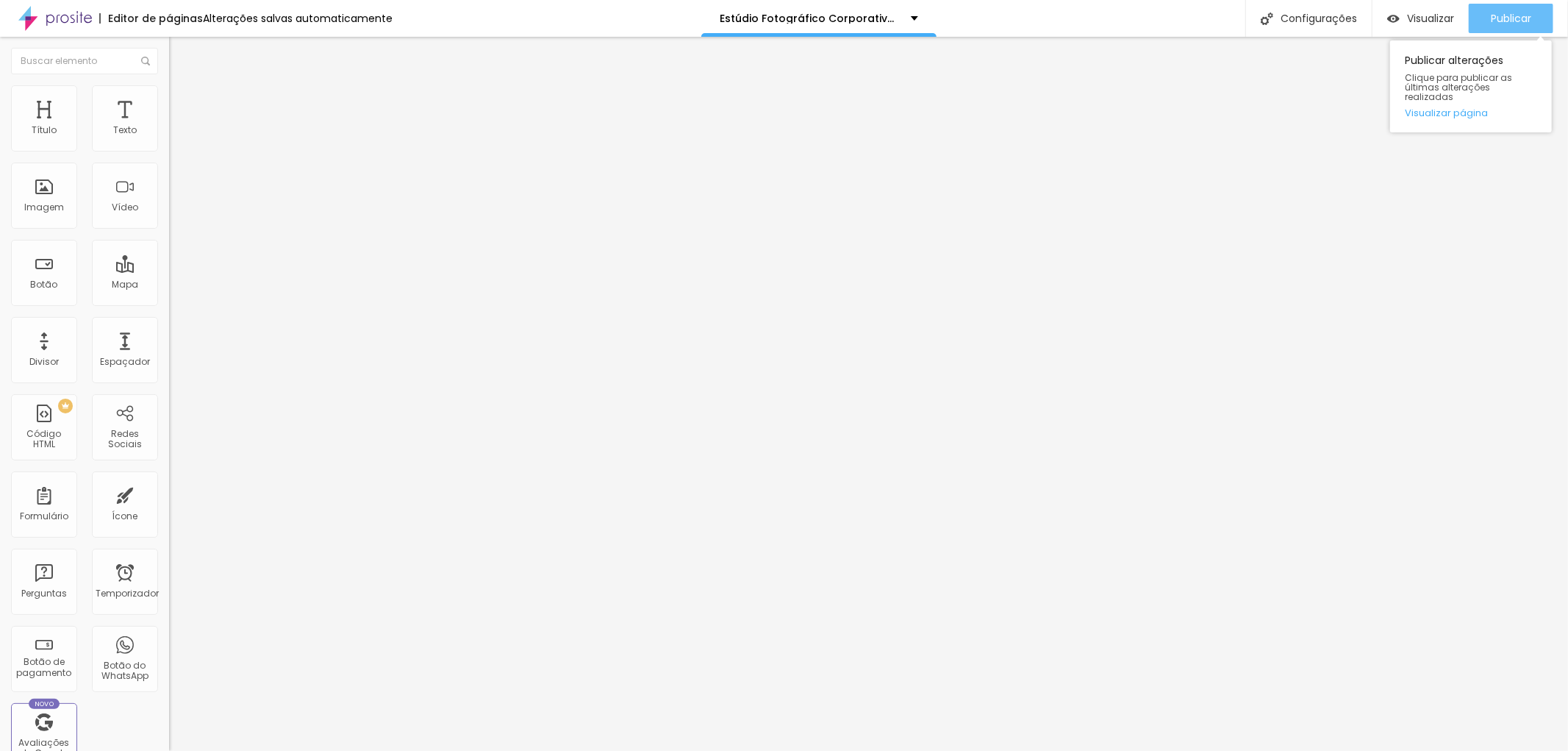
click at [1525, 21] on font "Publicar" at bounding box center [1510, 18] width 40 height 15
click at [1513, 23] on font "Publicar" at bounding box center [1510, 18] width 40 height 15
